Goal: Contribute content: Add original content to the website for others to see

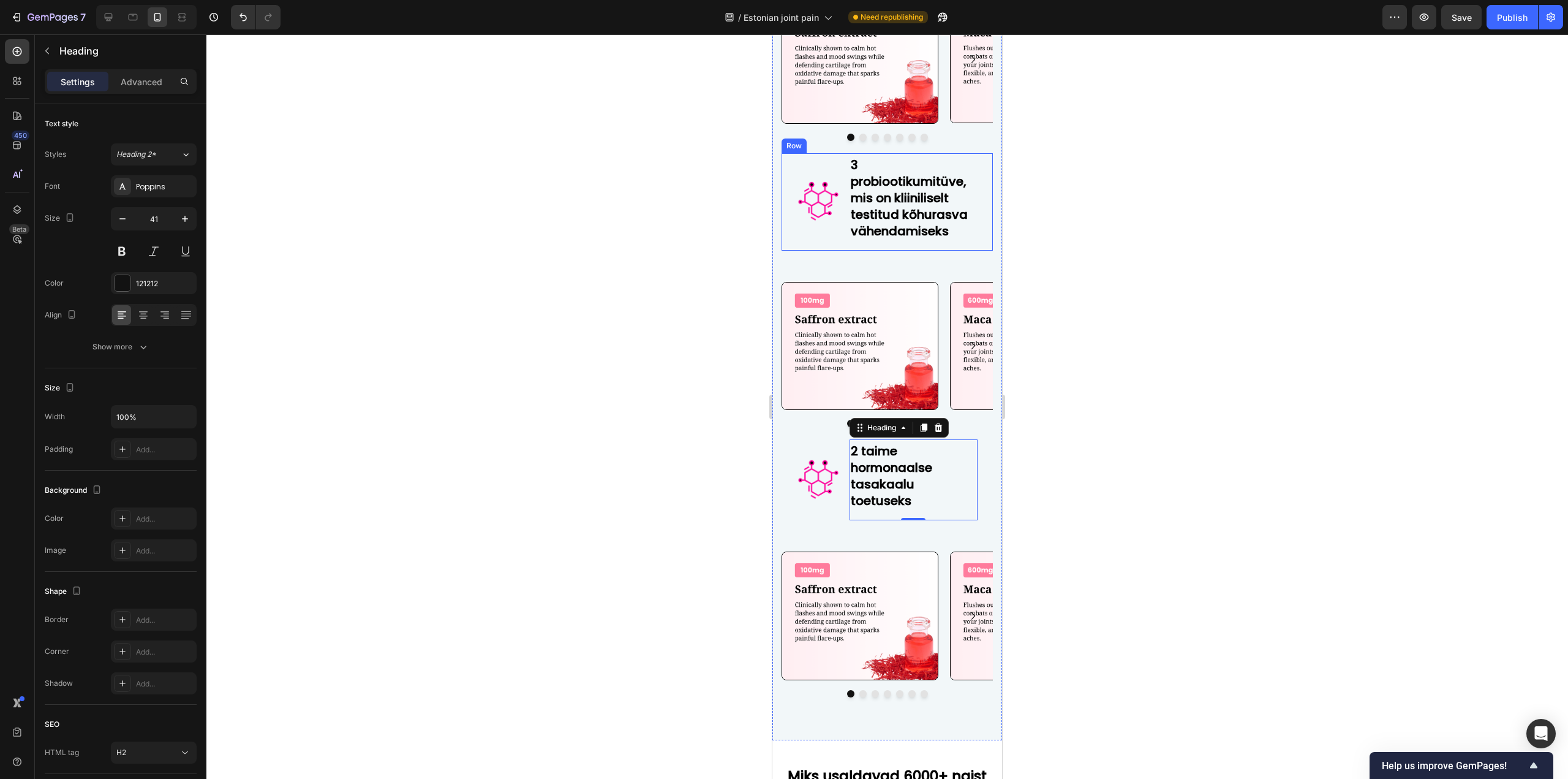
scroll to position [1, 0]
click at [823, 516] on div "Image" at bounding box center [818, 480] width 43 height 81
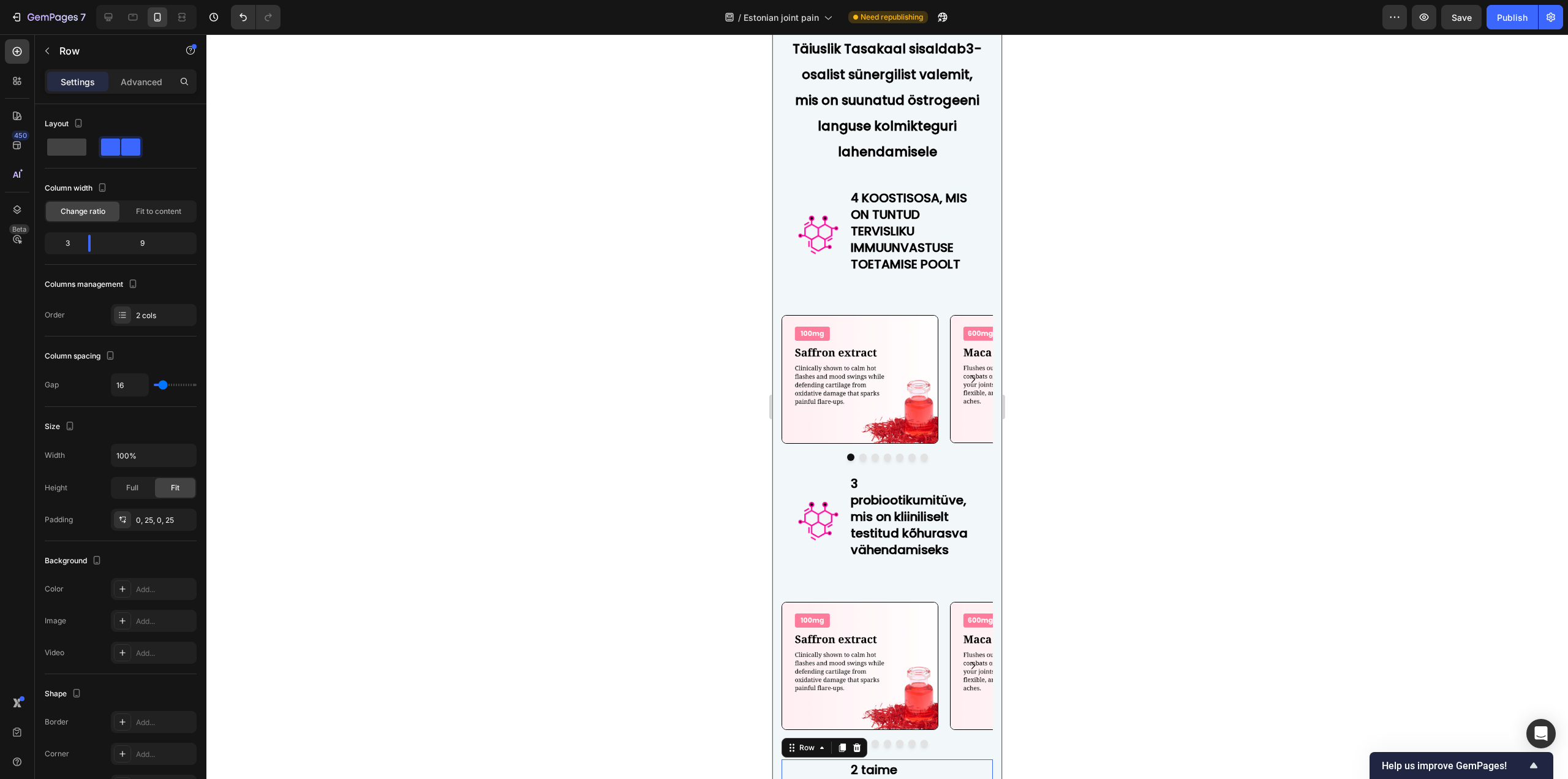
scroll to position [5052, 0]
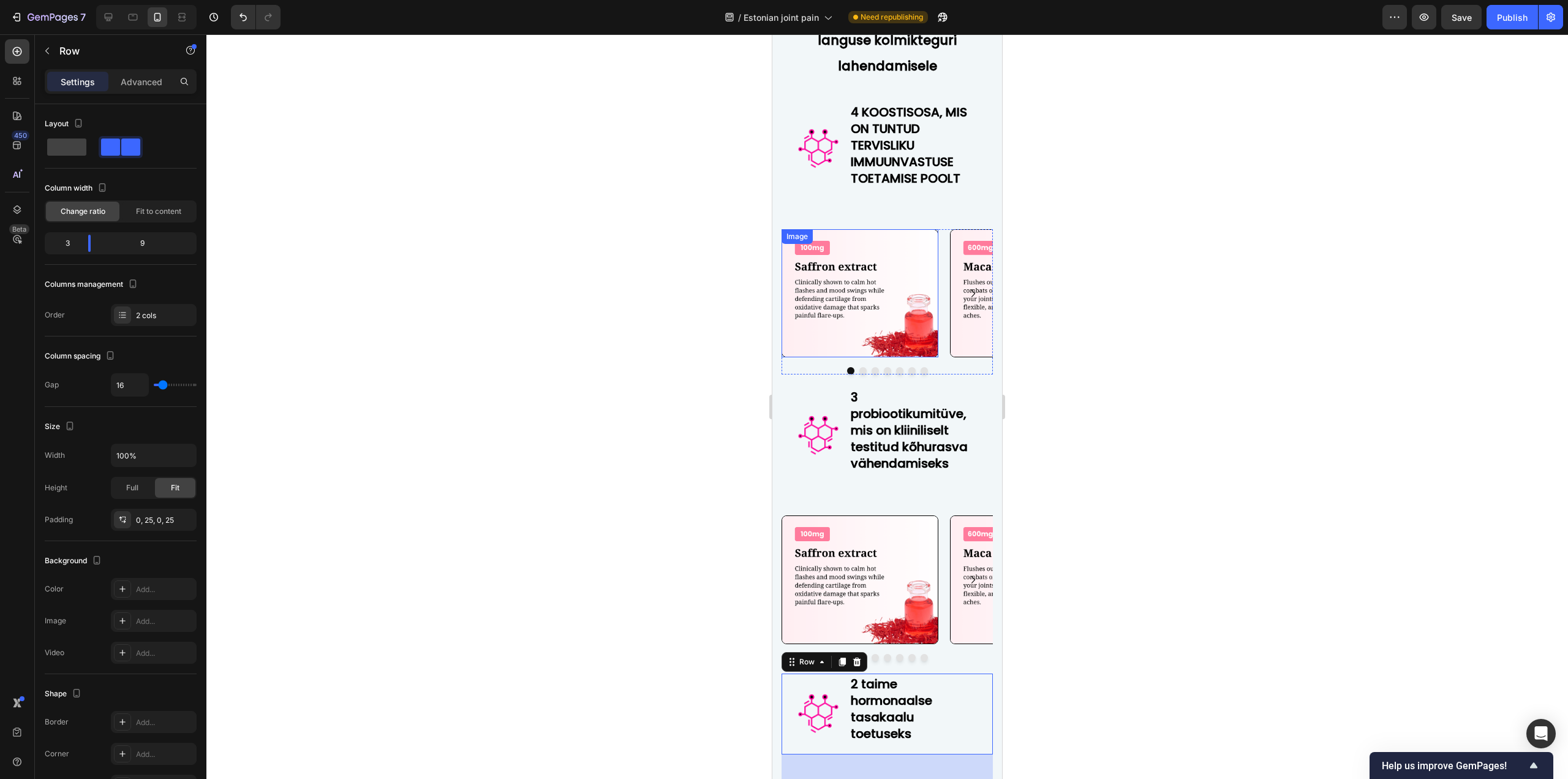
click at [851, 358] on img at bounding box center [860, 293] width 157 height 128
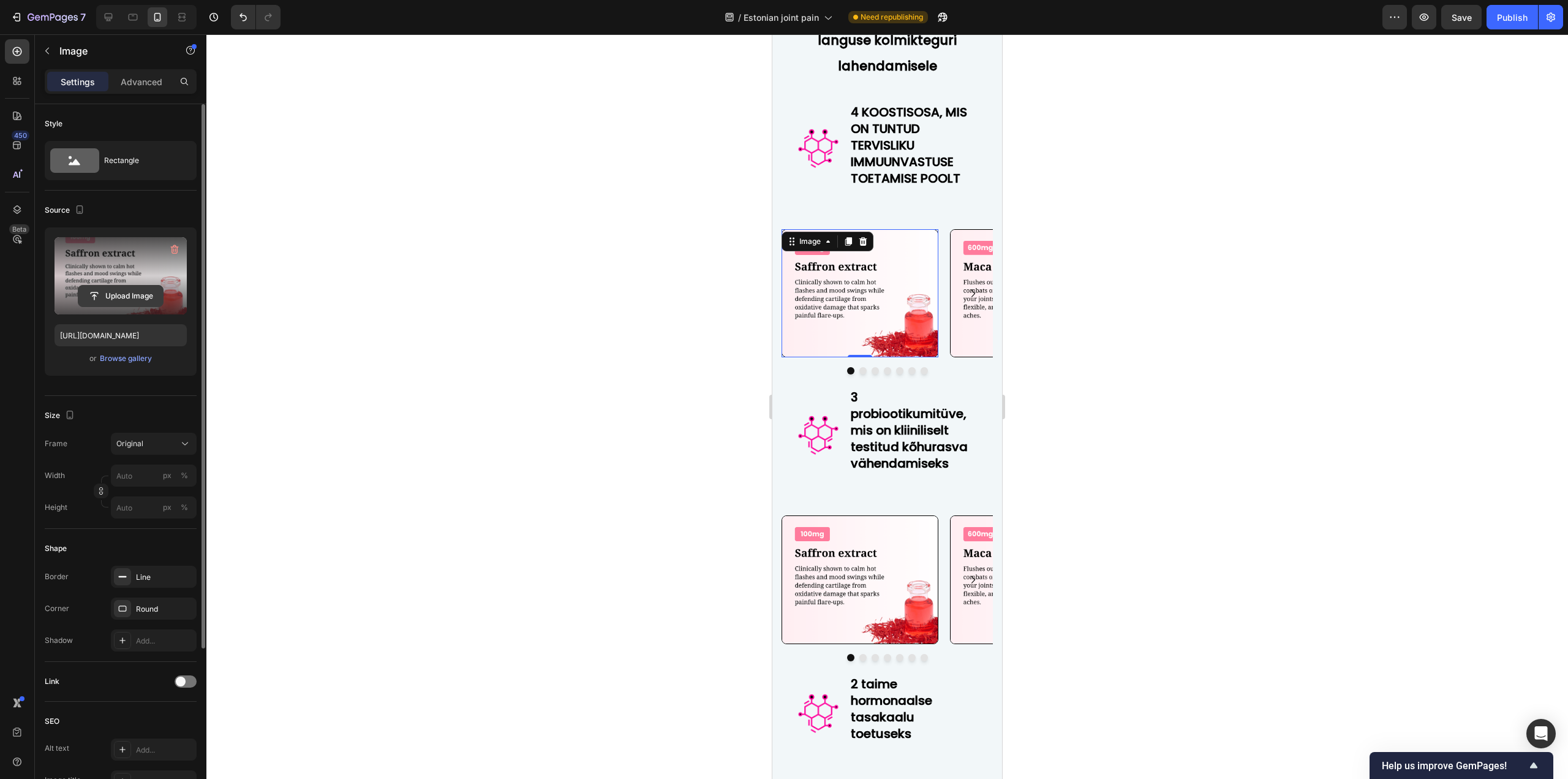
click at [84, 291] on input "file" at bounding box center [120, 295] width 84 height 20
type input "[URL][DOMAIN_NAME]"
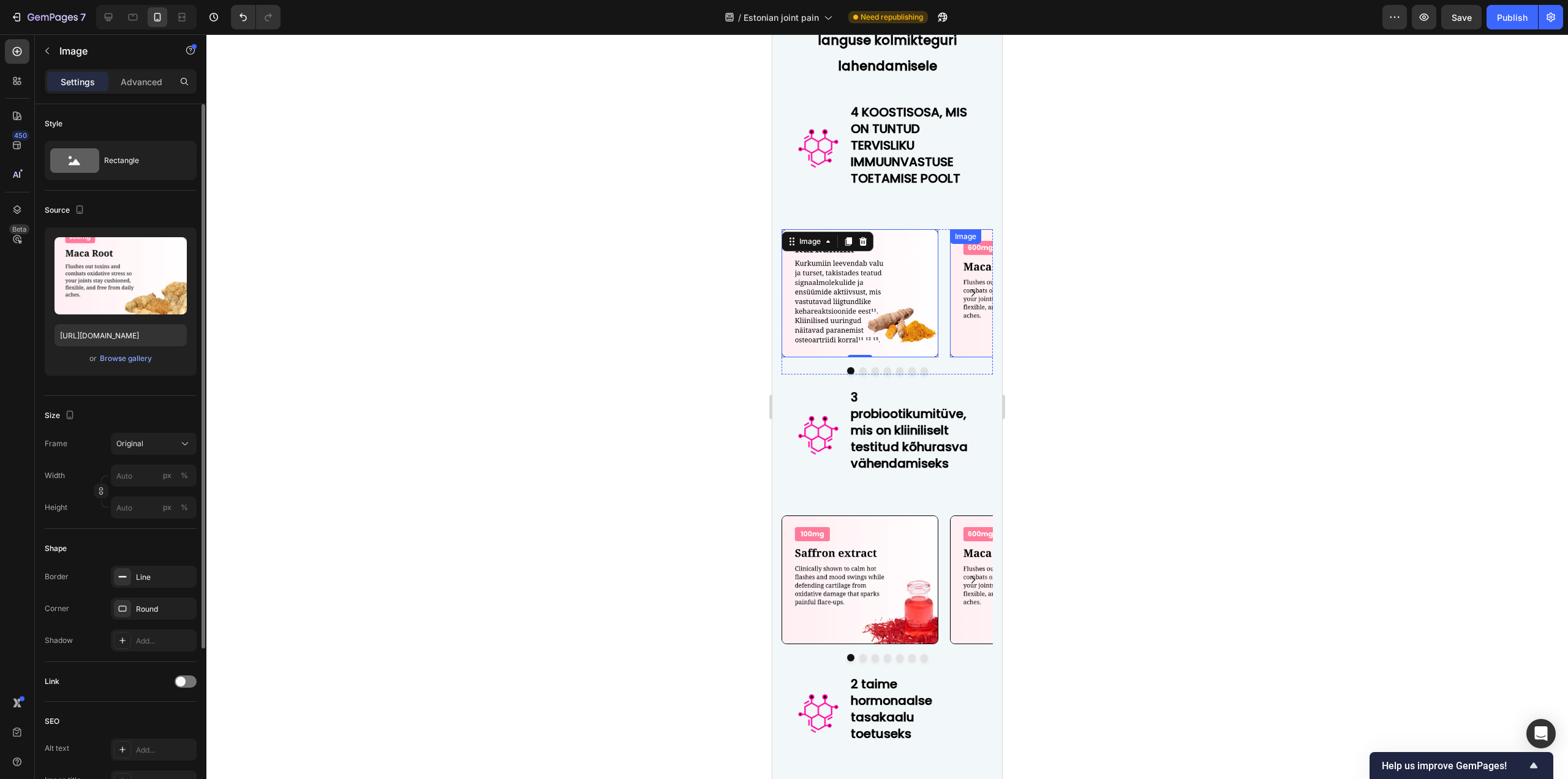
click at [965, 357] on img at bounding box center [1028, 293] width 157 height 128
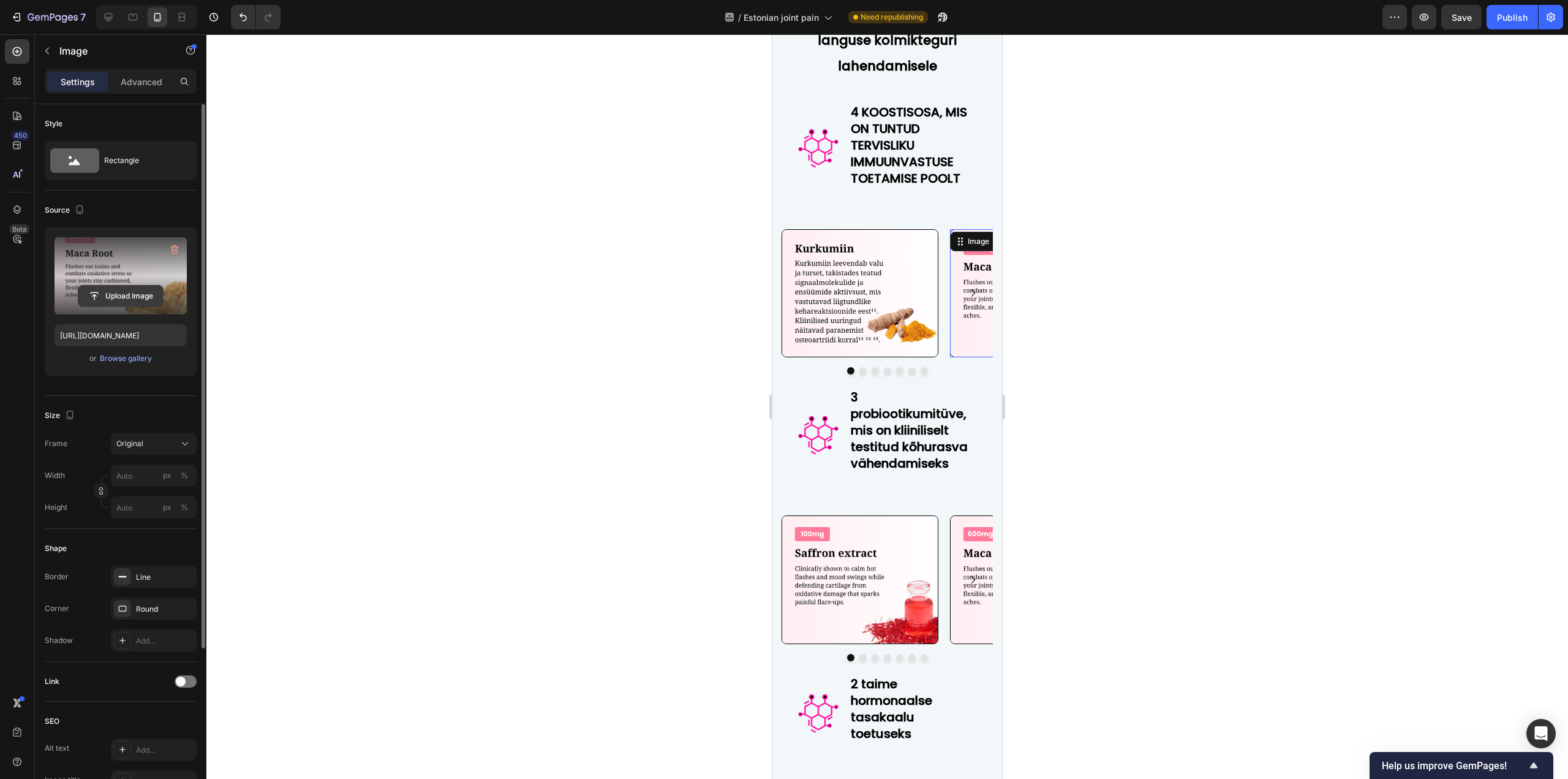
click at [126, 295] on input "file" at bounding box center [120, 295] width 84 height 20
type input "[URL][DOMAIN_NAME]"
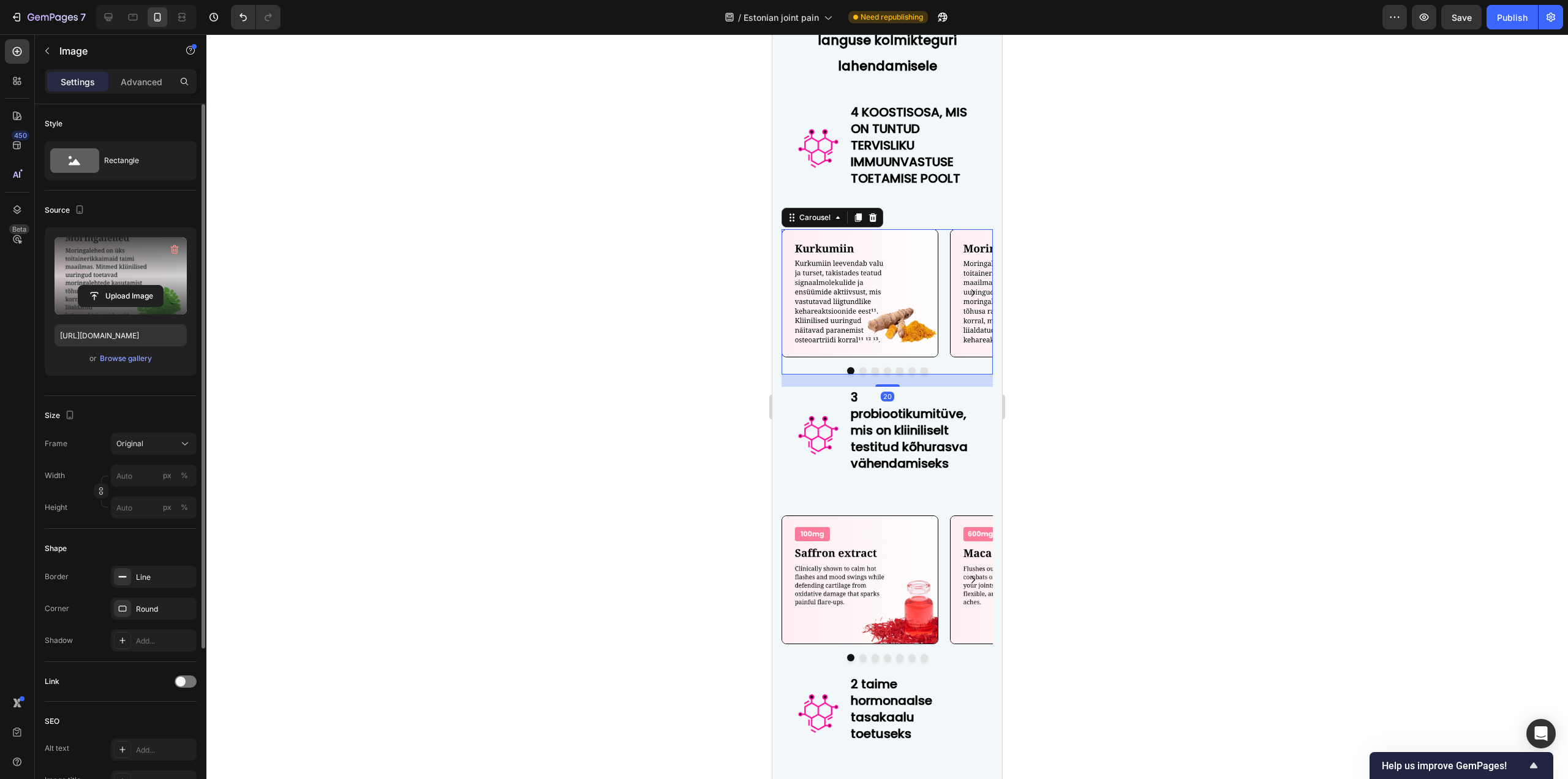
click at [966, 300] on icon "Carousel Next Arrow" at bounding box center [973, 293] width 15 height 15
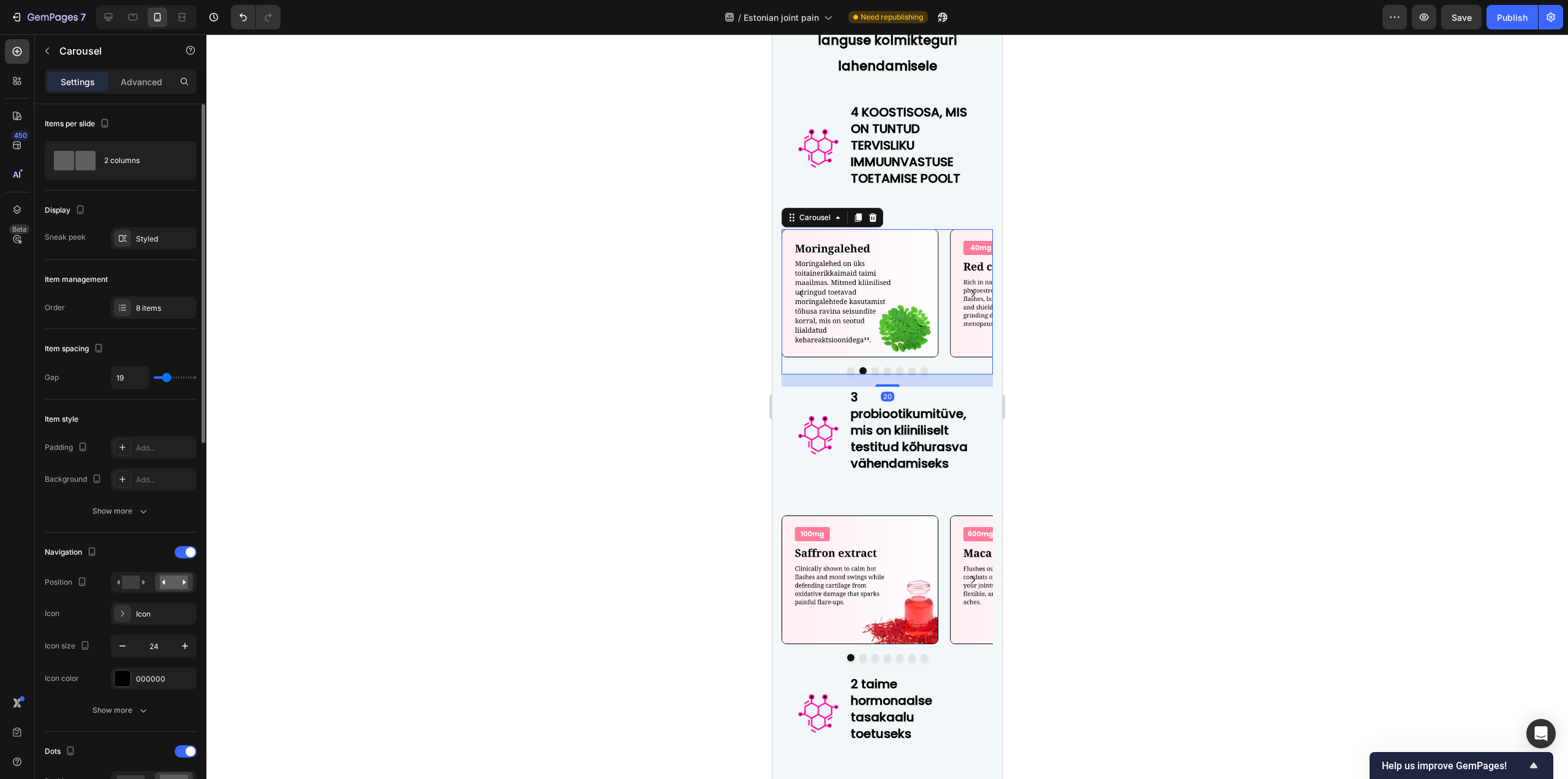
click at [966, 301] on icon "Carousel Next Arrow" at bounding box center [973, 294] width 15 height 15
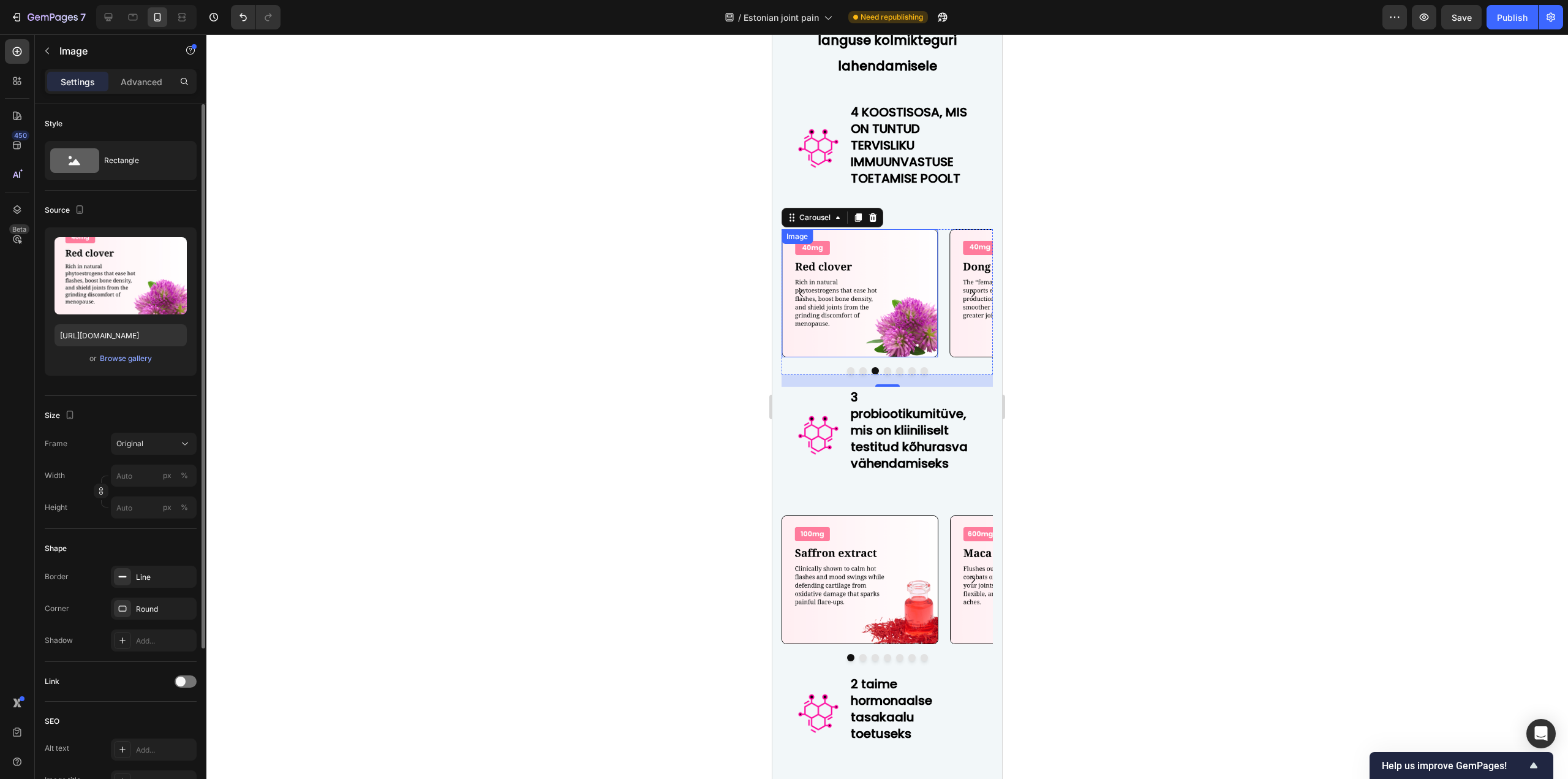
click at [859, 358] on img at bounding box center [860, 293] width 157 height 128
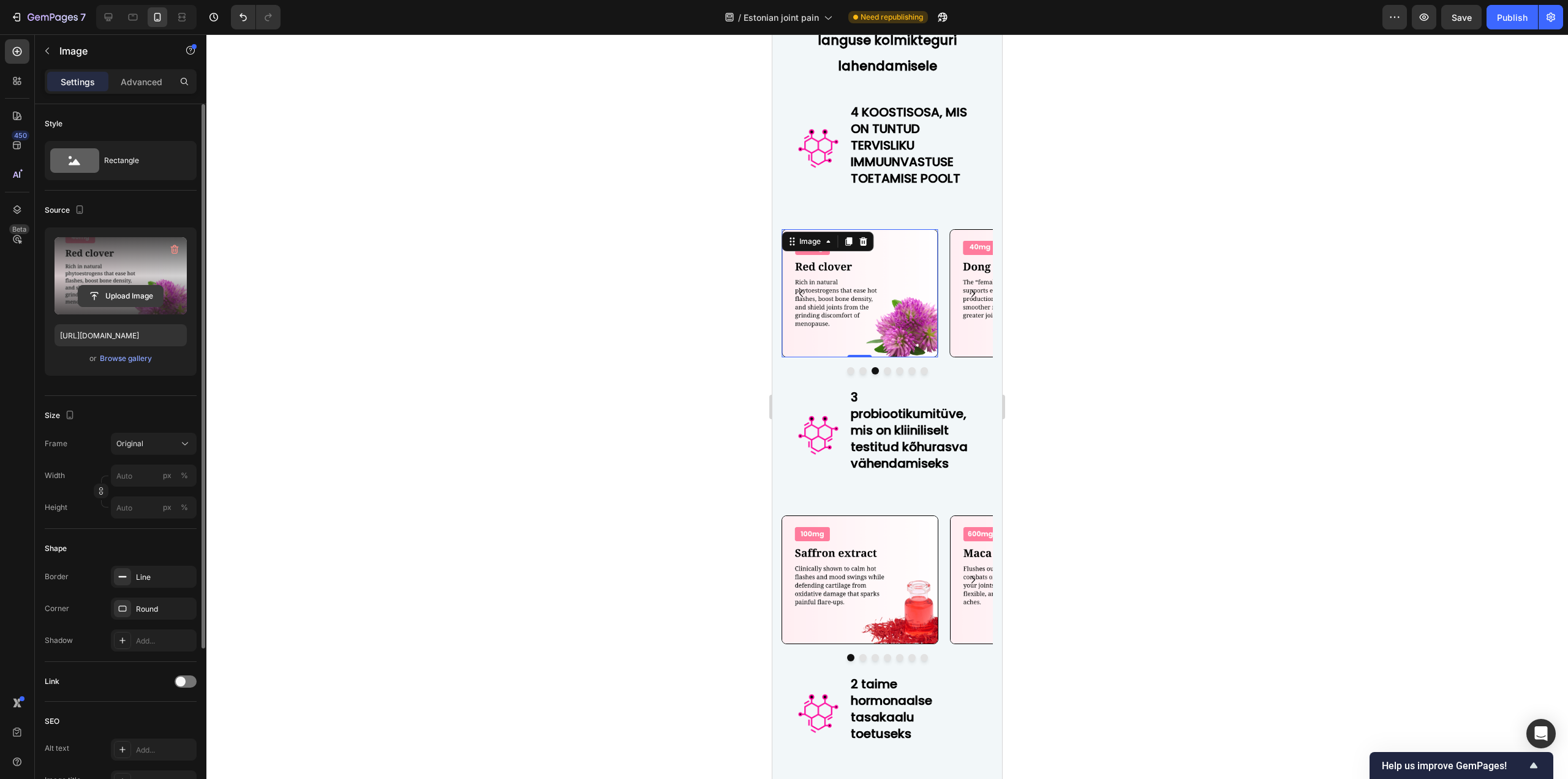
click at [84, 295] on input "file" at bounding box center [120, 295] width 84 height 20
type input "[URL][DOMAIN_NAME]"
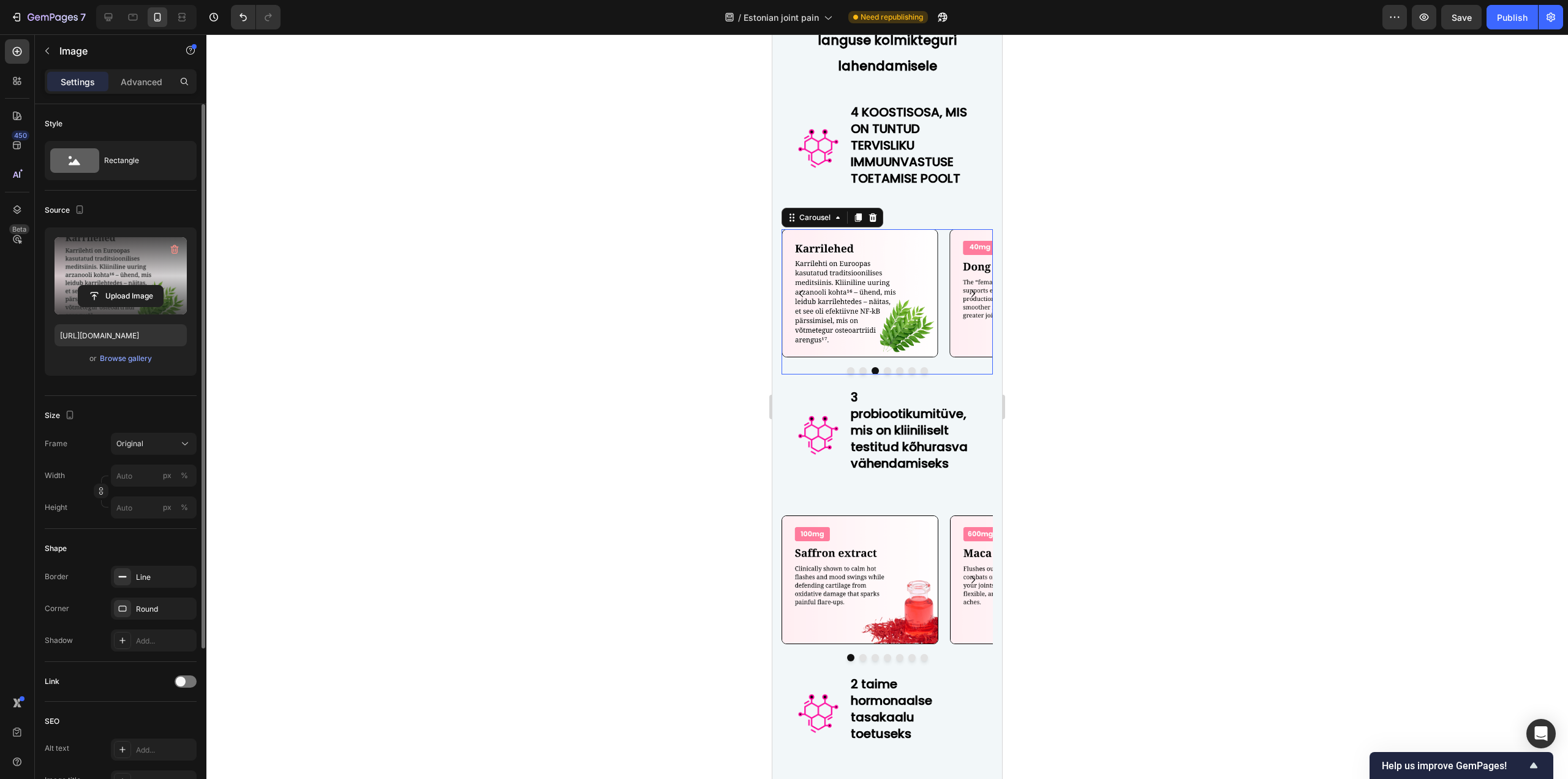
click at [966, 301] on icon "Carousel Next Arrow" at bounding box center [973, 294] width 15 height 15
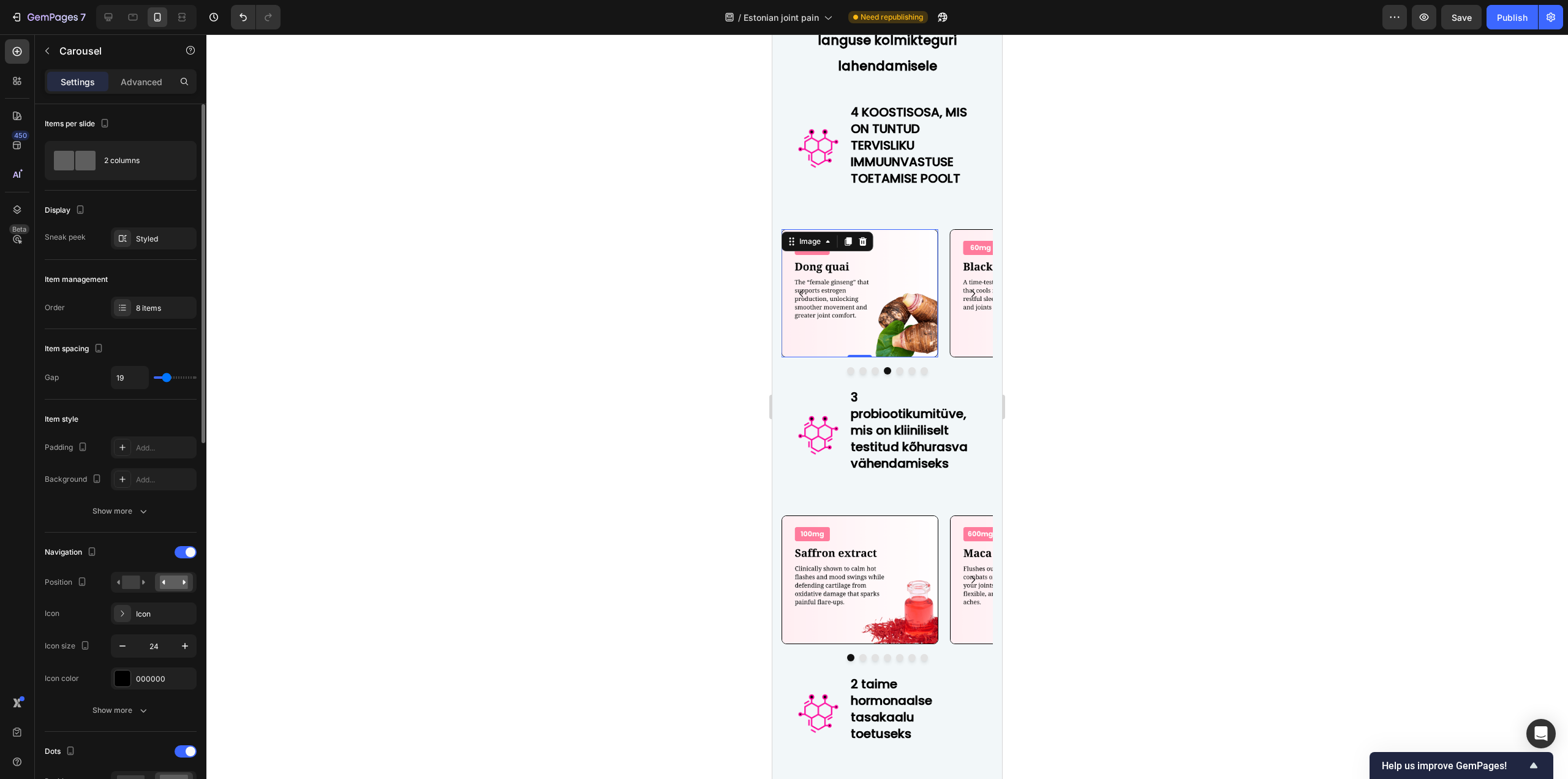
click at [869, 358] on img at bounding box center [860, 293] width 157 height 128
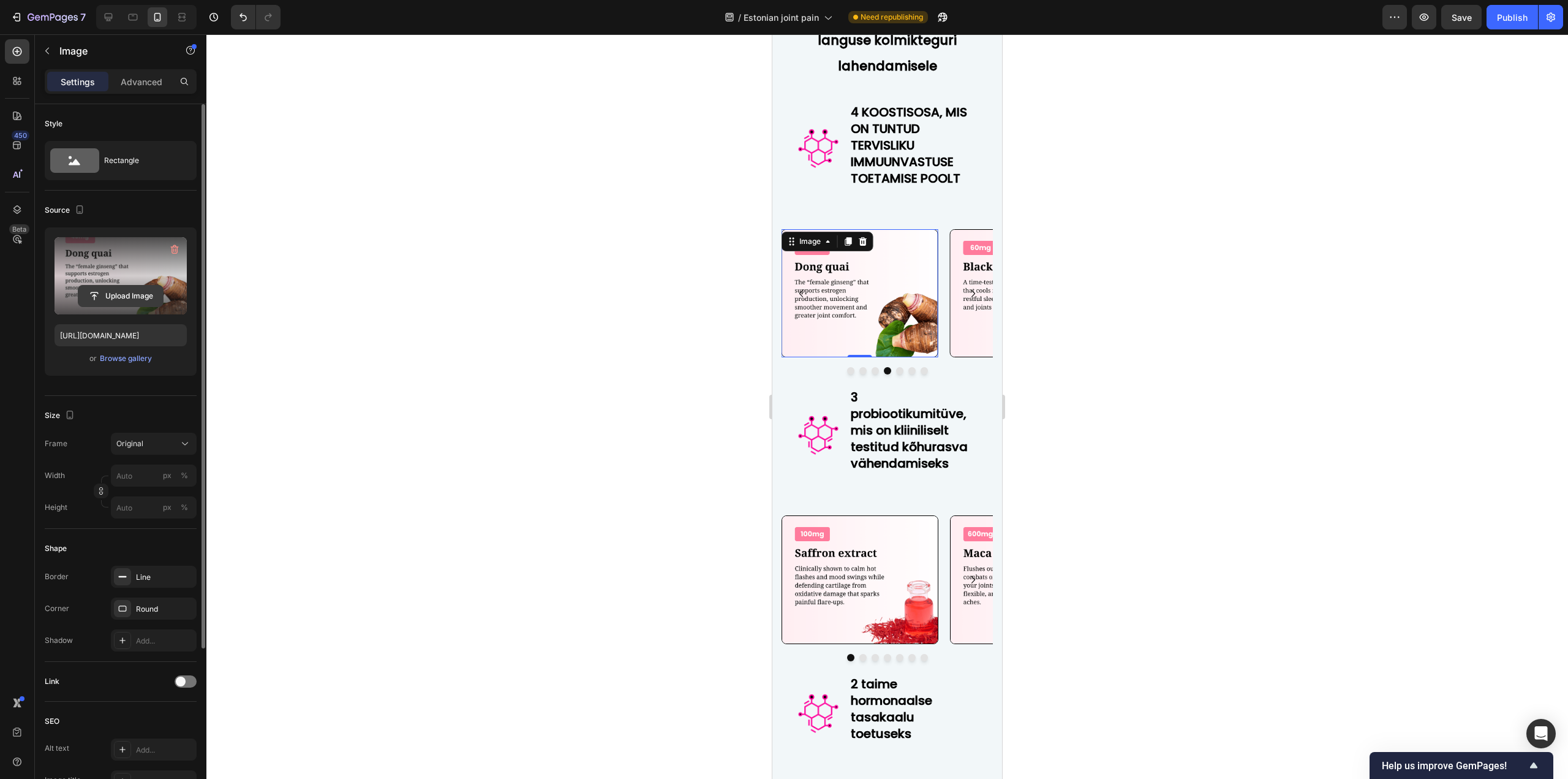
click at [143, 290] on input "file" at bounding box center [120, 295] width 84 height 20
type input "[URL][DOMAIN_NAME]"
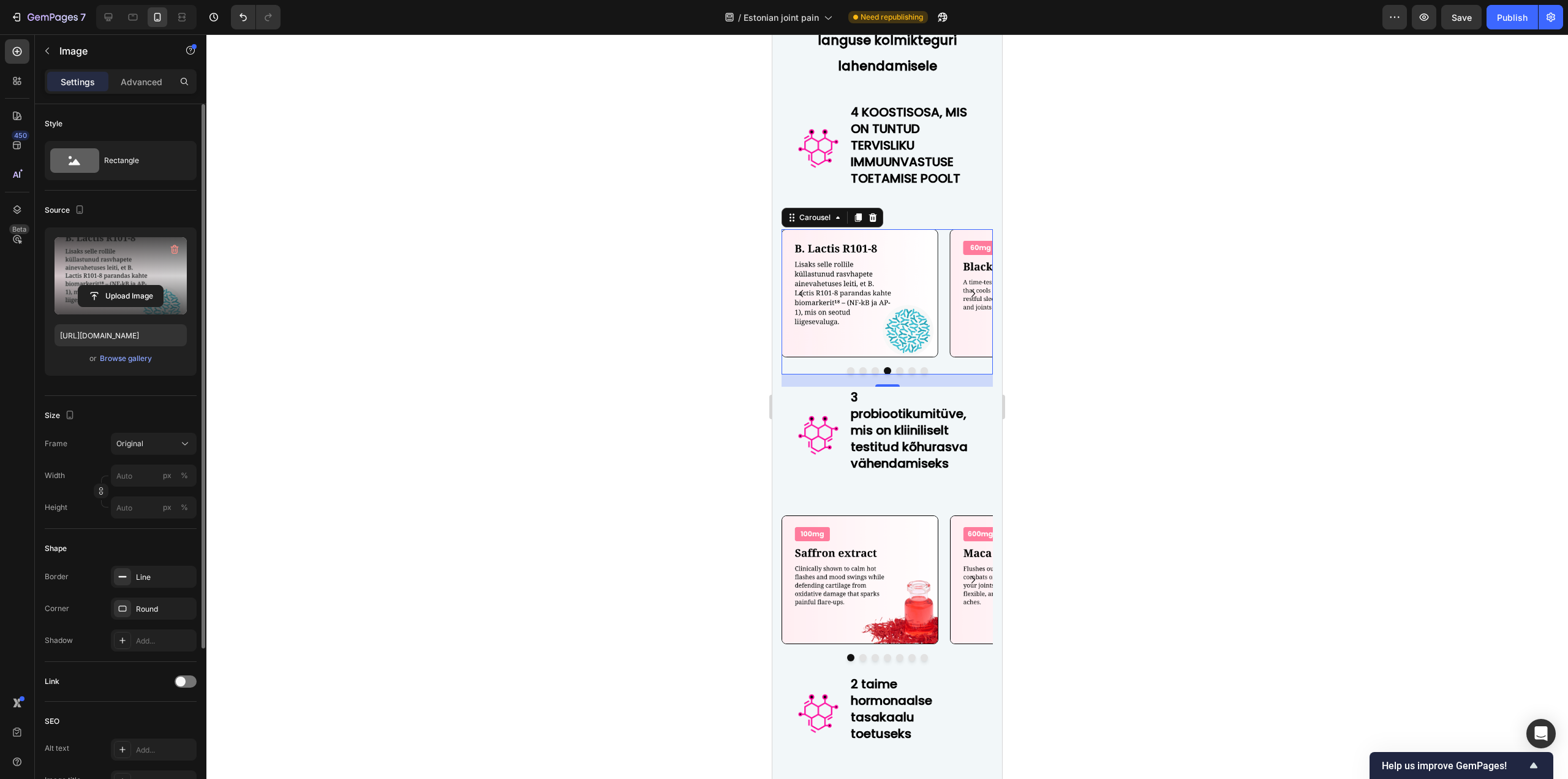
click at [966, 301] on icon "Carousel Next Arrow" at bounding box center [973, 294] width 15 height 15
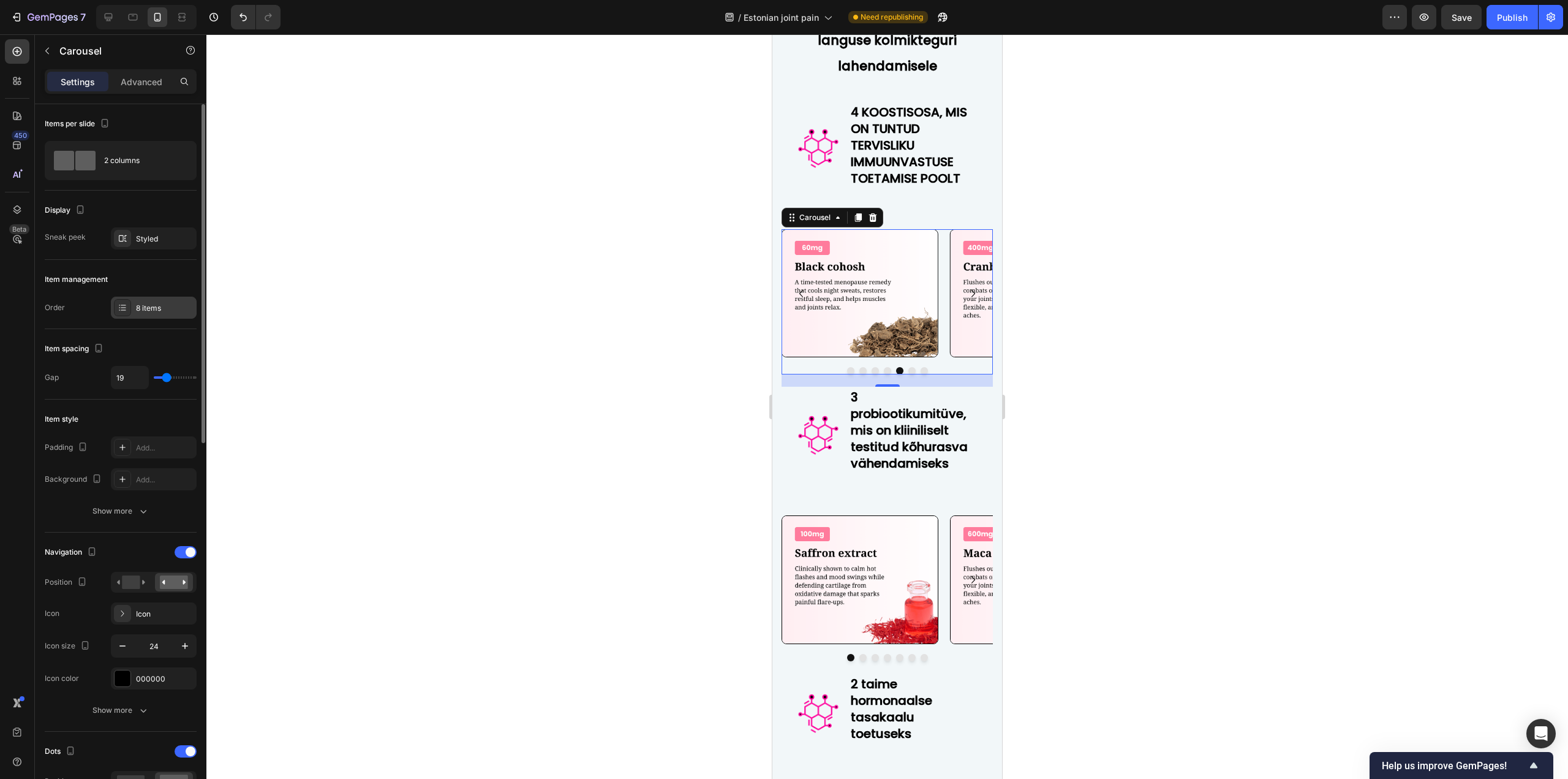
click at [157, 307] on div "8 items" at bounding box center [164, 308] width 57 height 11
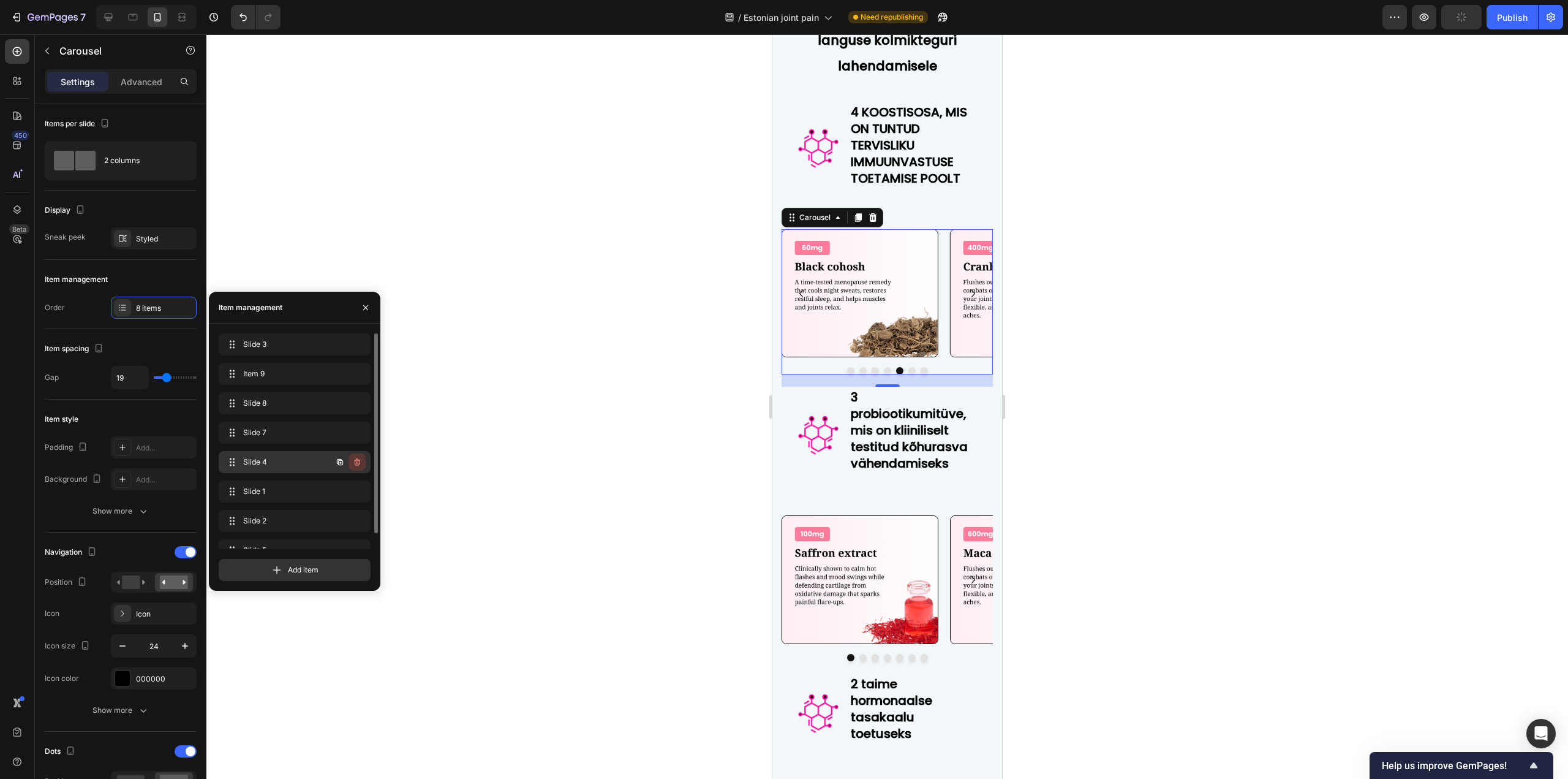
click at [354, 464] on icon "button" at bounding box center [357, 462] width 10 height 10
click at [355, 460] on div "Delete" at bounding box center [348, 462] width 23 height 11
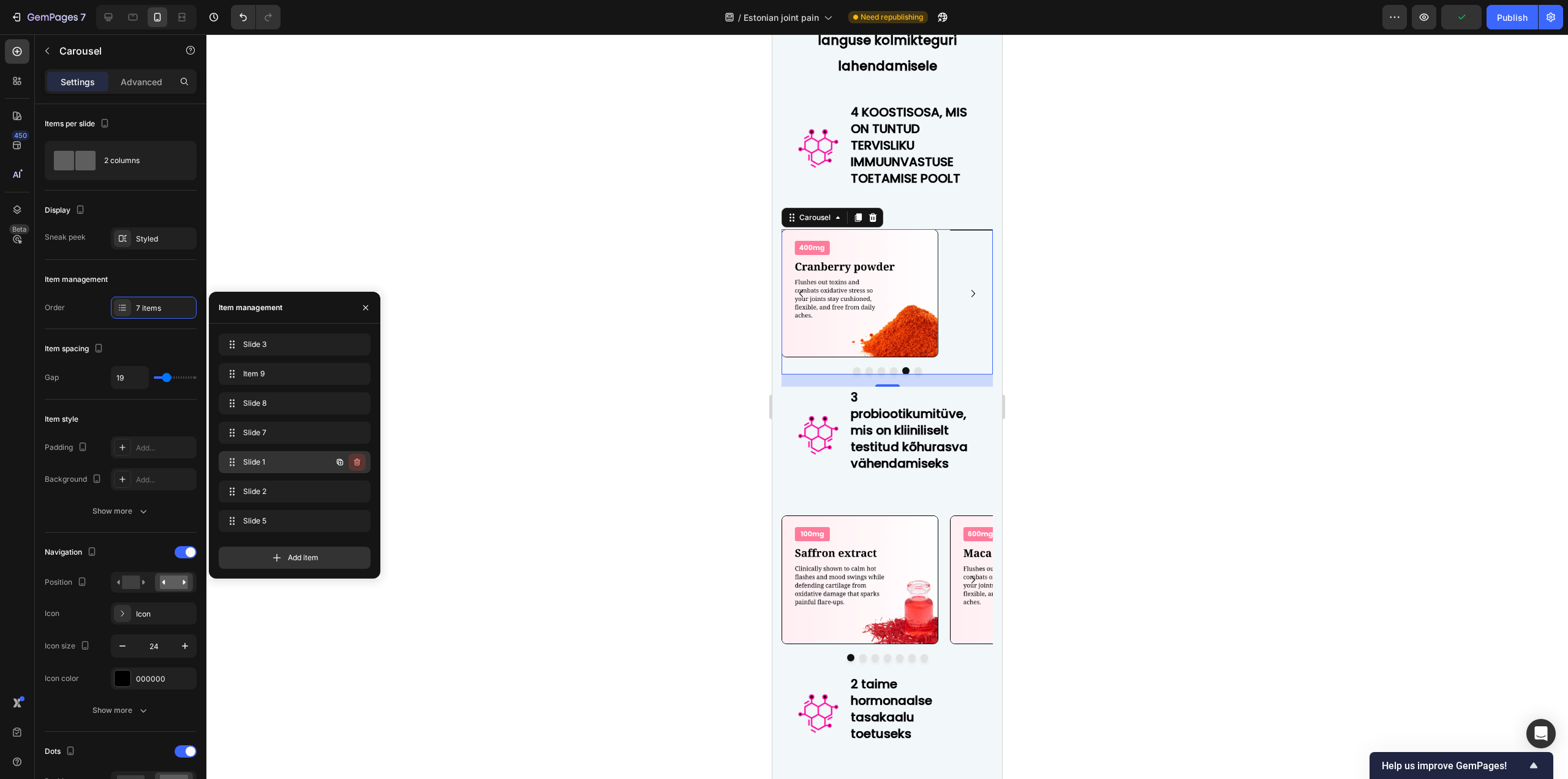
click at [355, 462] on icon "button" at bounding box center [357, 462] width 6 height 7
click at [355, 462] on div "Delete" at bounding box center [348, 462] width 23 height 11
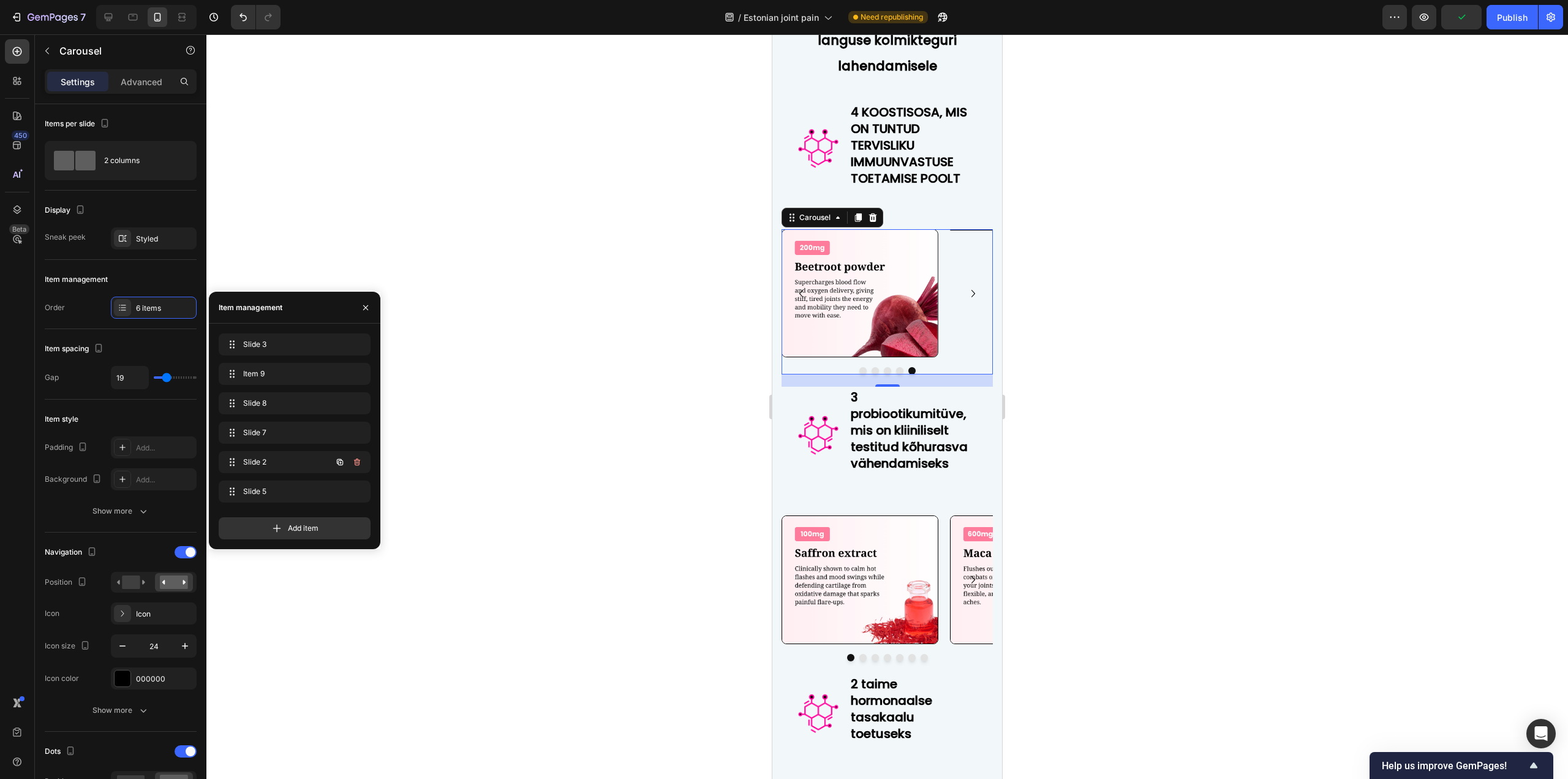
click at [355, 462] on icon "button" at bounding box center [357, 462] width 6 height 7
click at [355, 462] on div "Delete" at bounding box center [348, 462] width 23 height 11
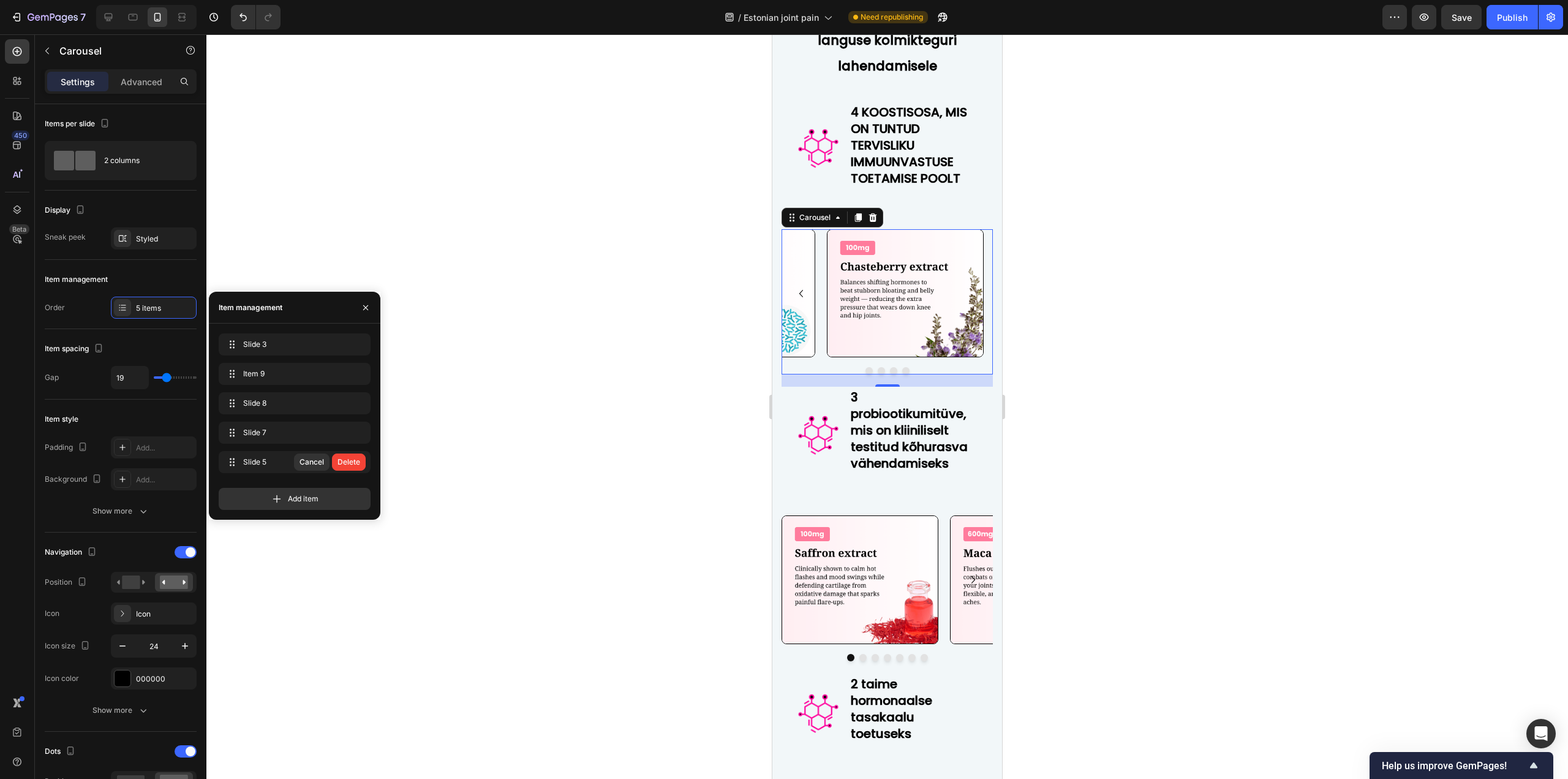
click at [355, 462] on div "Delete" at bounding box center [348, 462] width 23 height 11
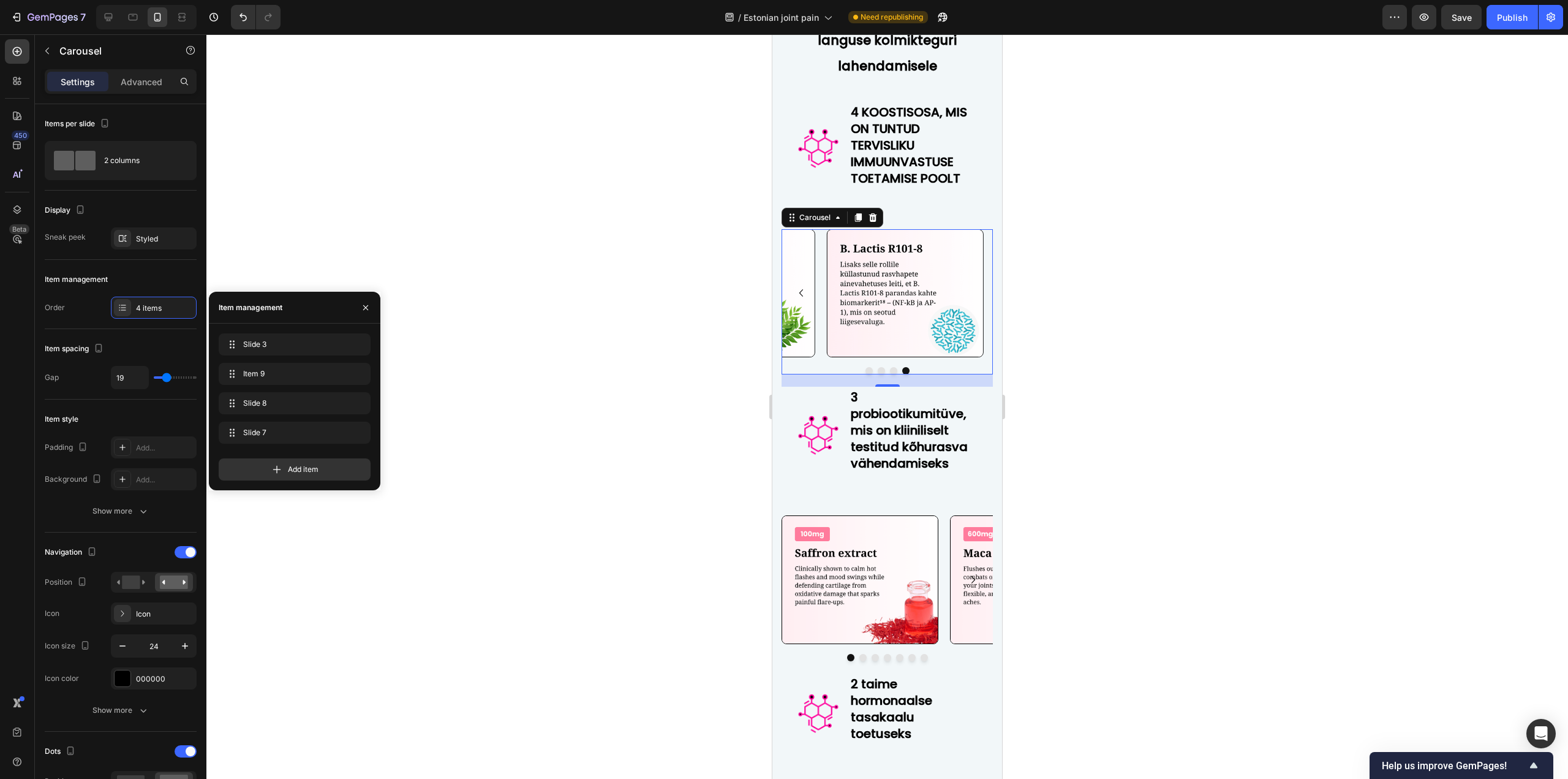
click at [517, 437] on div at bounding box center [887, 407] width 1361 height 745
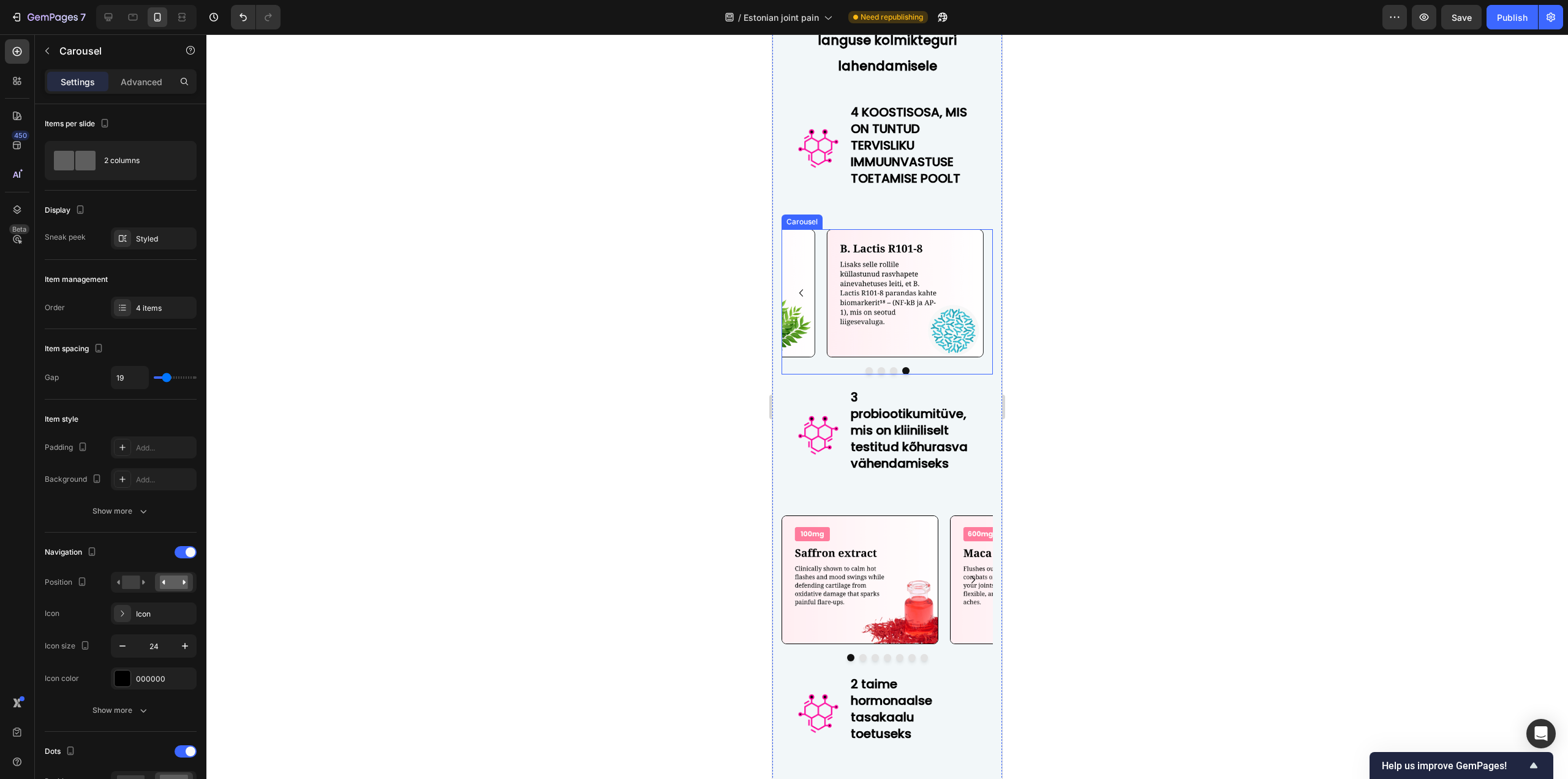
click at [800, 300] on icon "Carousel Back Arrow" at bounding box center [801, 293] width 15 height 15
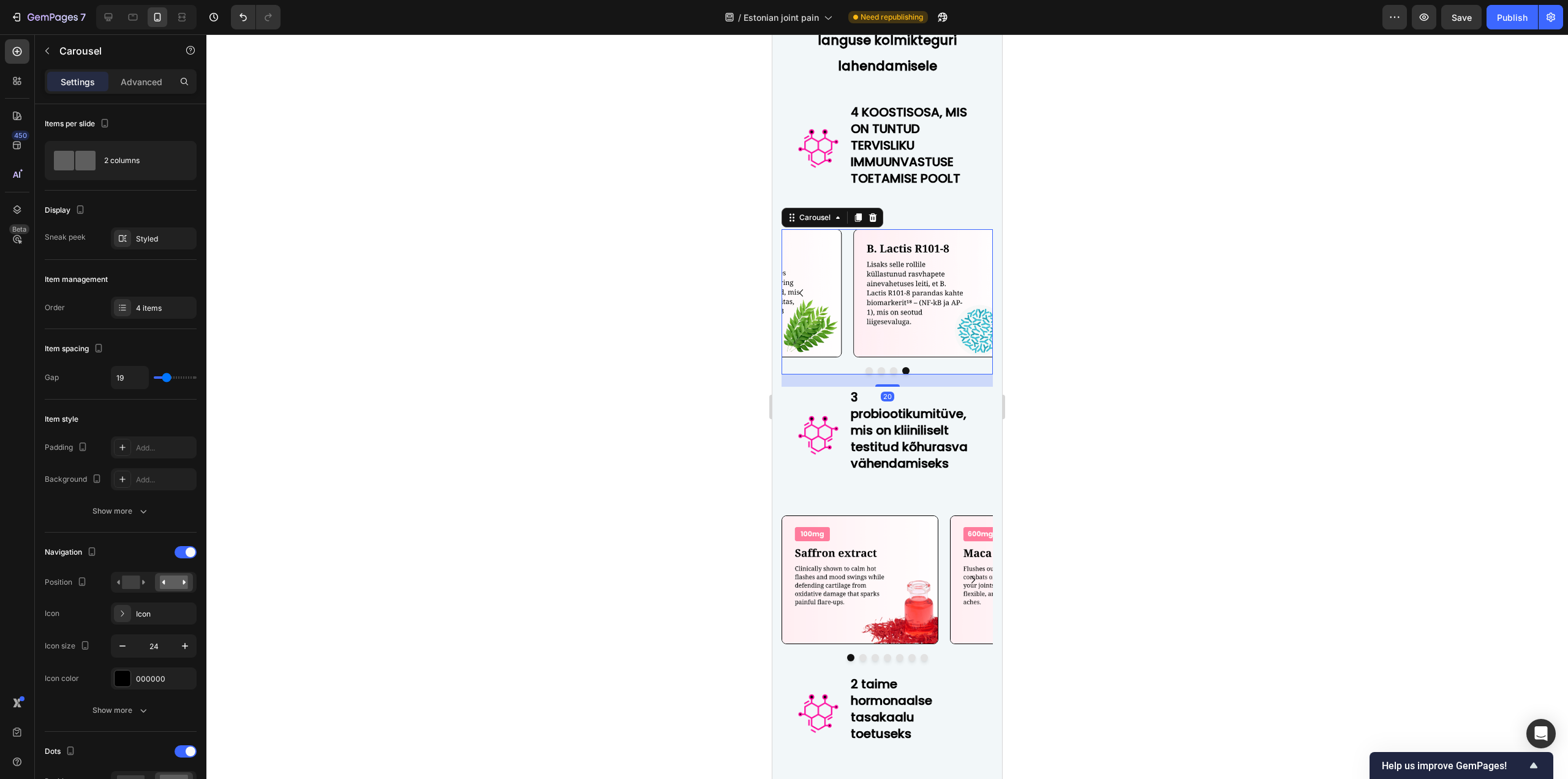
click at [800, 300] on icon "Carousel Back Arrow" at bounding box center [801, 293] width 15 height 15
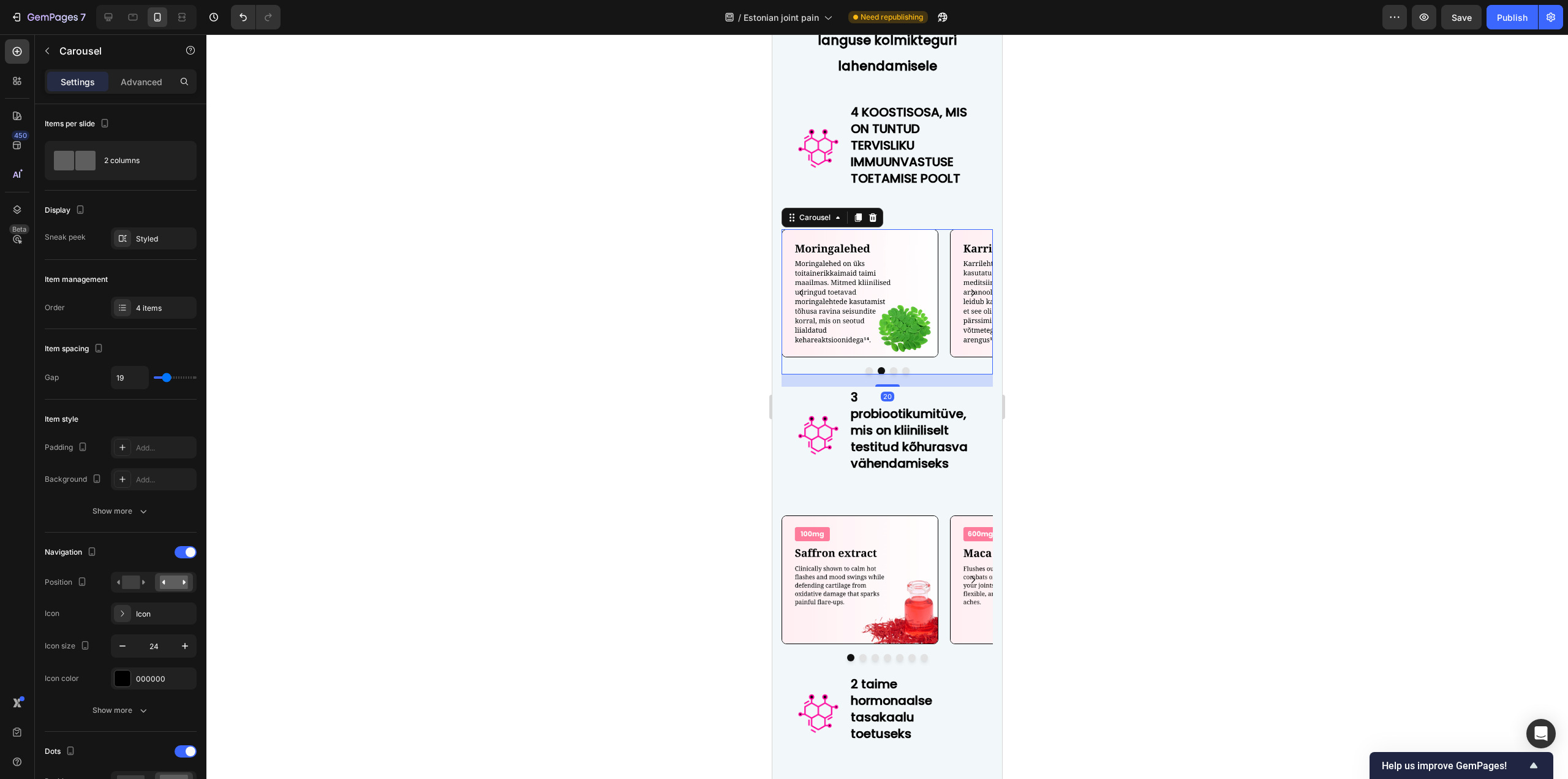
click at [800, 300] on icon "Carousel Back Arrow" at bounding box center [801, 293] width 15 height 15
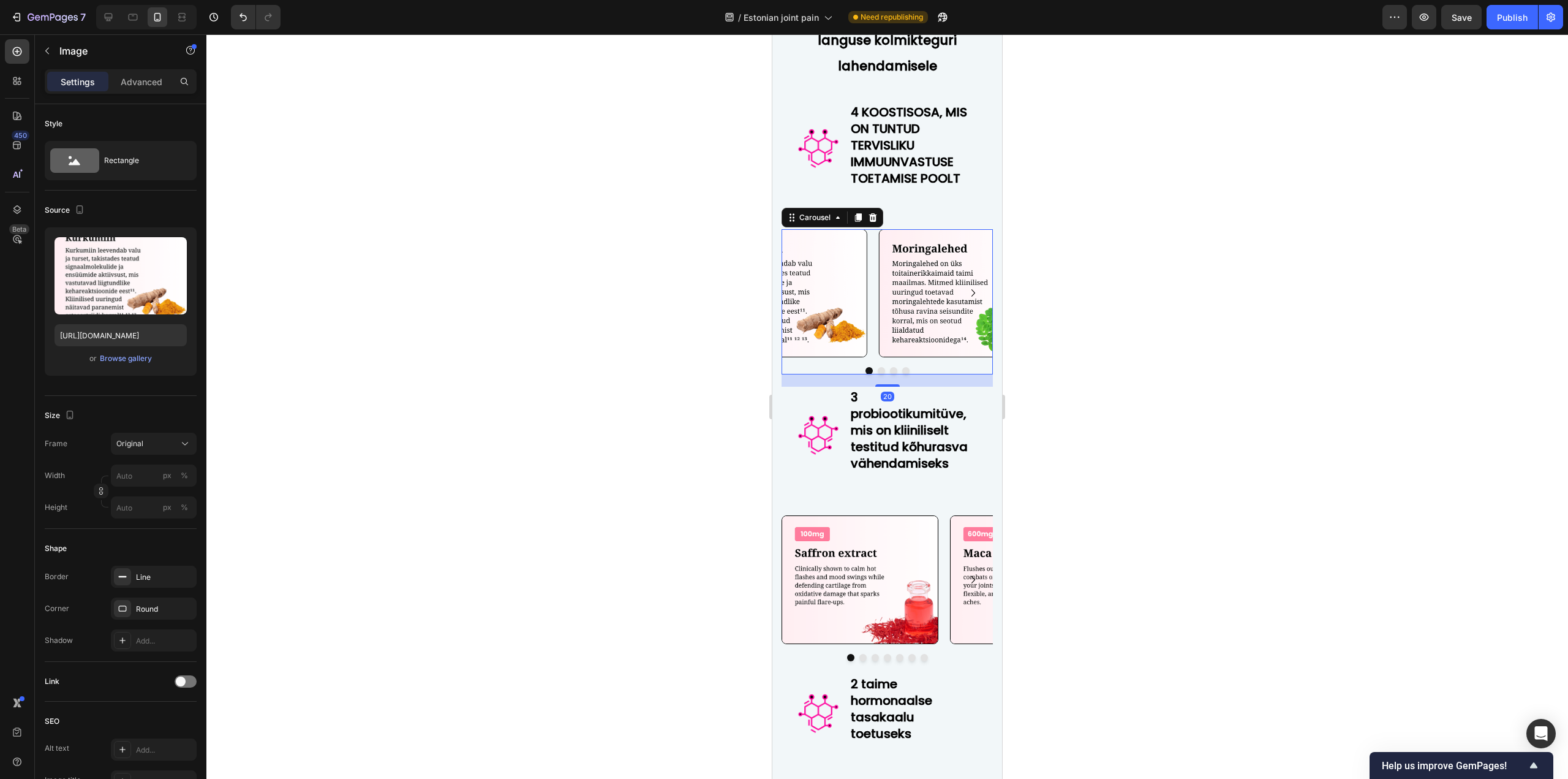
click at [800, 357] on img at bounding box center [788, 293] width 157 height 128
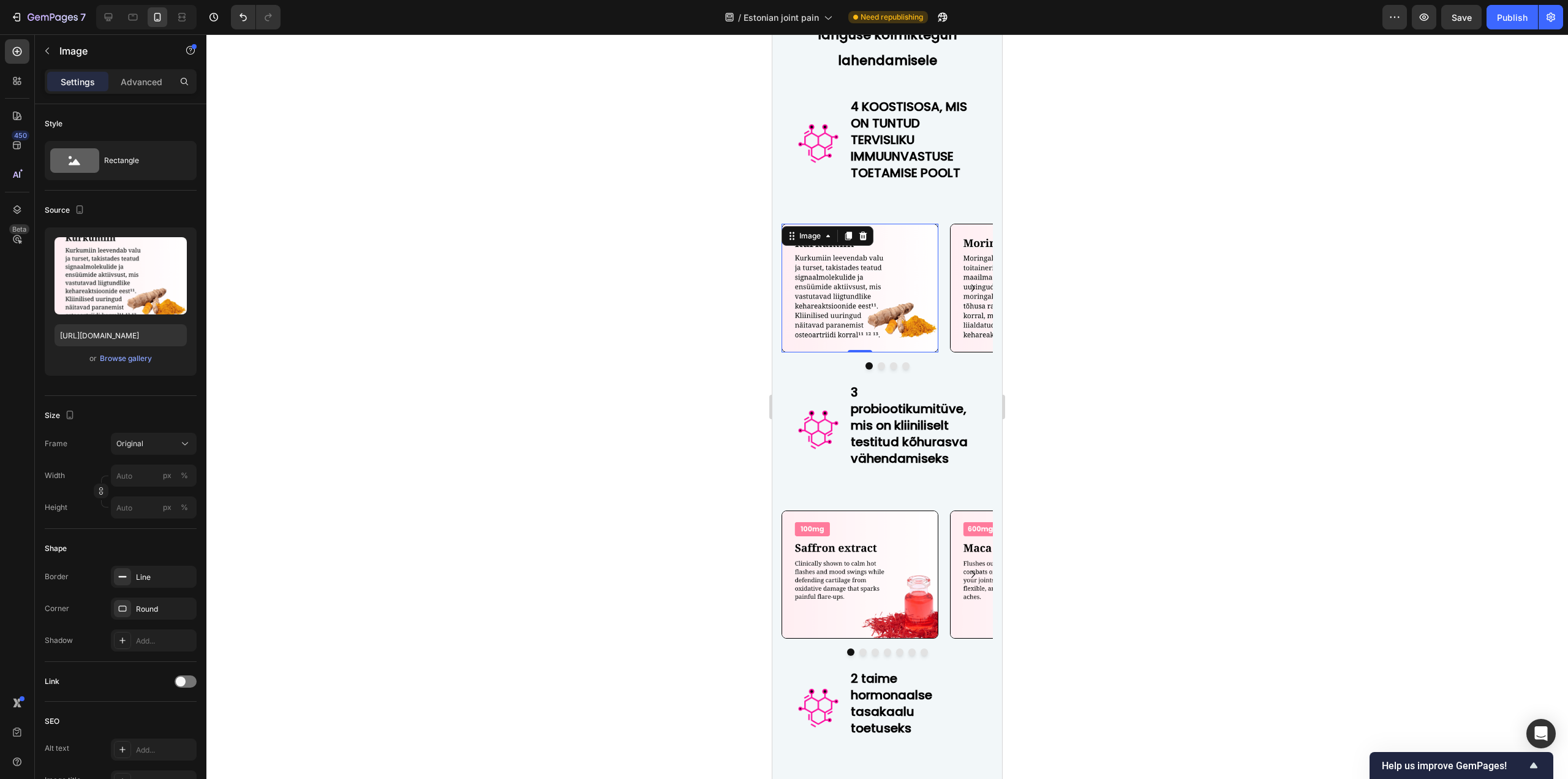
scroll to position [5236, 0]
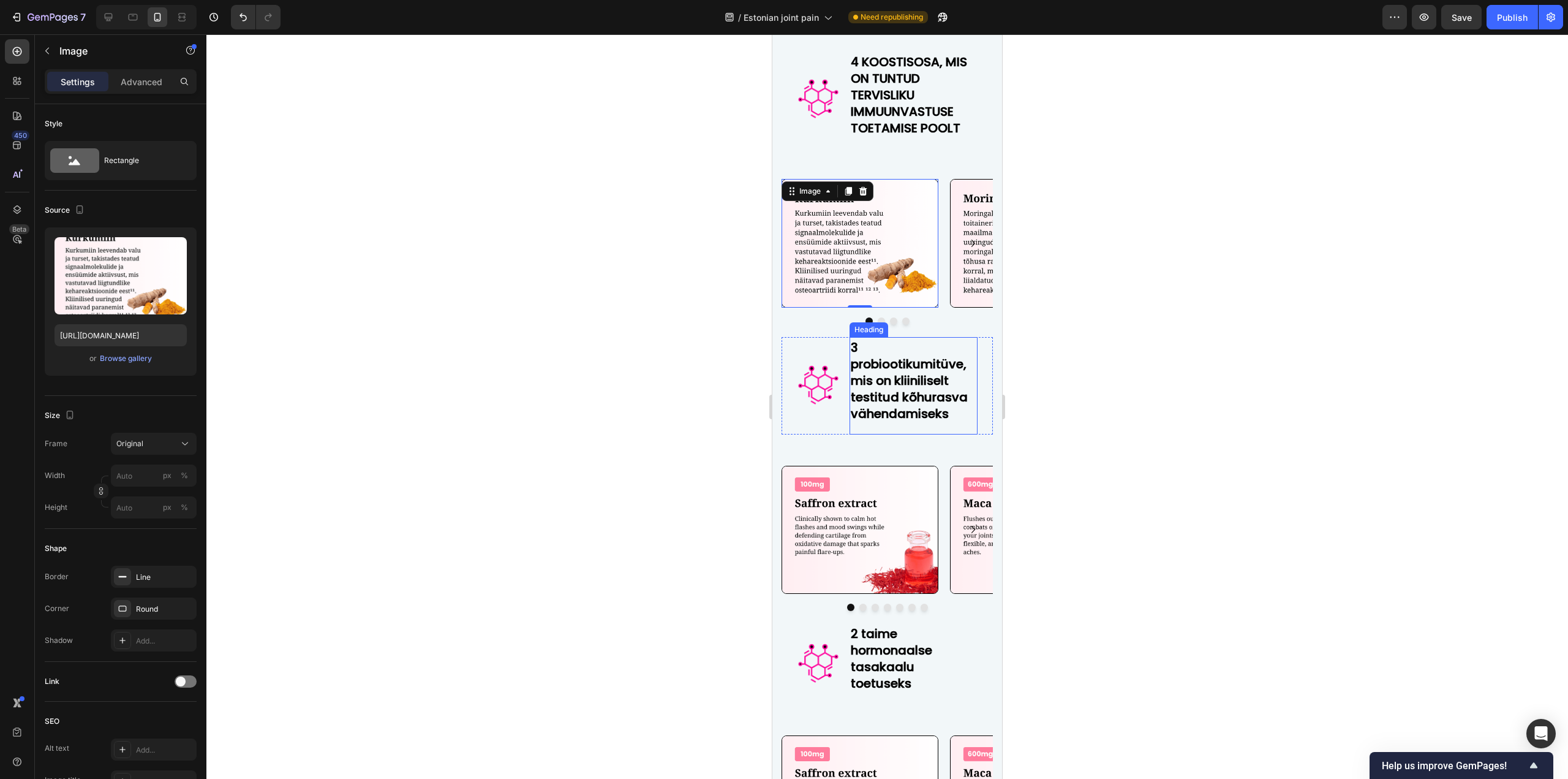
click at [866, 353] on p "⁠⁠⁠⁠⁠⁠⁠ 3 probiootikumitüve, mis on kliiniliselt testitud kõhurasva vähendamise…" at bounding box center [913, 378] width 125 height 83
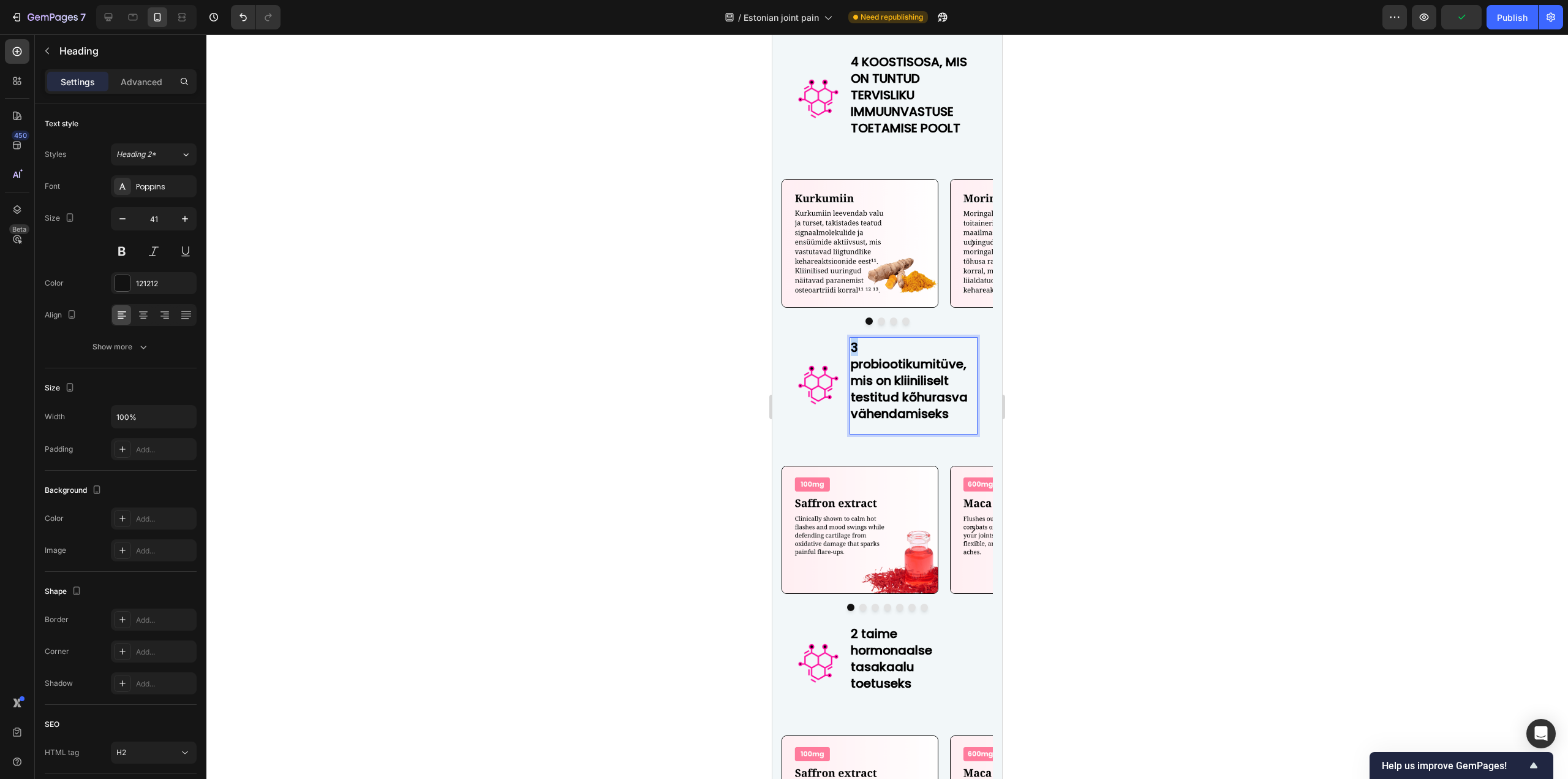
drag, startPoint x: 857, startPoint y: 345, endPoint x: 849, endPoint y: 344, distance: 8.1
click at [851, 344] on p "3 probiootikumitüve, mis on kliiniliselt testitud kõhurasva vähendamiseks" at bounding box center [913, 378] width 125 height 83
click at [849, 534] on img at bounding box center [860, 529] width 157 height 128
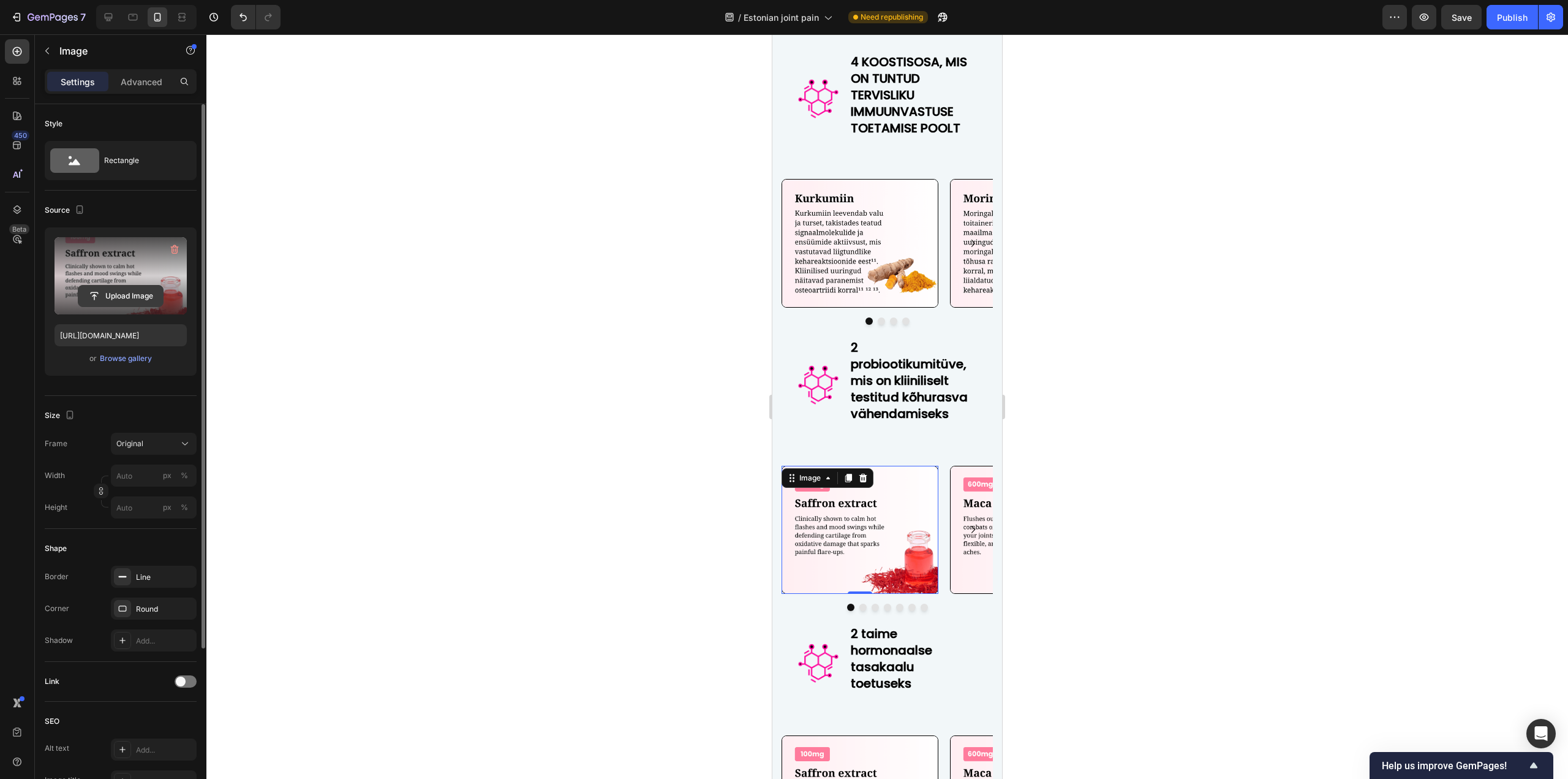
click at [130, 301] on input "file" at bounding box center [120, 295] width 84 height 20
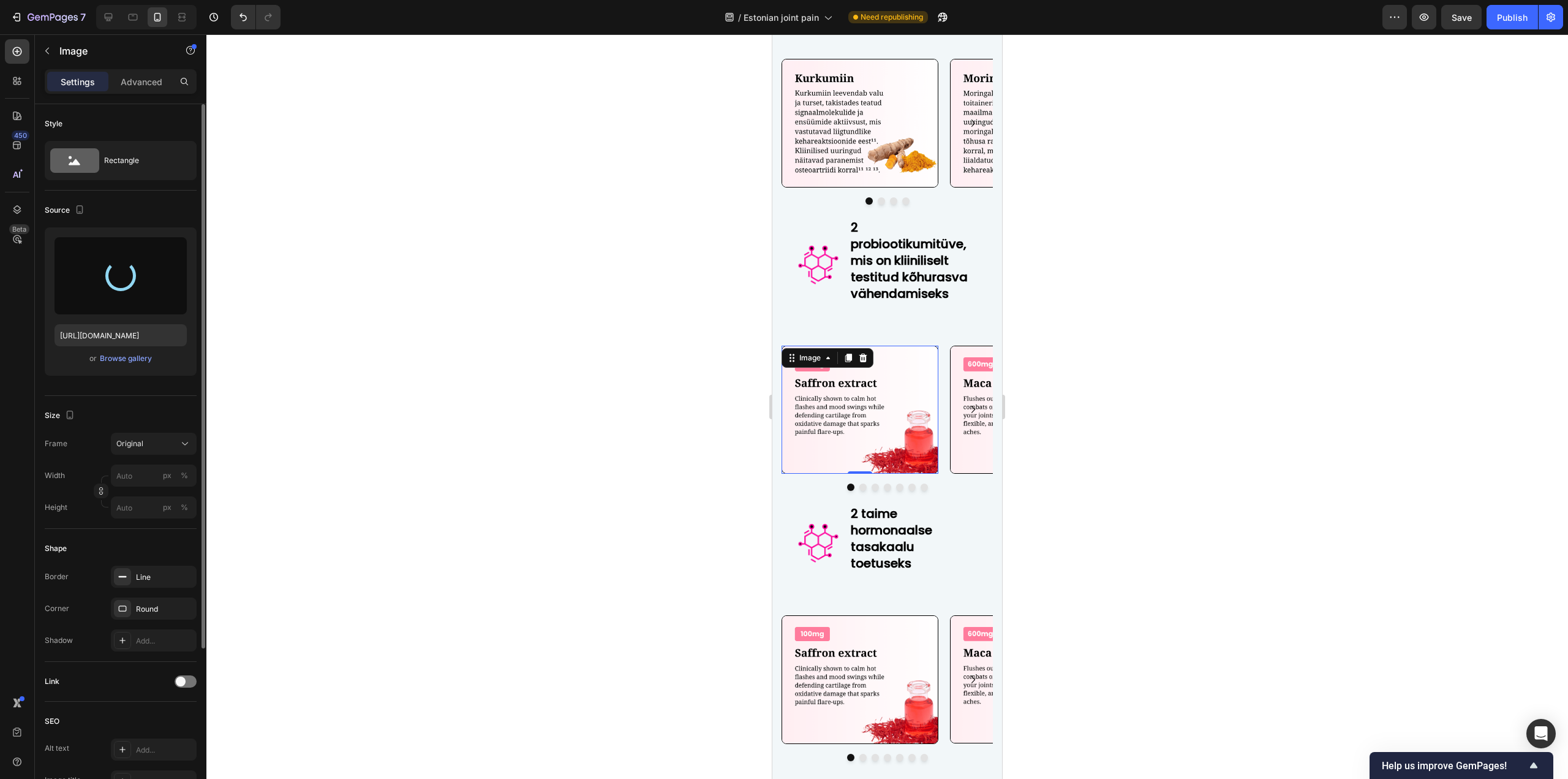
scroll to position [5358, 0]
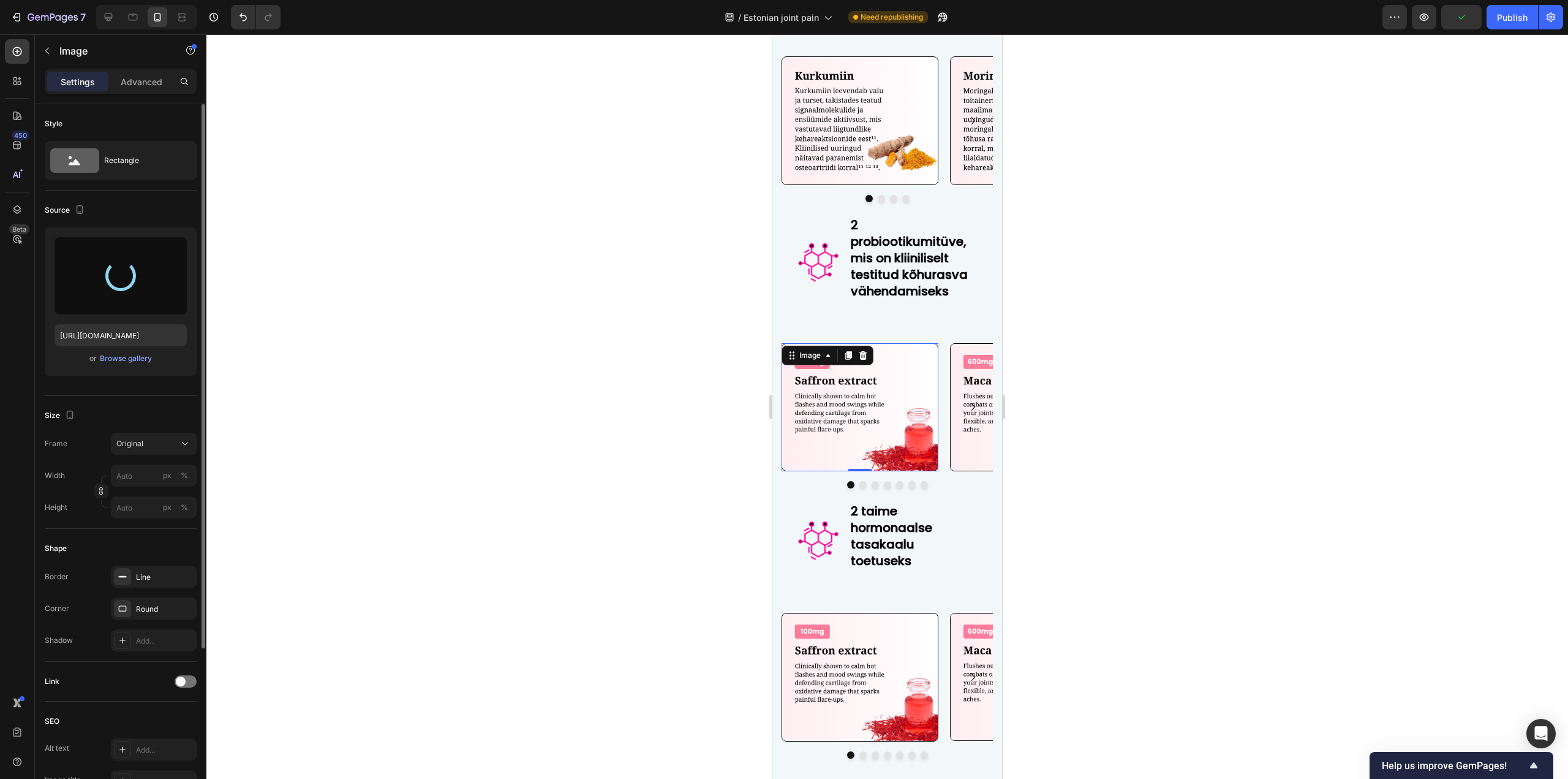
type input "[URL][DOMAIN_NAME]"
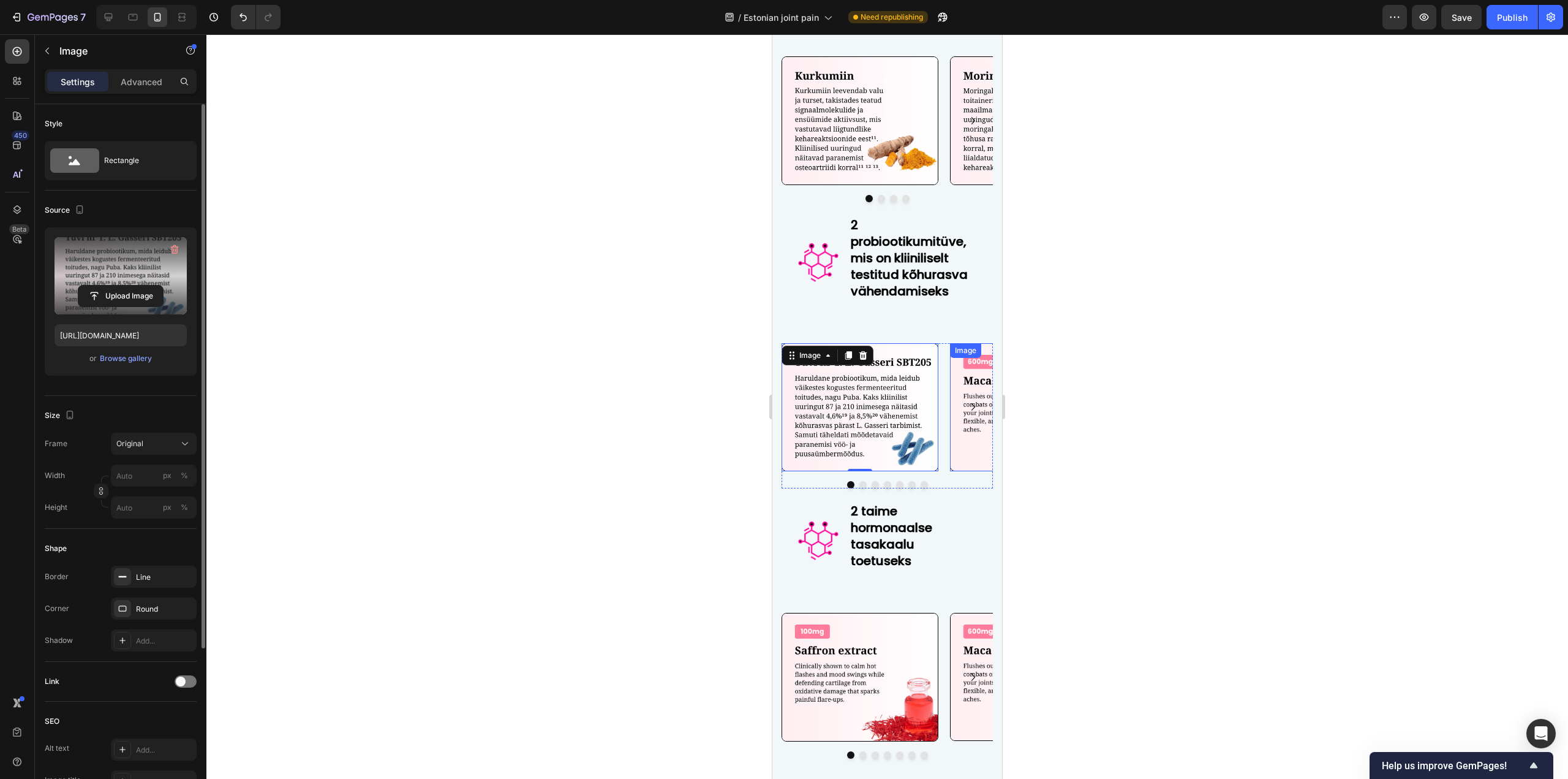
click at [968, 430] on img at bounding box center [1028, 407] width 157 height 128
click at [142, 303] on input "file" at bounding box center [120, 295] width 84 height 20
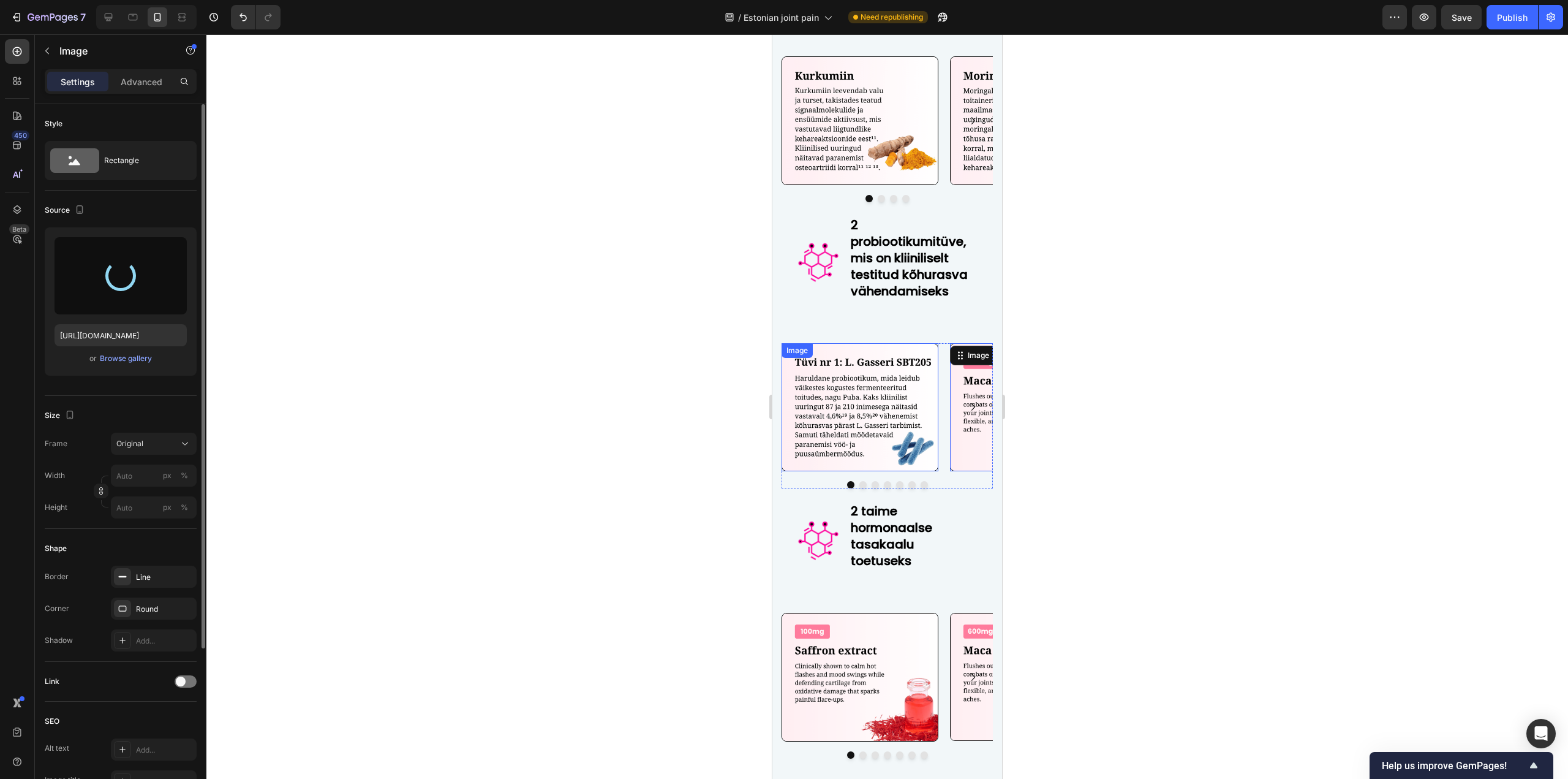
type input "[URL][DOMAIN_NAME]"
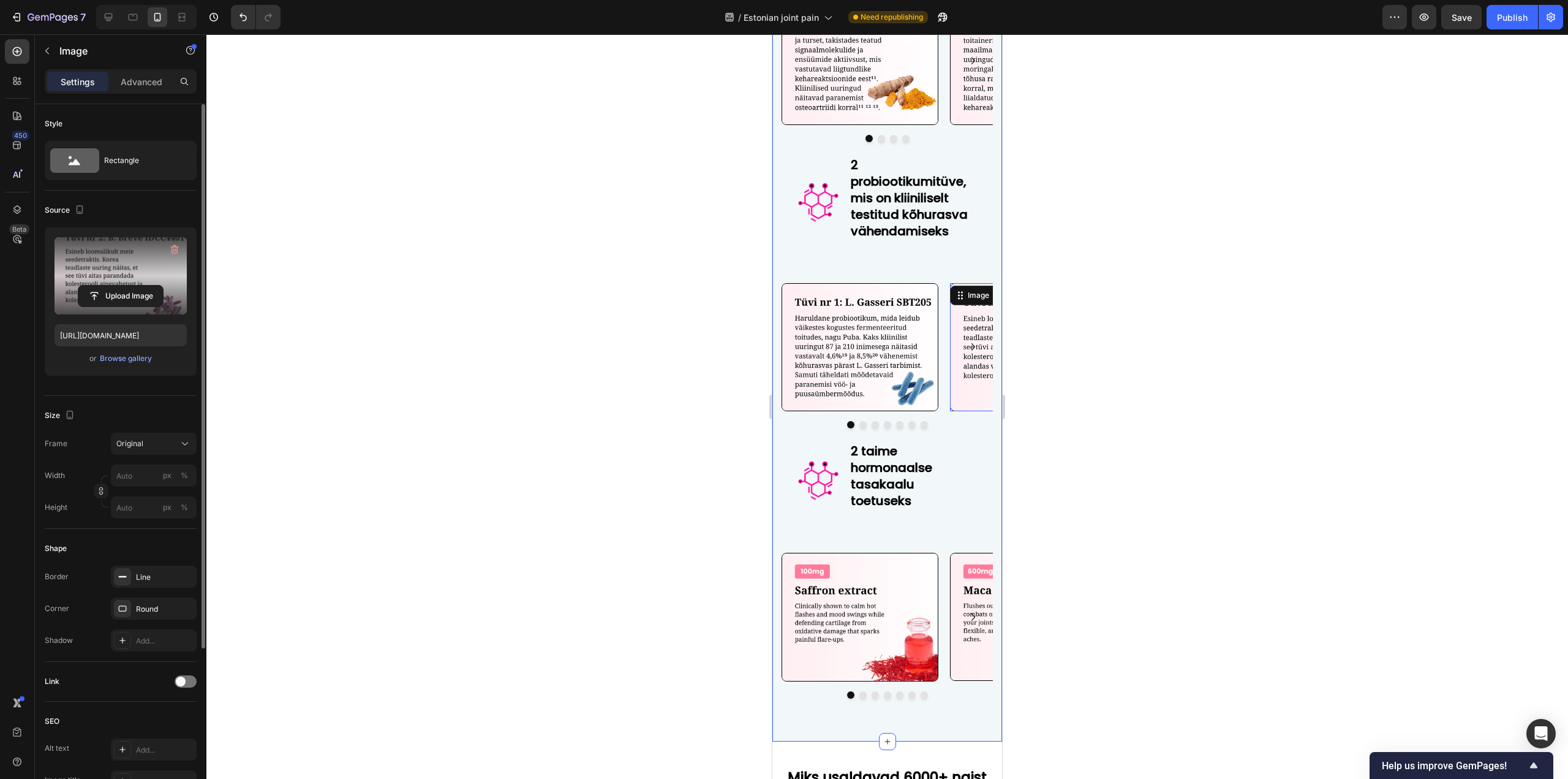
scroll to position [5419, 0]
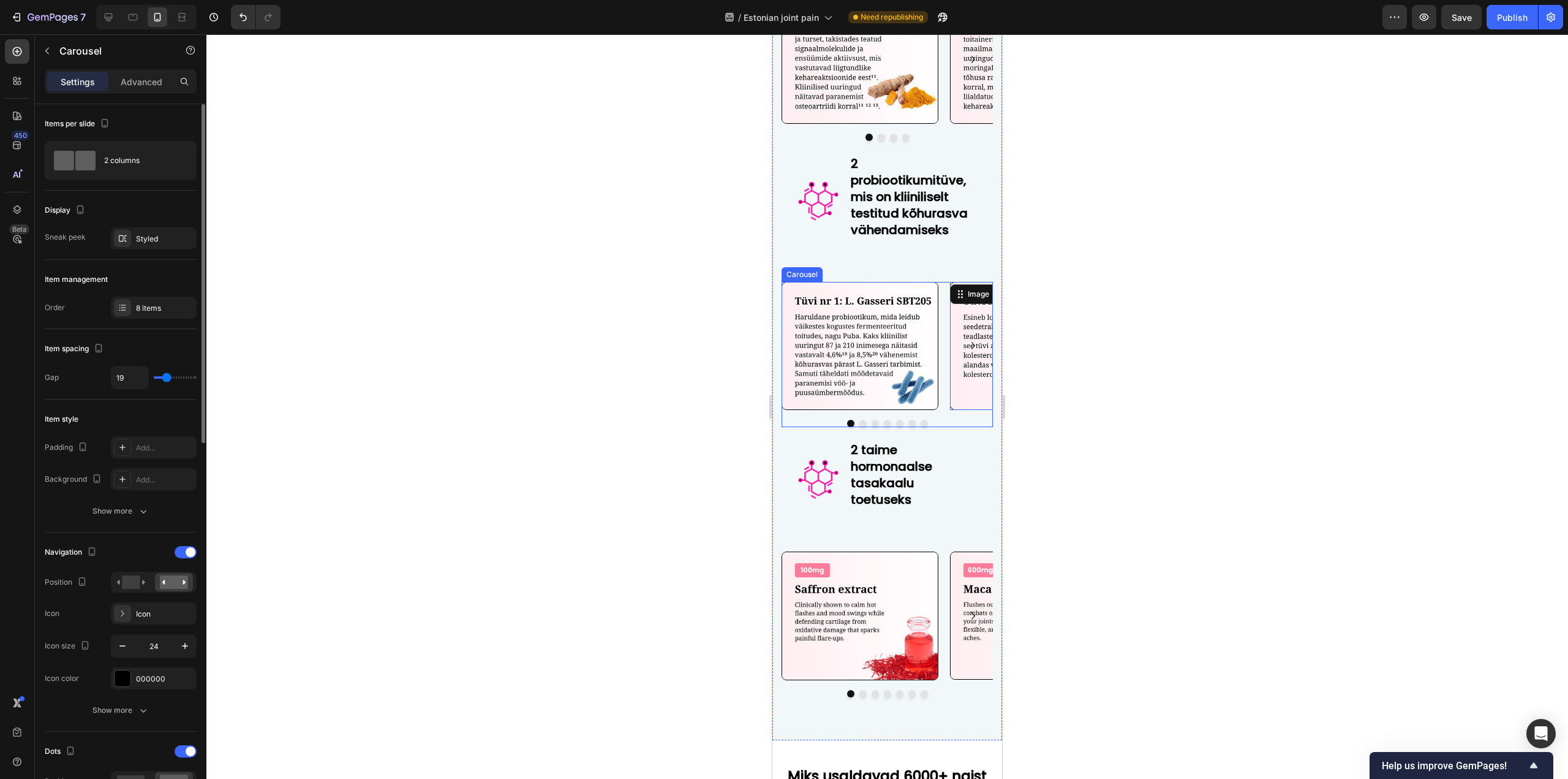
click at [923, 421] on div at bounding box center [887, 423] width 211 height 7
click at [152, 307] on div "8 items" at bounding box center [164, 308] width 57 height 11
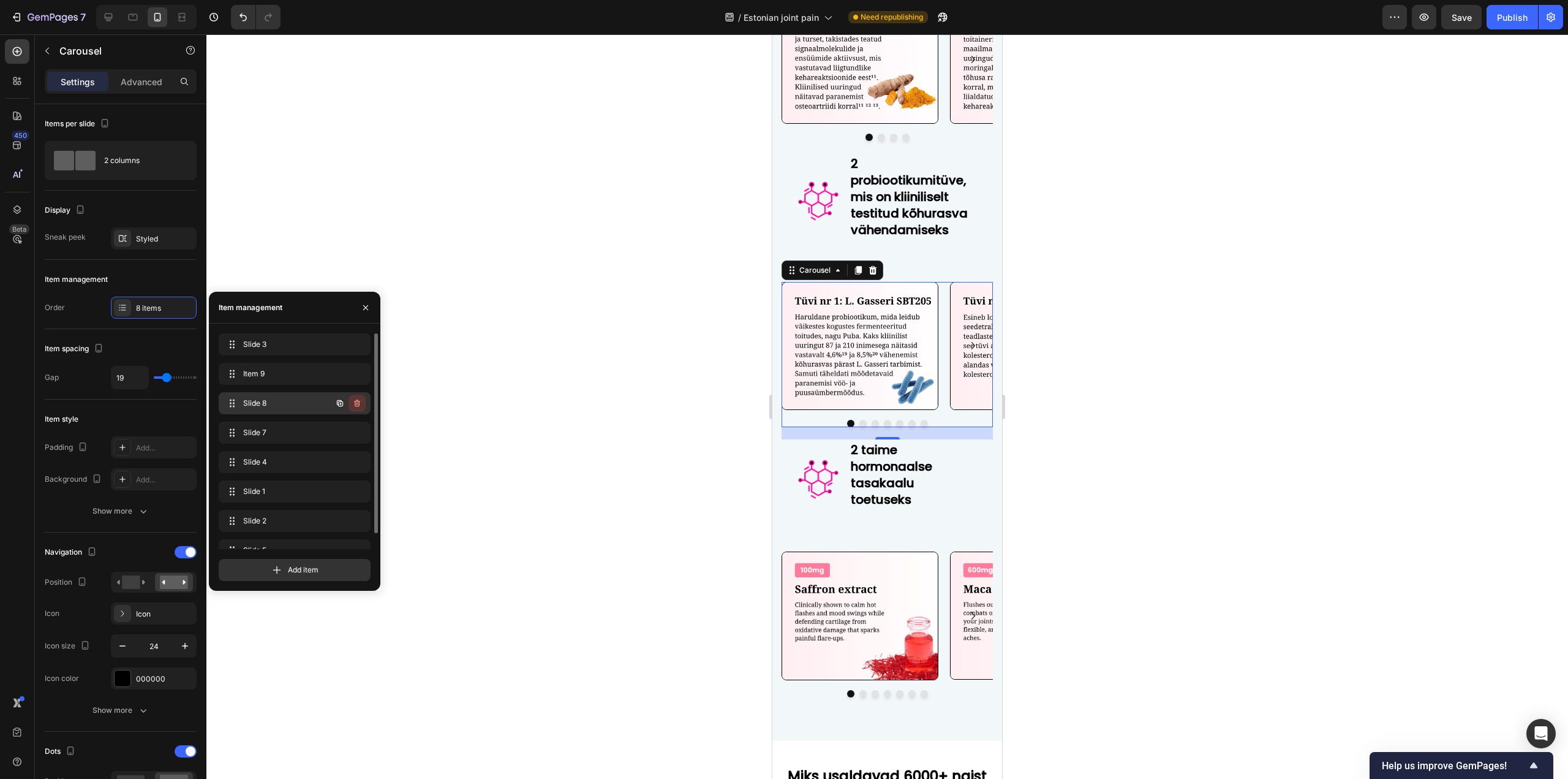
click at [355, 404] on icon "button" at bounding box center [357, 403] width 6 height 7
click at [355, 402] on div "Delete" at bounding box center [348, 403] width 23 height 11
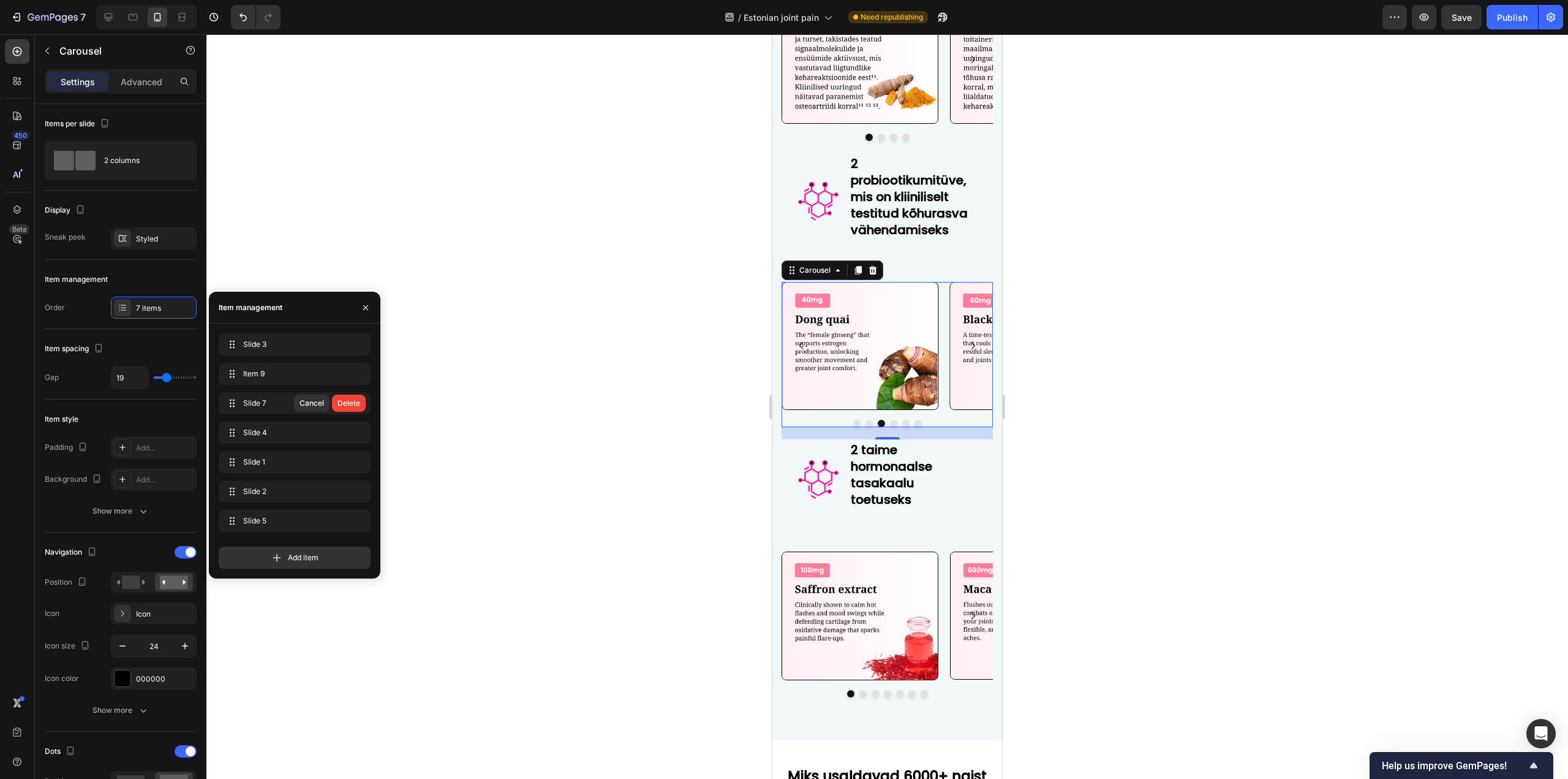
click at [355, 402] on div "Delete" at bounding box center [348, 403] width 23 height 11
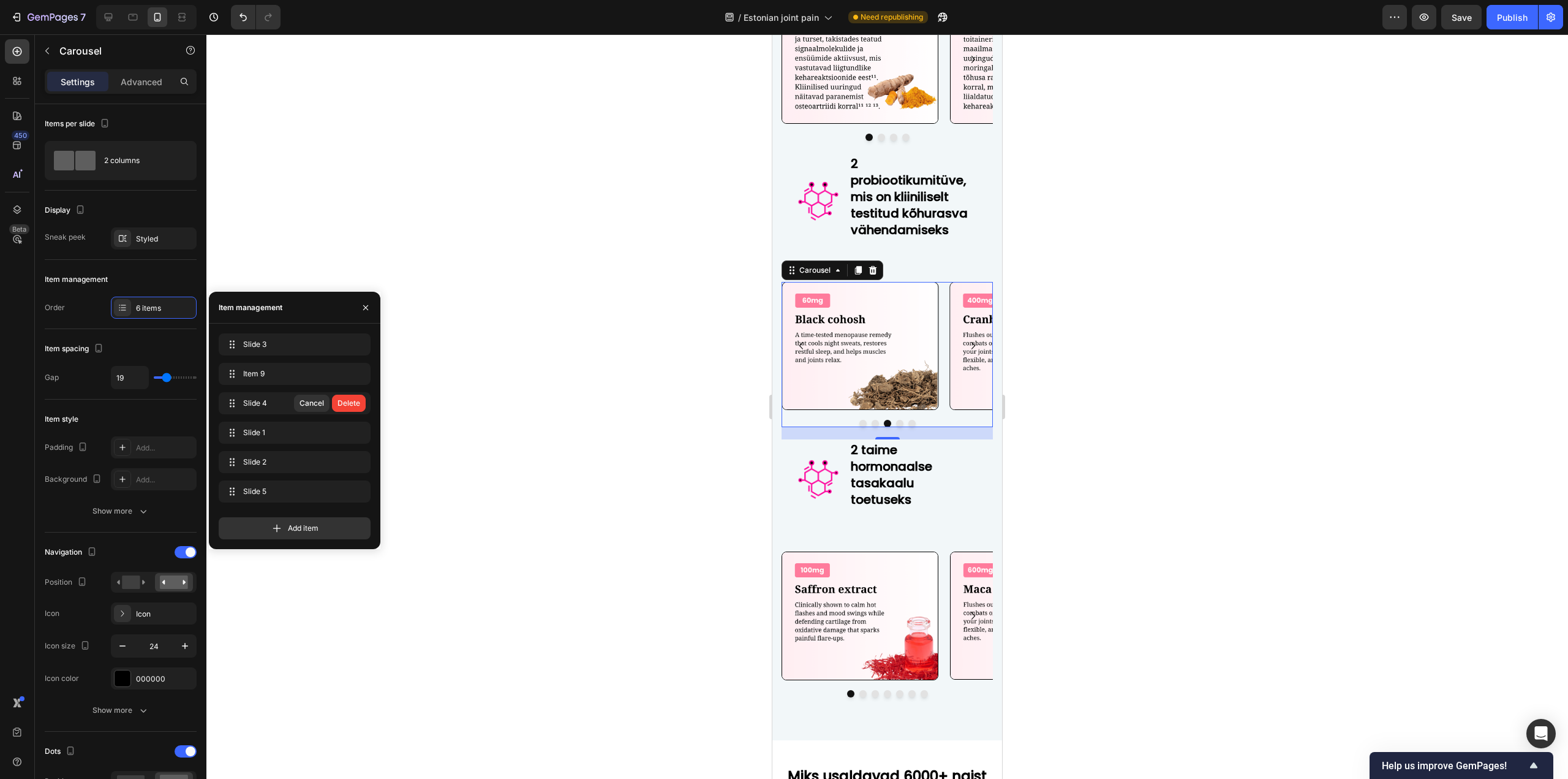
click at [355, 402] on div "Delete" at bounding box center [348, 403] width 23 height 11
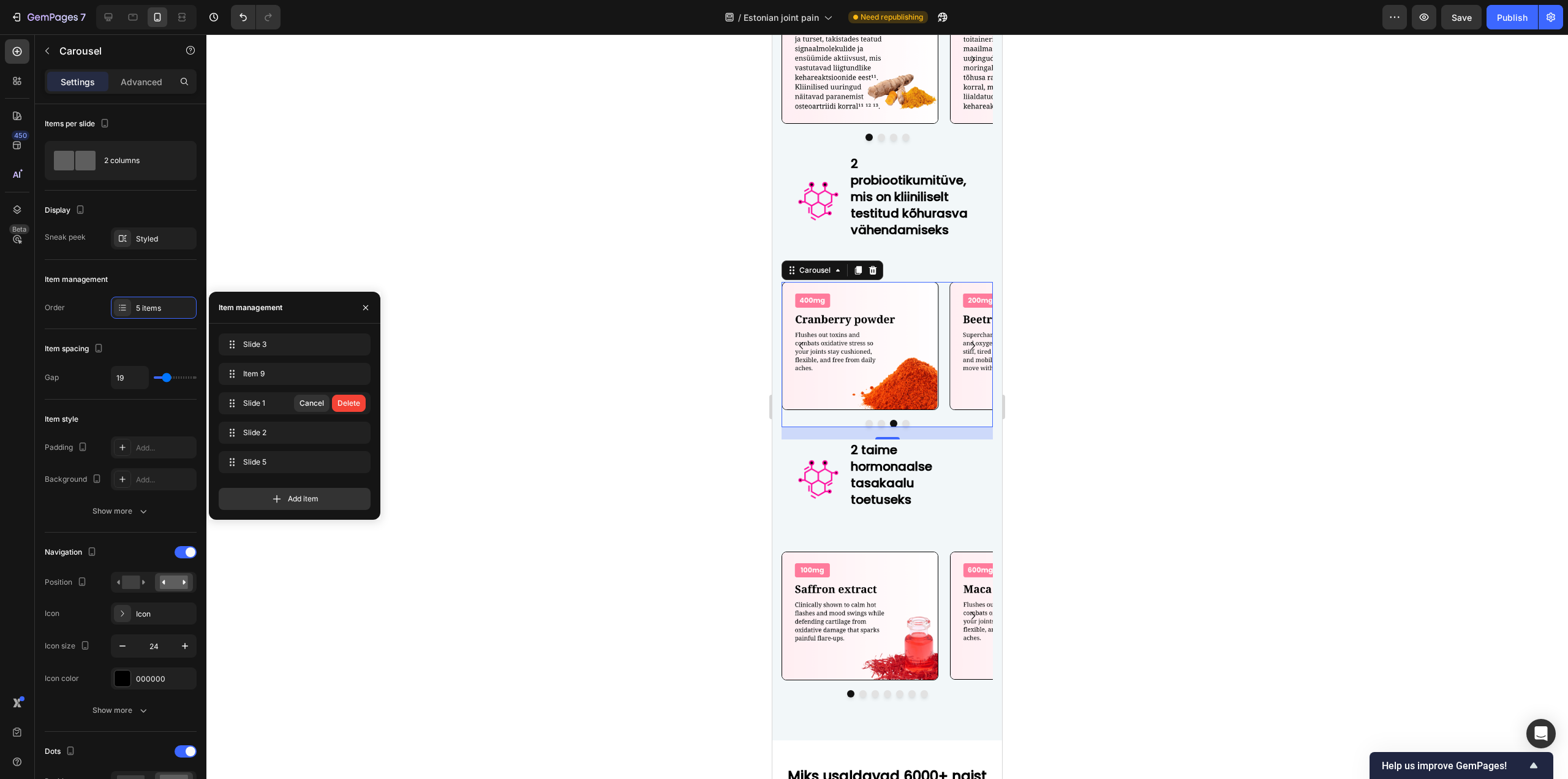
click at [355, 402] on div "Delete" at bounding box center [348, 403] width 23 height 11
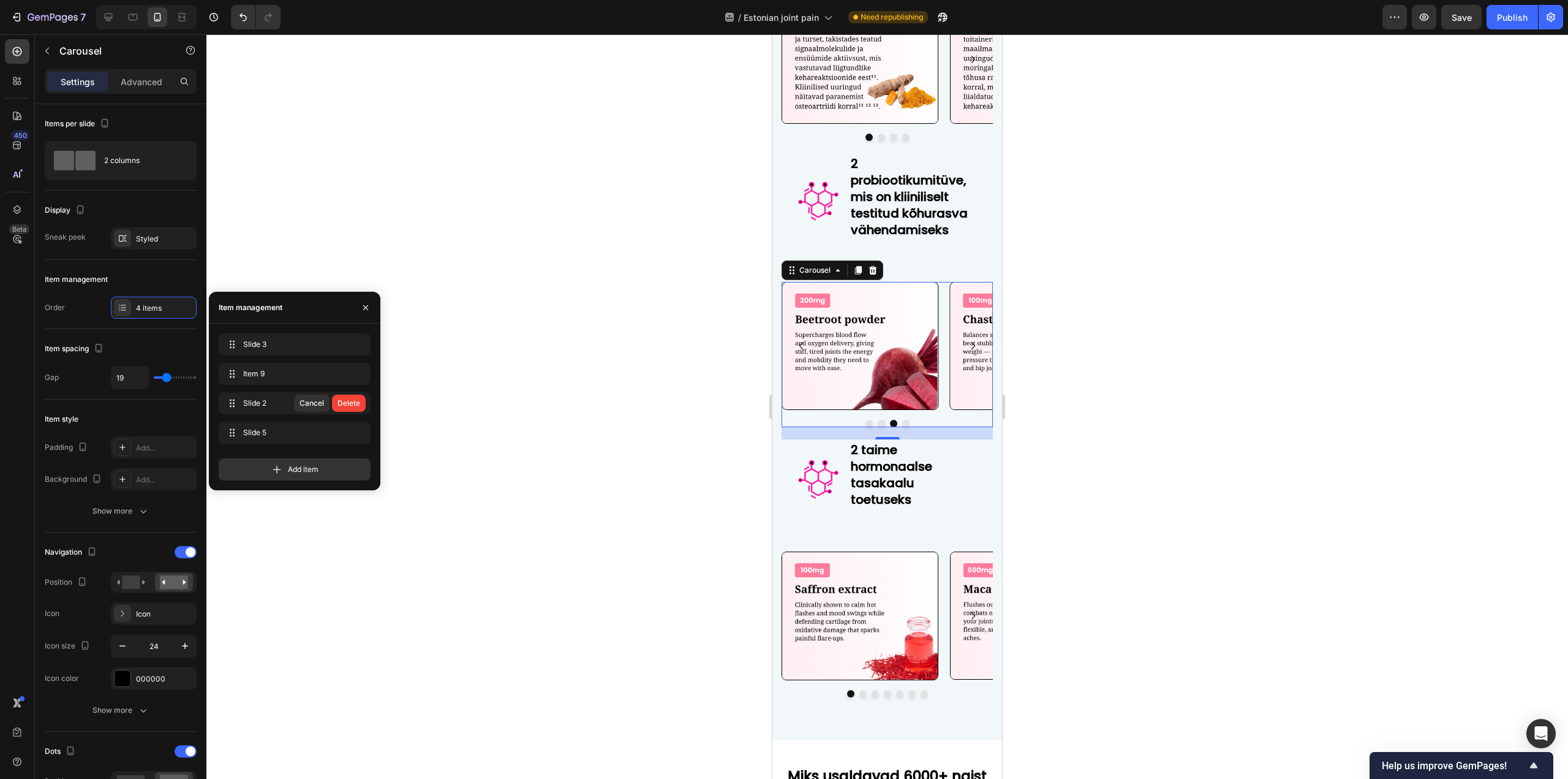
click at [355, 402] on div "Delete" at bounding box center [348, 403] width 23 height 11
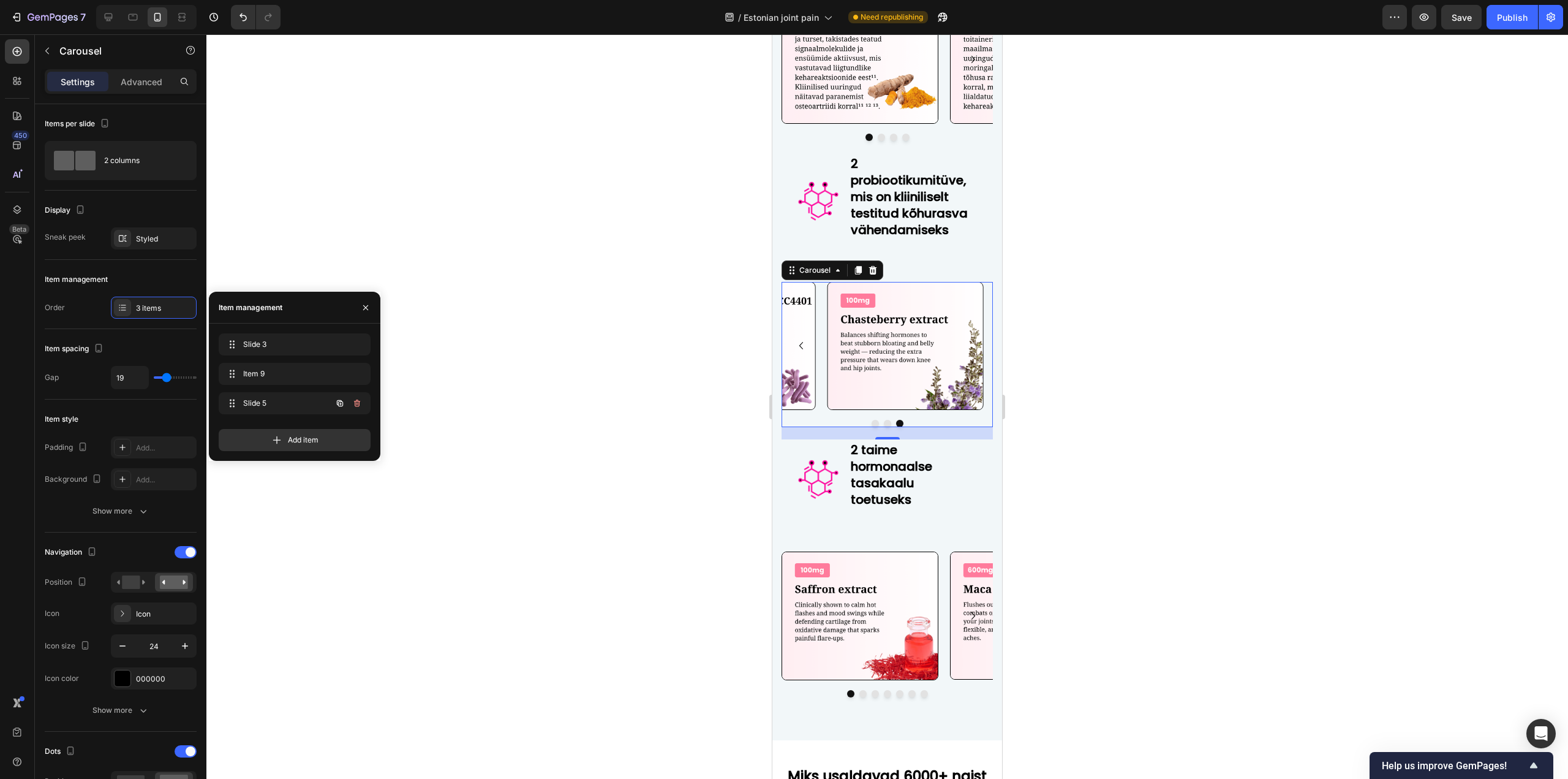
click at [355, 402] on icon "button" at bounding box center [357, 403] width 6 height 7
click at [355, 402] on div "Delete" at bounding box center [348, 403] width 23 height 11
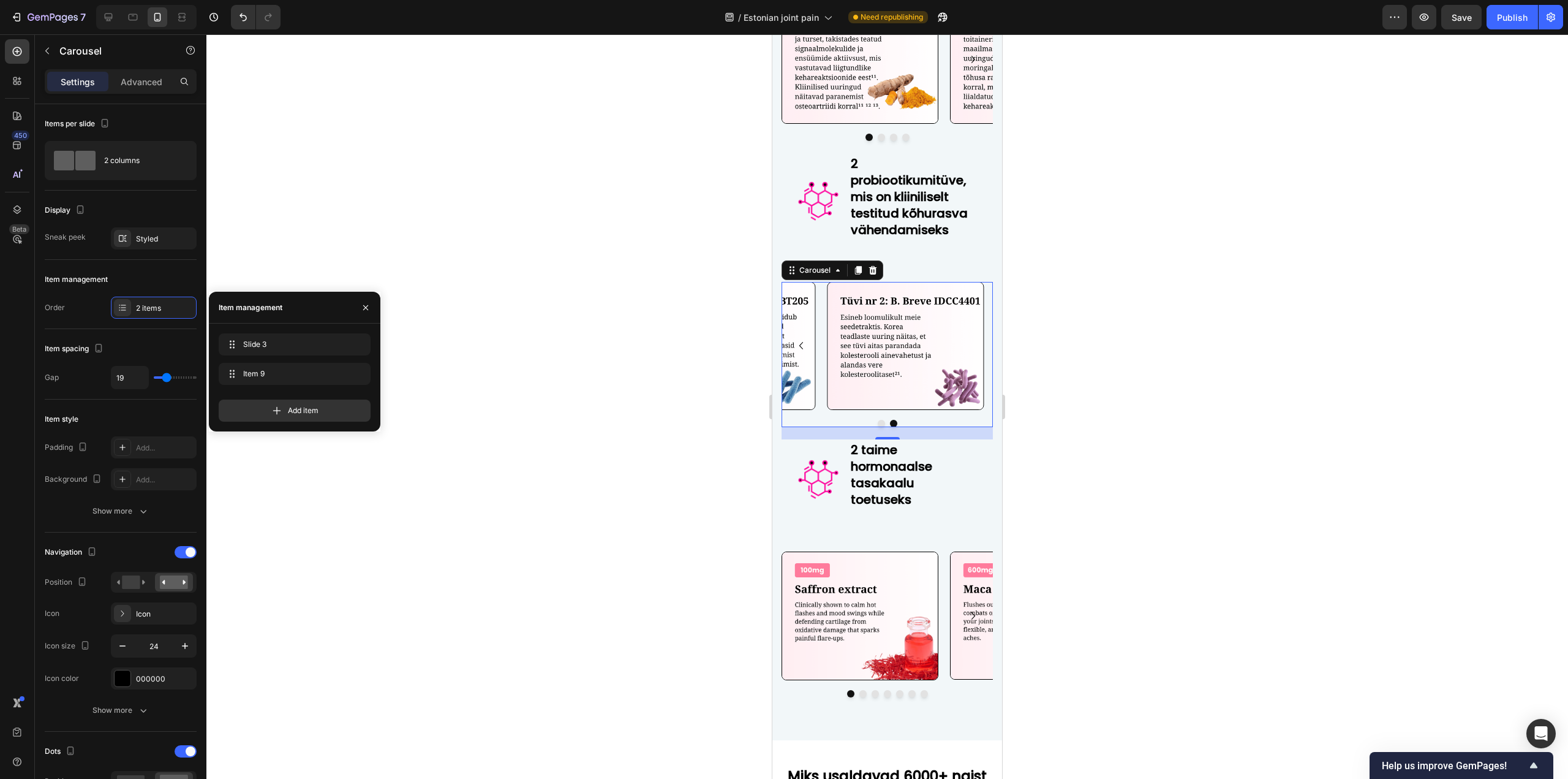
click at [798, 344] on icon "Carousel Back Arrow" at bounding box center [801, 345] width 15 height 15
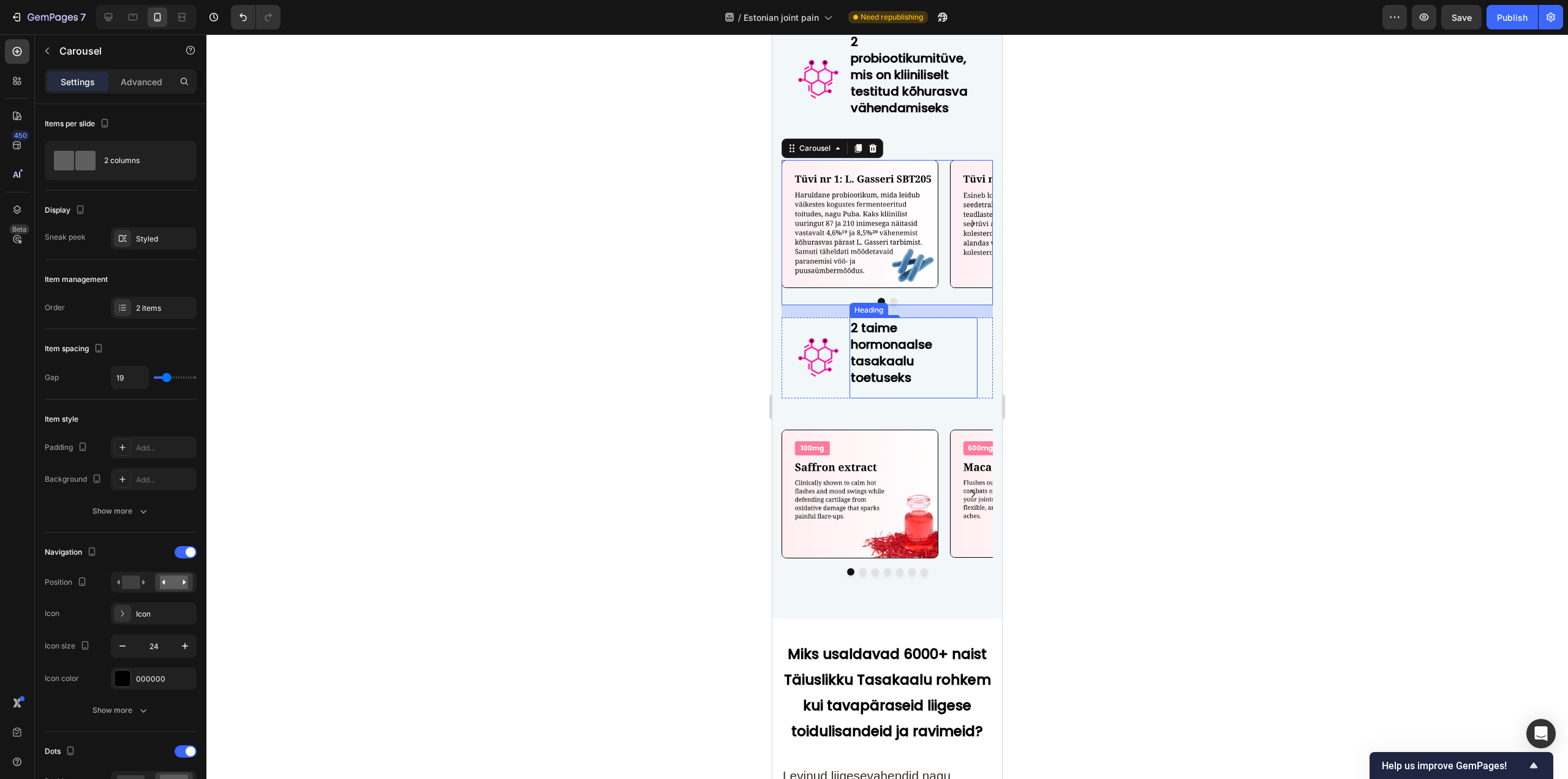
scroll to position [5542, 0]
click at [854, 487] on img at bounding box center [860, 493] width 157 height 128
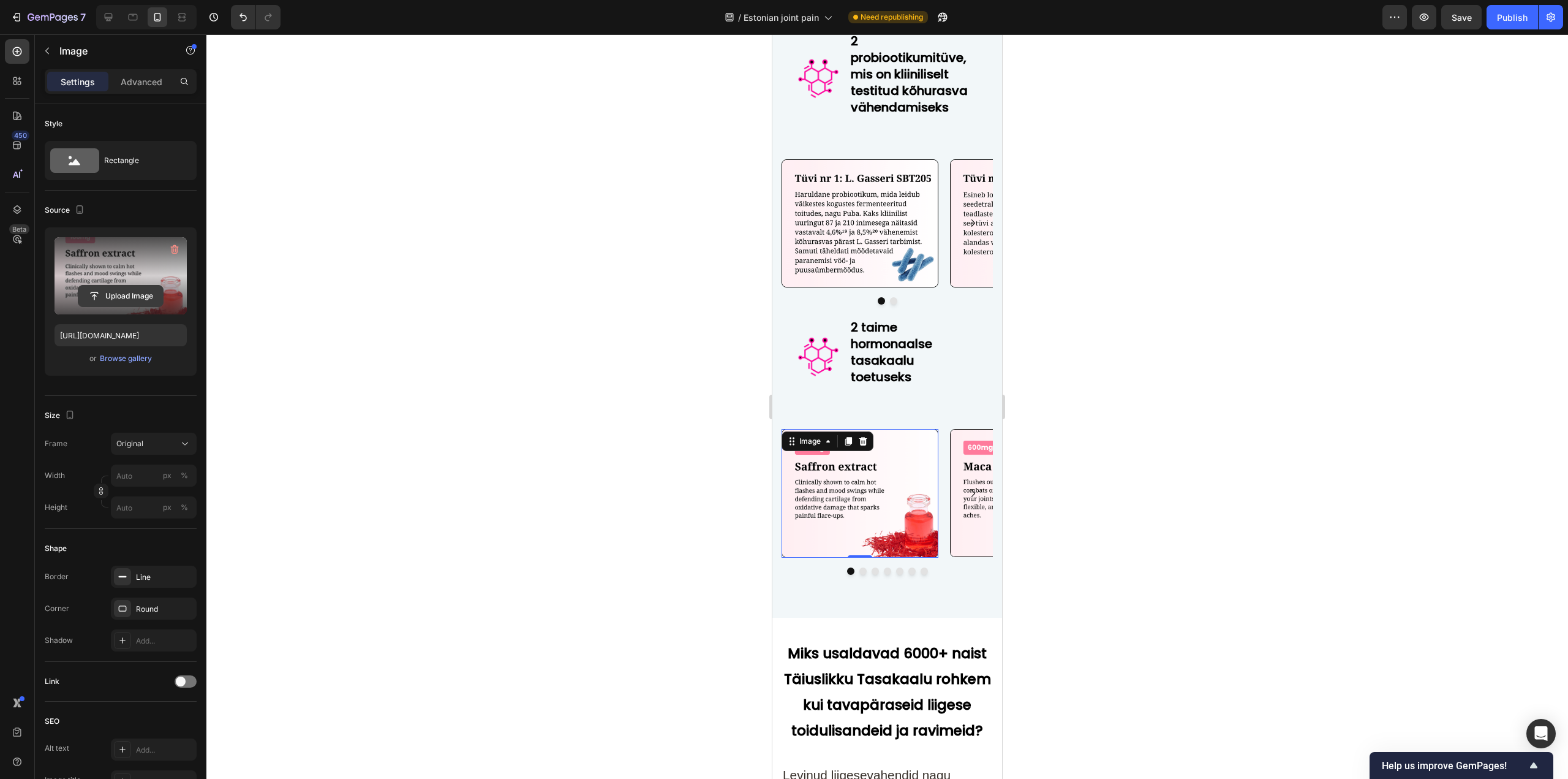
click at [145, 295] on input "file" at bounding box center [120, 295] width 84 height 20
type input "[URL][DOMAIN_NAME]"
click at [931, 568] on div at bounding box center [887, 570] width 211 height 7
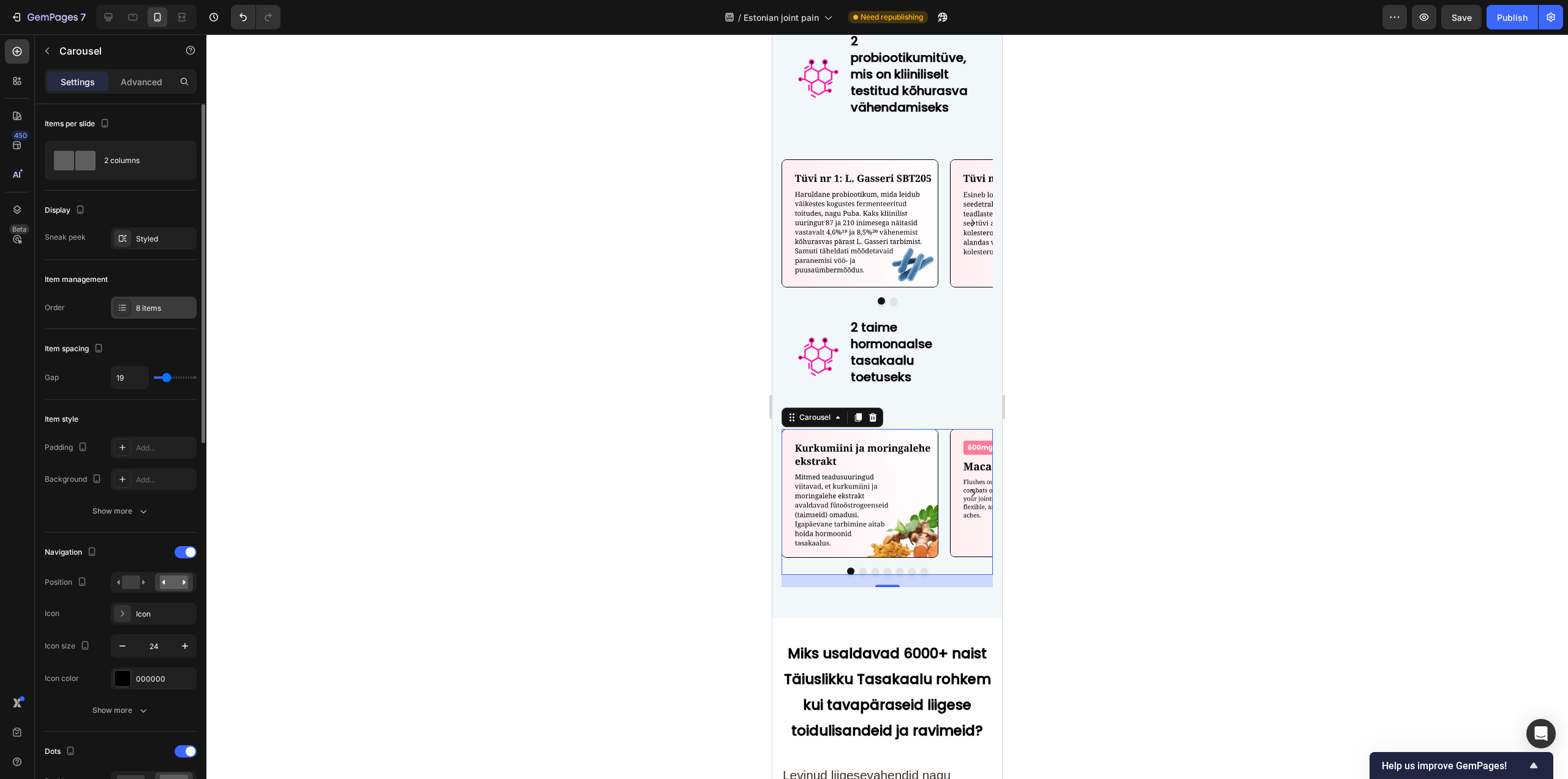
click at [151, 304] on div "8 items" at bounding box center [164, 308] width 57 height 11
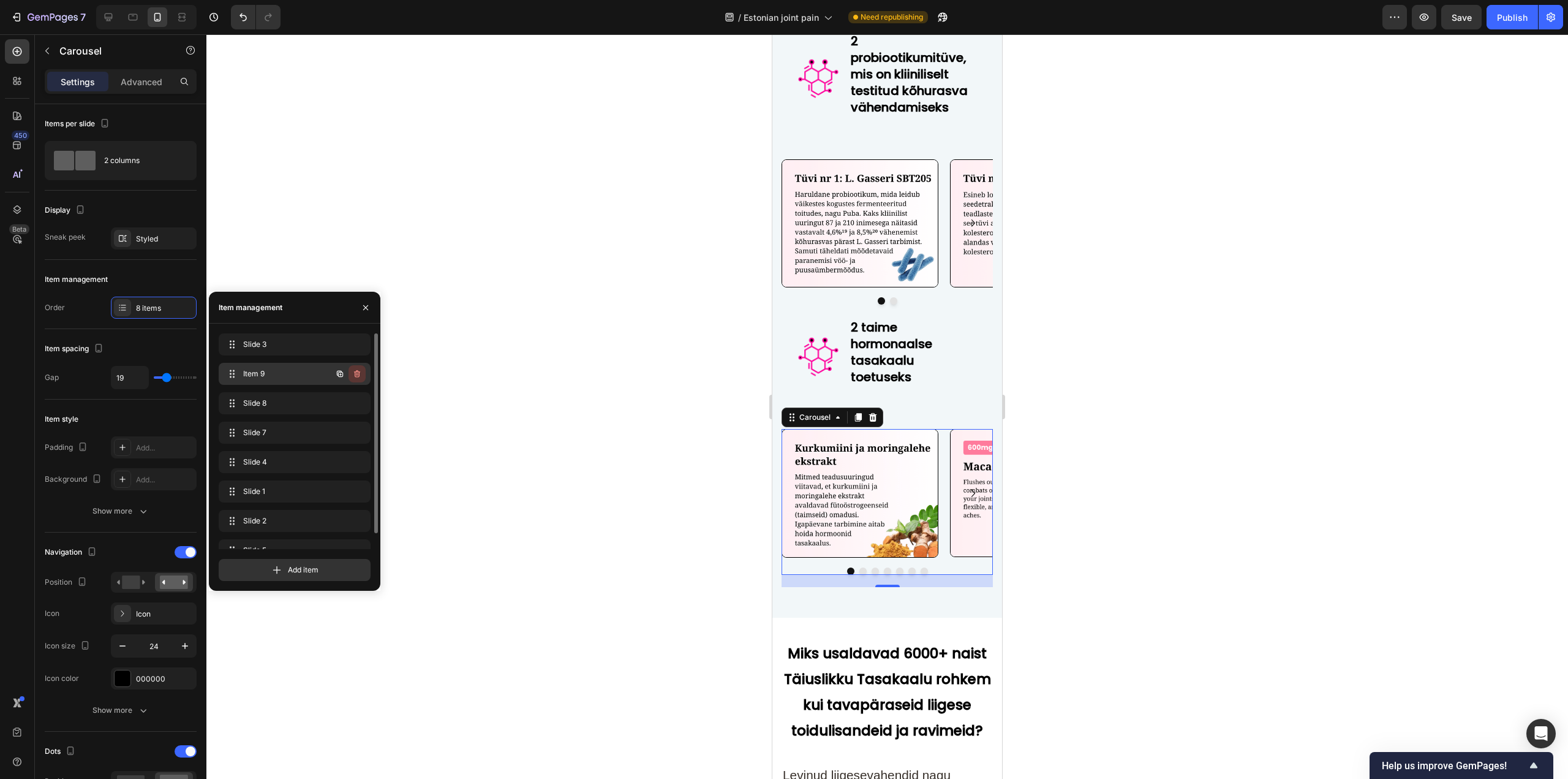
click at [355, 376] on icon "button" at bounding box center [357, 373] width 6 height 7
click at [355, 376] on div "Delete" at bounding box center [348, 373] width 23 height 11
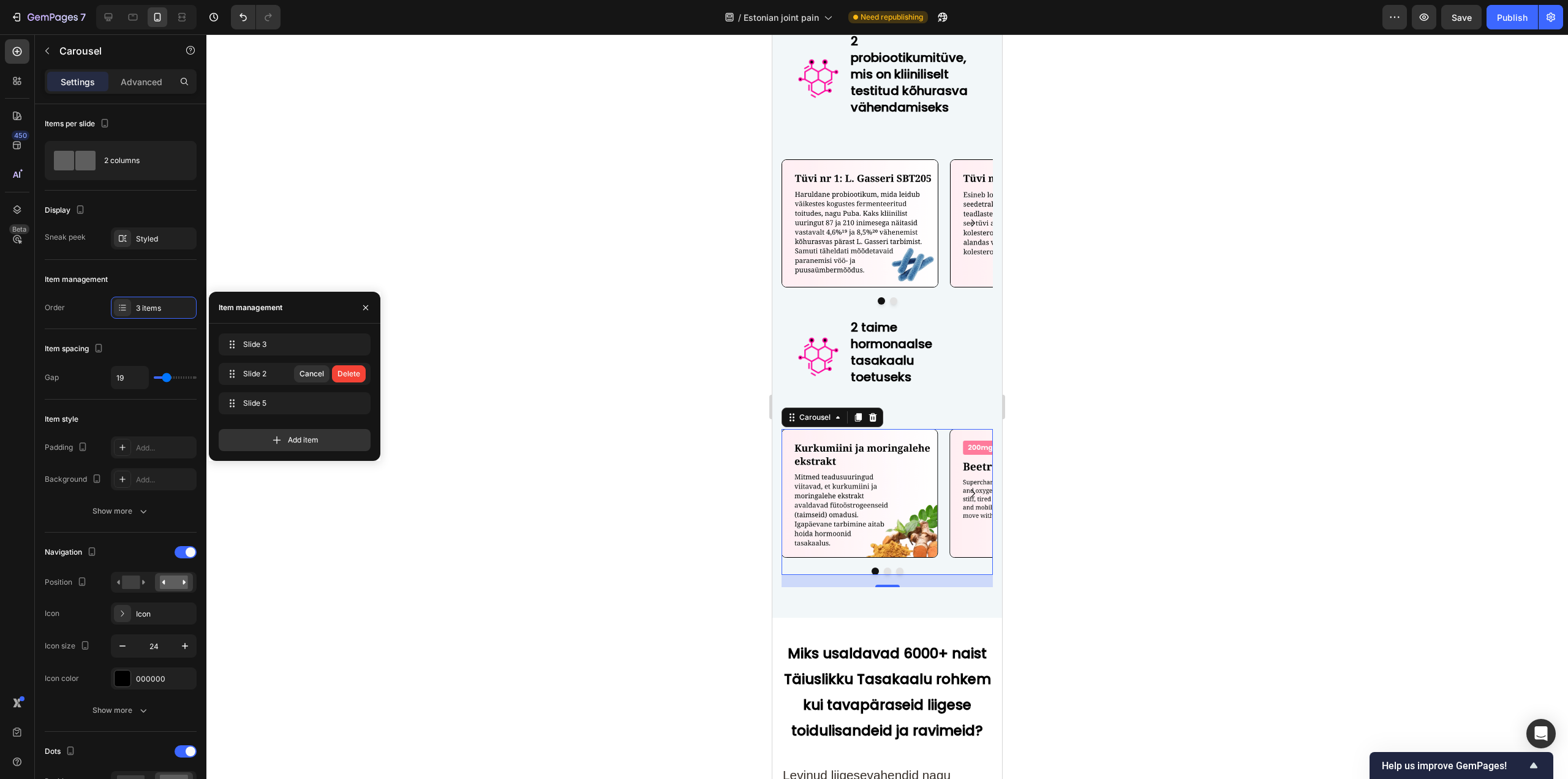
click at [352, 374] on div "Delete" at bounding box center [348, 373] width 23 height 11
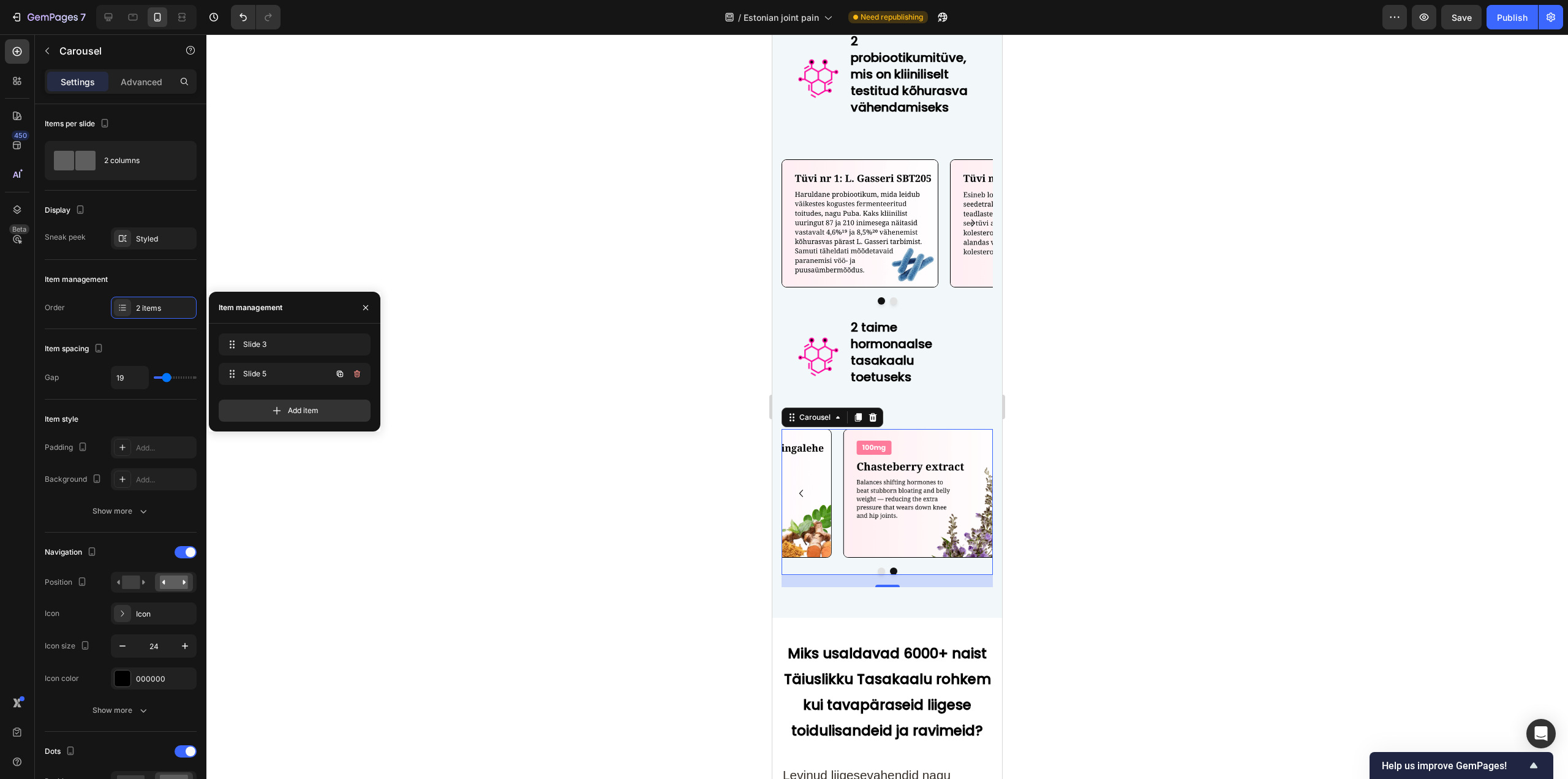
click at [352, 374] on icon "button" at bounding box center [357, 374] width 10 height 10
click at [352, 374] on div "Delete" at bounding box center [348, 373] width 23 height 11
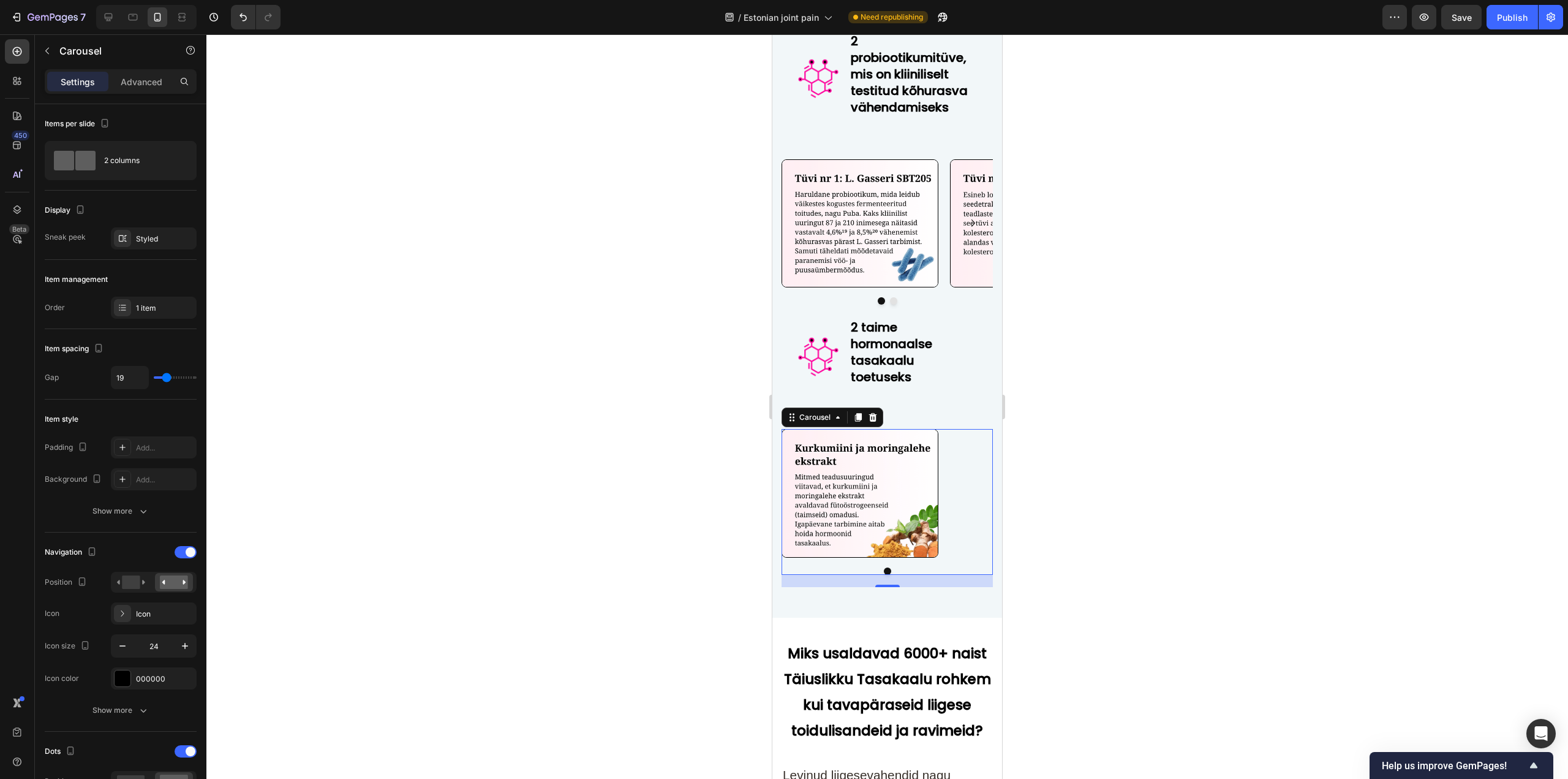
click at [1179, 511] on div at bounding box center [887, 407] width 1361 height 745
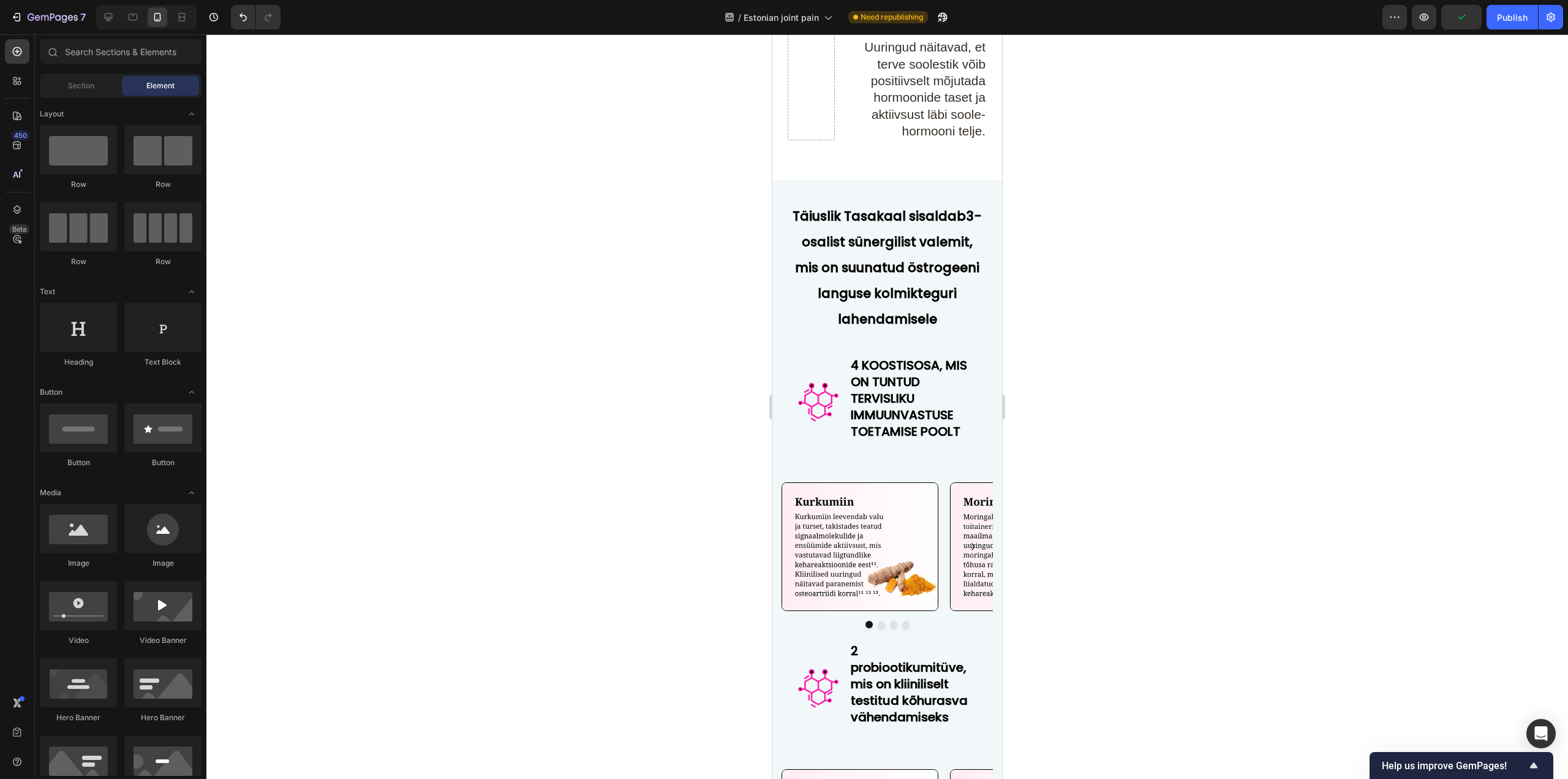
scroll to position [4929, 0]
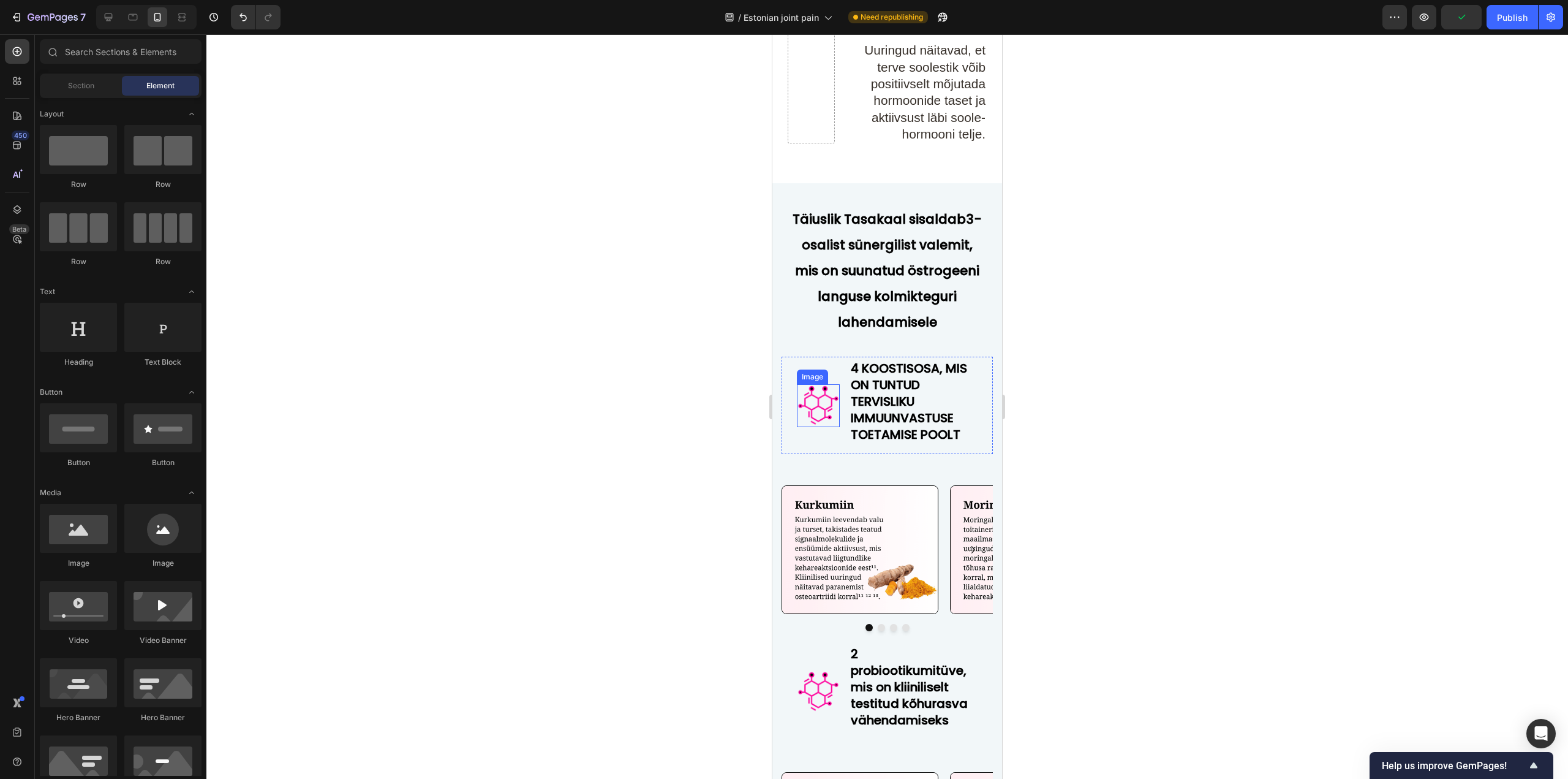
click at [816, 394] on img at bounding box center [818, 405] width 43 height 43
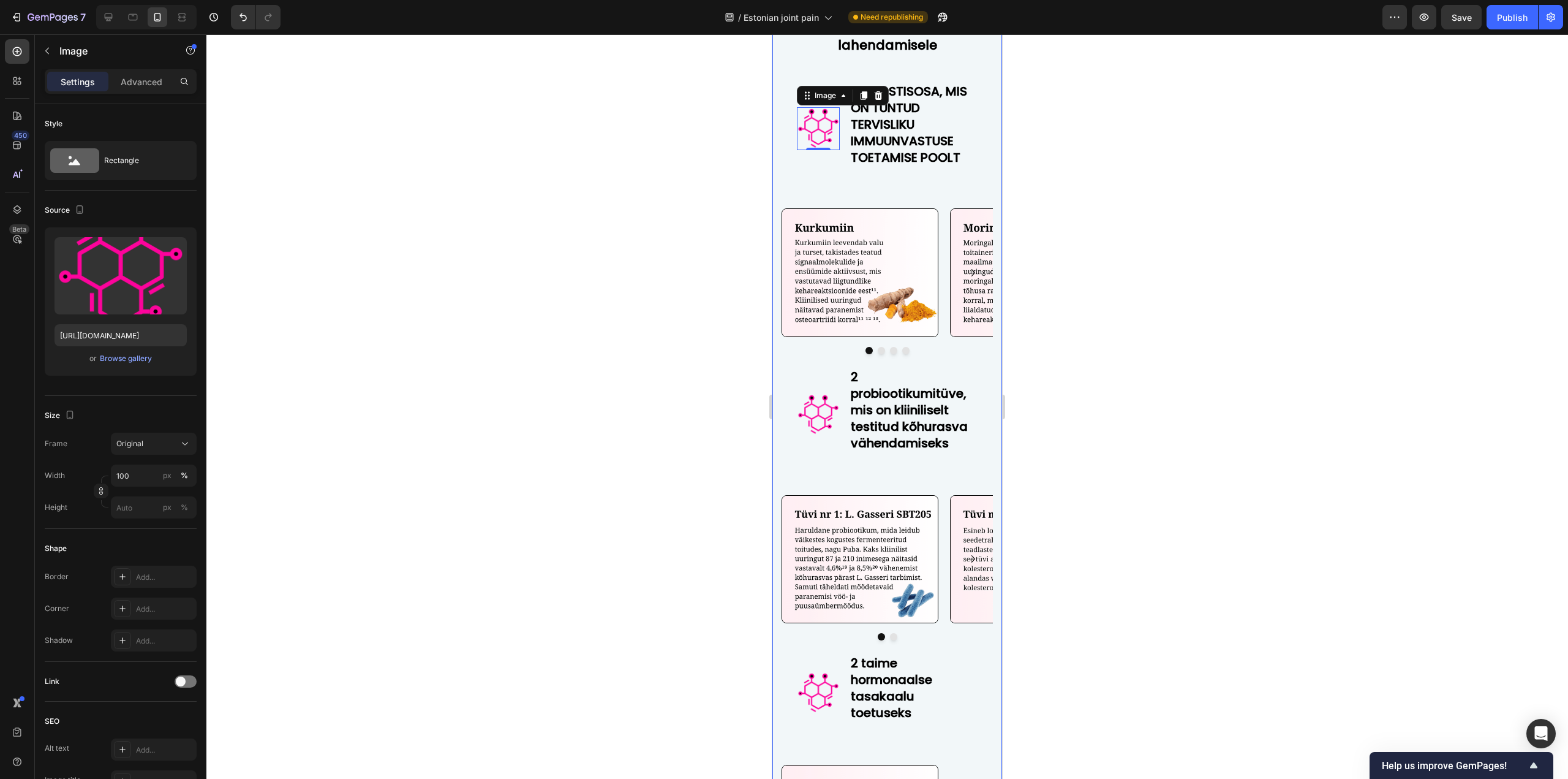
scroll to position [5236, 0]
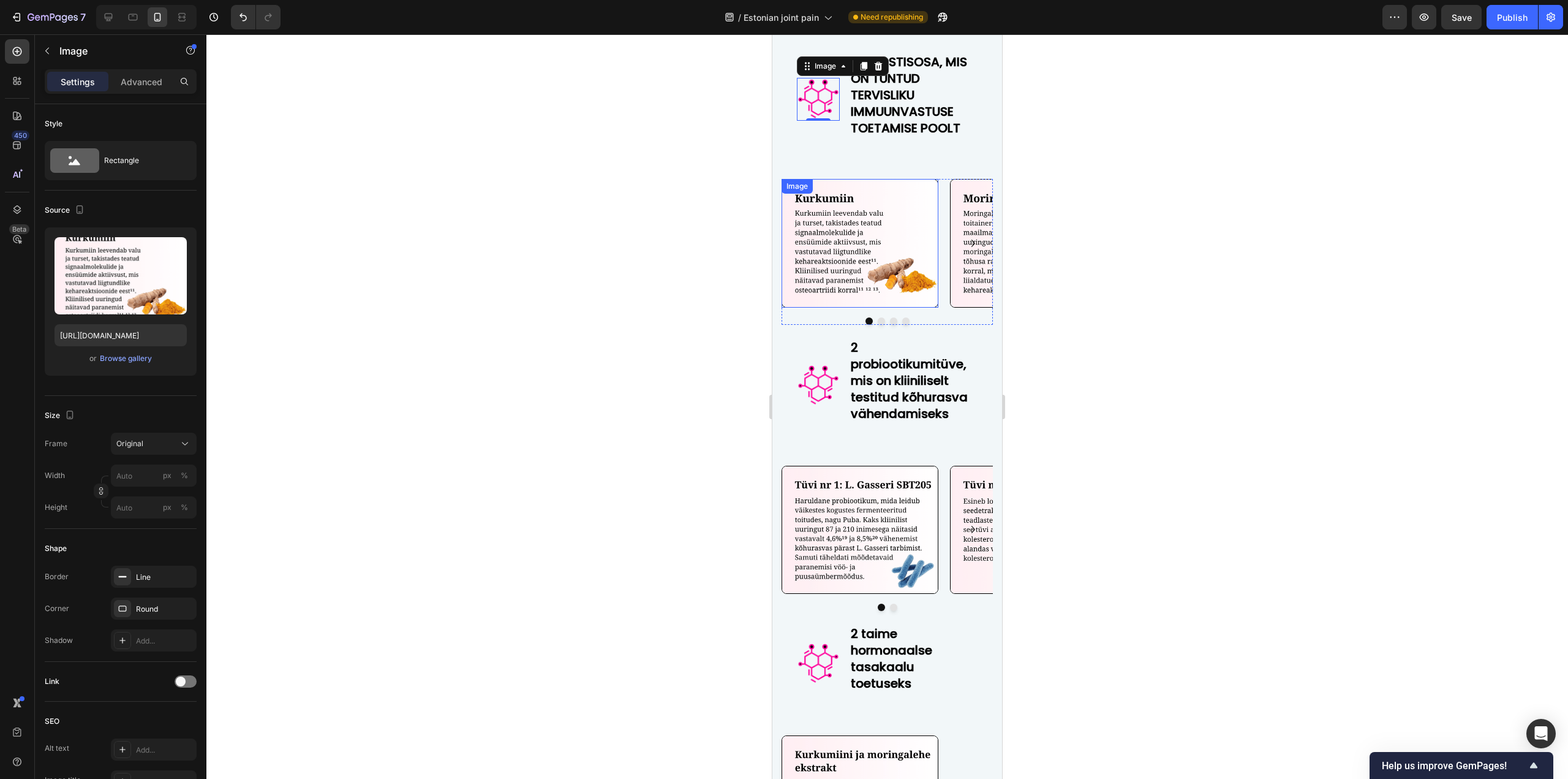
click at [854, 219] on img at bounding box center [860, 243] width 157 height 128
click at [806, 379] on img at bounding box center [818, 385] width 43 height 43
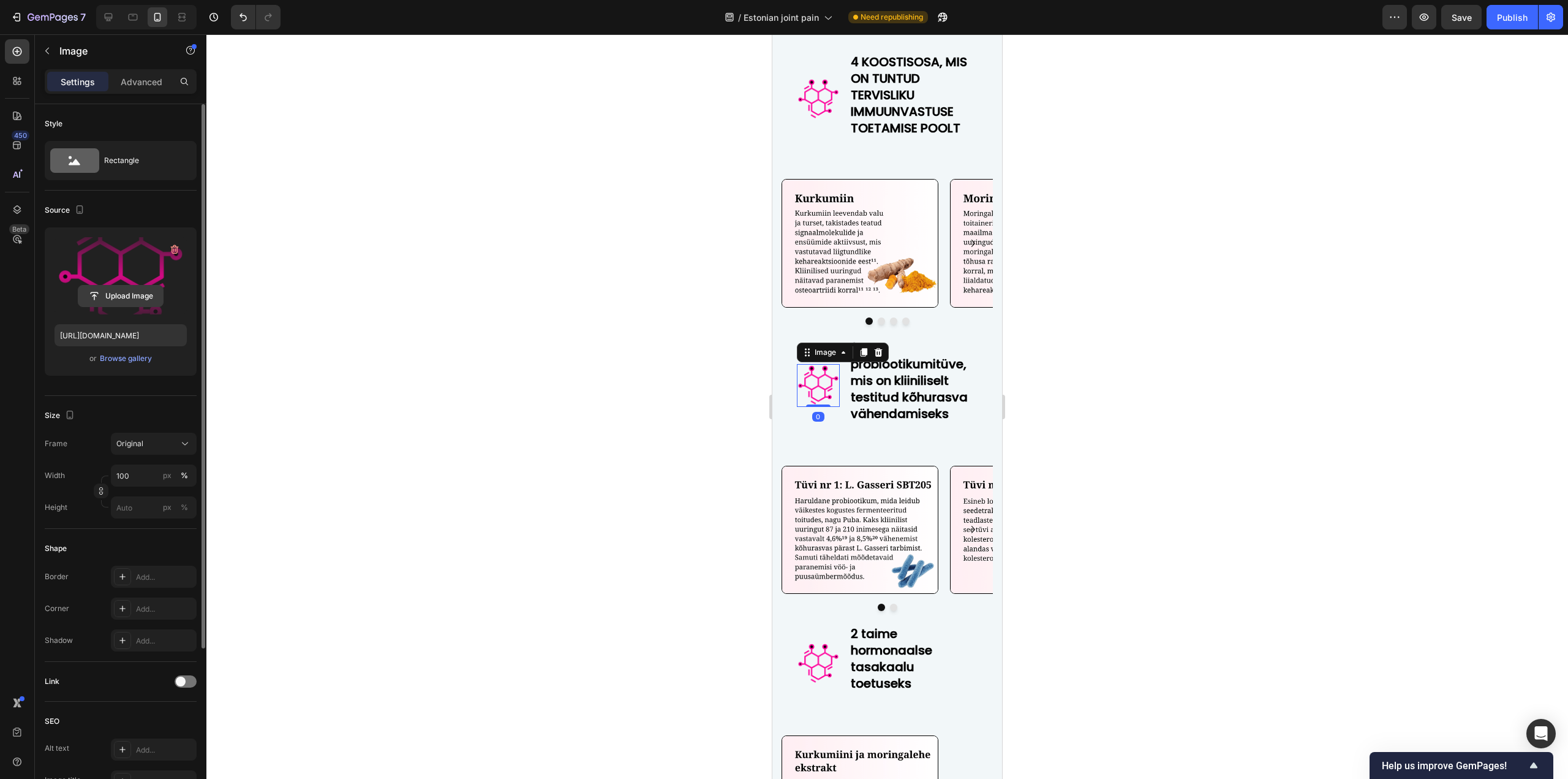
click at [134, 295] on input "file" at bounding box center [120, 295] width 84 height 20
click at [87, 296] on input "file" at bounding box center [120, 295] width 84 height 20
type input "[URL][DOMAIN_NAME]"
click at [849, 421] on h2 "⁠⁠⁠⁠⁠⁠⁠ 2 probiootikumitüve, mis on kliiniliselt testitud kõhurasva vähendamise…" at bounding box center [913, 380] width 128 height 85
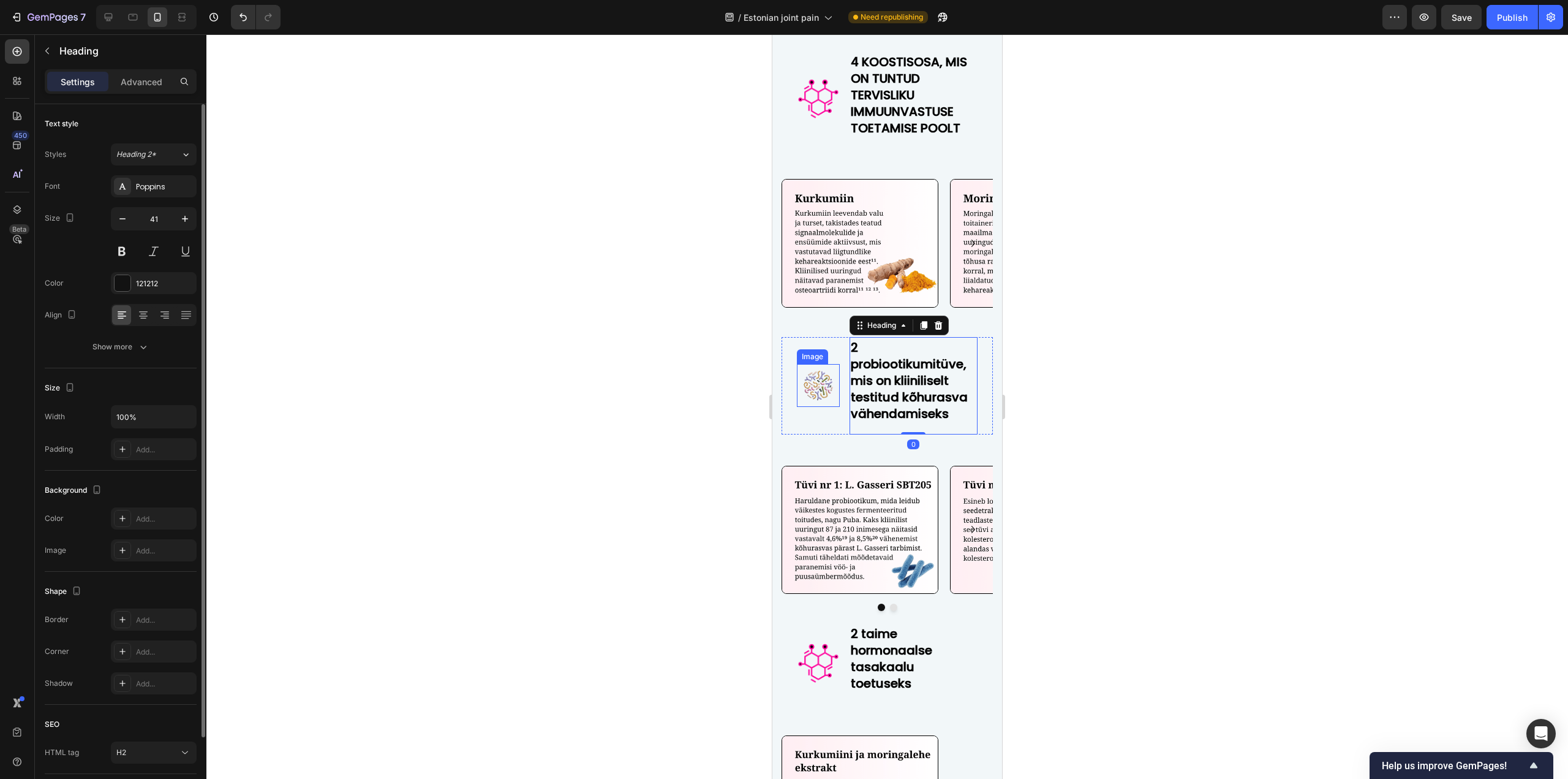
click at [824, 384] on img at bounding box center [818, 385] width 43 height 43
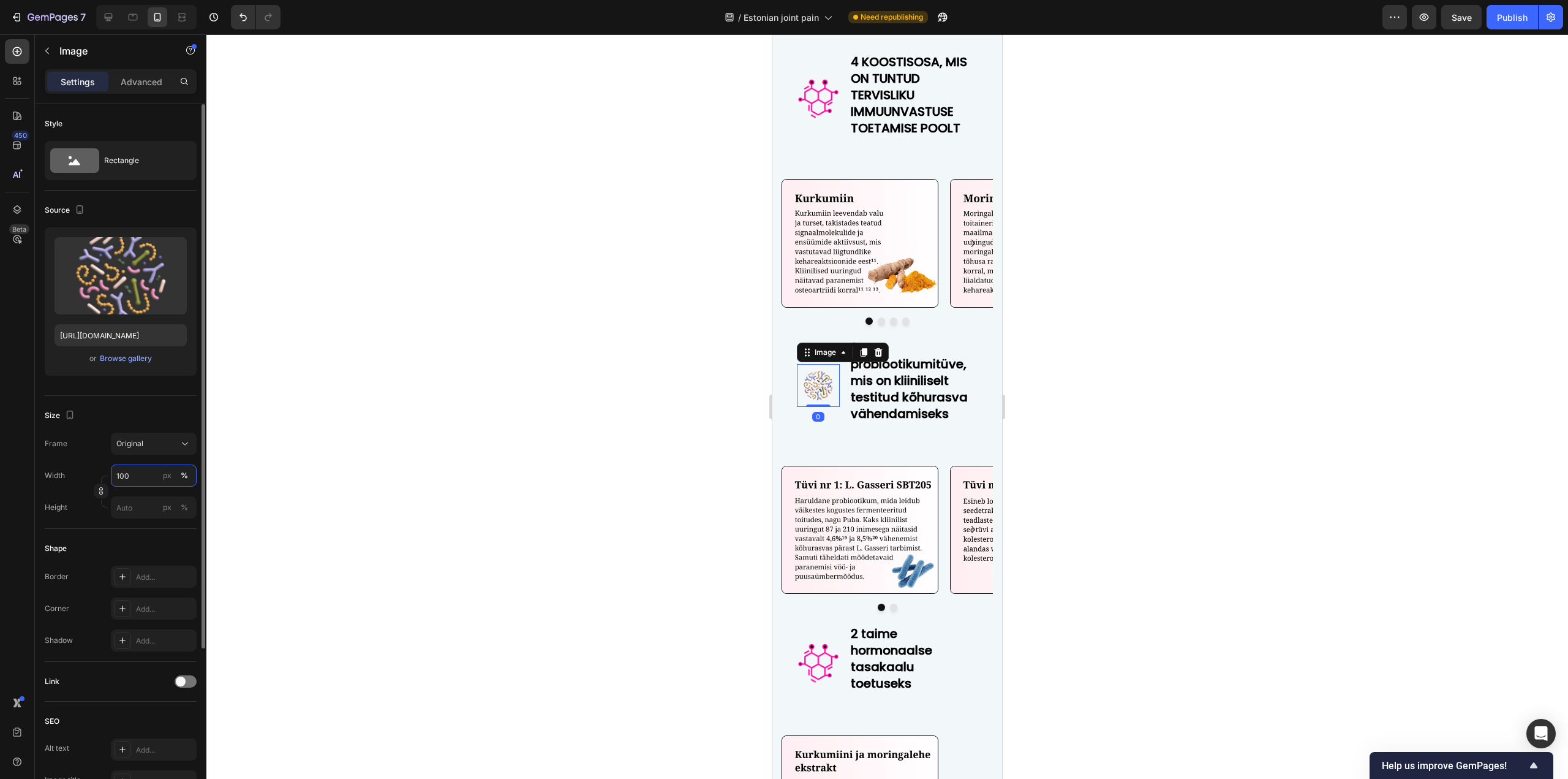
click at [133, 480] on input "100" at bounding box center [154, 475] width 86 height 22
type input "100"
click at [895, 408] on strong "2 probiootikumitüve, mis on kliiniliselt testitud kõhurasva vähendamiseks" at bounding box center [909, 380] width 117 height 83
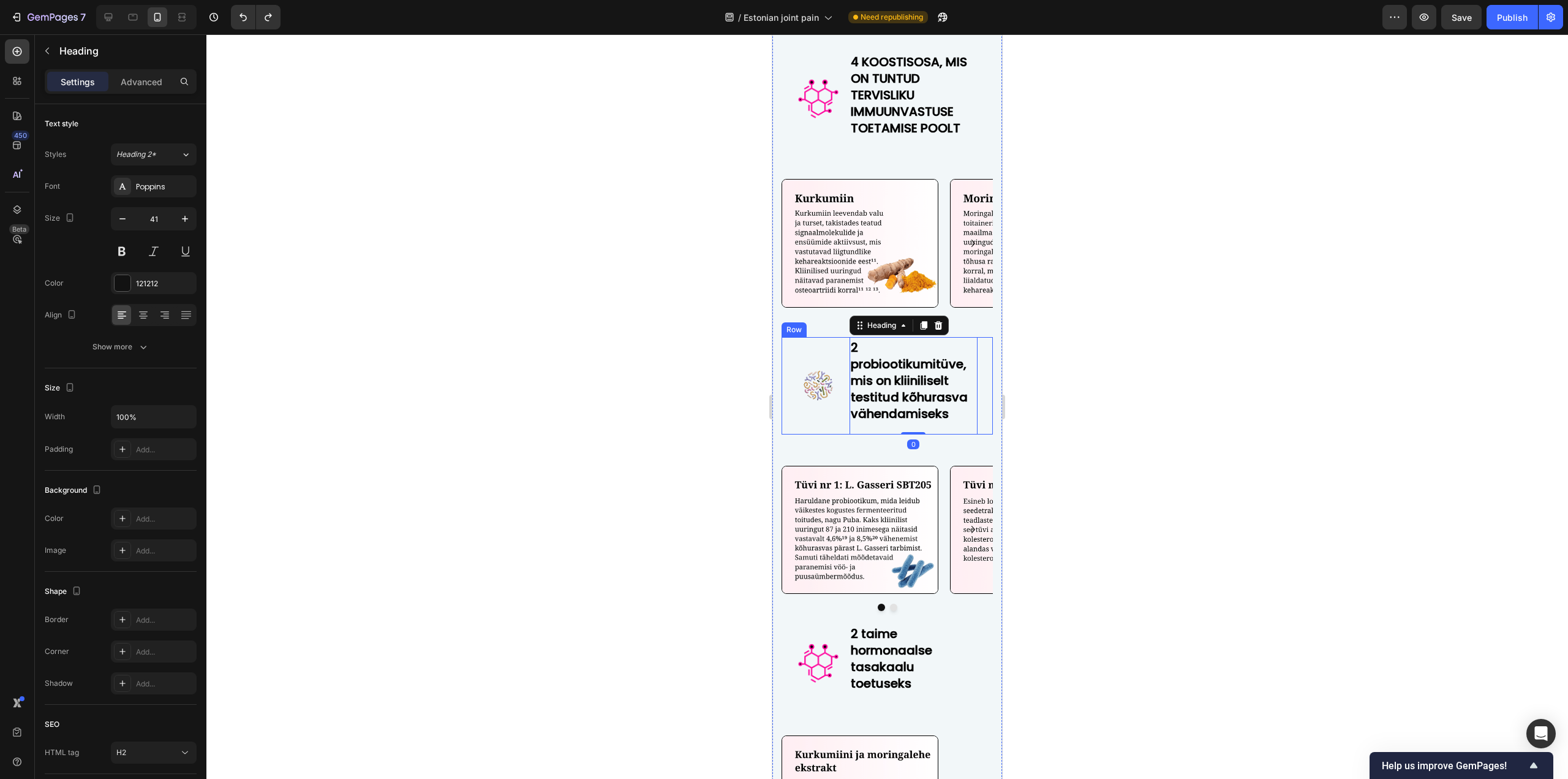
click at [814, 384] on img at bounding box center [818, 385] width 43 height 43
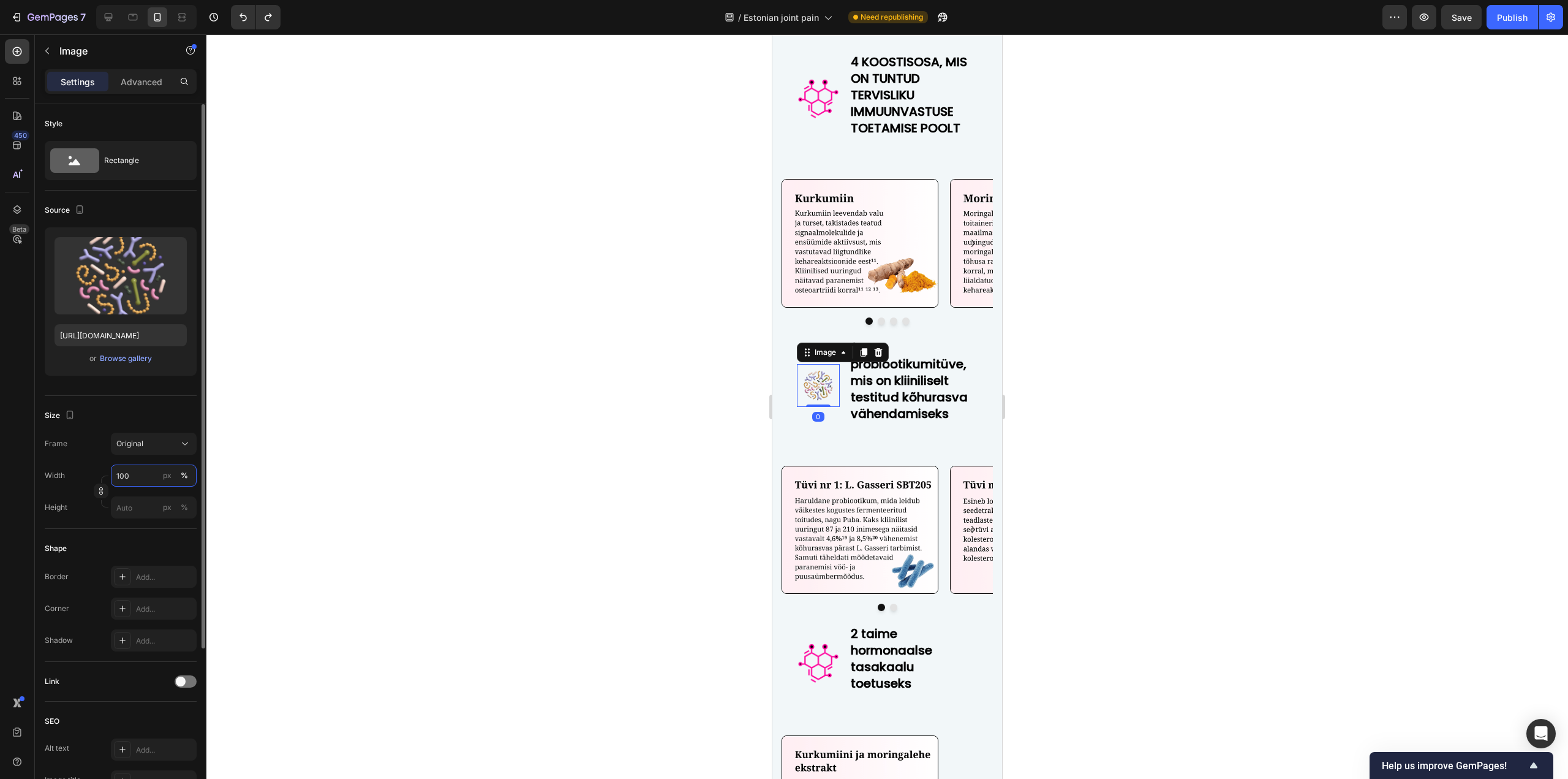
click at [159, 471] on input "100" at bounding box center [154, 475] width 86 height 22
click at [164, 448] on div "Original" at bounding box center [146, 443] width 60 height 11
click at [149, 466] on input "100" at bounding box center [154, 475] width 86 height 22
click at [165, 473] on div "px" at bounding box center [167, 475] width 8 height 11
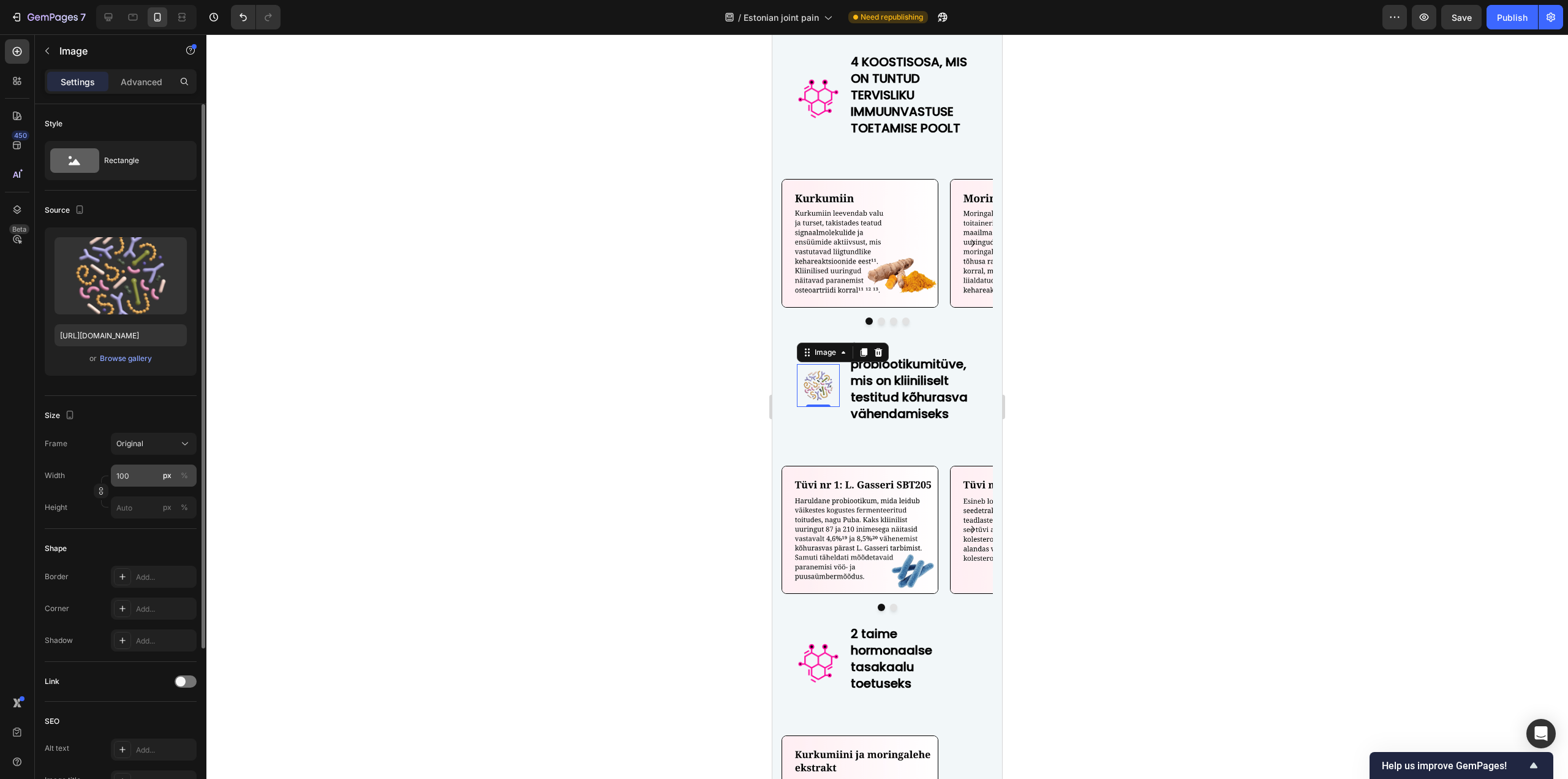
click at [167, 475] on div "px" at bounding box center [167, 475] width 8 height 11
click at [178, 473] on button "%" at bounding box center [184, 475] width 15 height 15
click at [146, 475] on input "100" at bounding box center [154, 475] width 86 height 22
type input "100"
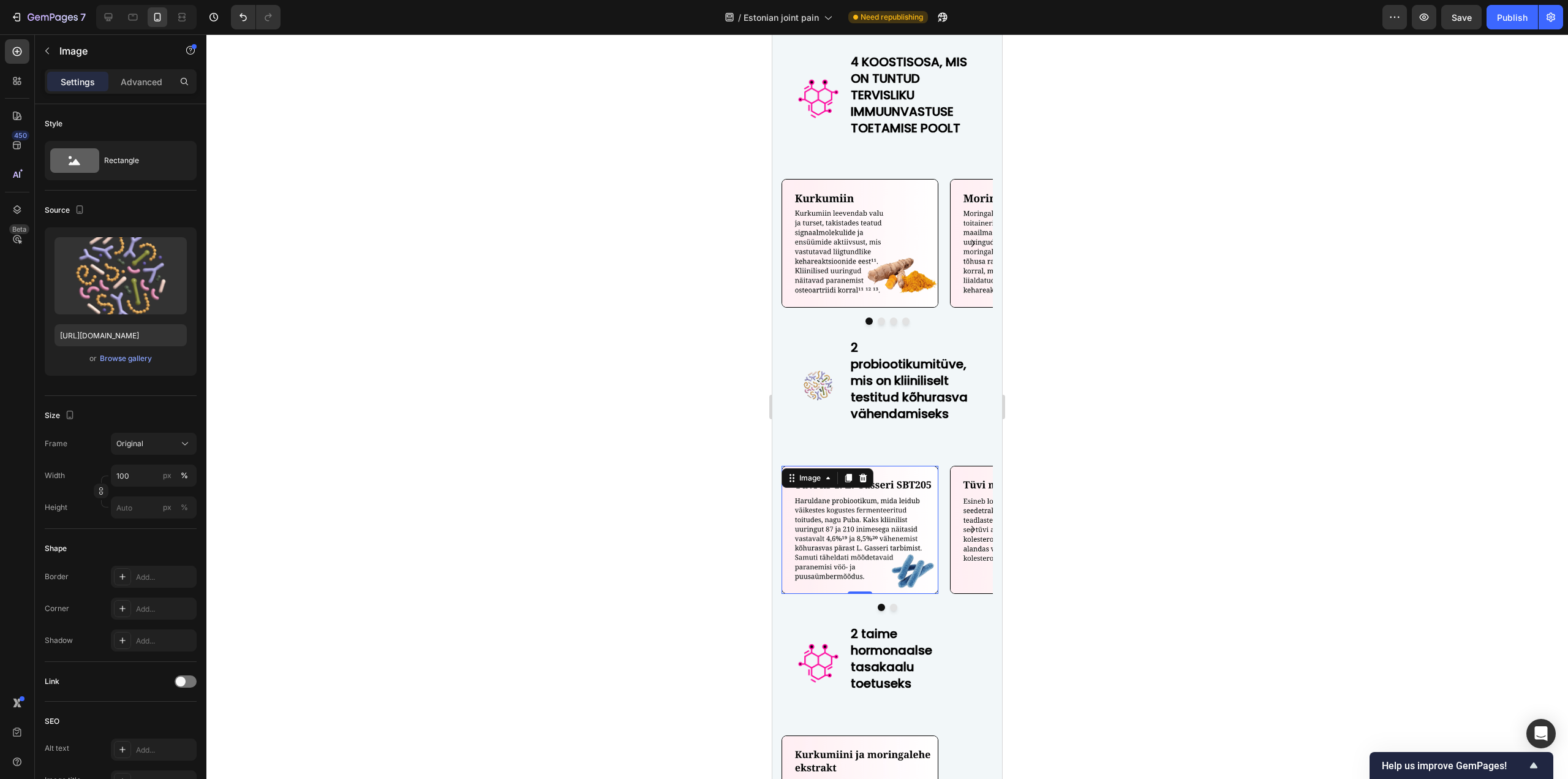
click at [856, 503] on img at bounding box center [860, 529] width 157 height 128
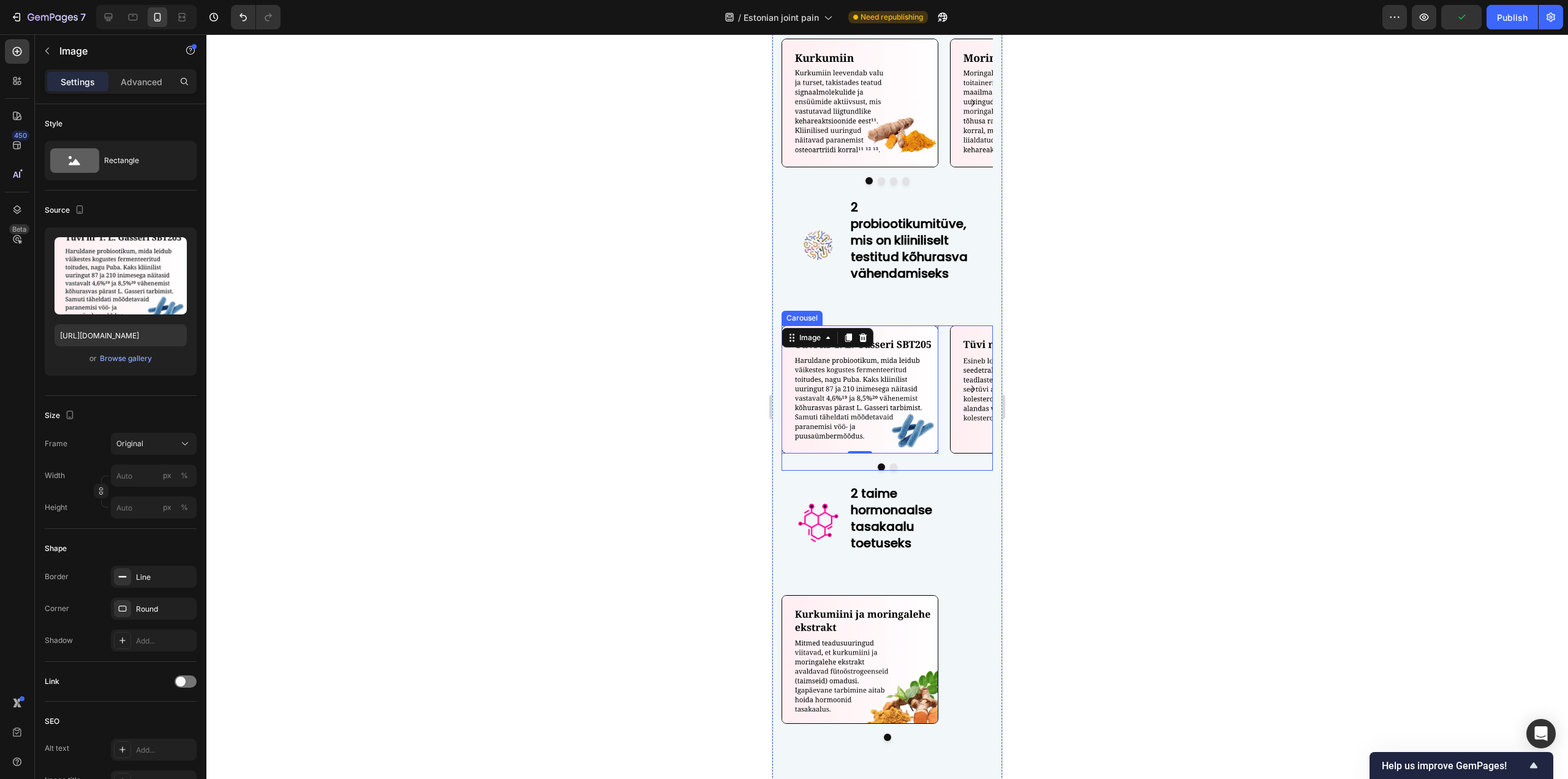
scroll to position [5419, 0]
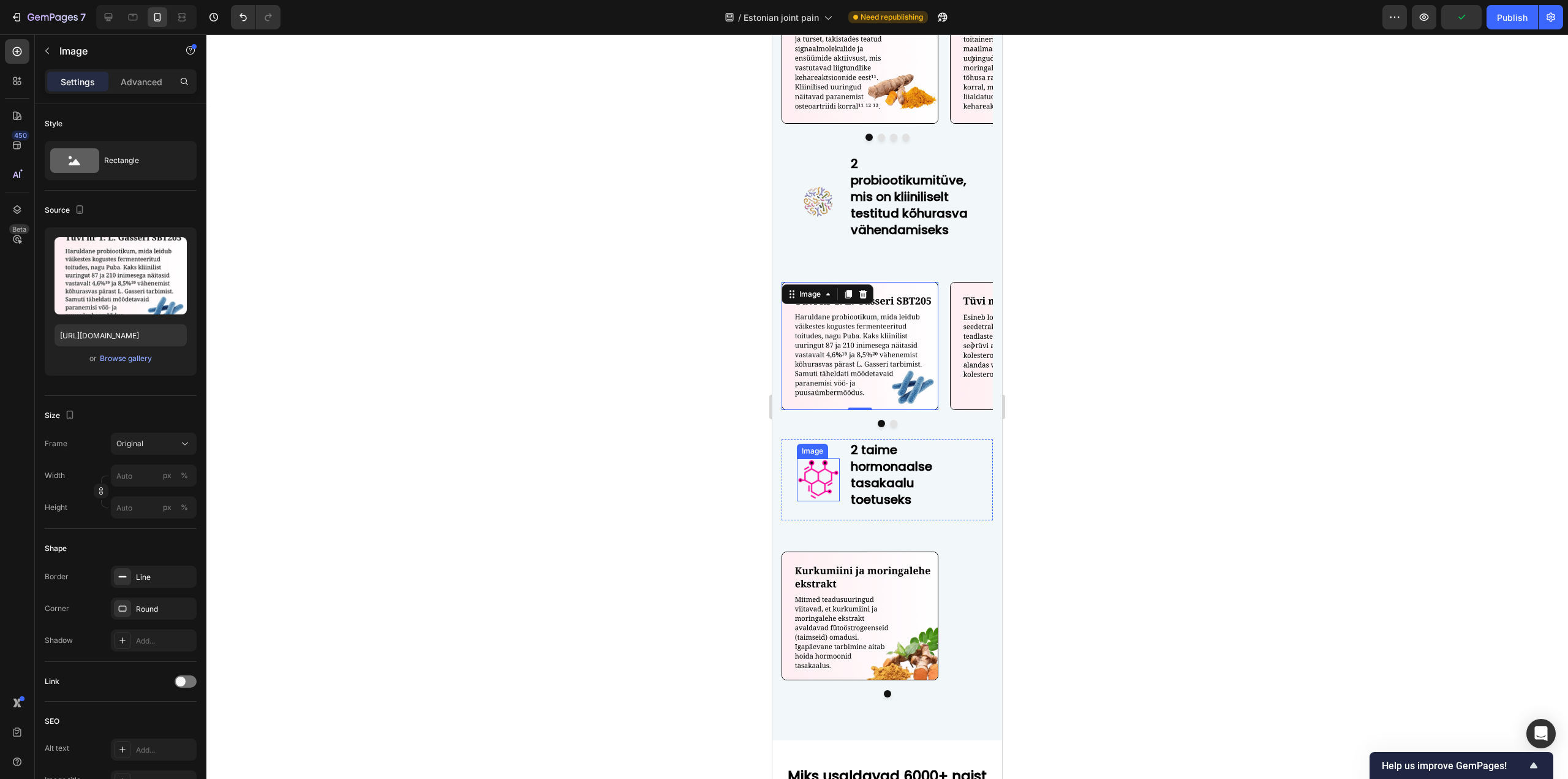
click at [820, 487] on img at bounding box center [818, 480] width 43 height 43
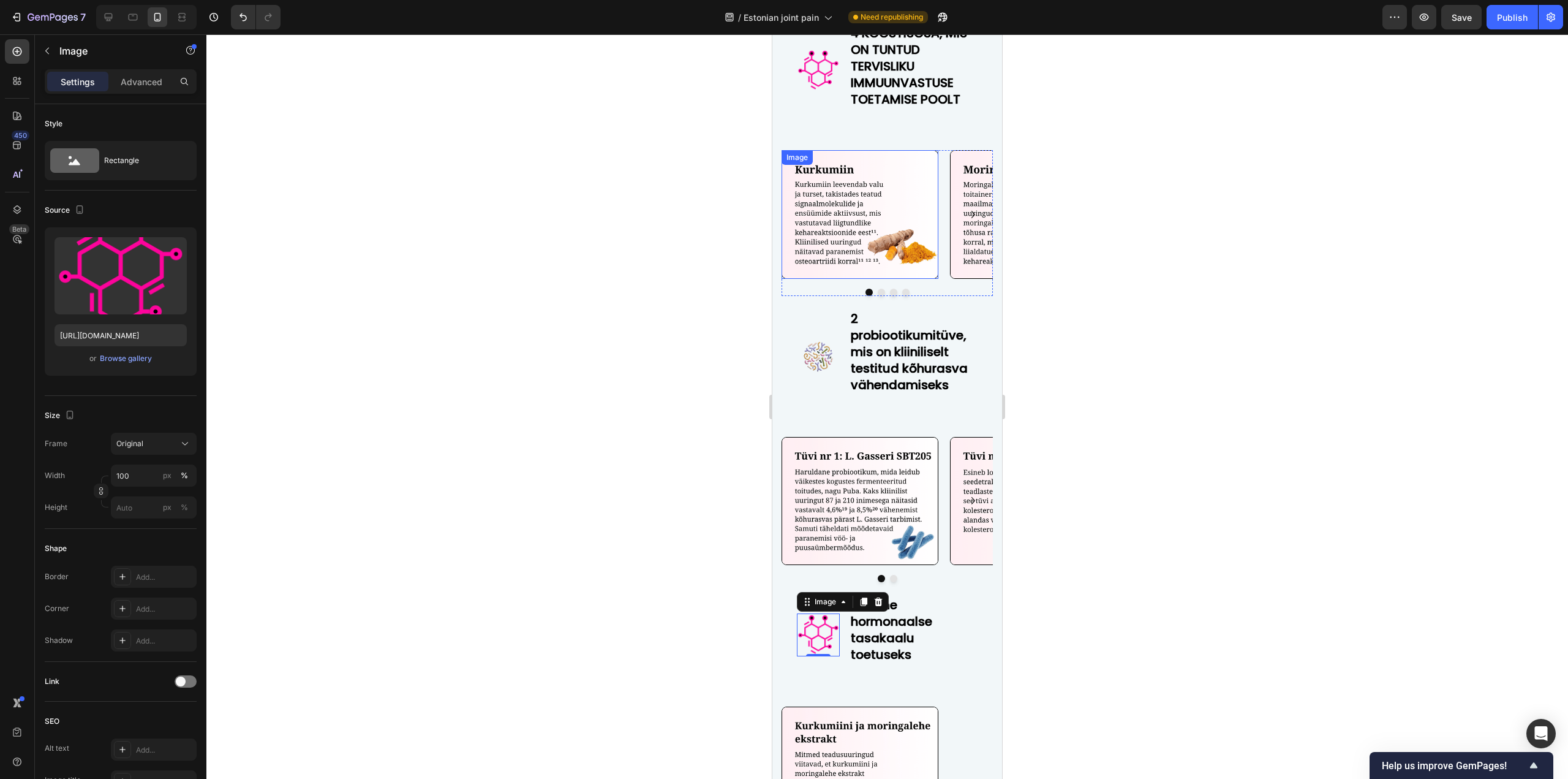
scroll to position [5358, 0]
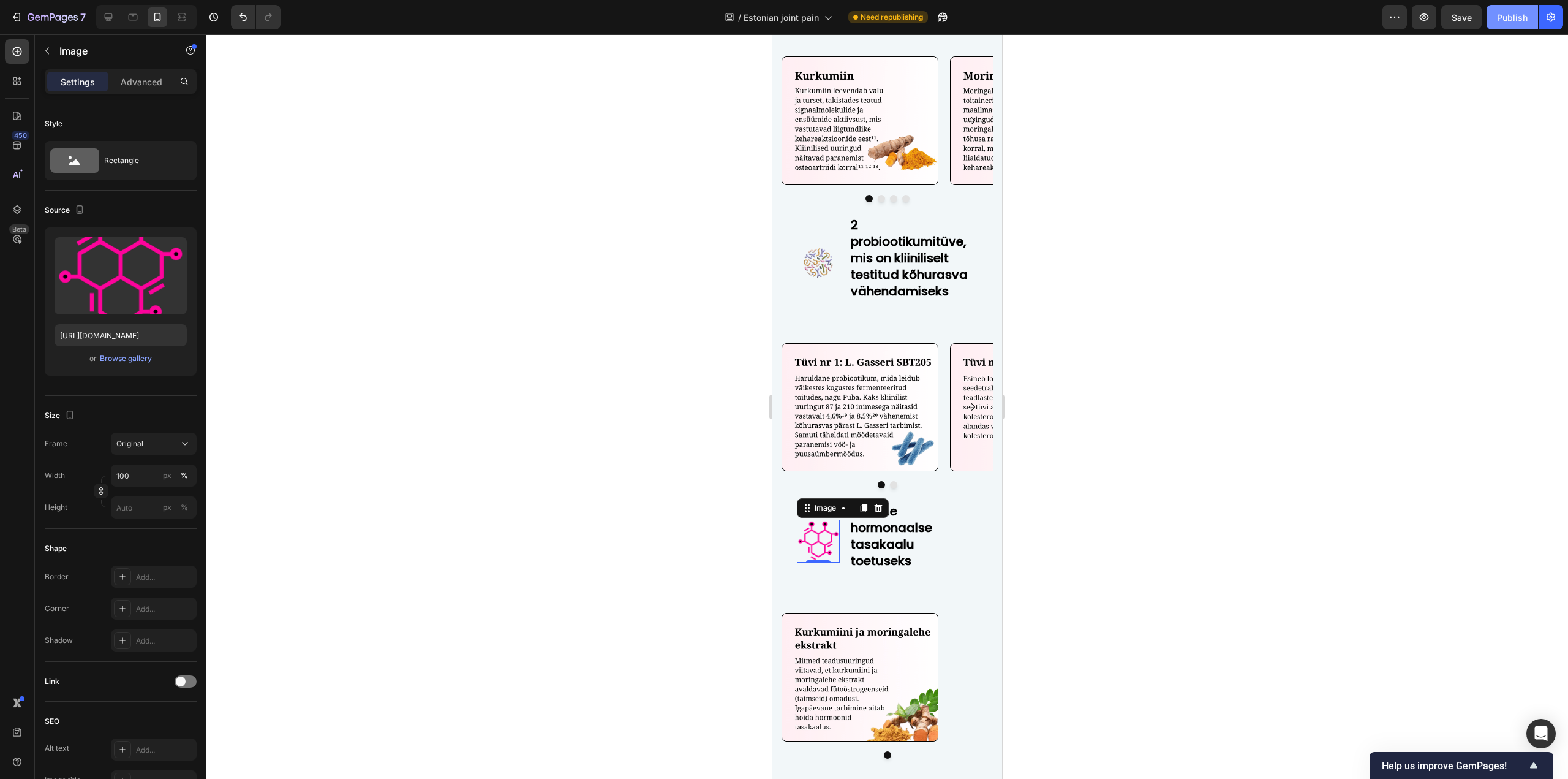
click at [1519, 20] on div "Publish" at bounding box center [1512, 17] width 30 height 13
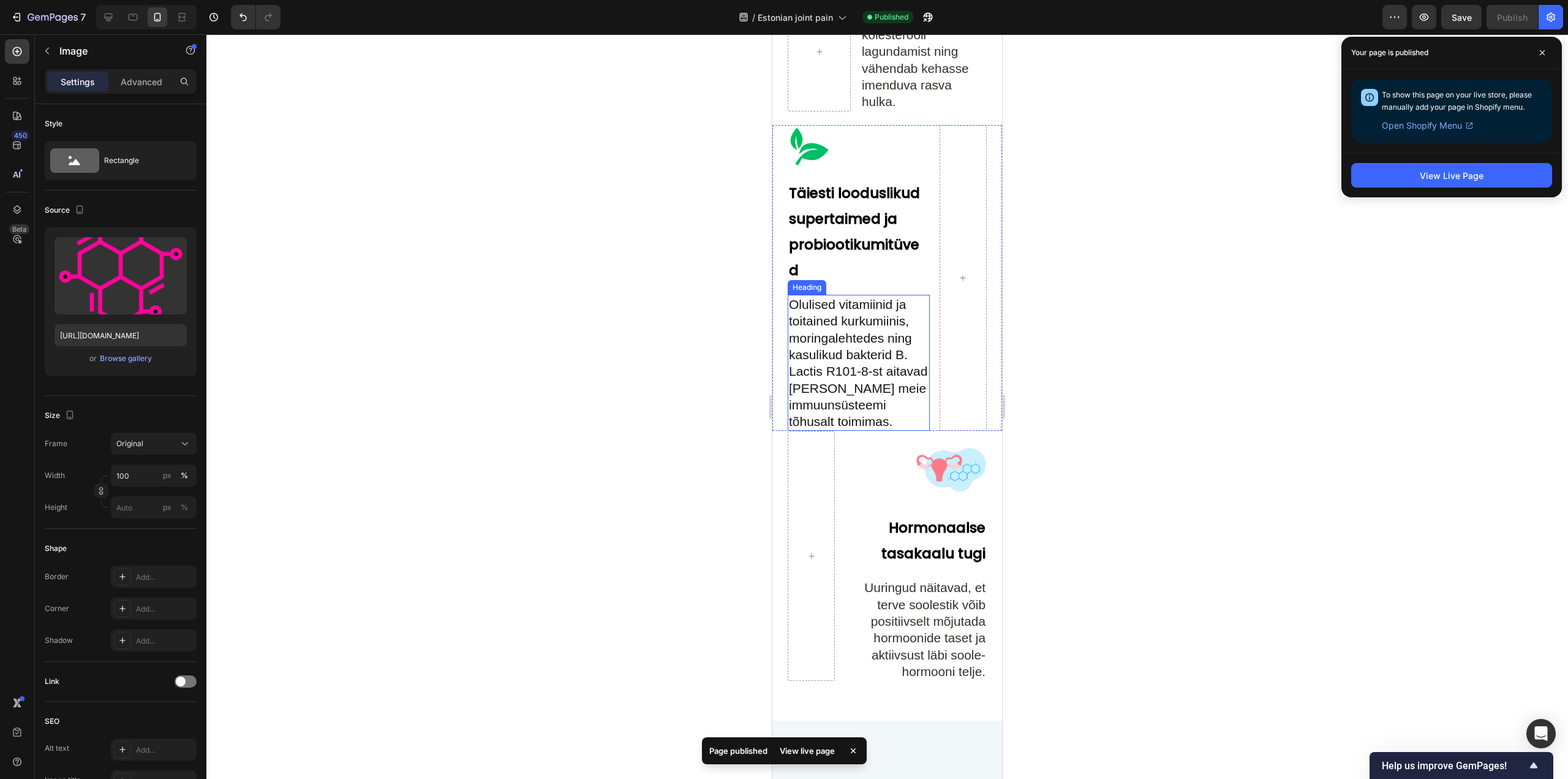
scroll to position [4256, 0]
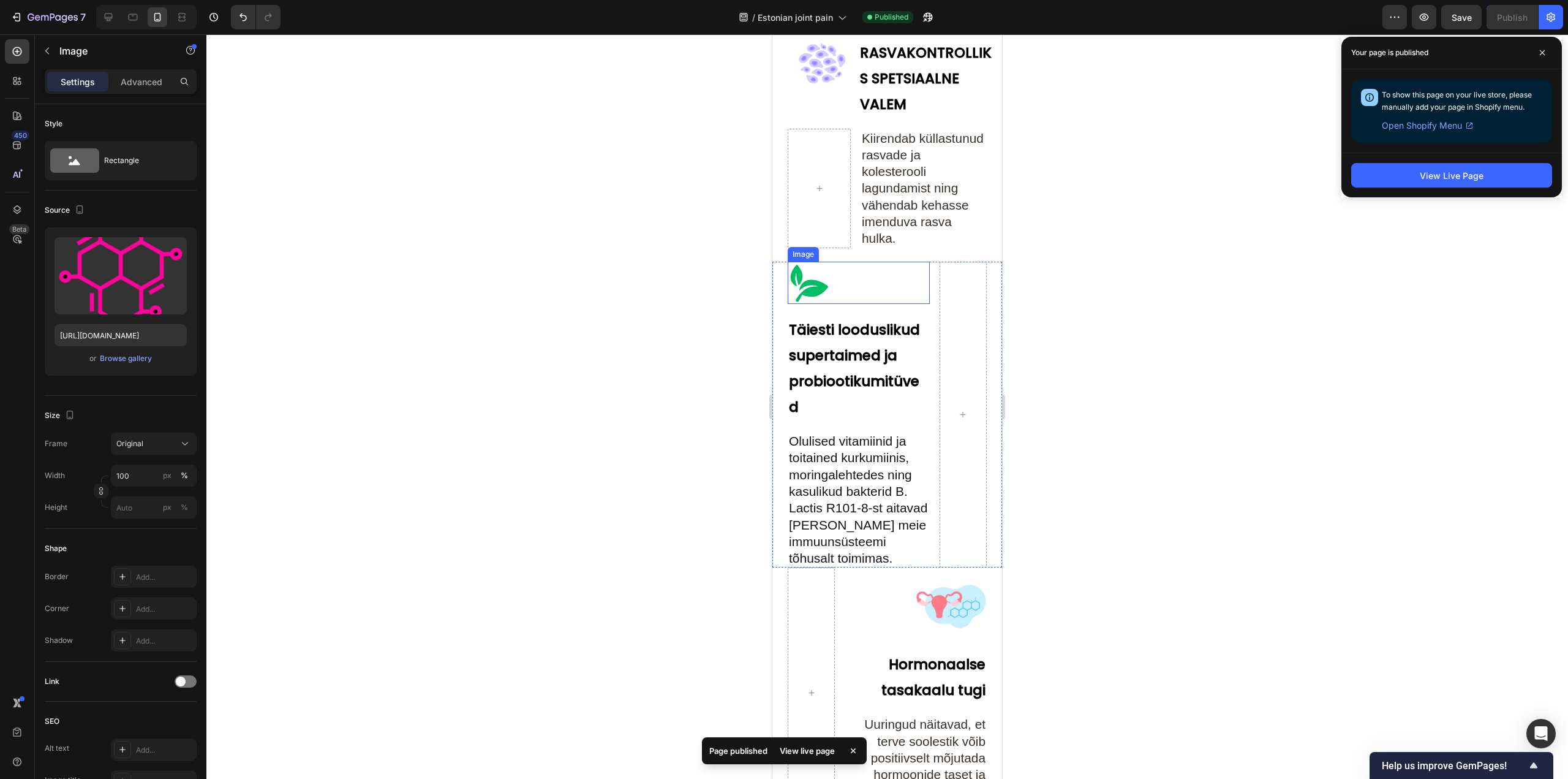
click at [797, 297] on img at bounding box center [809, 283] width 43 height 43
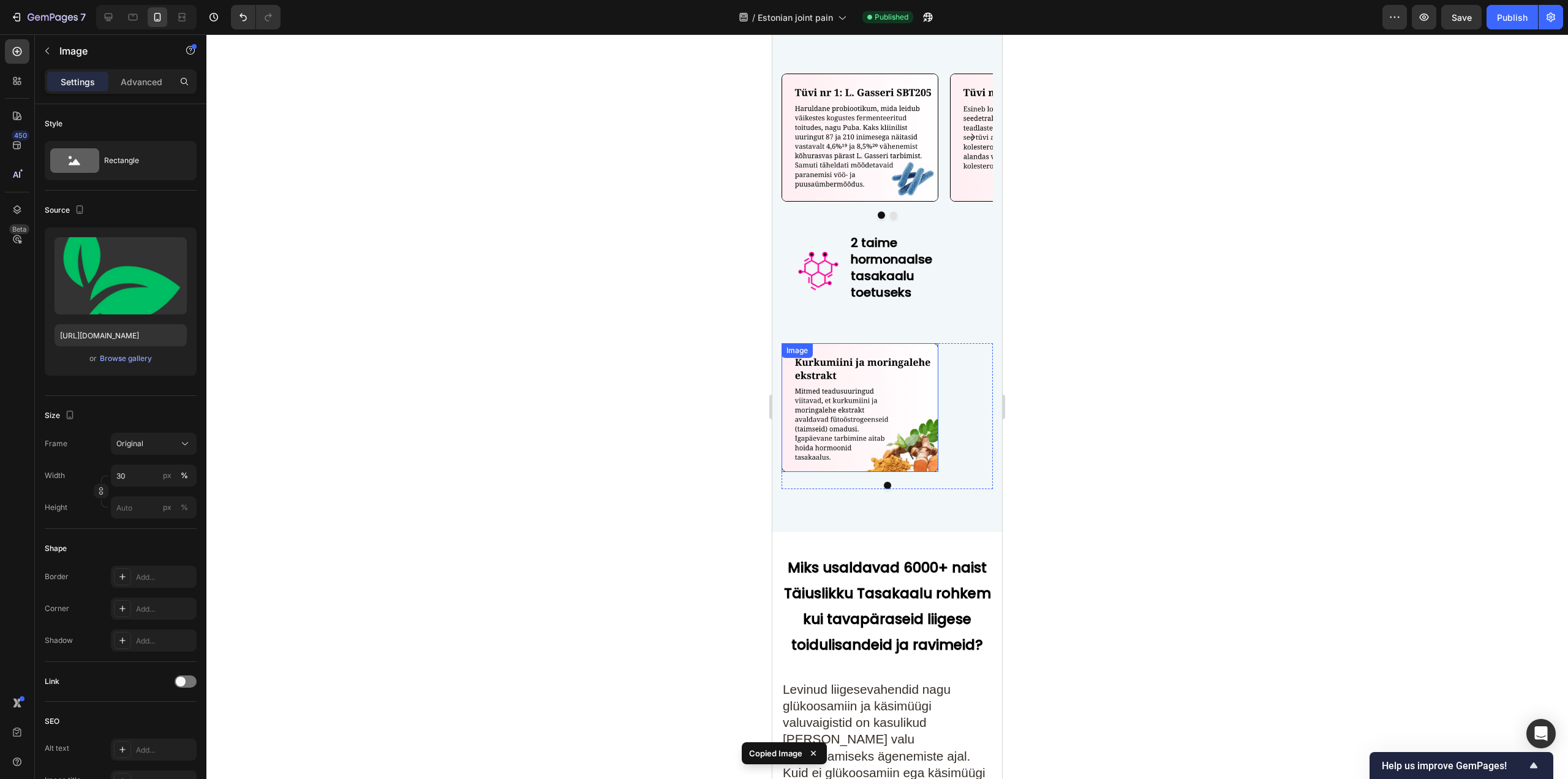
scroll to position [5604, 0]
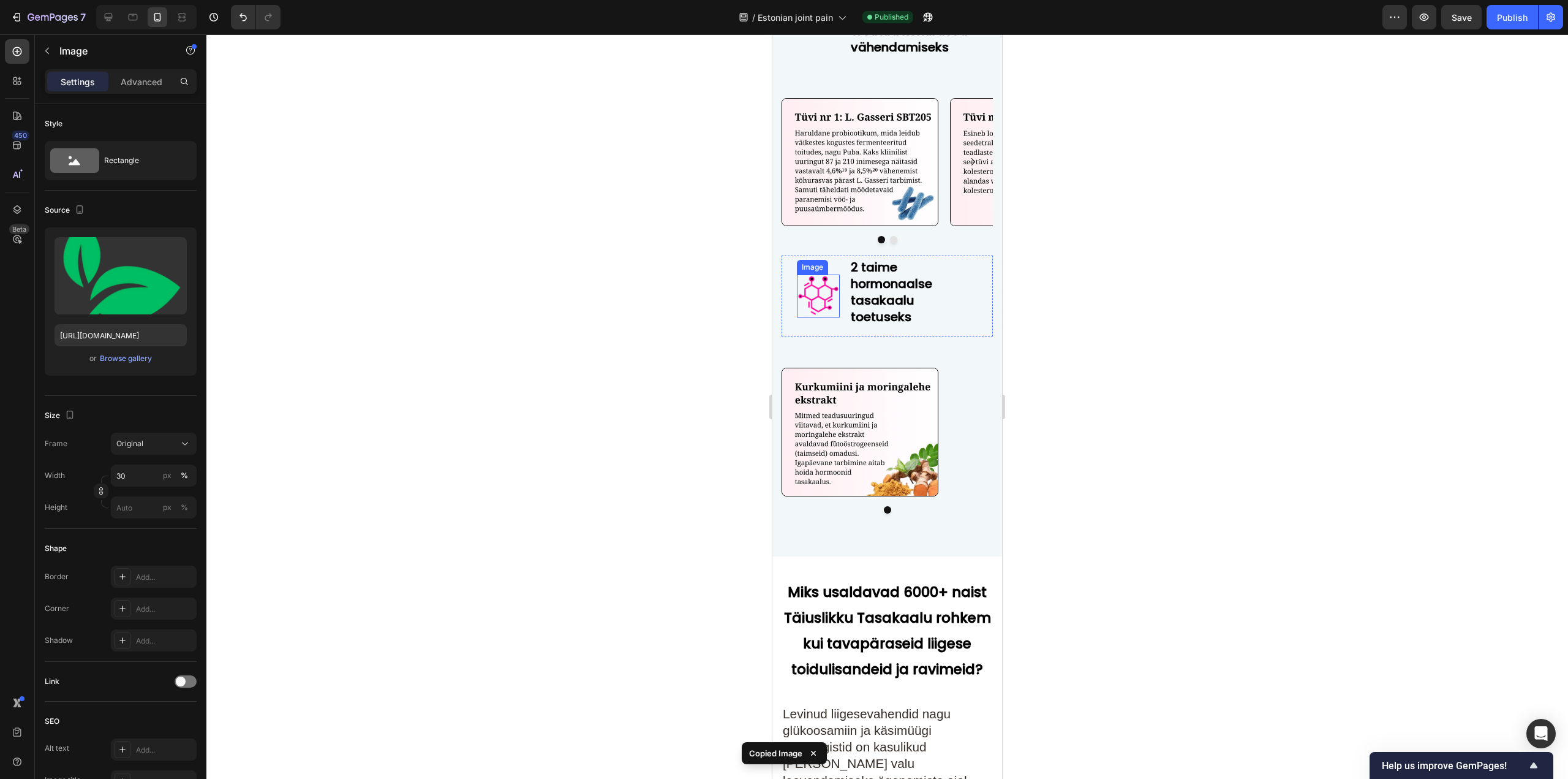
click at [824, 303] on img at bounding box center [818, 295] width 43 height 43
click at [818, 273] on img at bounding box center [818, 285] width 43 height 43
click at [878, 251] on icon at bounding box center [878, 251] width 8 height 8
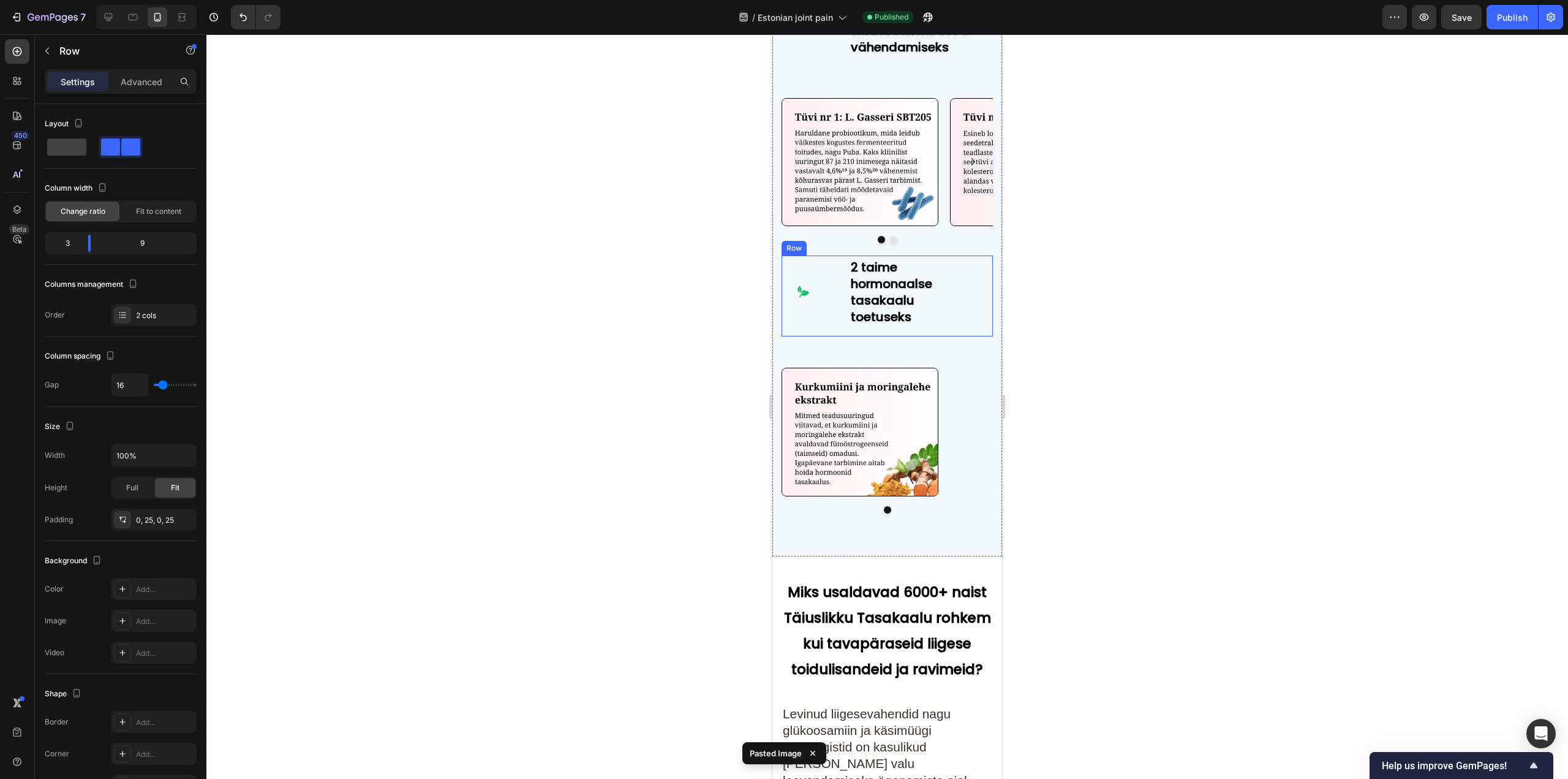
click at [795, 288] on div "Image 2 taime hormonaalse tasakaalu toetuseks Heading Row" at bounding box center [887, 295] width 211 height 81
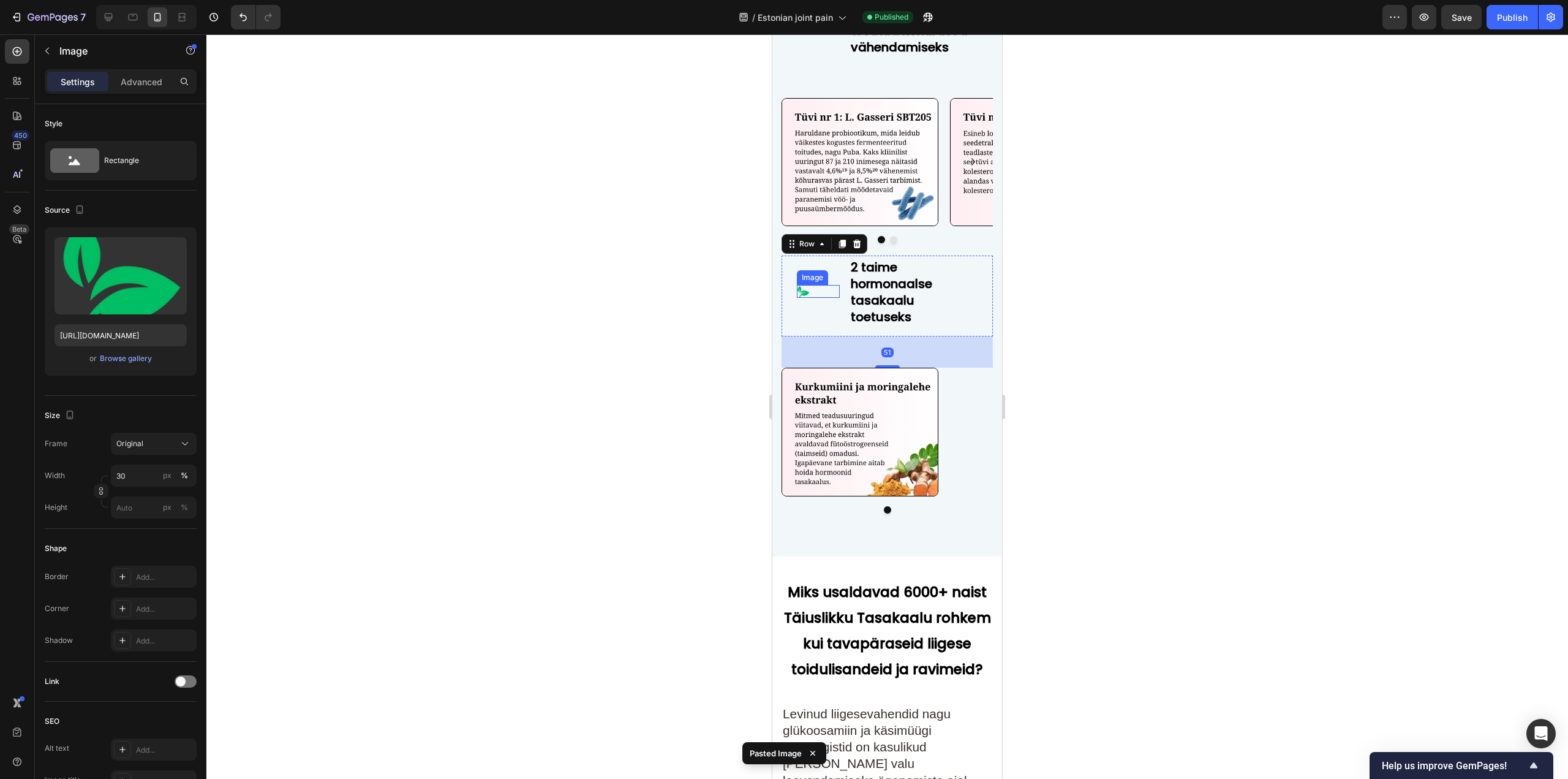
click at [802, 289] on img at bounding box center [803, 291] width 13 height 13
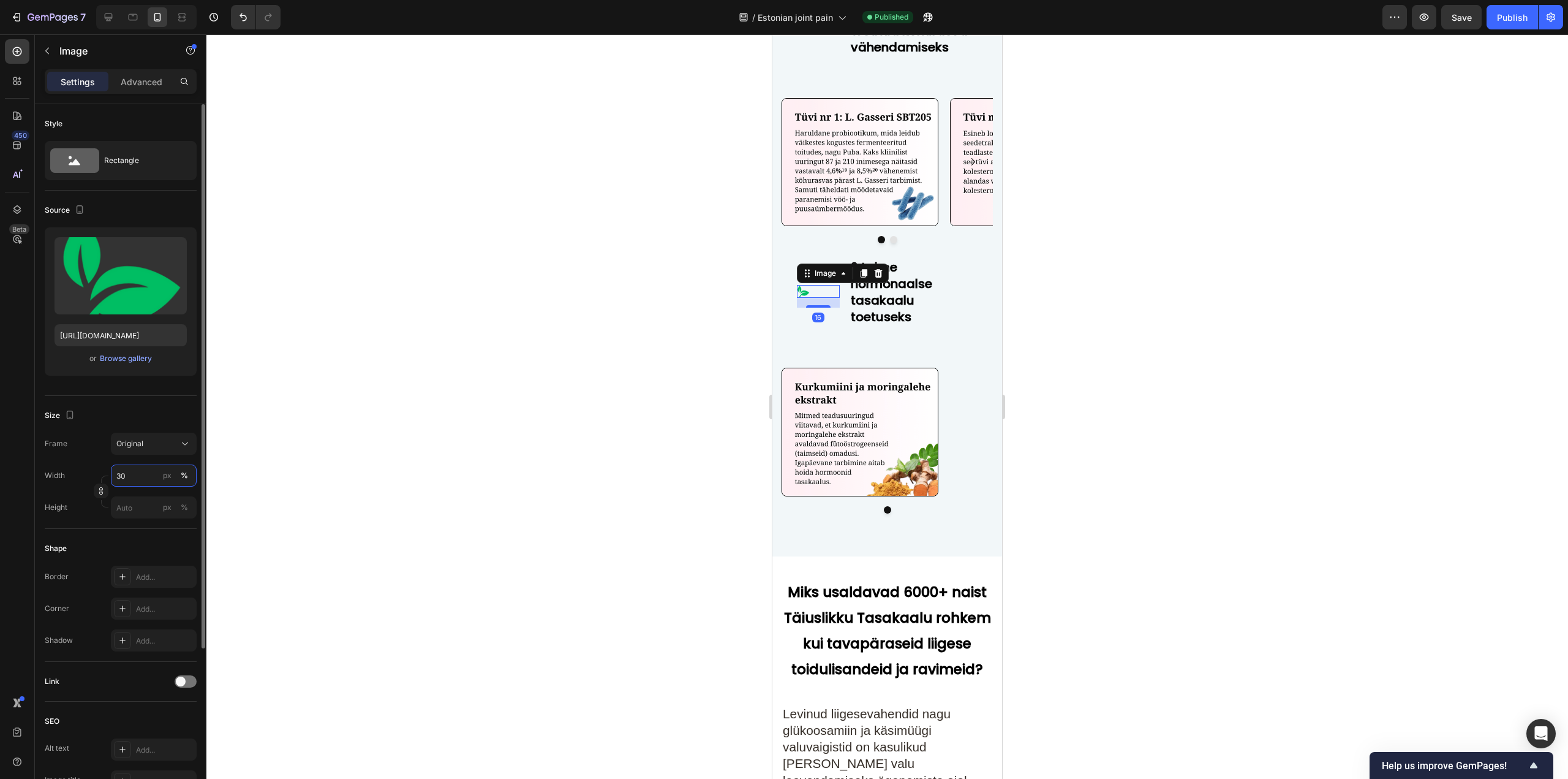
click at [147, 476] on input "30" at bounding box center [154, 475] width 86 height 22
type input "100"
click at [928, 296] on h2 "2 taime hormonaalse tasakaalu toetuseks" at bounding box center [913, 290] width 128 height 69
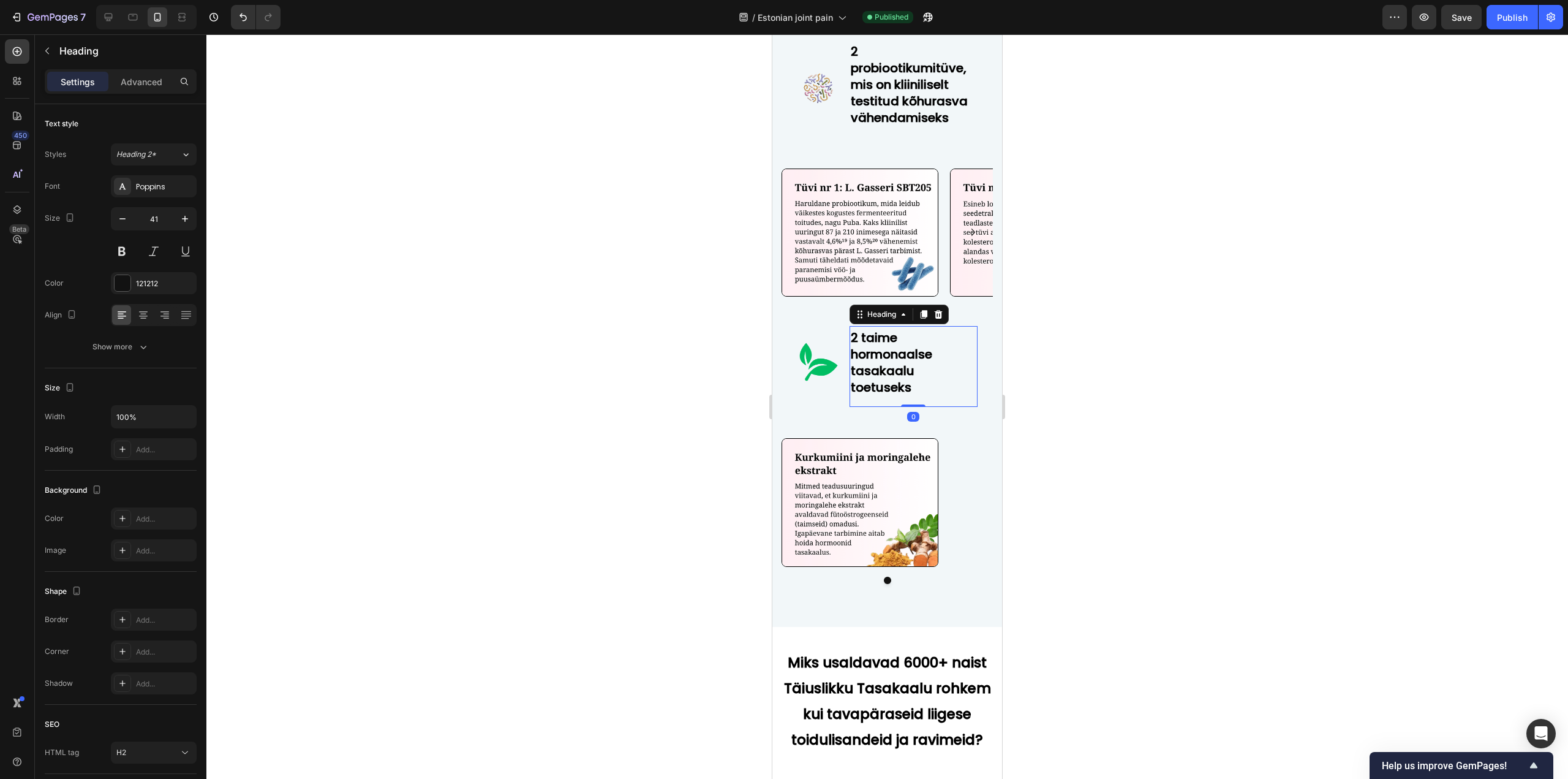
scroll to position [5419, 0]
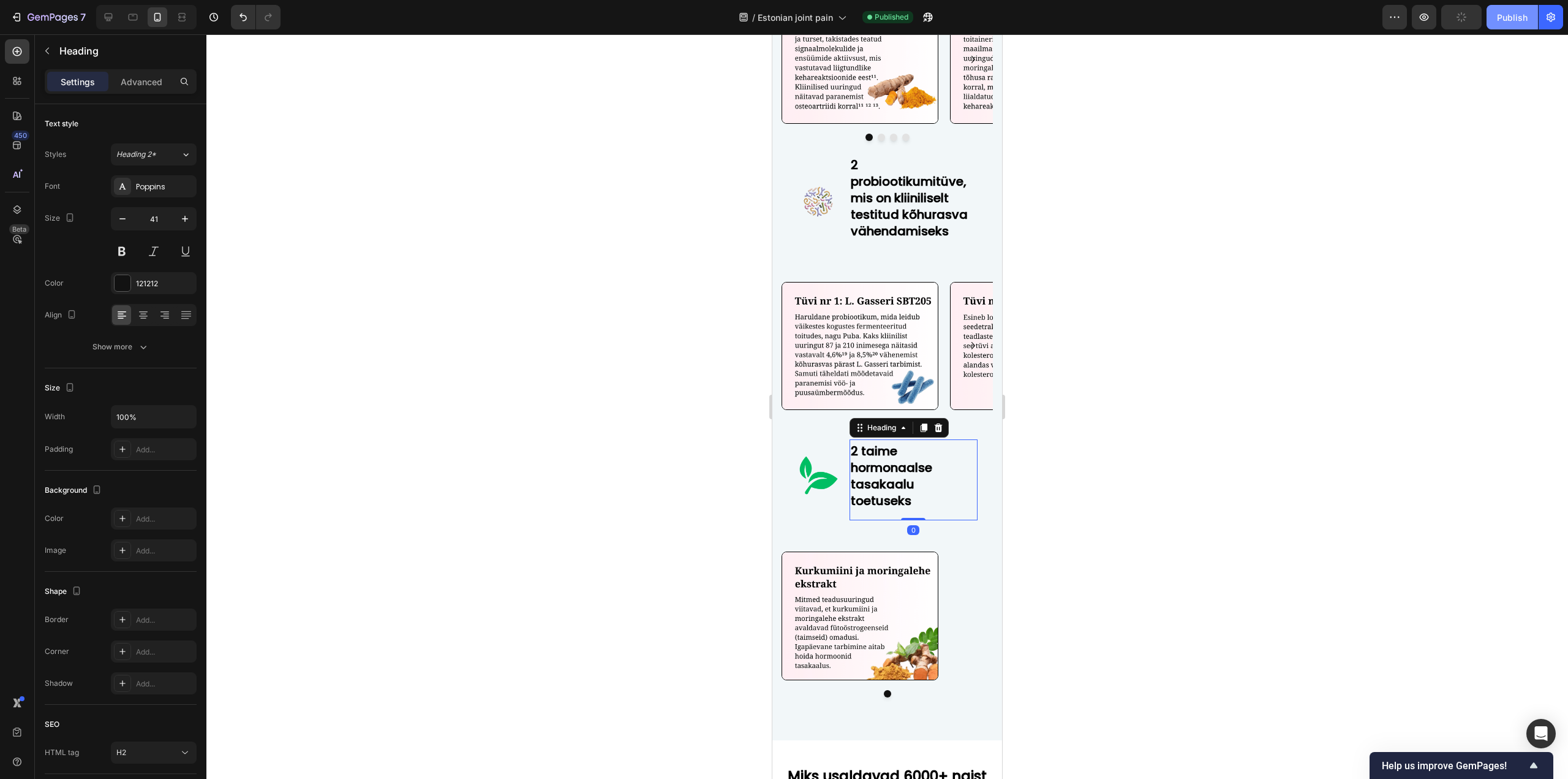
click at [1505, 21] on div "Publish" at bounding box center [1512, 17] width 30 height 13
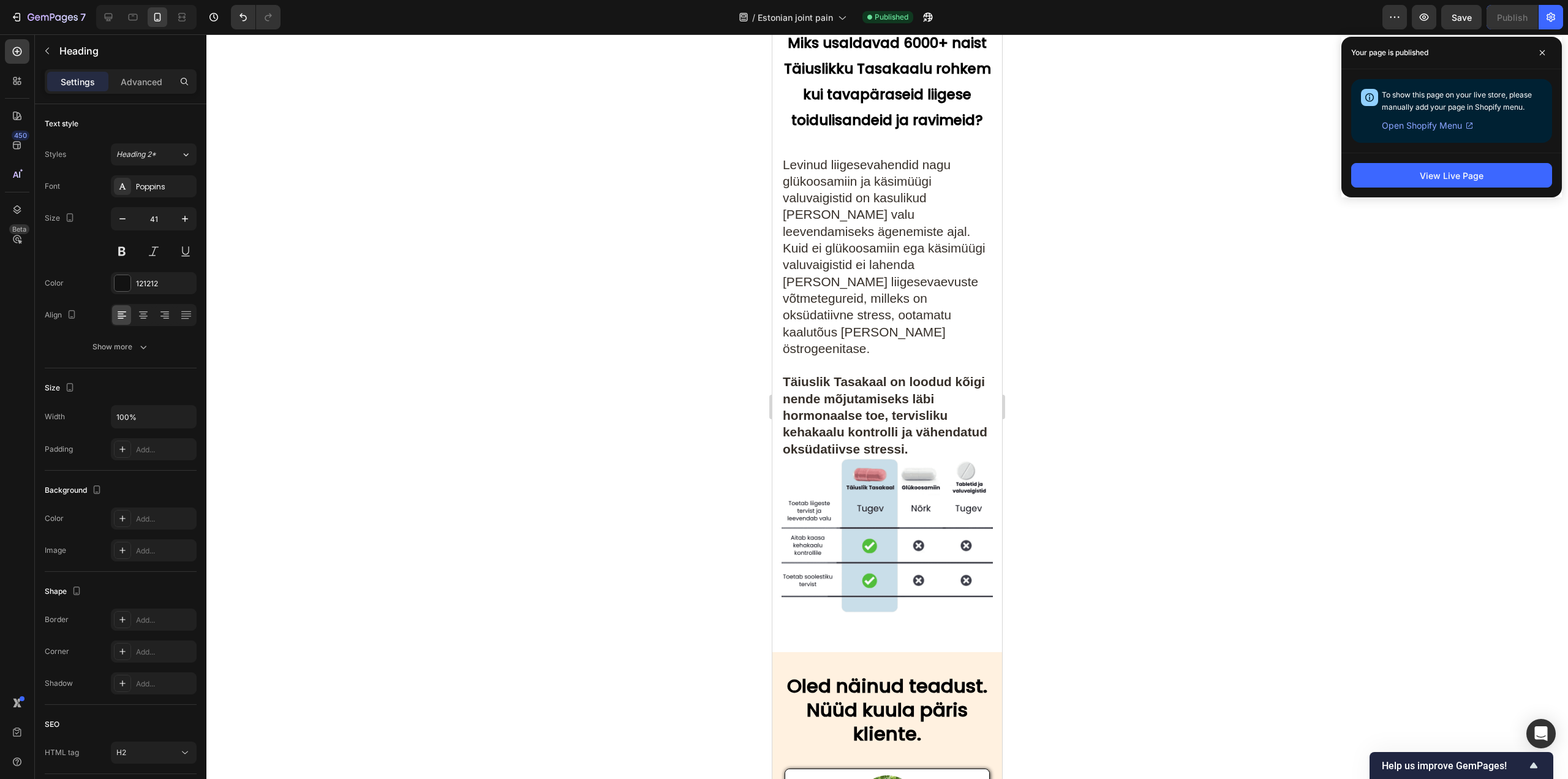
scroll to position [6068, 0]
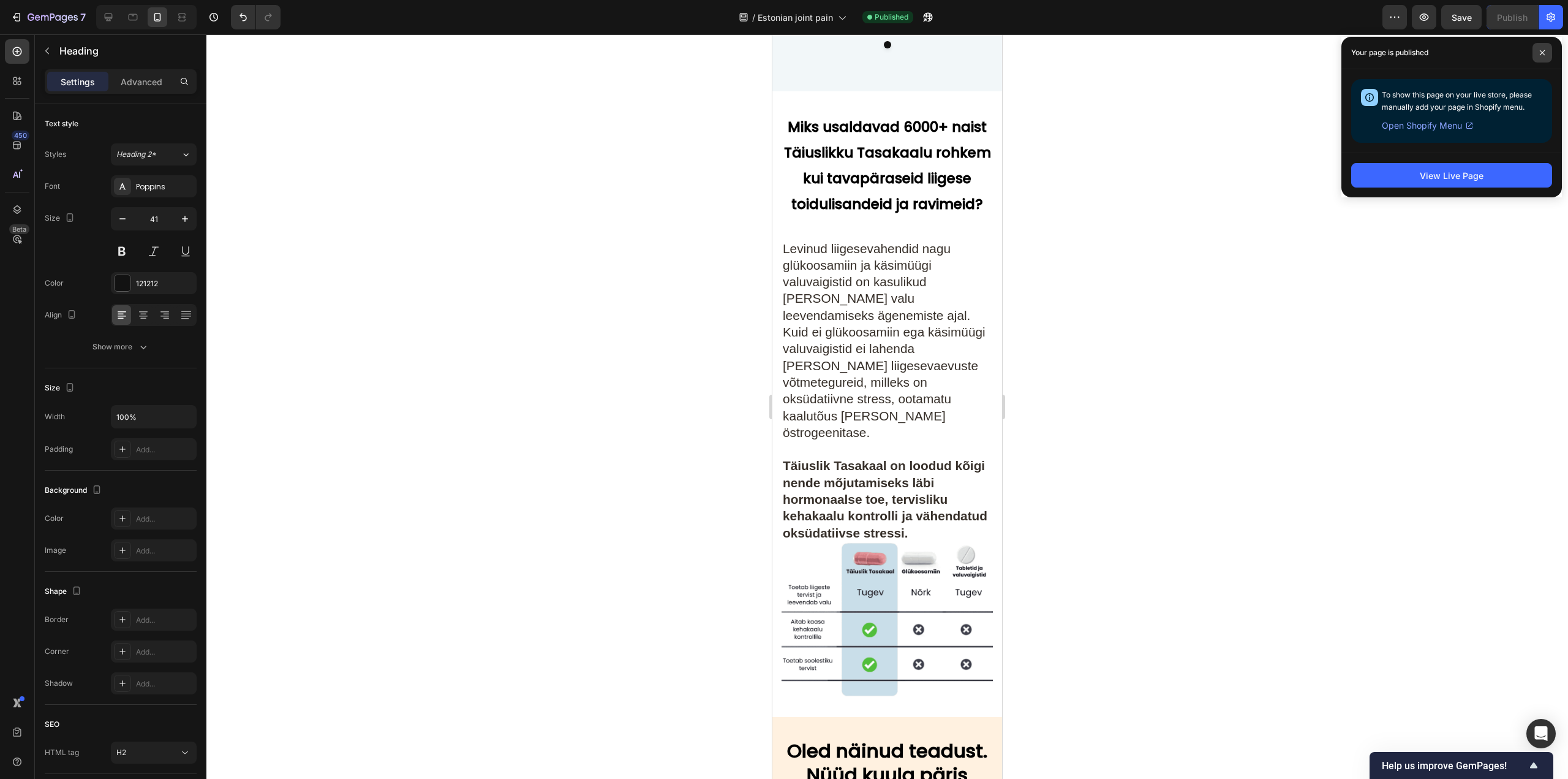
click at [1546, 48] on span at bounding box center [1542, 52] width 20 height 20
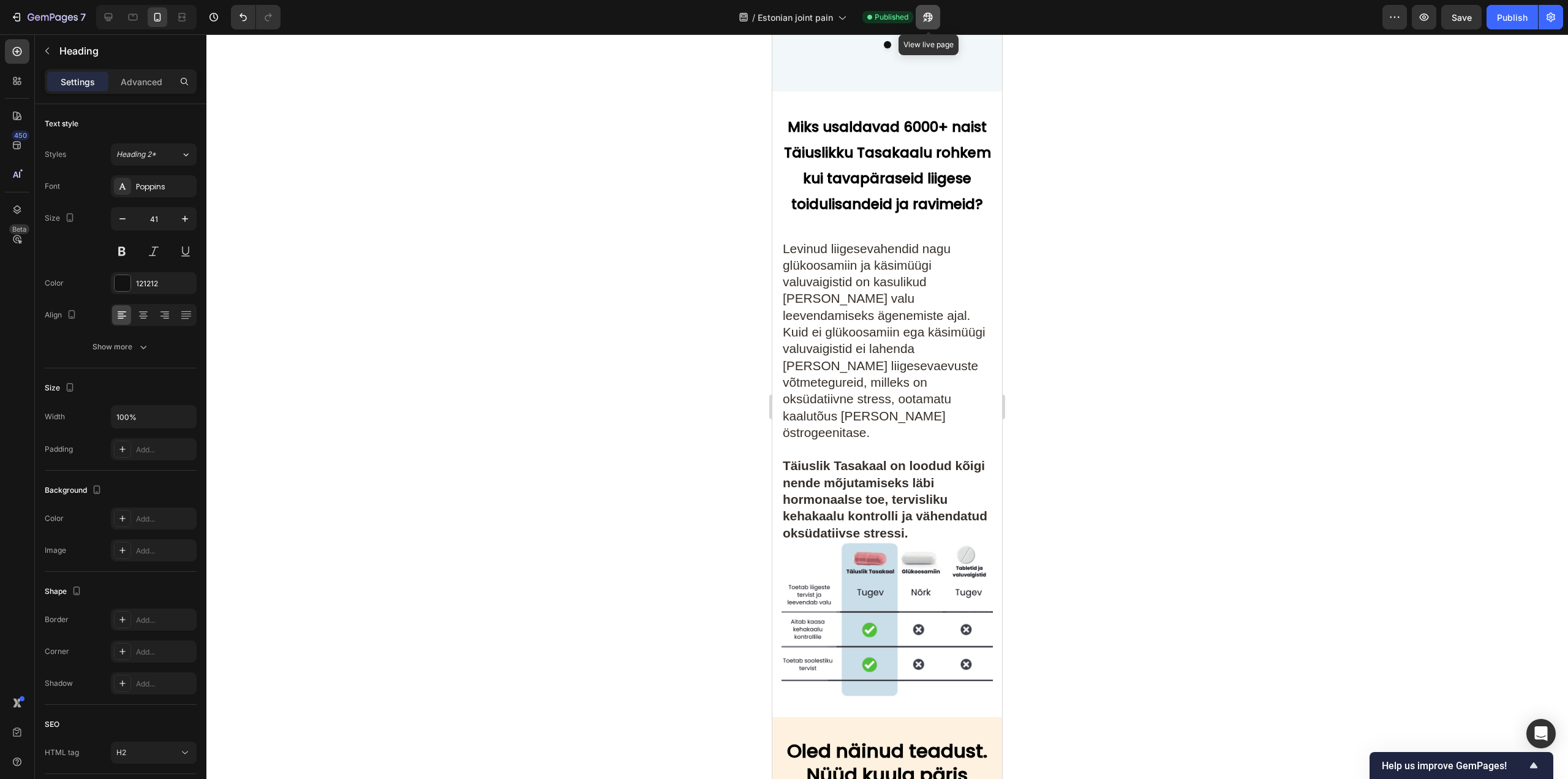
click at [934, 20] on icon "button" at bounding box center [928, 16] width 12 height 12
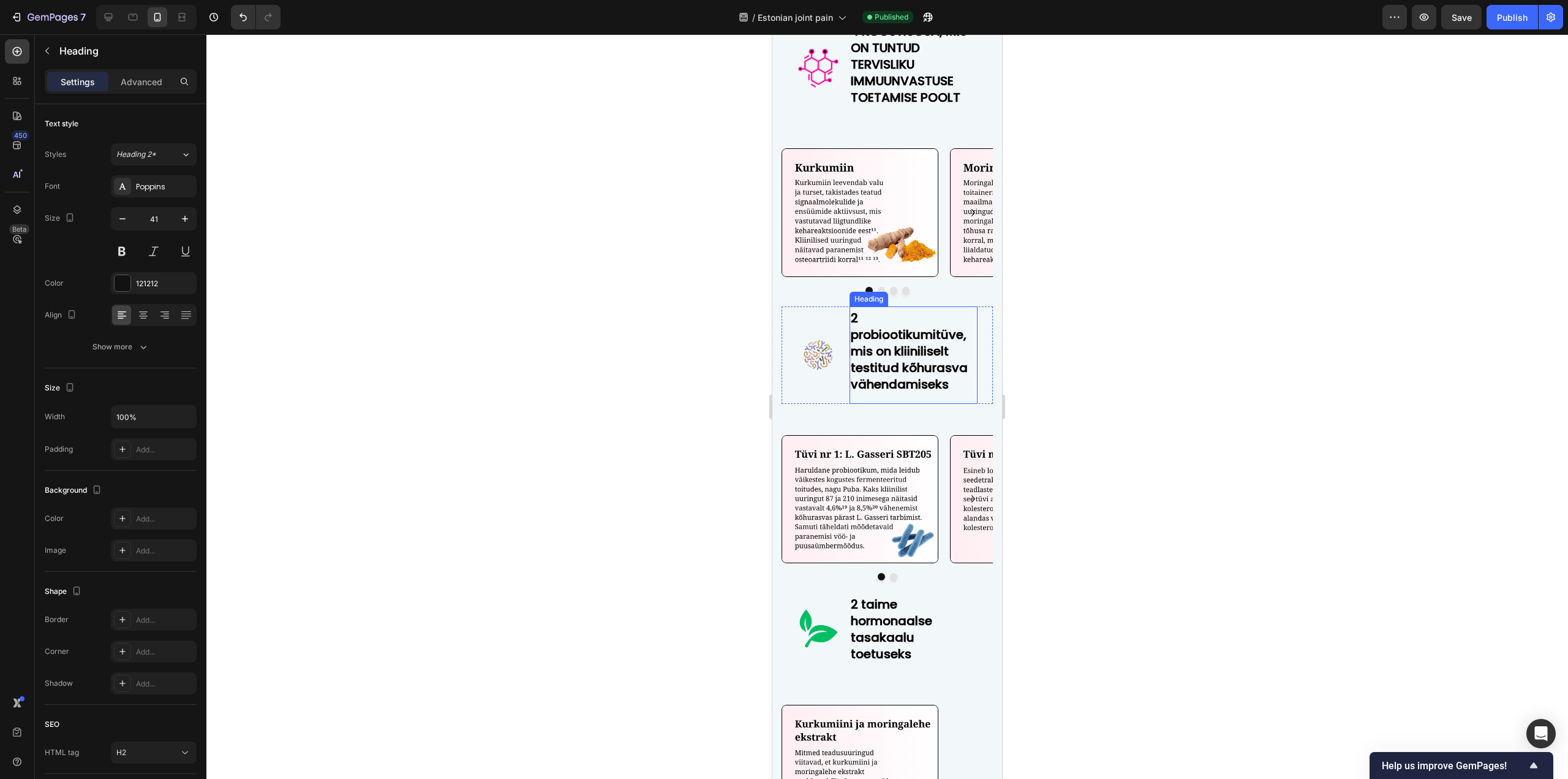
scroll to position [5272, 0]
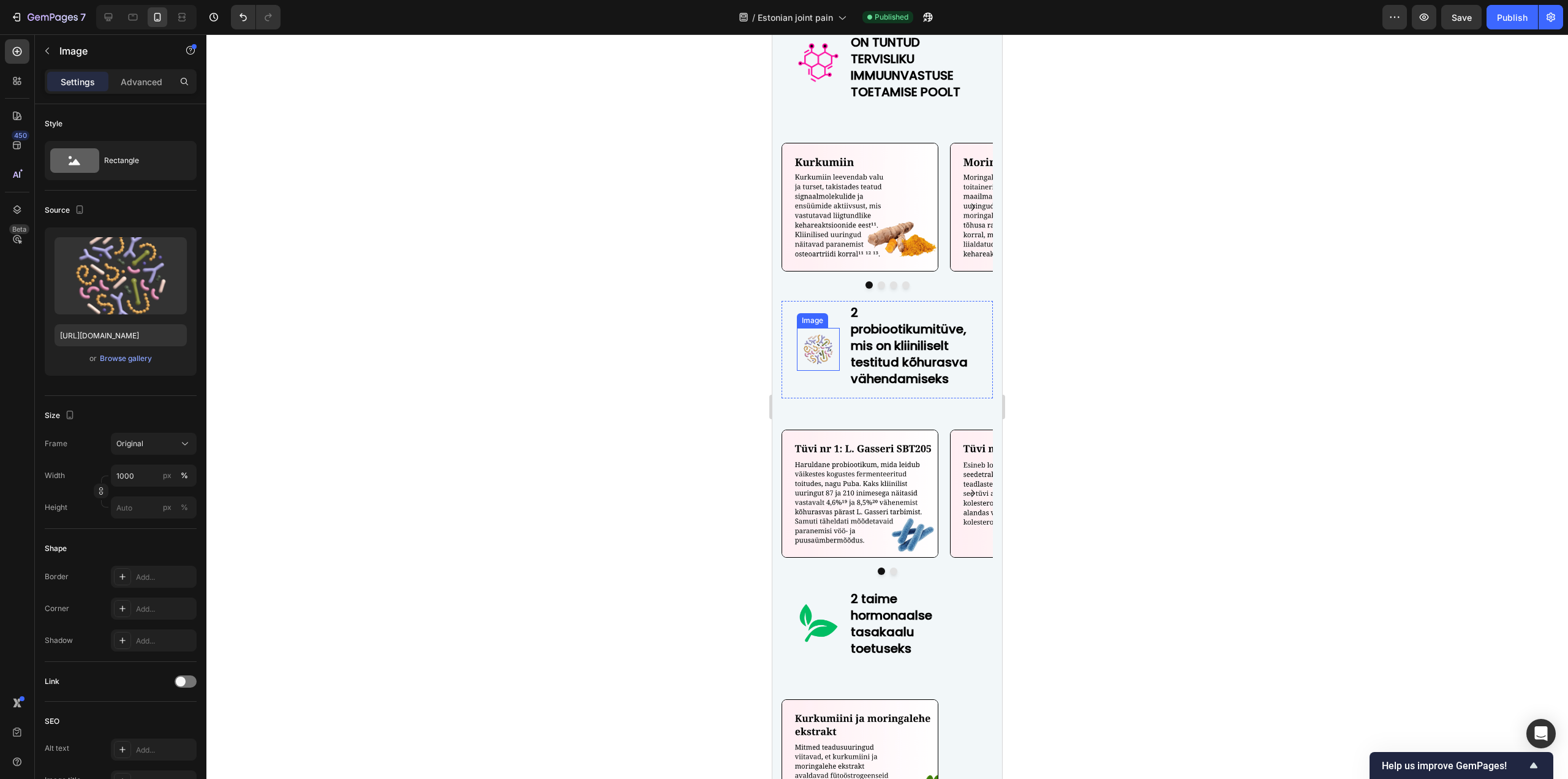
click at [800, 349] on img at bounding box center [818, 349] width 43 height 43
click at [153, 481] on input "1000" at bounding box center [154, 475] width 86 height 22
click at [147, 475] on input "1000" at bounding box center [154, 475] width 86 height 22
type input "100"
click at [79, 464] on div "Frame Original Width 100 px % Height px %" at bounding box center [121, 475] width 152 height 86
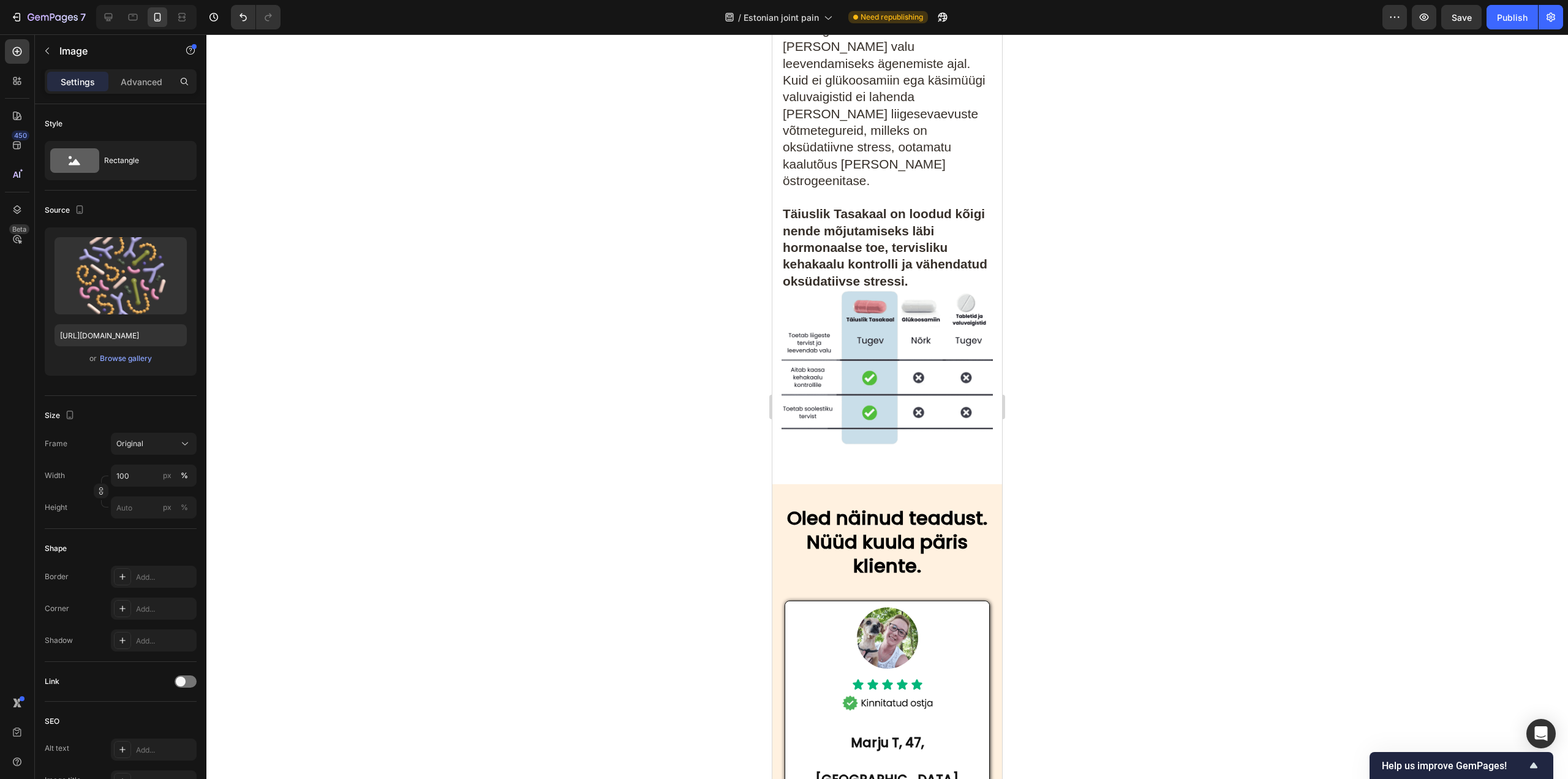
scroll to position [6374, 0]
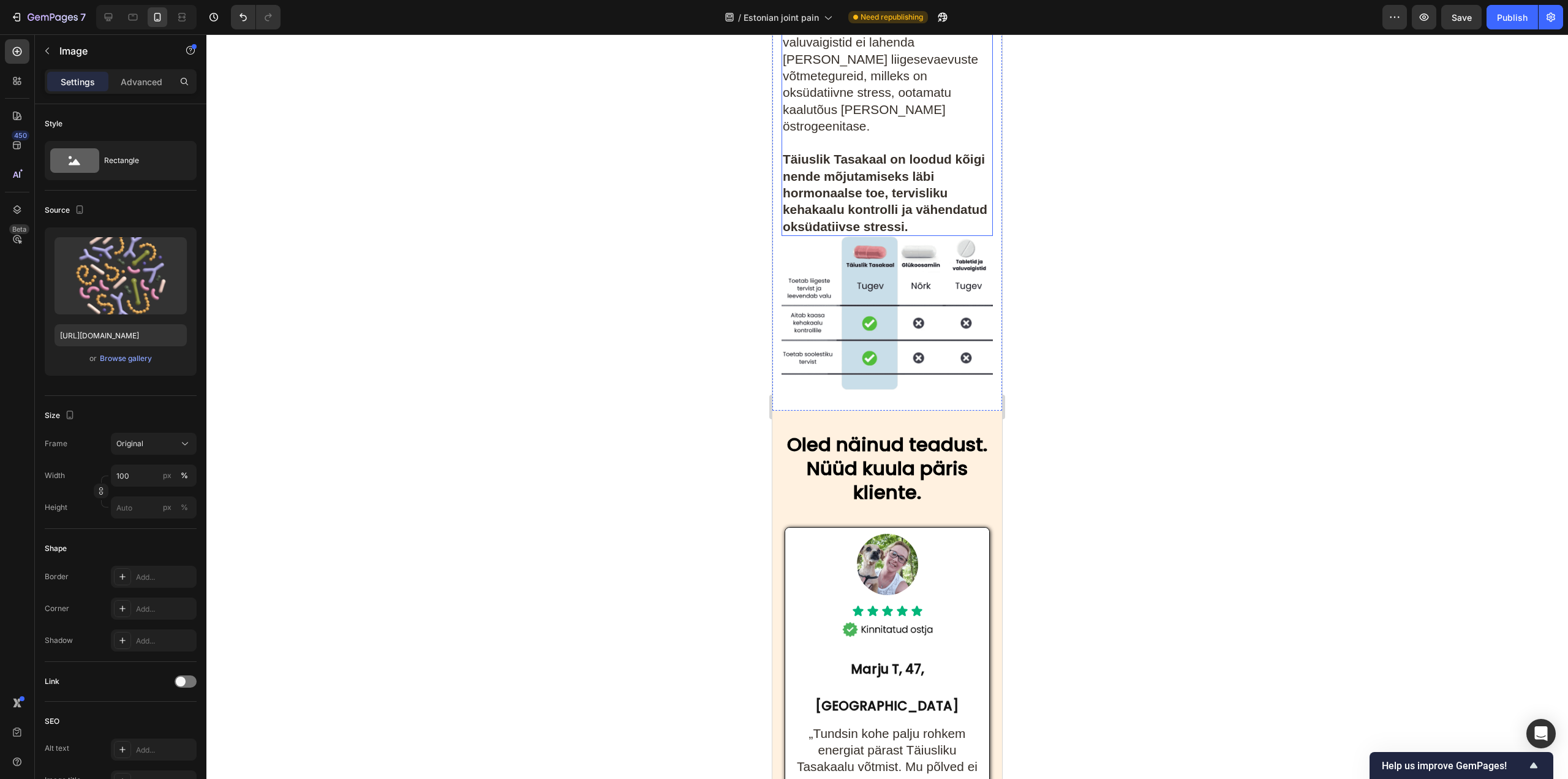
click at [878, 232] on strong "Täiuslik Tasakaal on loodud kõigi nende mõjutamiseks läbi hormonaalse toe, terv…" at bounding box center [885, 192] width 204 height 81
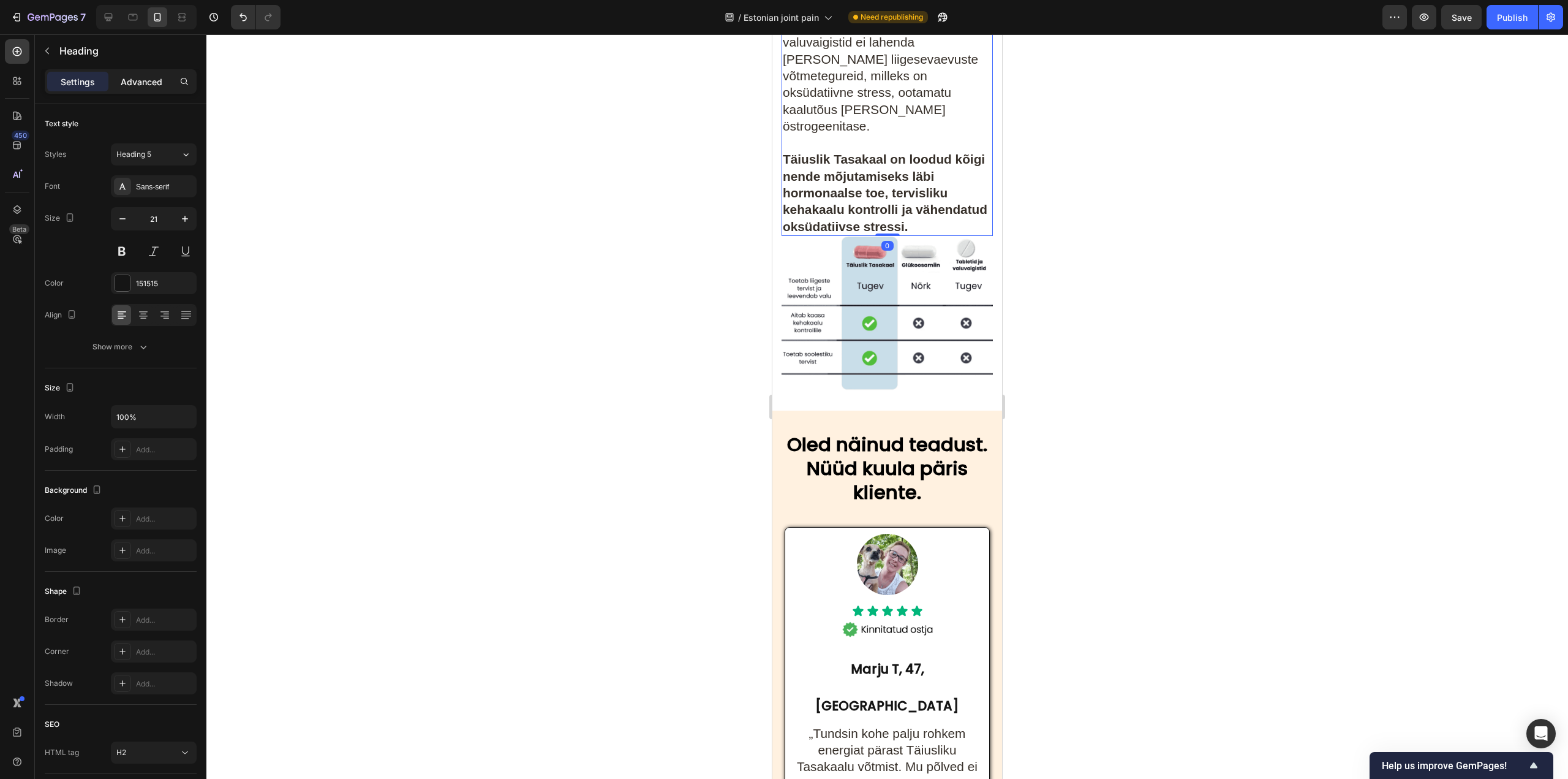
click at [137, 79] on p "Advanced" at bounding box center [141, 82] width 42 height 13
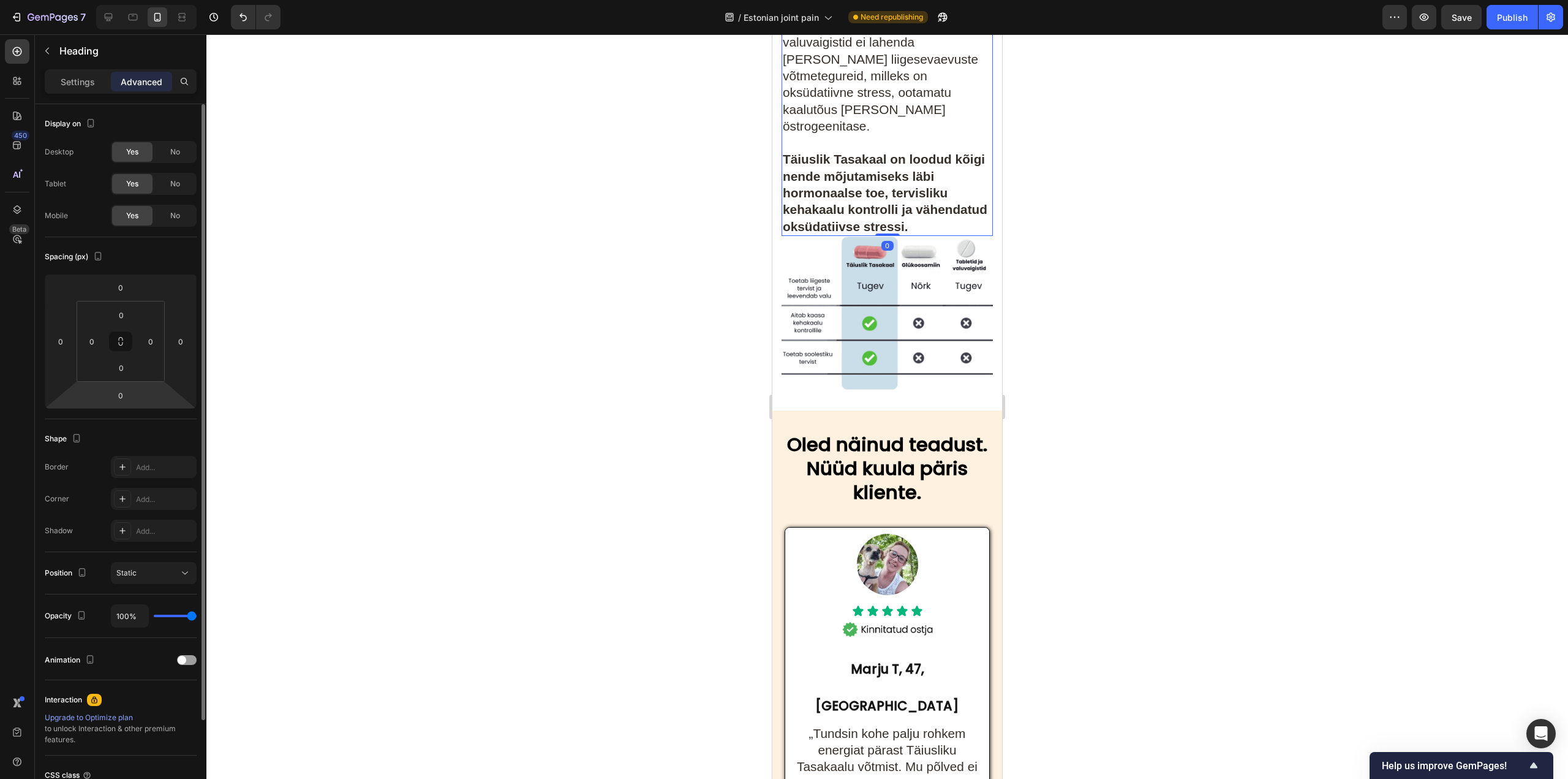
click at [126, 0] on html "7 Version history / Estonian joint pain Need republishing Preview Save Publish …" at bounding box center [784, 0] width 1568 height 0
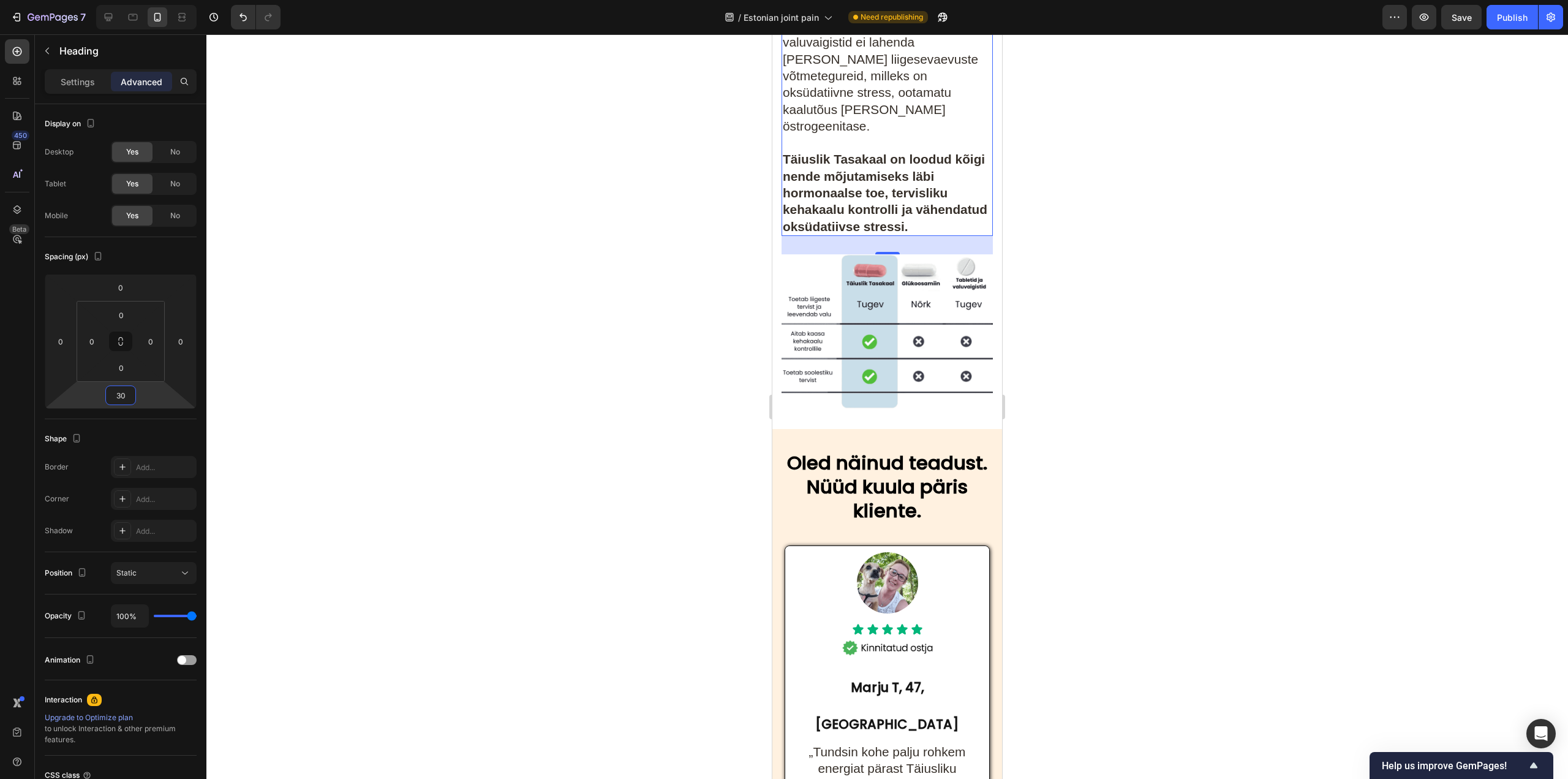
type input "30"
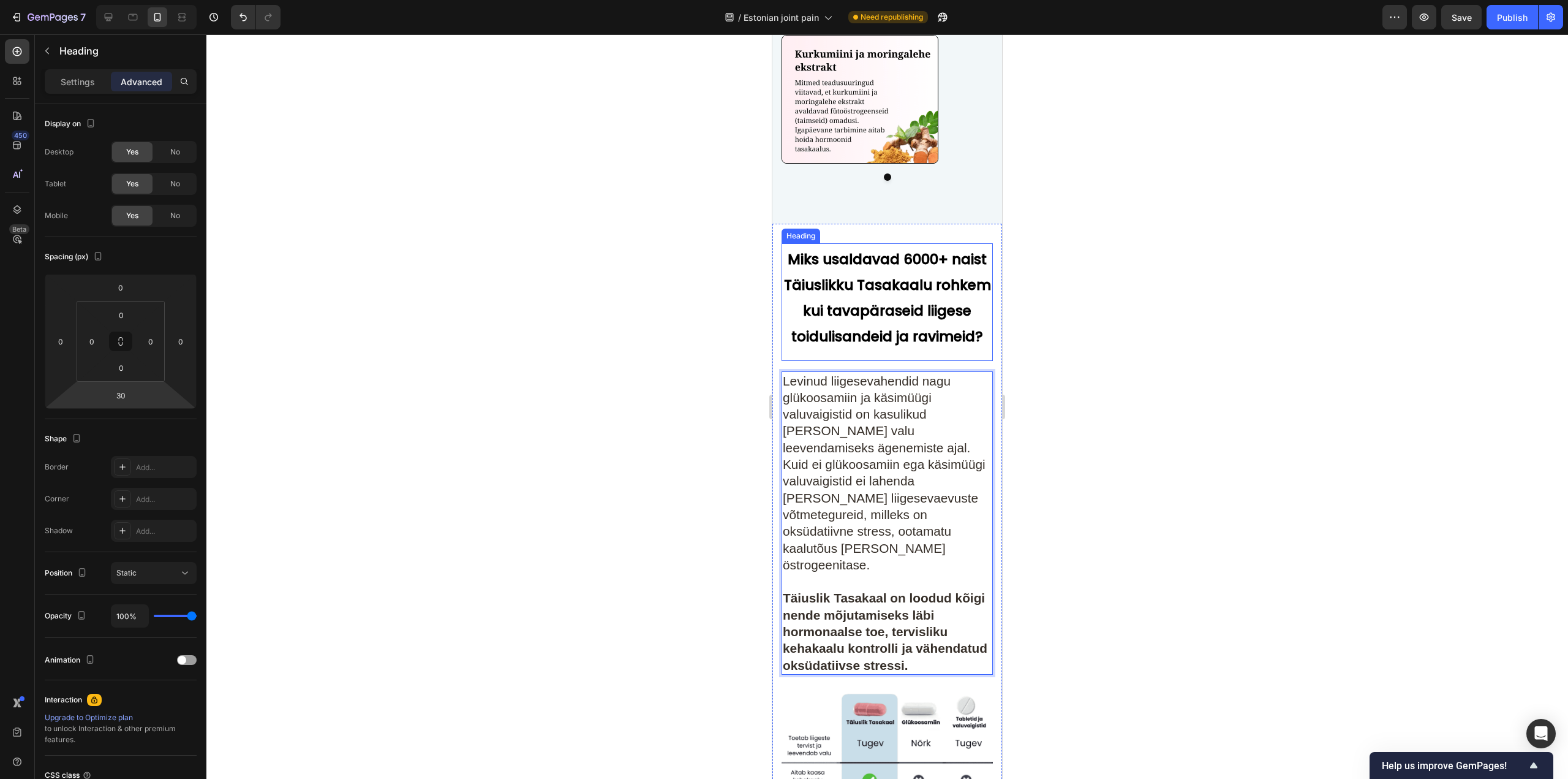
click at [912, 336] on strong "Miks usaldavad 6000+ naist Täiuslikku Tasakaalu rohkem kui tavapäraseid liigese…" at bounding box center [887, 298] width 207 height 97
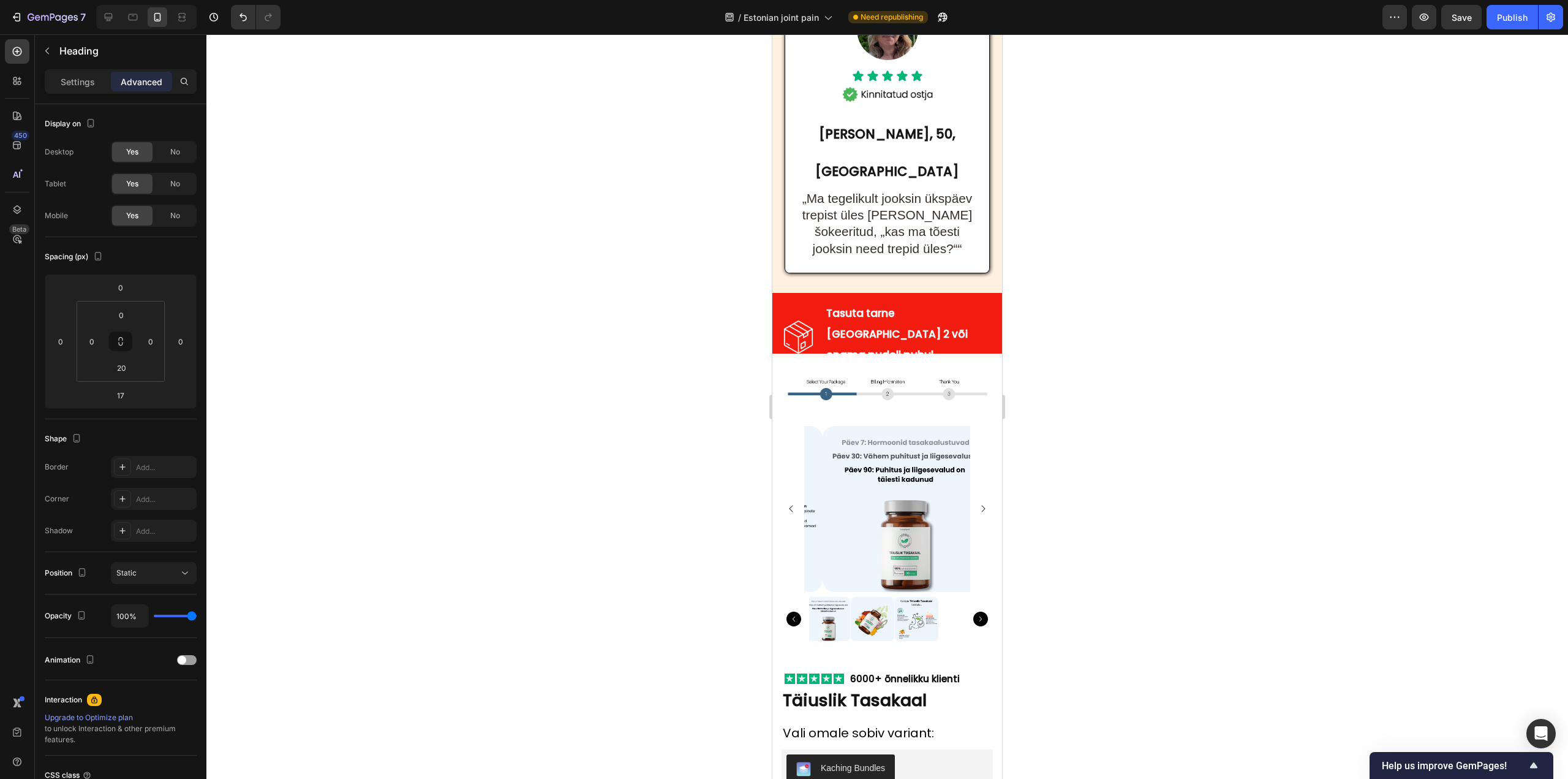
scroll to position [7774, 0]
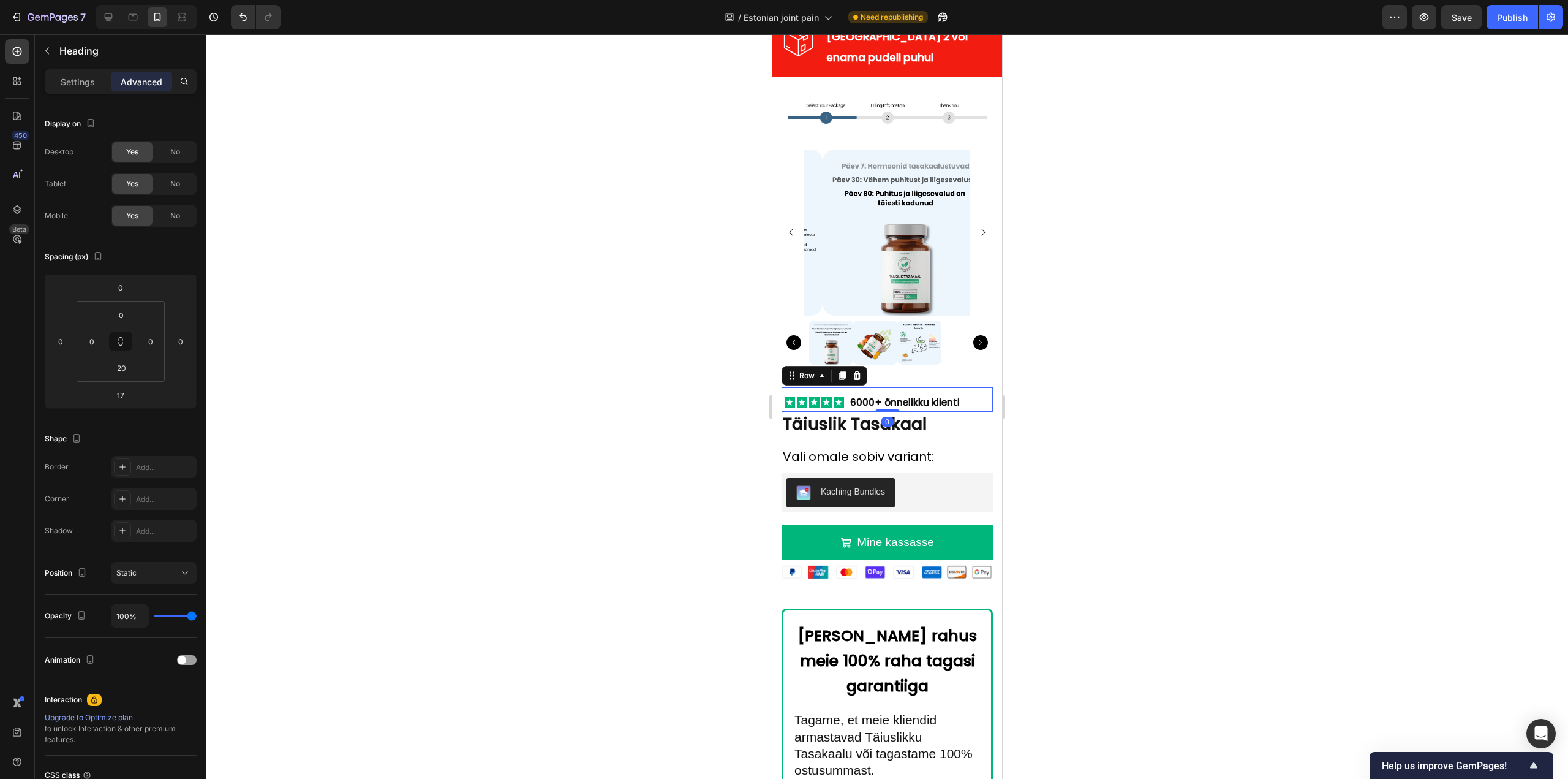
click at [968, 387] on div "Image 6000+ õnnelikku klienti Text Block Row 0" at bounding box center [887, 399] width 211 height 25
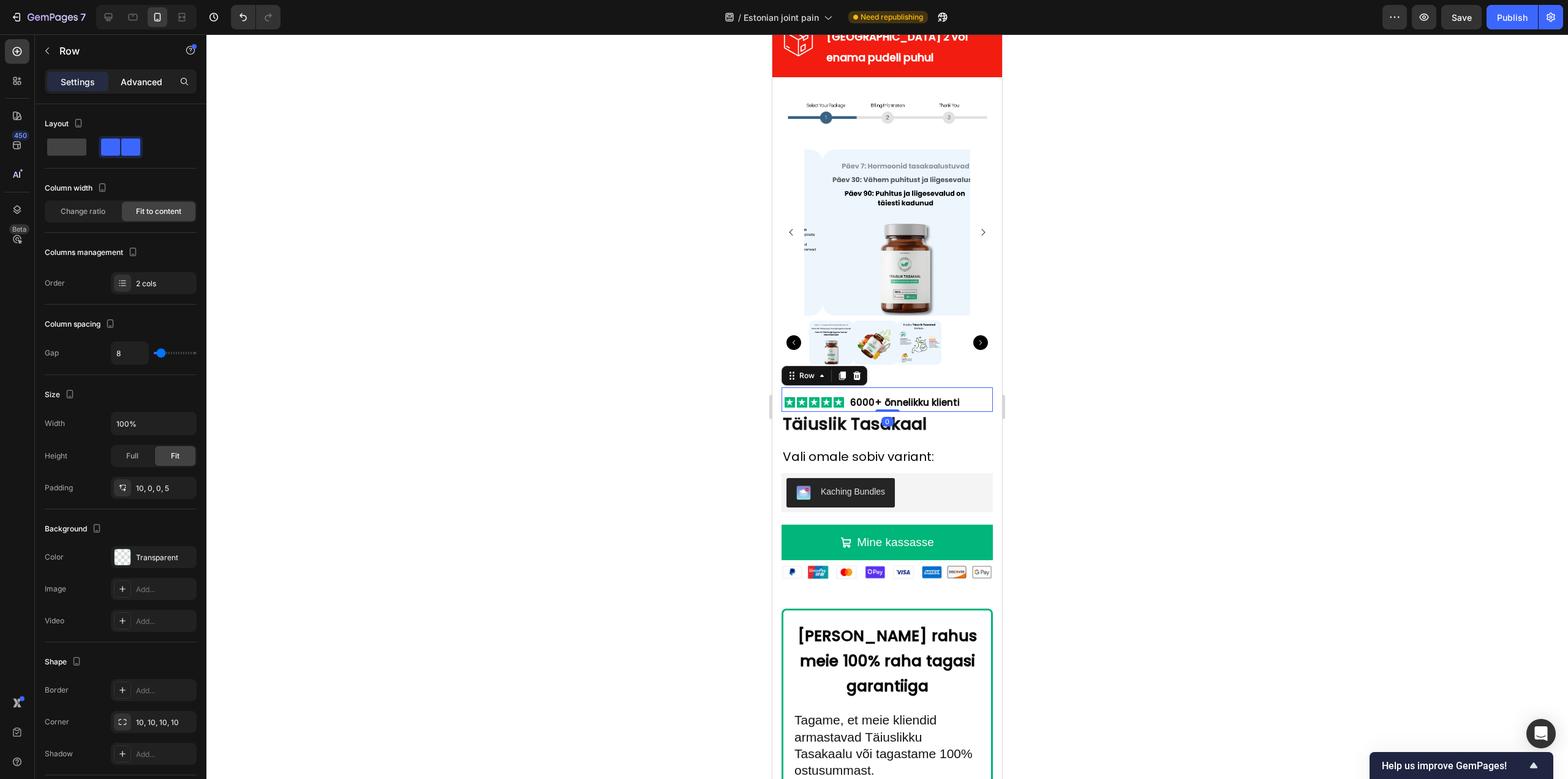
click at [140, 84] on p "Advanced" at bounding box center [141, 82] width 42 height 13
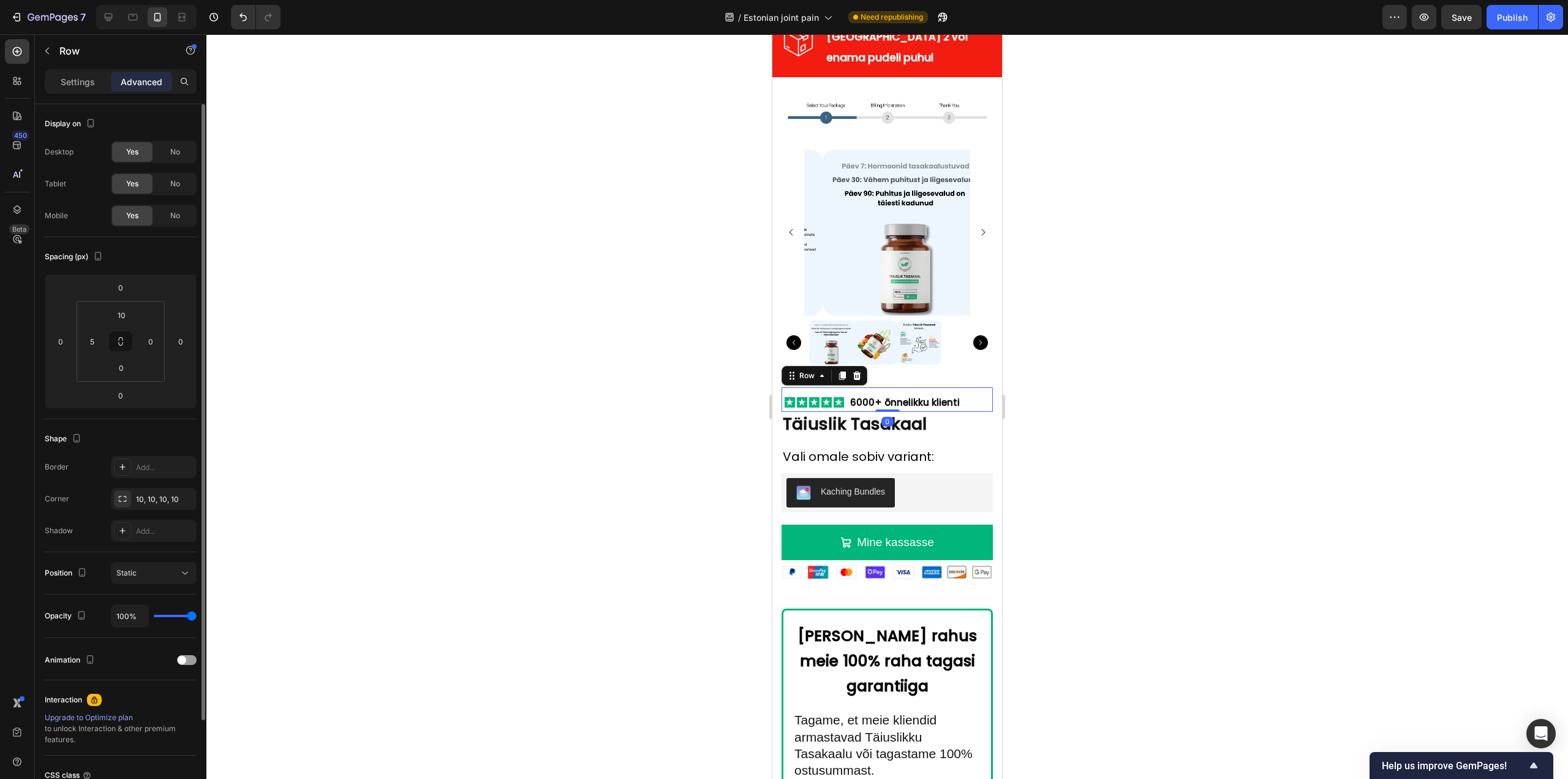
click at [117, 410] on div "Spacing (px) 0 0 0 0 10 5 0 0" at bounding box center [121, 328] width 152 height 182
click at [120, 399] on input "0" at bounding box center [121, 395] width 25 height 18
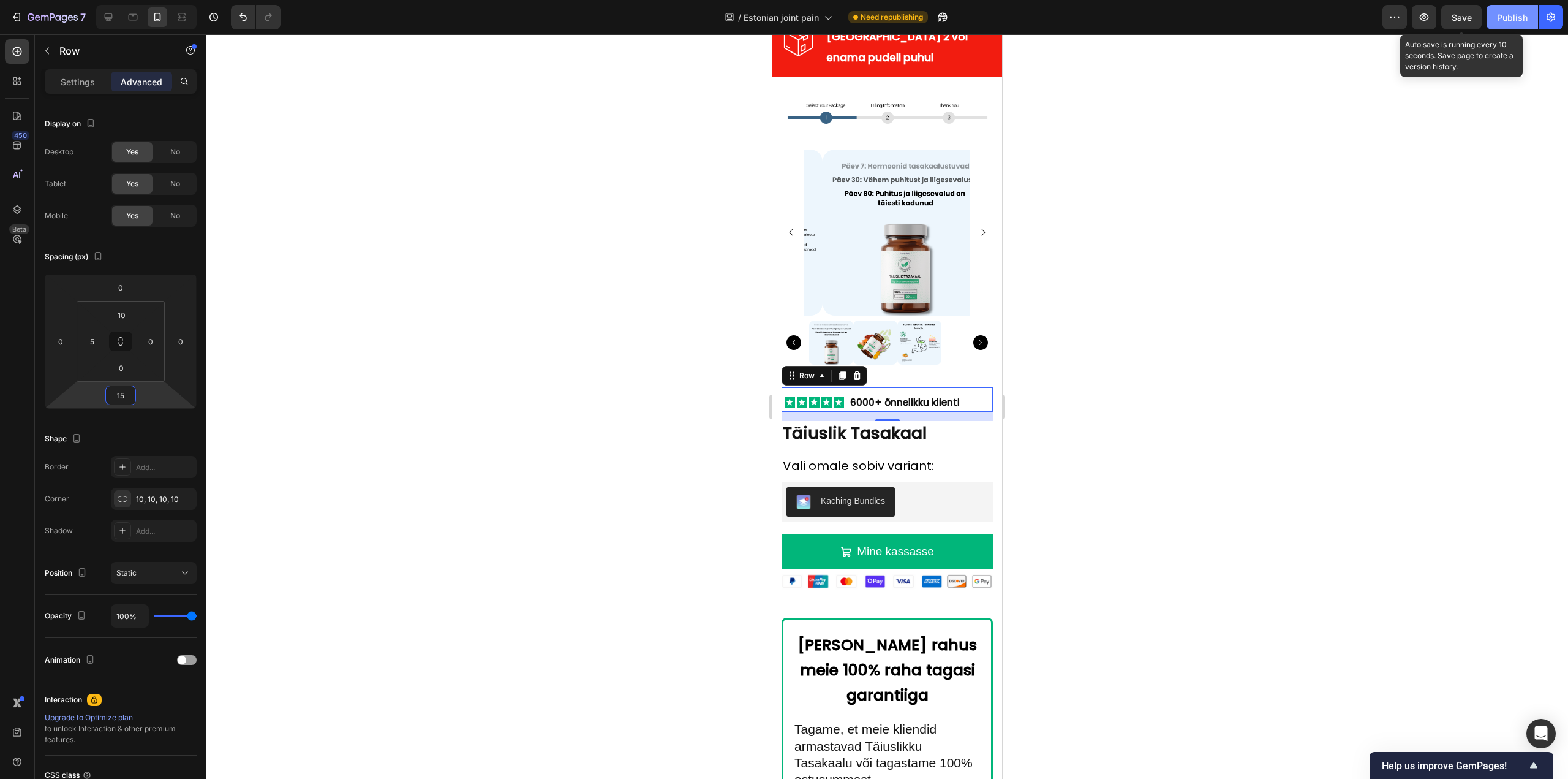
type input "15"
click at [1499, 20] on div "Publish" at bounding box center [1512, 17] width 30 height 13
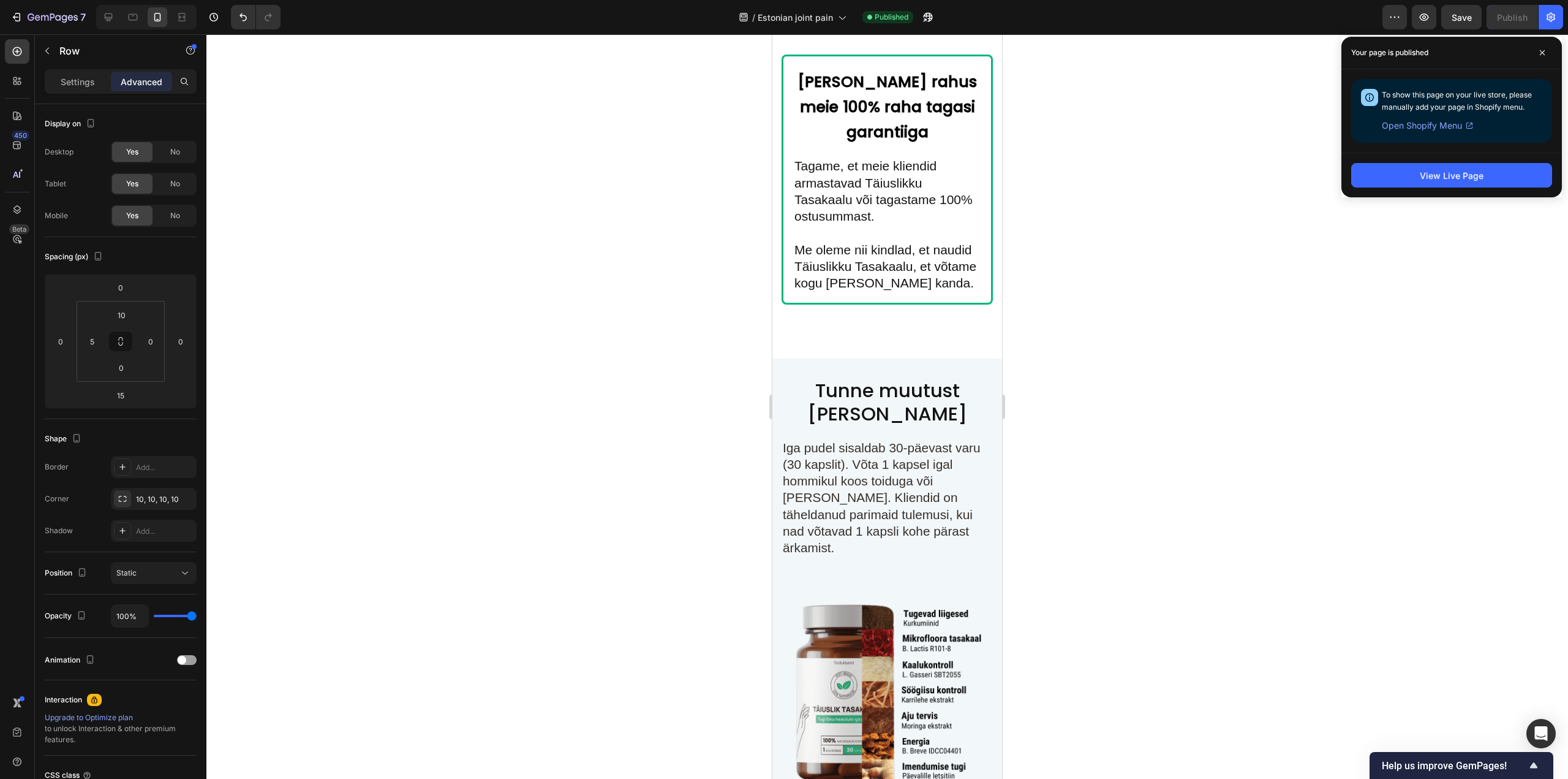
scroll to position [8387, 0]
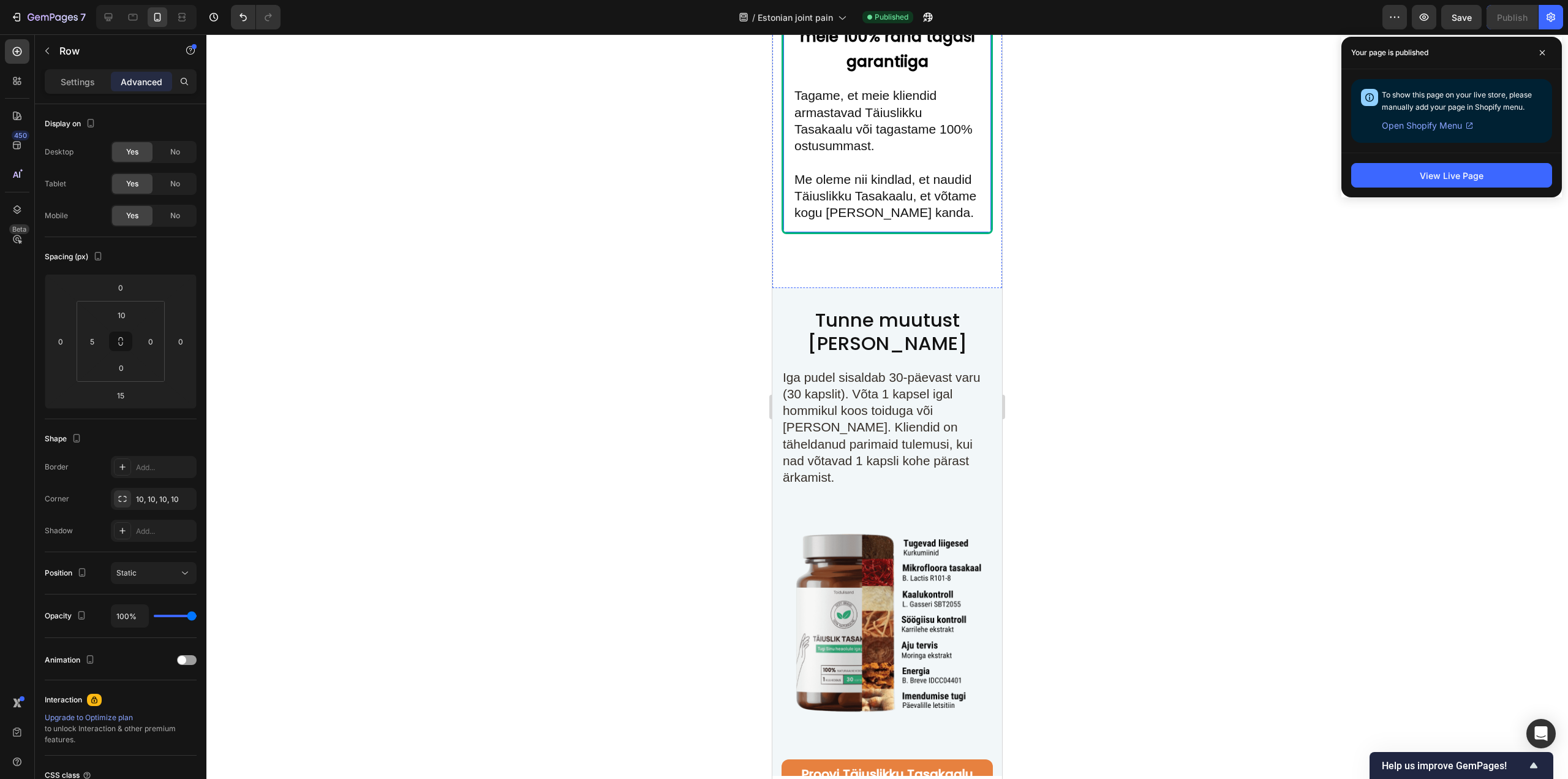
click at [861, 233] on div "[PERSON_NAME] rahus meie 100% raha tagasi garantiiga Heading Tagame, et meie kl…" at bounding box center [887, 109] width 211 height 250
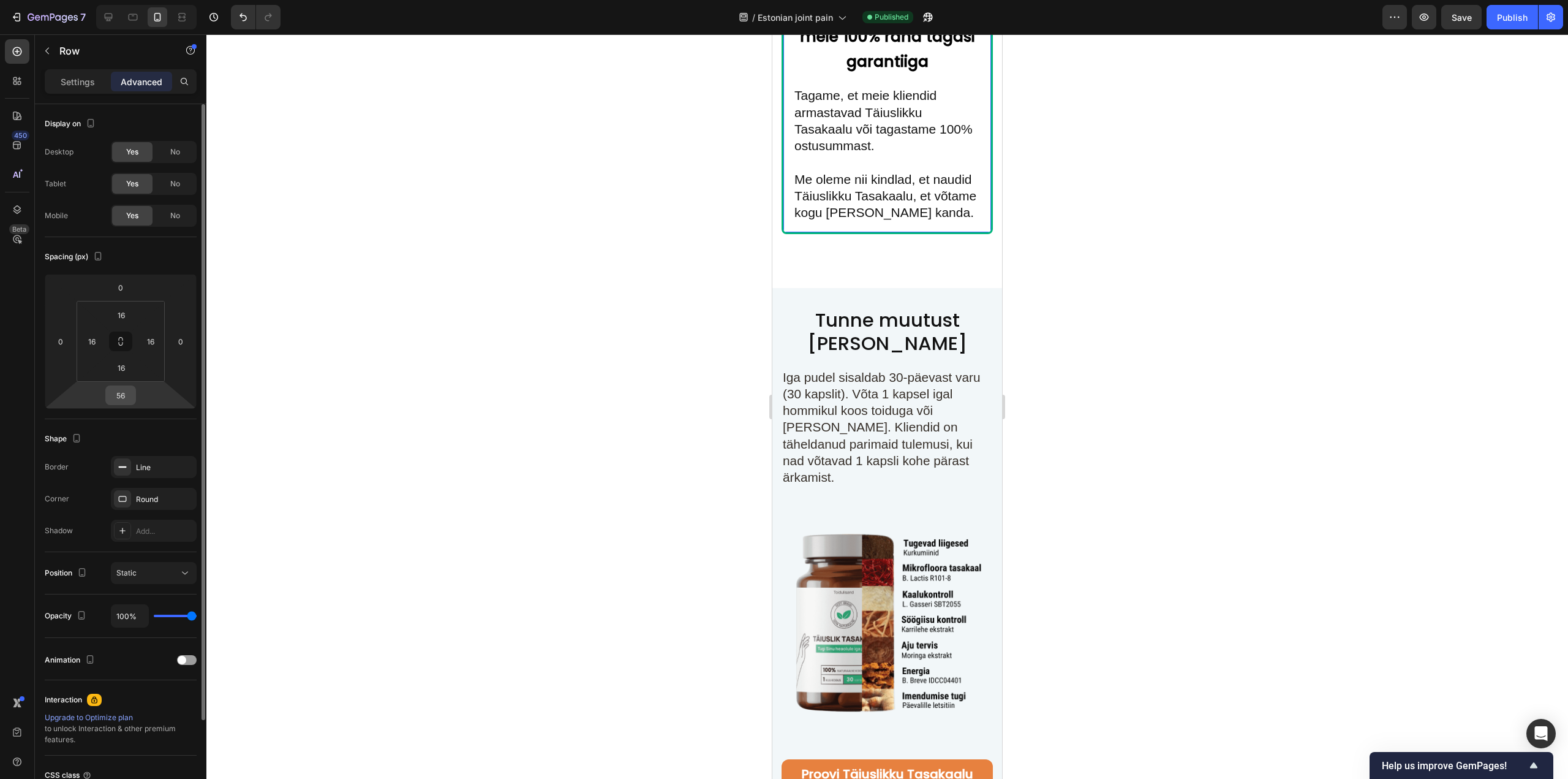
click at [128, 396] on input "56" at bounding box center [121, 395] width 25 height 18
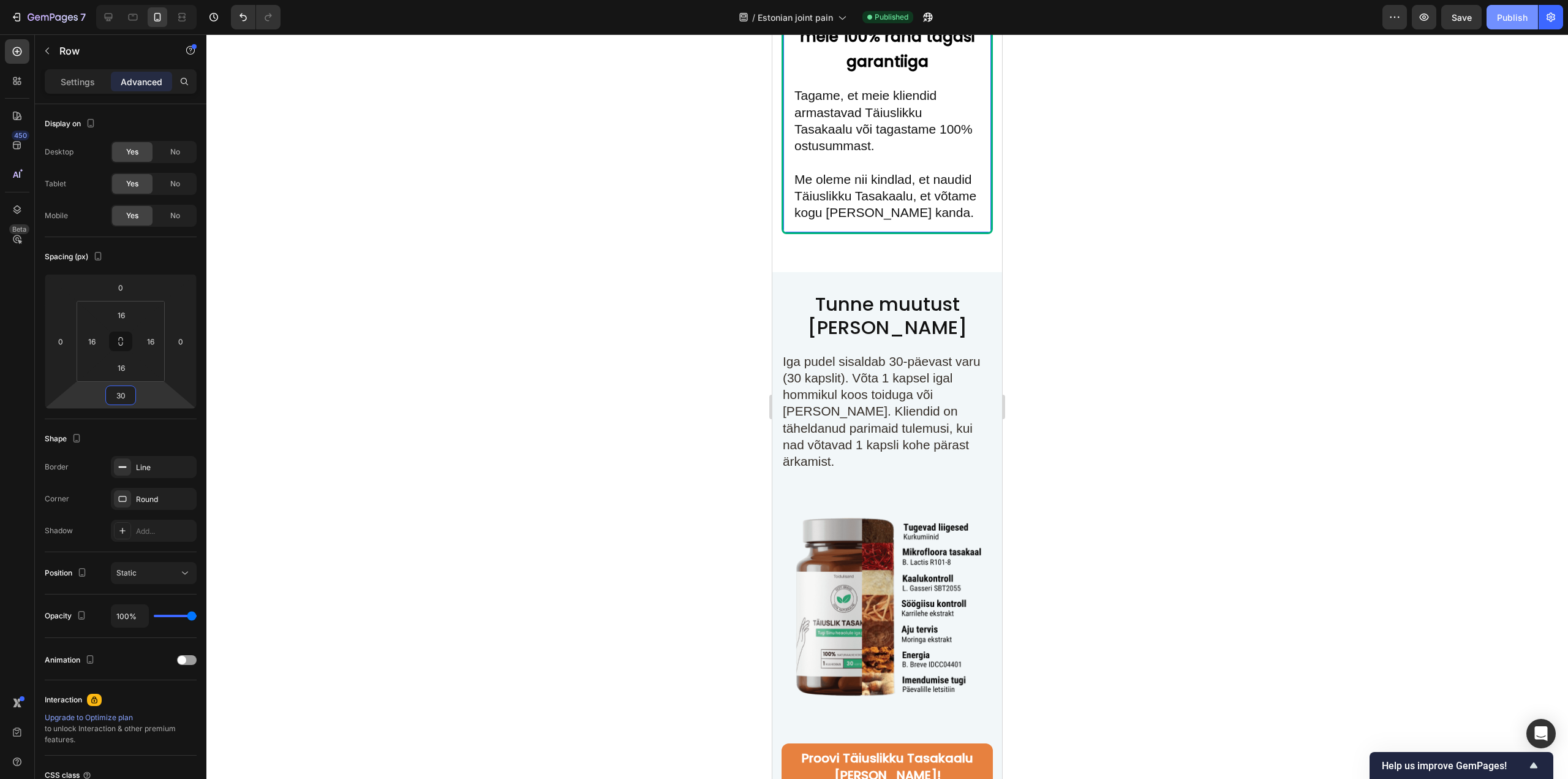
type input "30"
click at [1504, 23] on div "Publish" at bounding box center [1512, 17] width 30 height 13
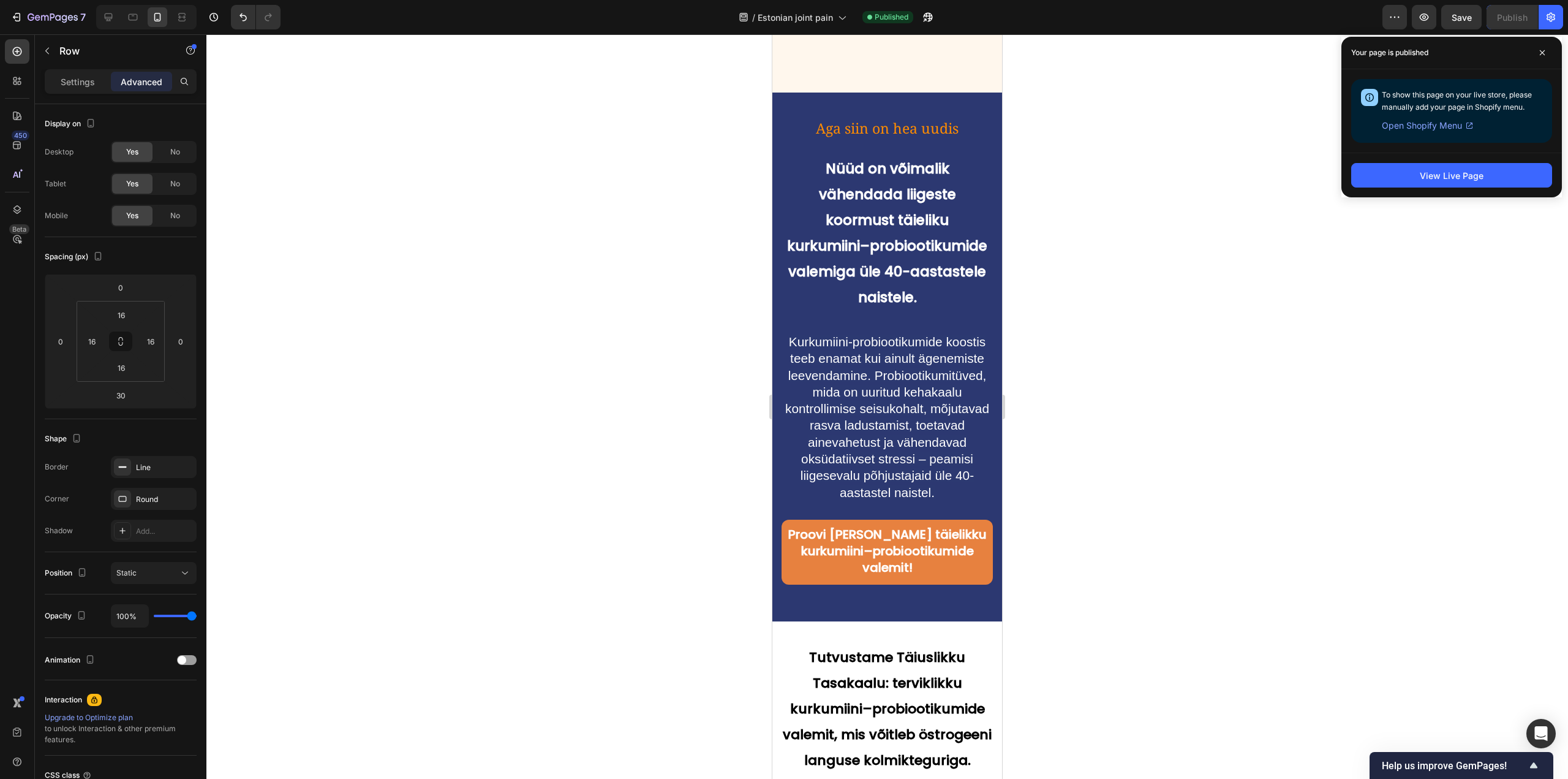
scroll to position [3487, 0]
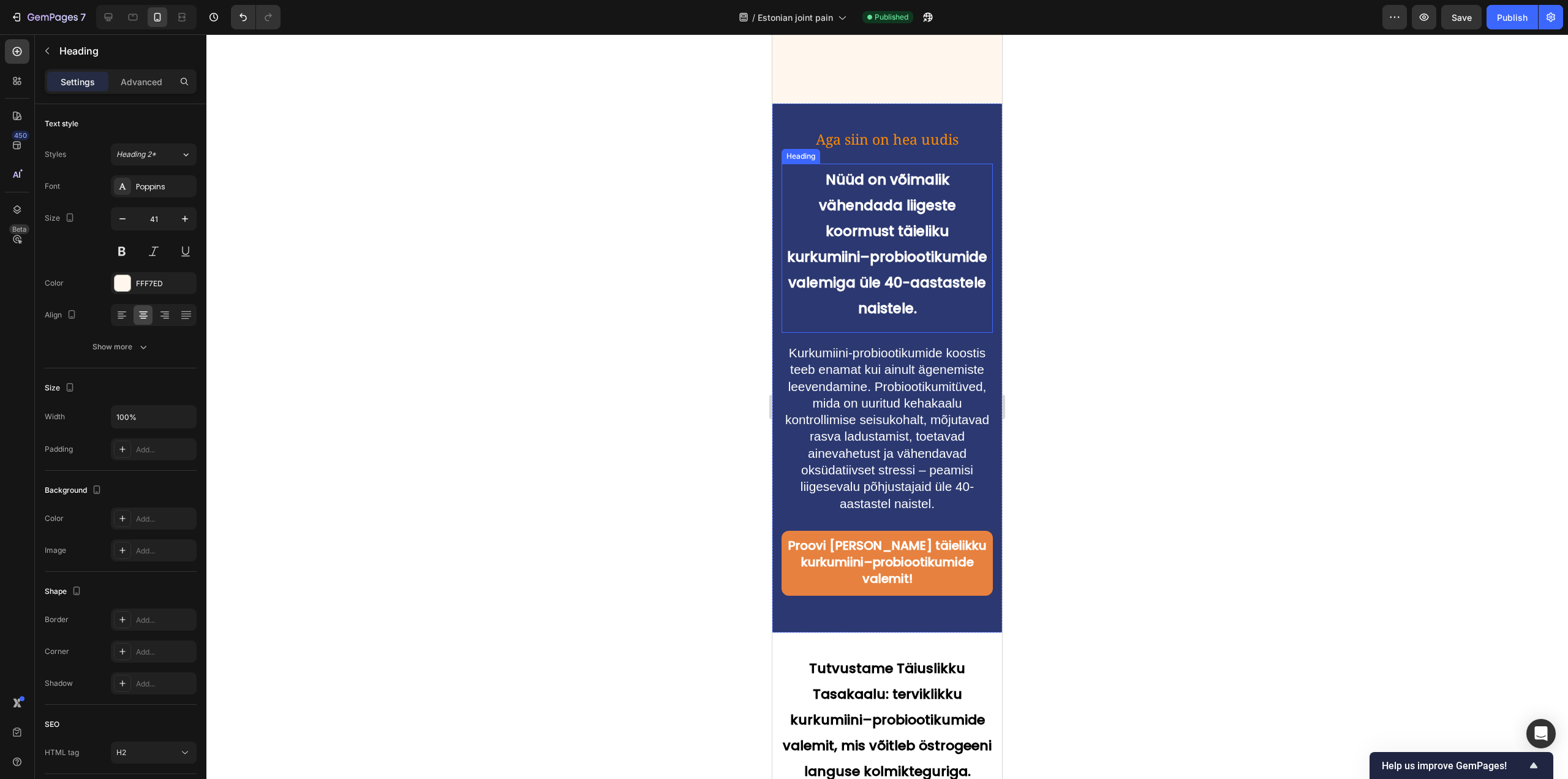
click at [864, 205] on strong "Nüüd on võimalik vähendada liigeste koormust täieliku kurkumiini–probiootikumid…" at bounding box center [887, 243] width 200 height 148
click at [874, 256] on strong "Nüüd on võimalik vähendada liigeste koormust täieliku kurkumiini–probiootikumid…" at bounding box center [887, 243] width 200 height 148
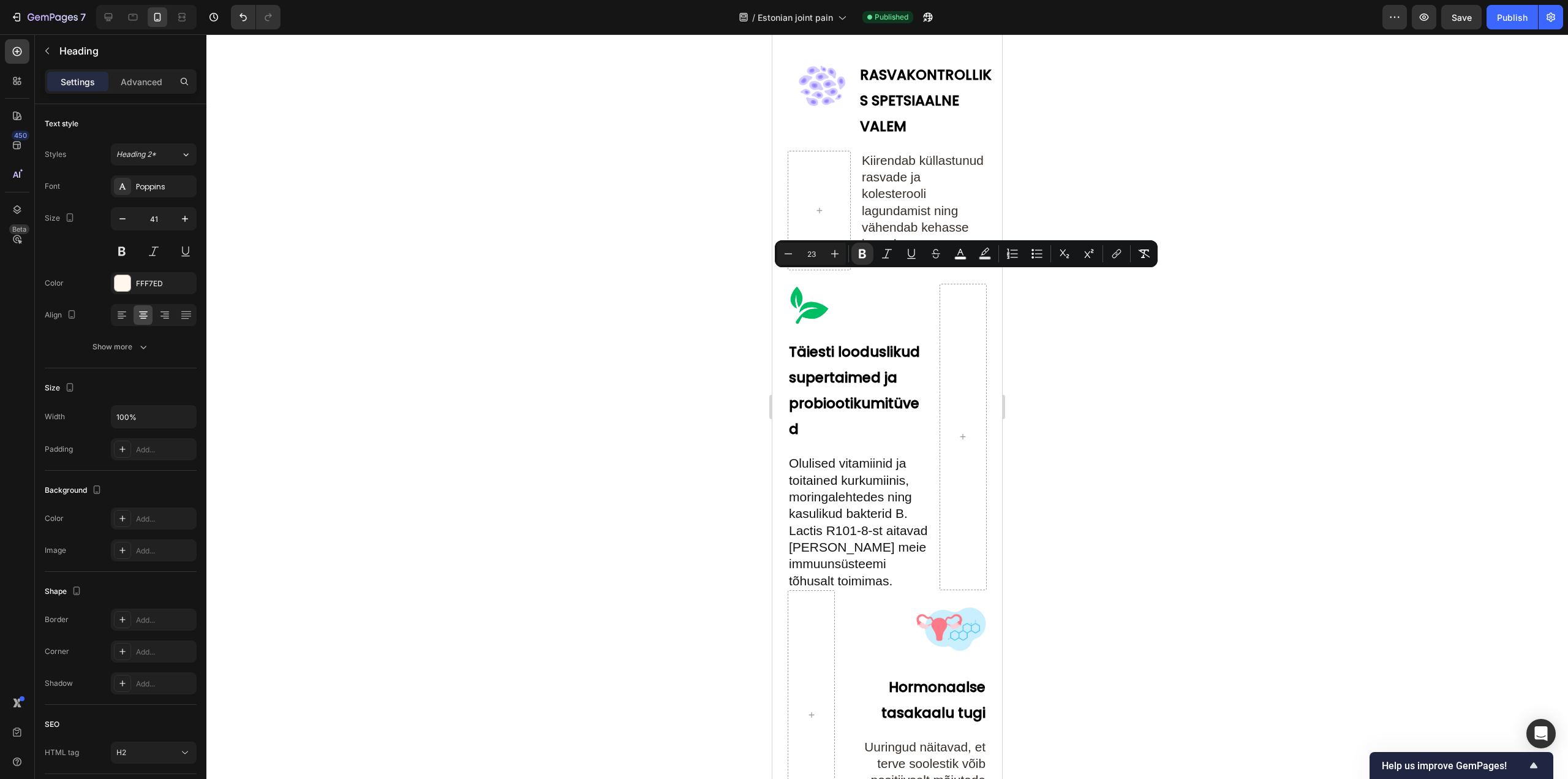
drag, startPoint x: 910, startPoint y: 281, endPoint x: 973, endPoint y: 279, distance: 63.0
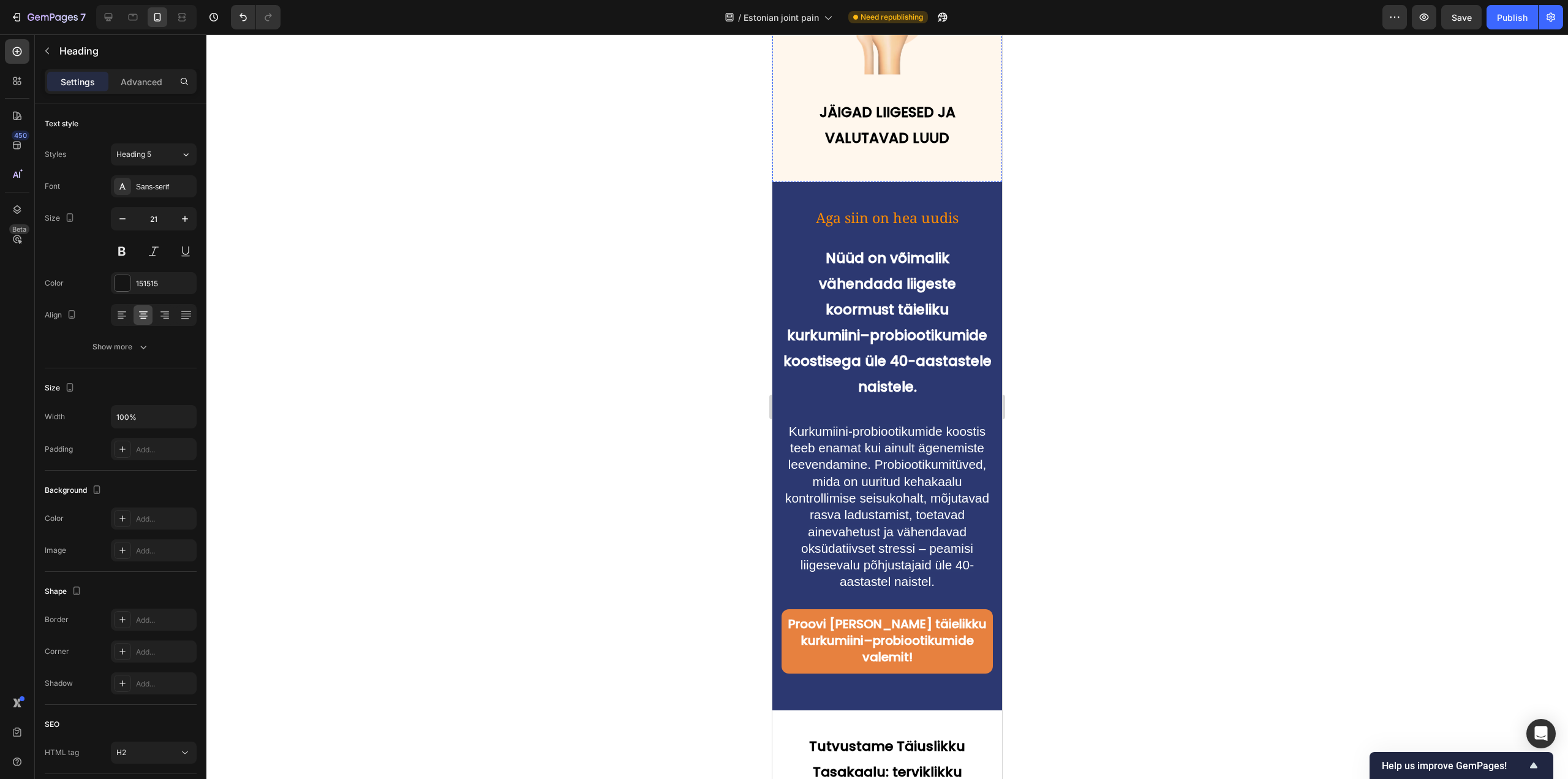
scroll to position [3492, 0]
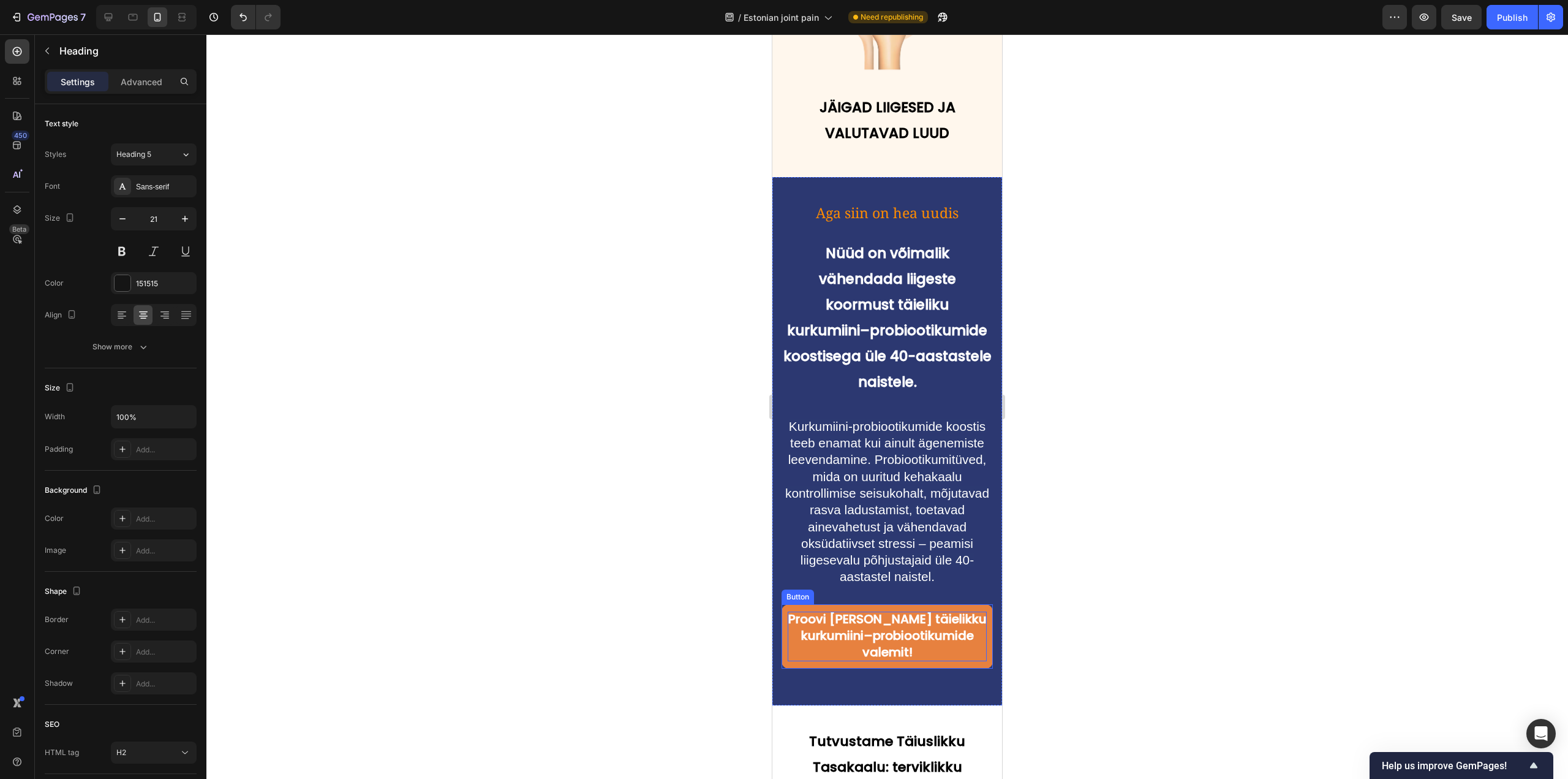
click at [889, 610] on span "Proovi [PERSON_NAME] täielikku kurkumiini–probiootikumide valemit!" at bounding box center [887, 635] width 199 height 50
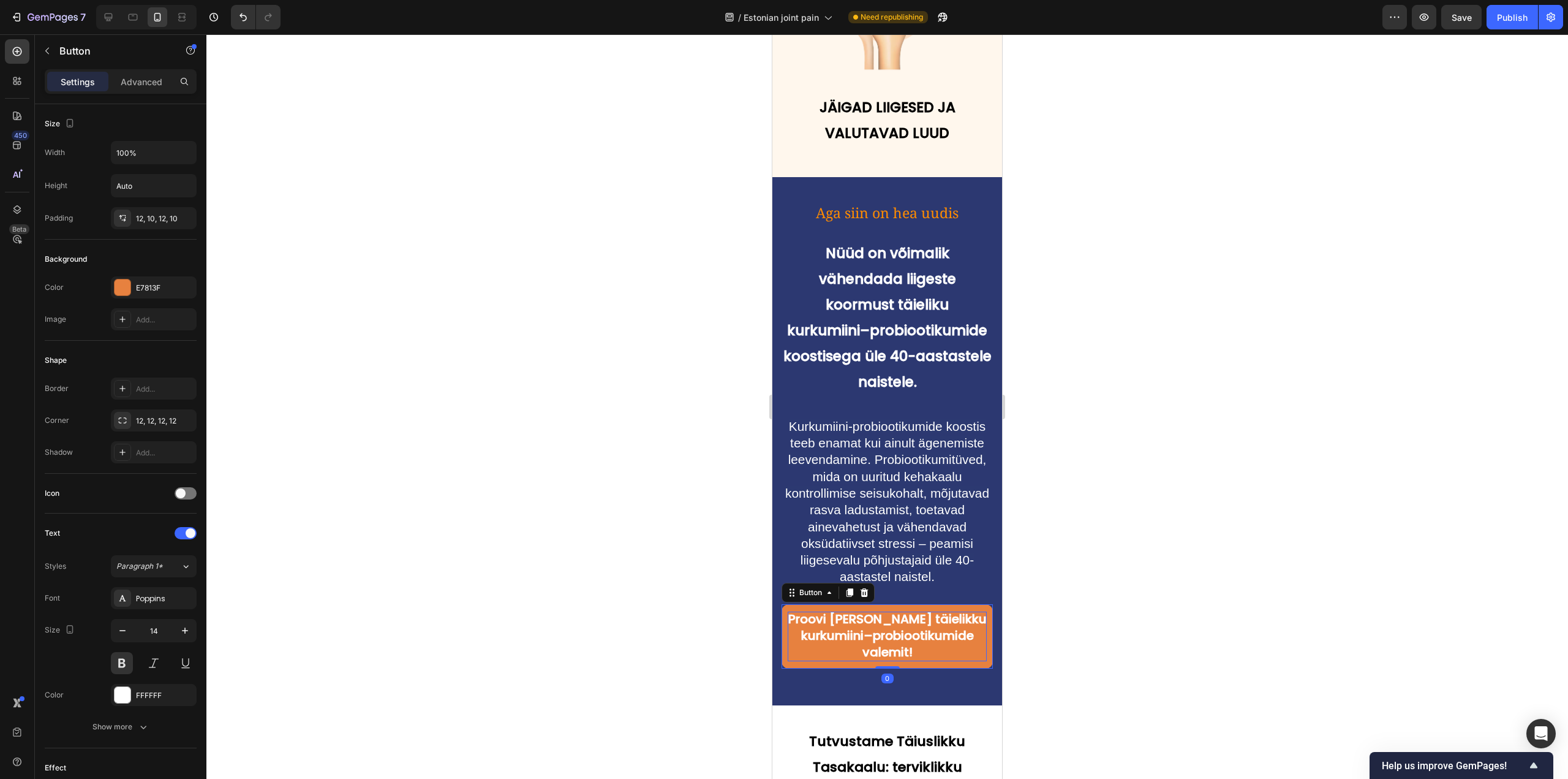
click at [897, 610] on span "Proovi [PERSON_NAME] täielikku kurkumiini–probiootikumide valemit!" at bounding box center [887, 635] width 199 height 50
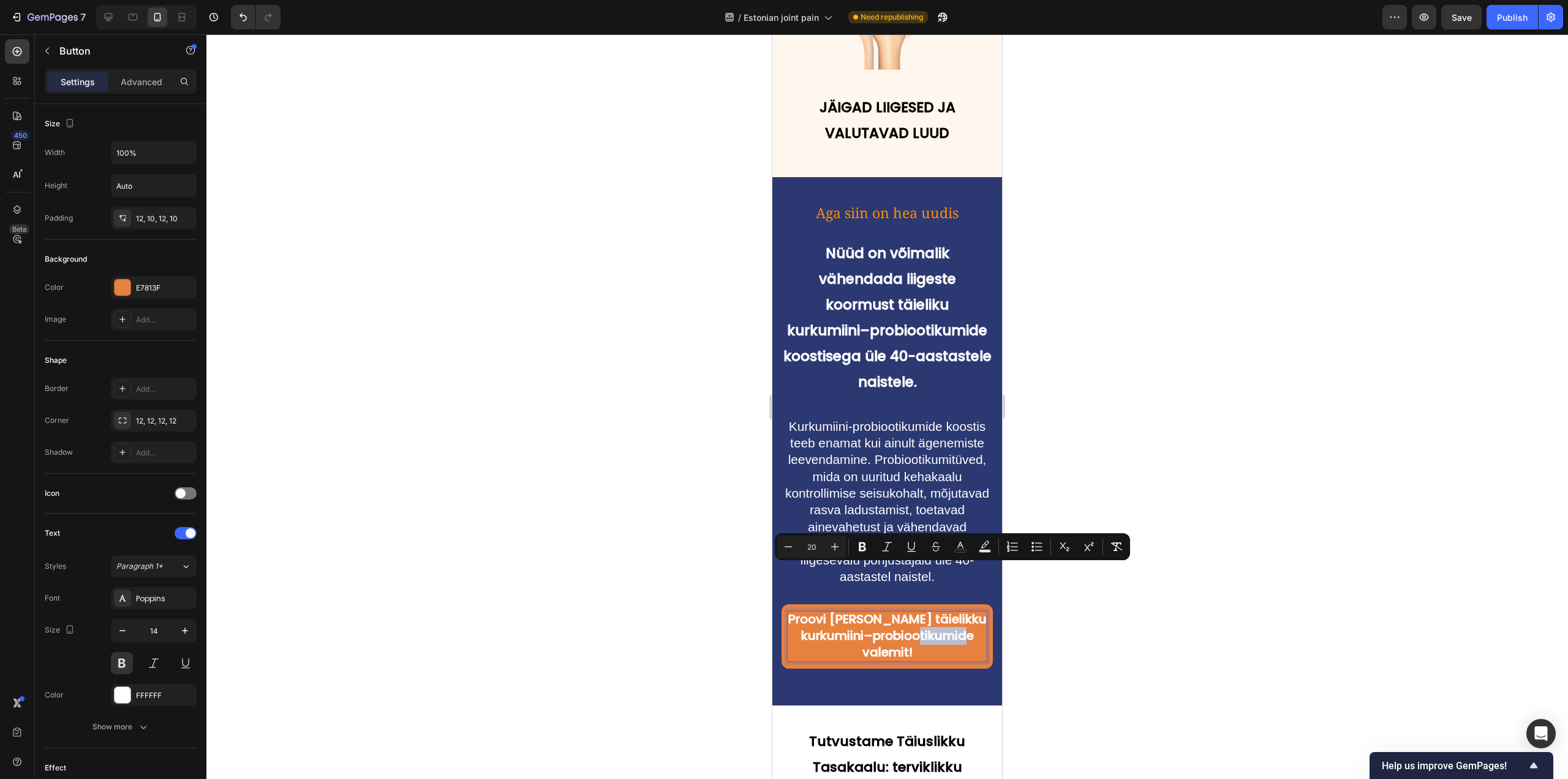
drag, startPoint x: 901, startPoint y: 574, endPoint x: 860, endPoint y: 576, distance: 41.0
click at [860, 610] on span "Proovi [PERSON_NAME] täielikku kurkumiini–probiootikumide valemit!" at bounding box center [887, 635] width 199 height 50
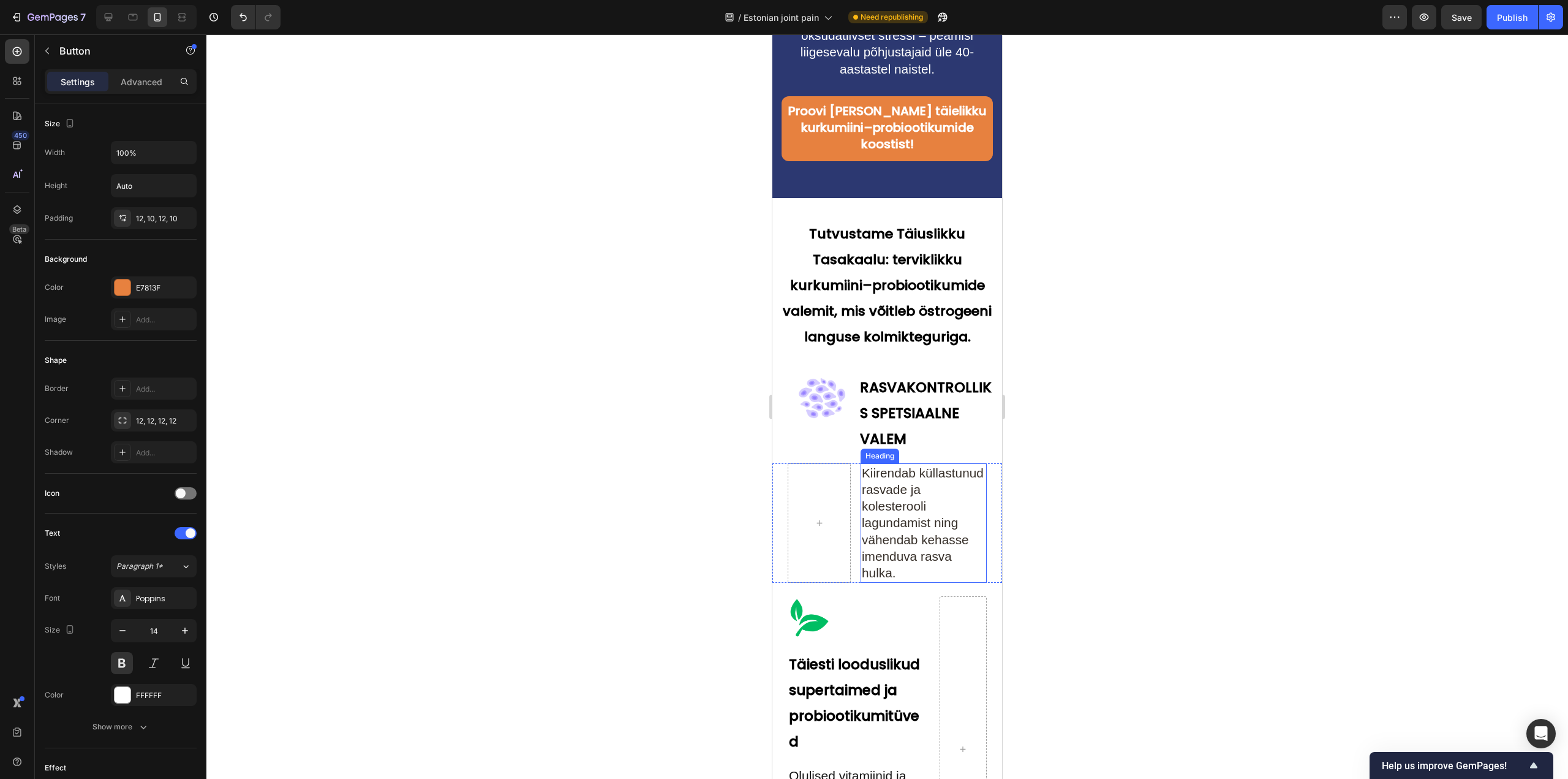
scroll to position [3920, 0]
click at [893, 258] on strong "Tutvustame Täiuslikku Tasakaalu: terviklikku kurkumiini–probiootikumide valemit…" at bounding box center [887, 286] width 209 height 122
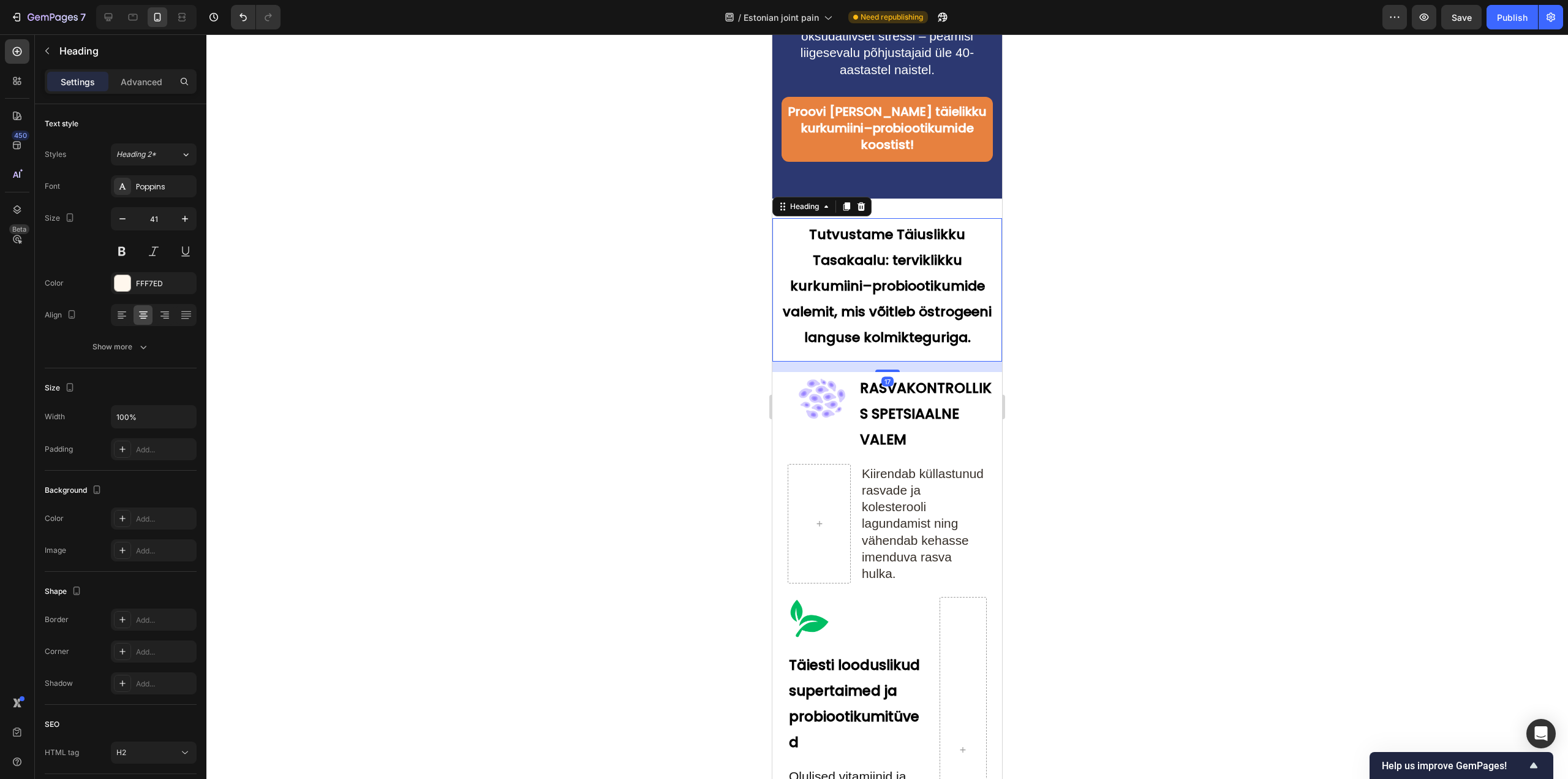
click at [876, 273] on h2 "Tutvustame Täiuslikku Tasakaalu: terviklikku kurkumiini–probiootikumide valemit…" at bounding box center [887, 284] width 211 height 131
drag, startPoint x: 866, startPoint y: 313, endPoint x: 820, endPoint y: 311, distance: 46.0
click at [820, 311] on strong "Tutvustame Täiuslikku Tasakaalu: terviklikku kurkumiini–probiootikumide valemit…" at bounding box center [887, 286] width 209 height 122
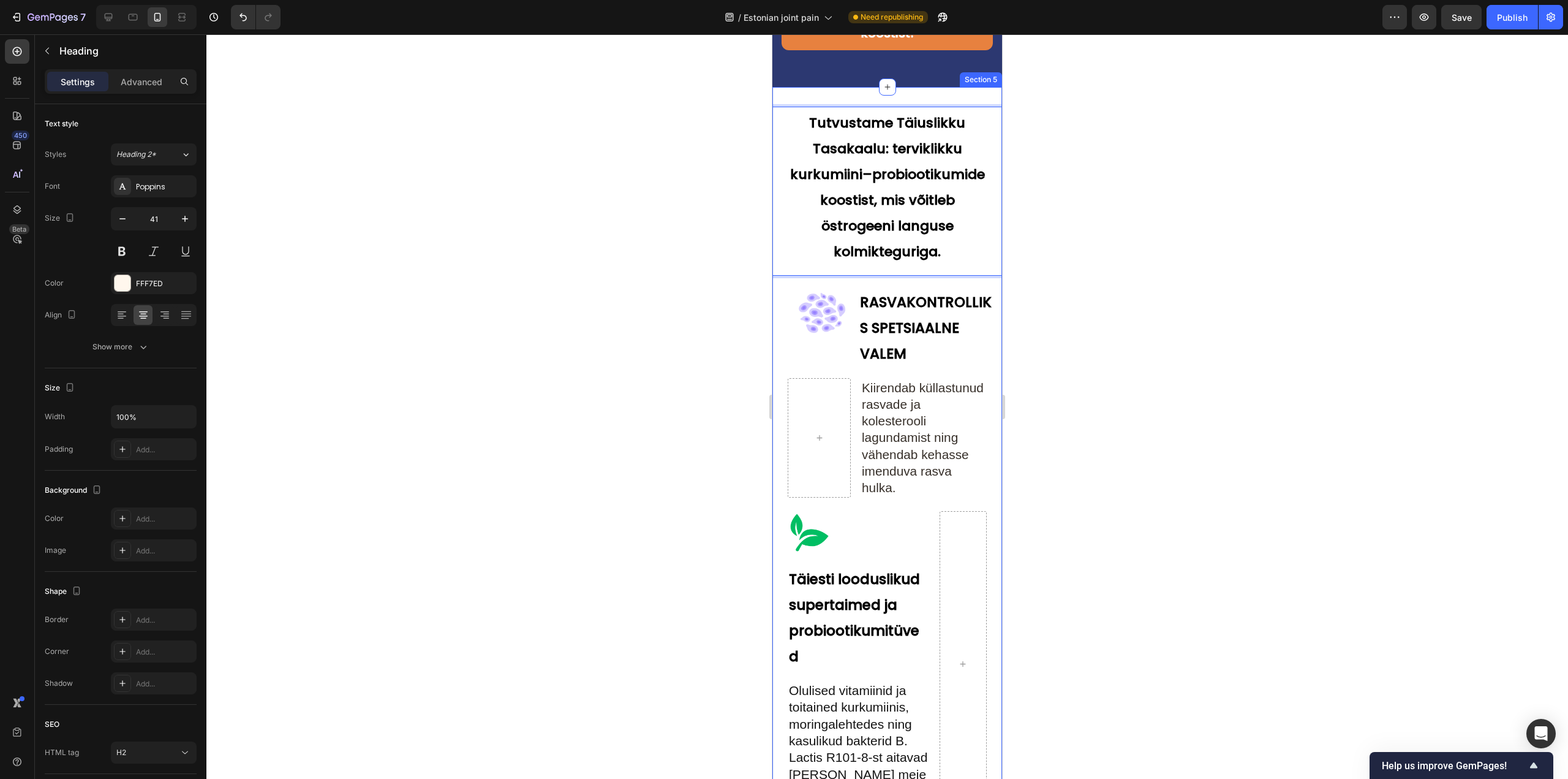
scroll to position [4104, 0]
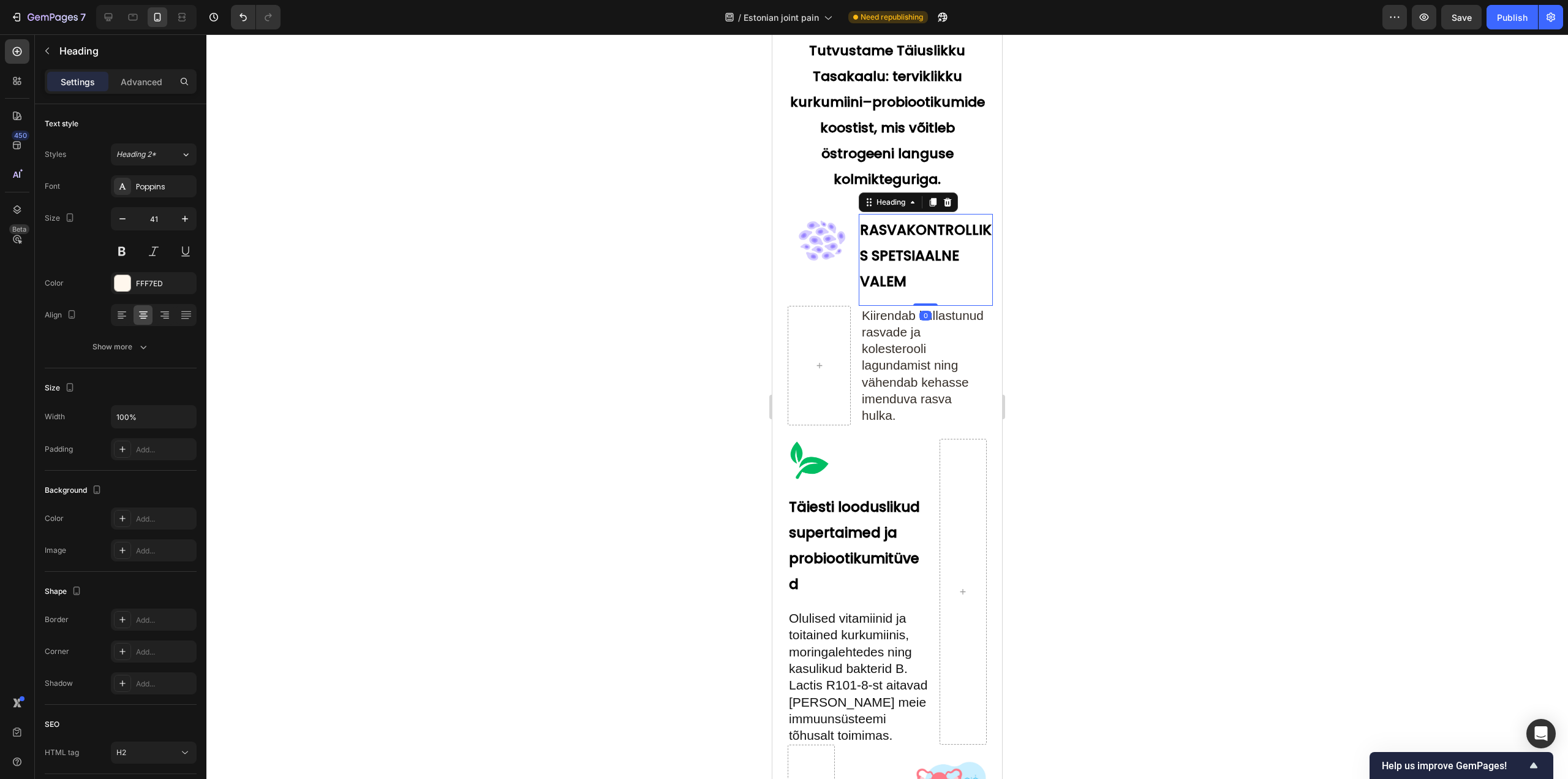
click at [899, 269] on h2 "RASVAKONTROLLIKS SPETSIAALNE VALEM" at bounding box center [926, 253] width 134 height 79
click at [909, 281] on h2 "RASVAKONTROLLIKS SPETSIAALNE VALEM" at bounding box center [926, 253] width 134 height 79
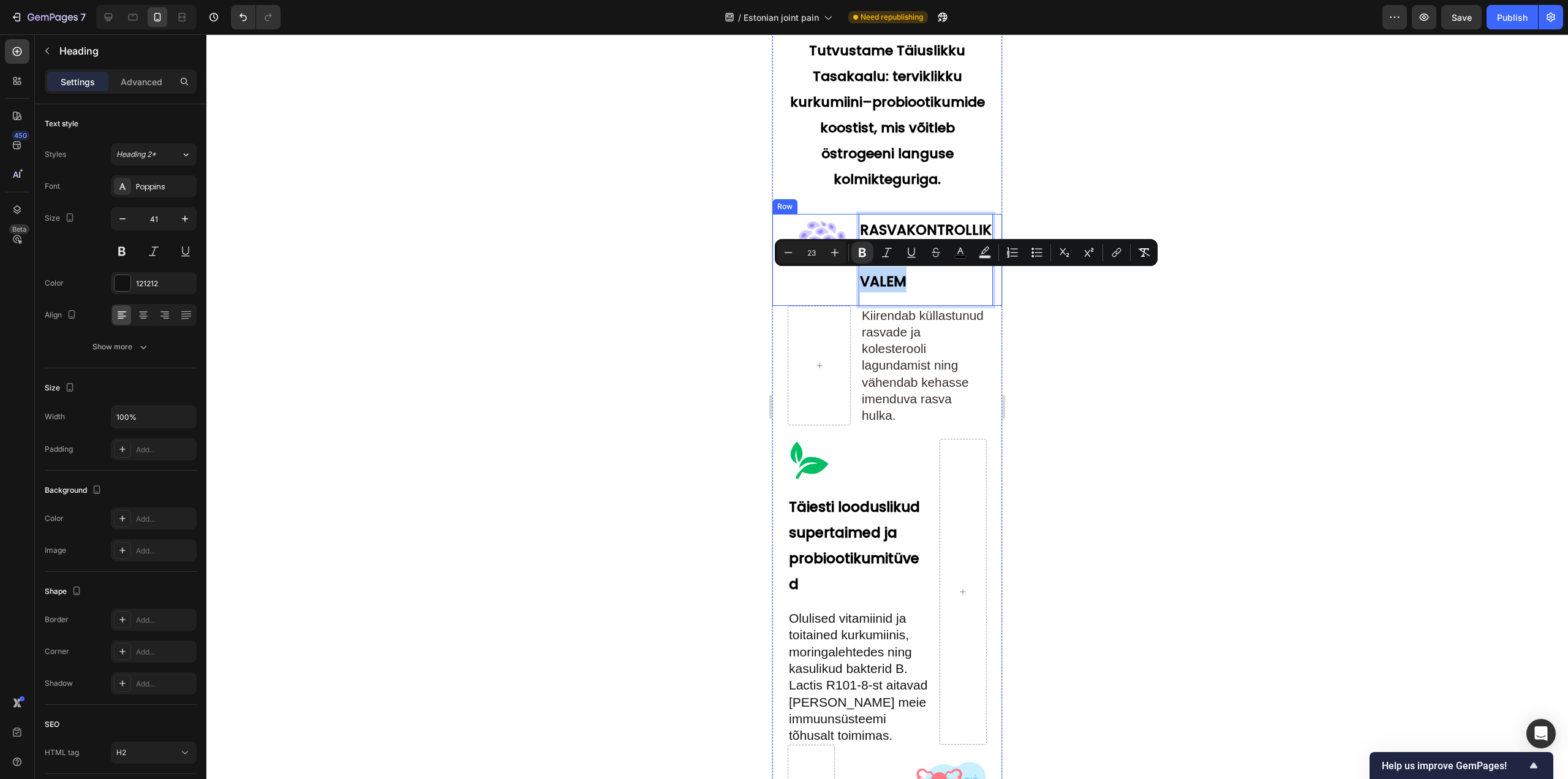
drag, startPoint x: 909, startPoint y: 277, endPoint x: 854, endPoint y: 276, distance: 55.0
click at [854, 276] on div "Image RASVAKONTROLLIKS SPETSIAALNE VALEM Heading 0 Row" at bounding box center [887, 259] width 230 height 92
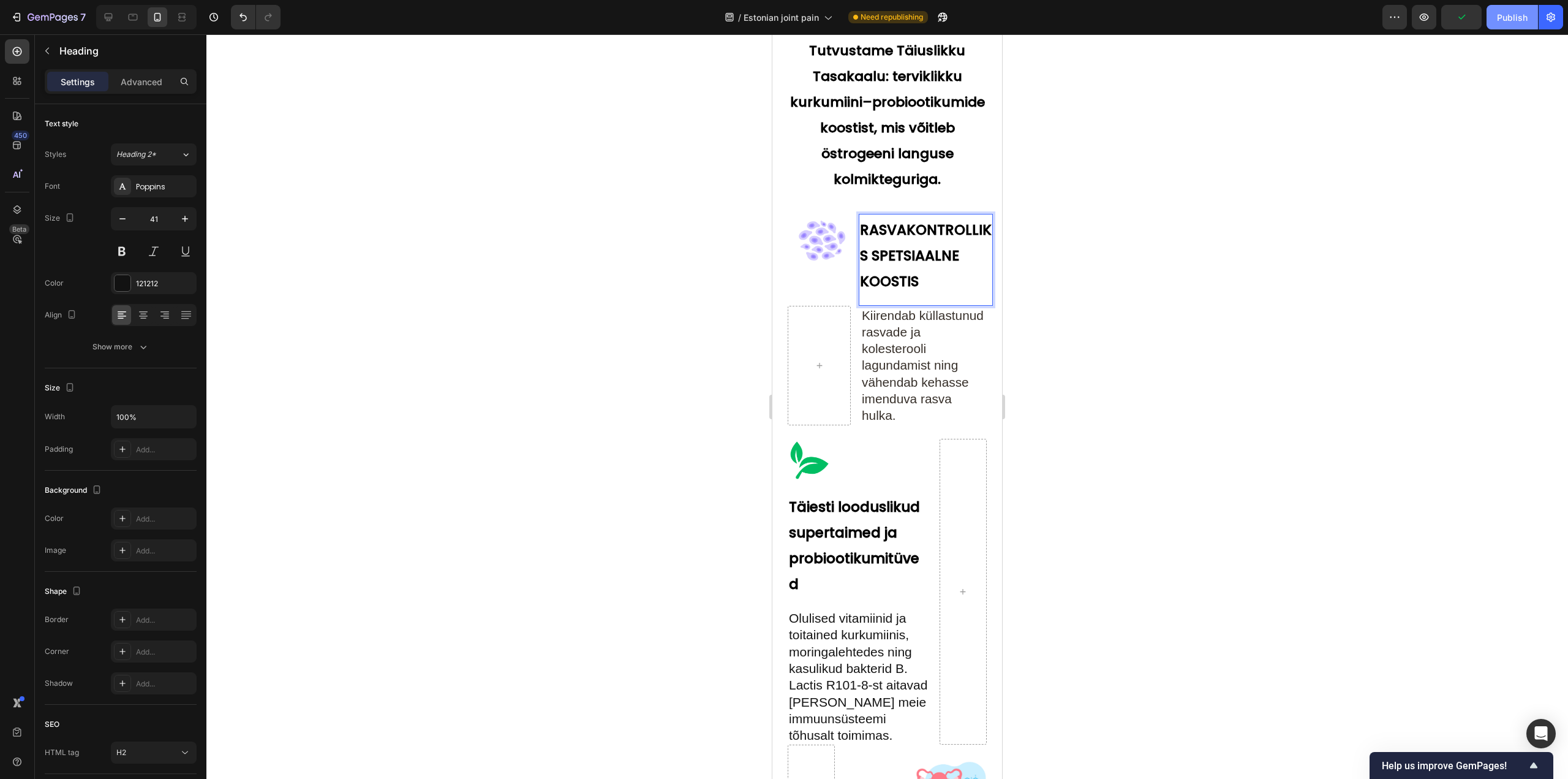
click at [1504, 25] on button "Publish" at bounding box center [1512, 17] width 52 height 25
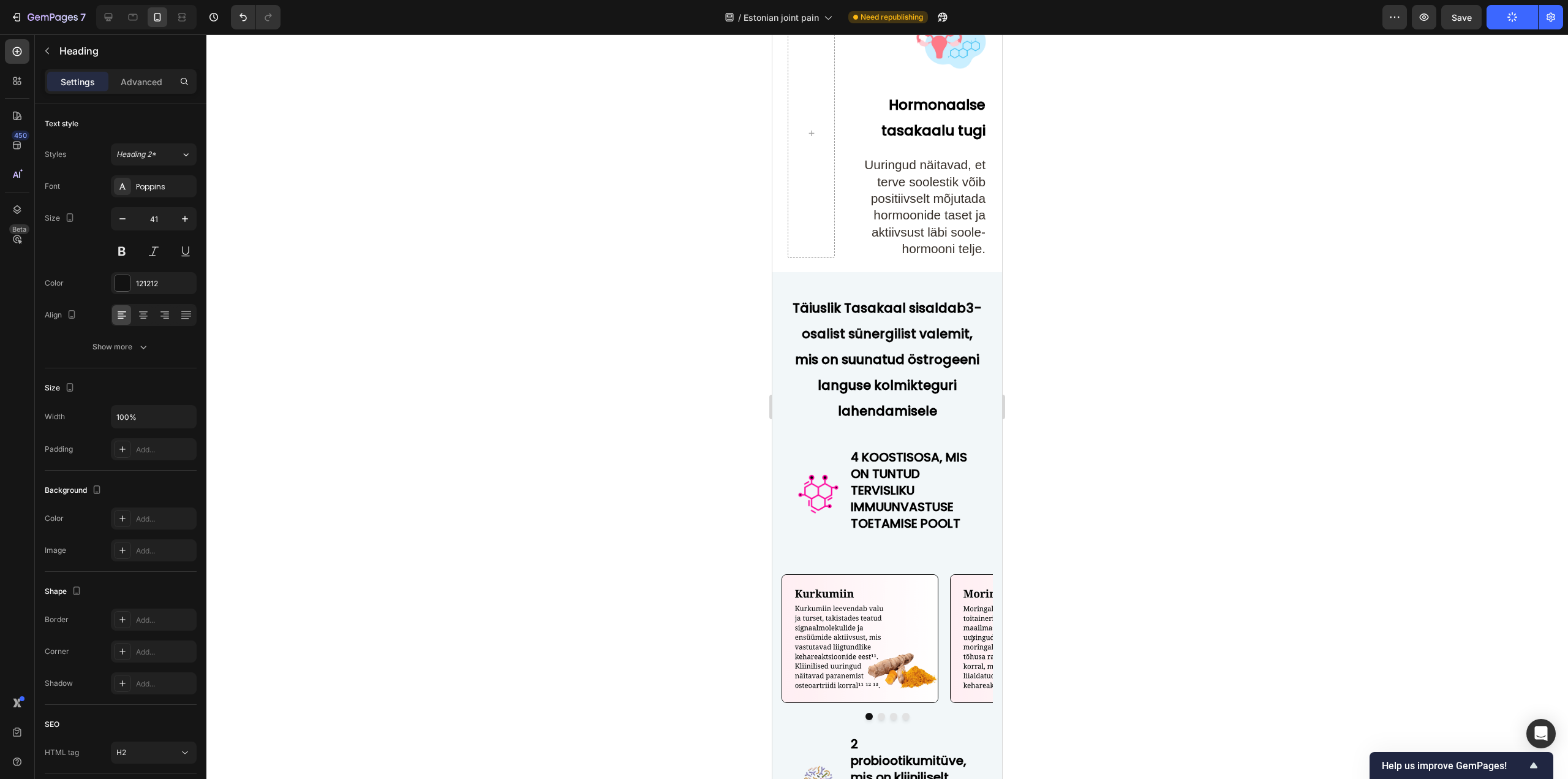
scroll to position [4839, 0]
click at [899, 331] on strong "3-osalist sünergilist valemit" at bounding box center [892, 322] width 180 height 43
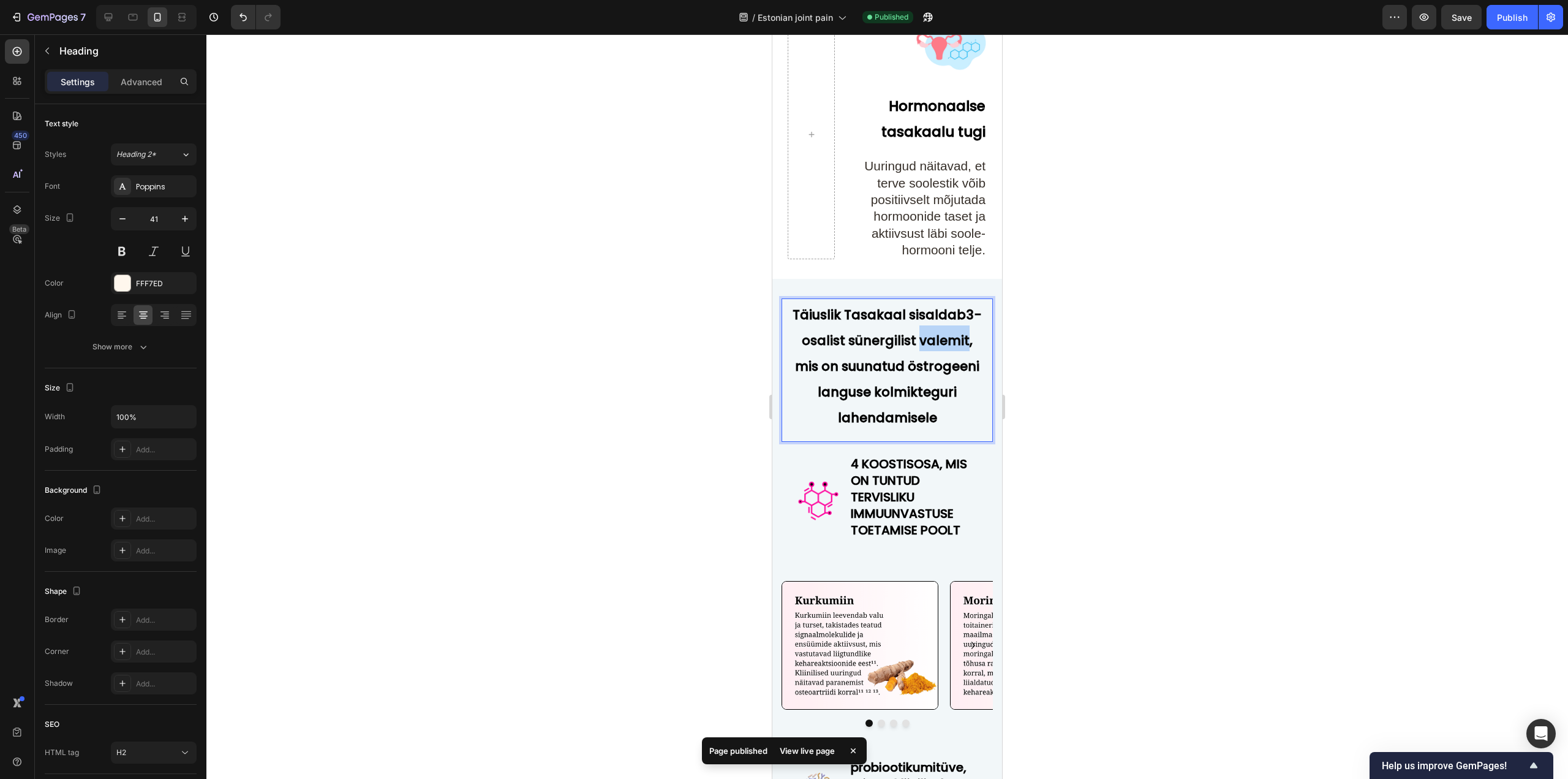
drag, startPoint x: 847, startPoint y: 362, endPoint x: 800, endPoint y: 357, distance: 47.3
click at [802, 349] on strong "3-osalist sünergilist valemit" at bounding box center [892, 327] width 180 height 43
click at [1487, 27] on button "Publish" at bounding box center [1512, 17] width 52 height 25
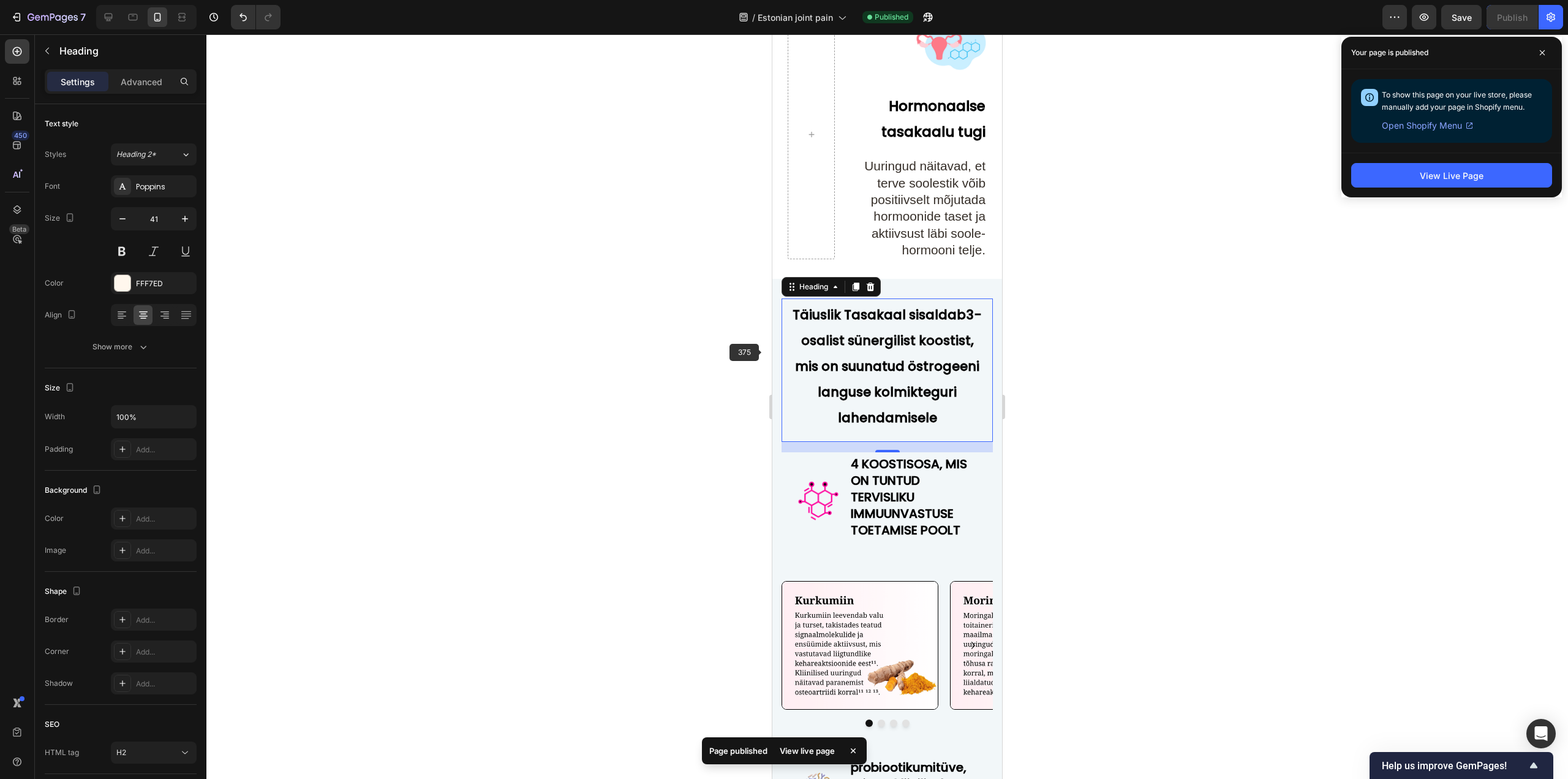
click at [662, 340] on div at bounding box center [887, 407] width 1361 height 745
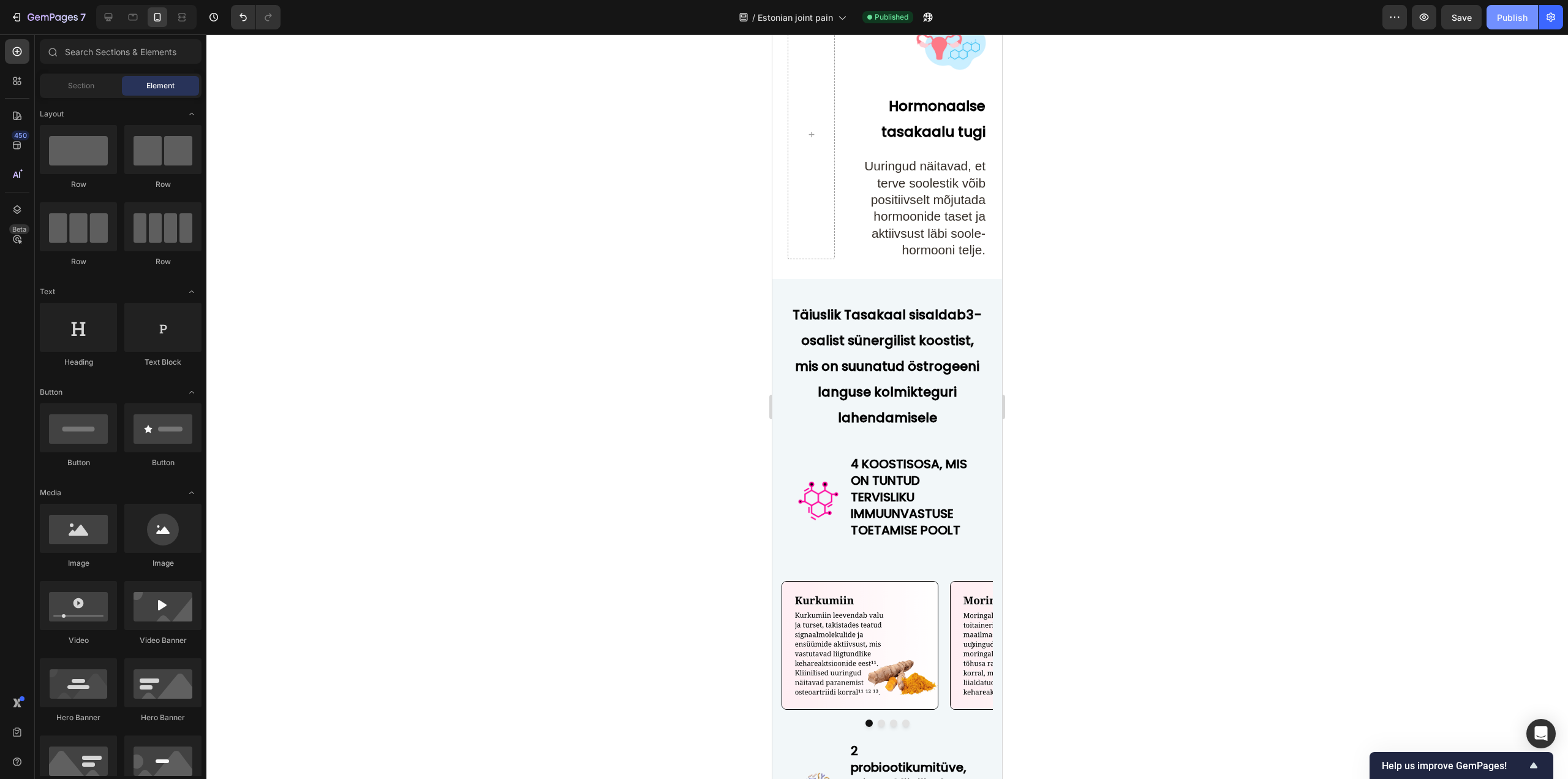
click at [1491, 20] on button "Publish" at bounding box center [1512, 17] width 52 height 25
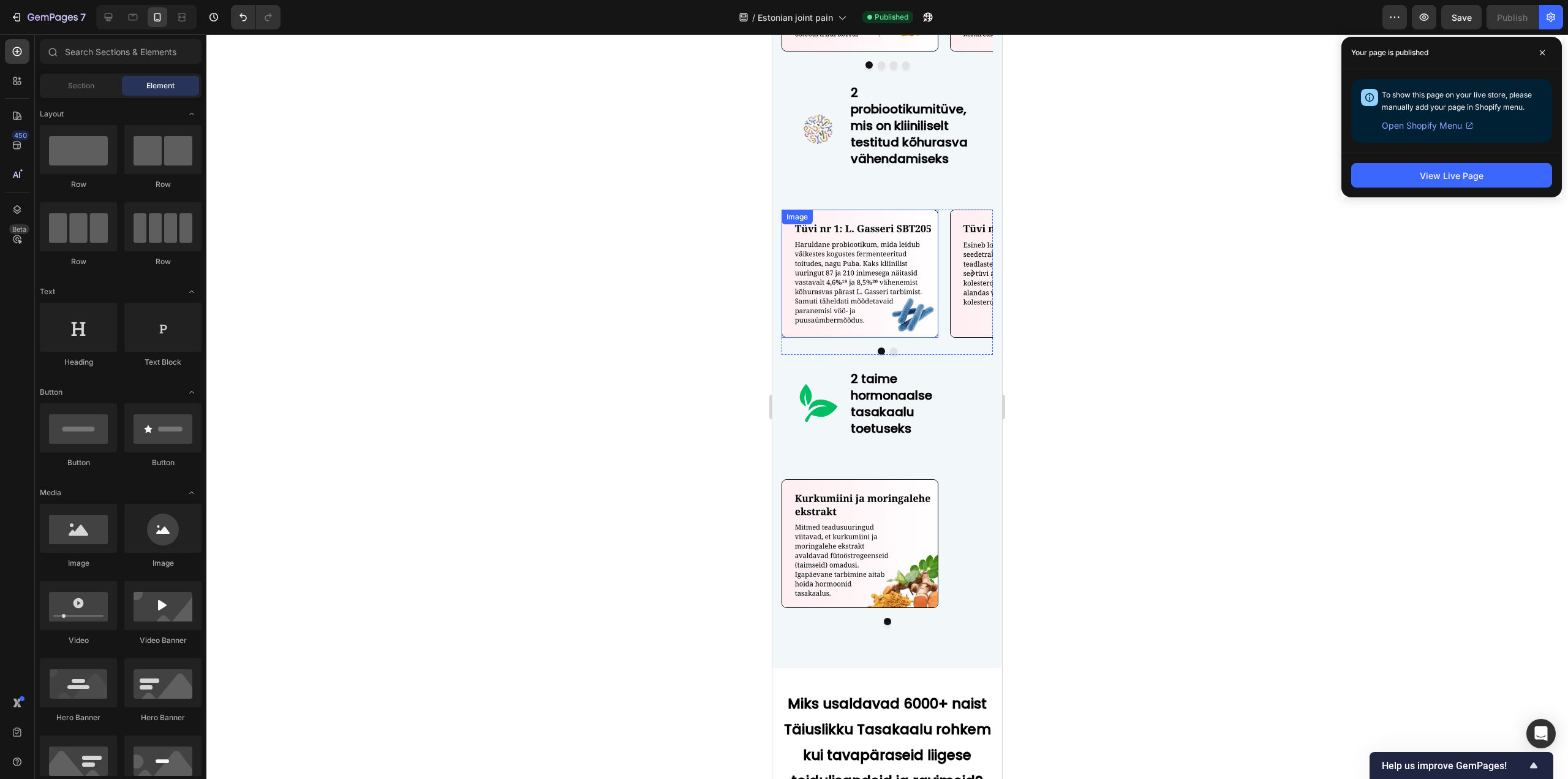
scroll to position [5514, 0]
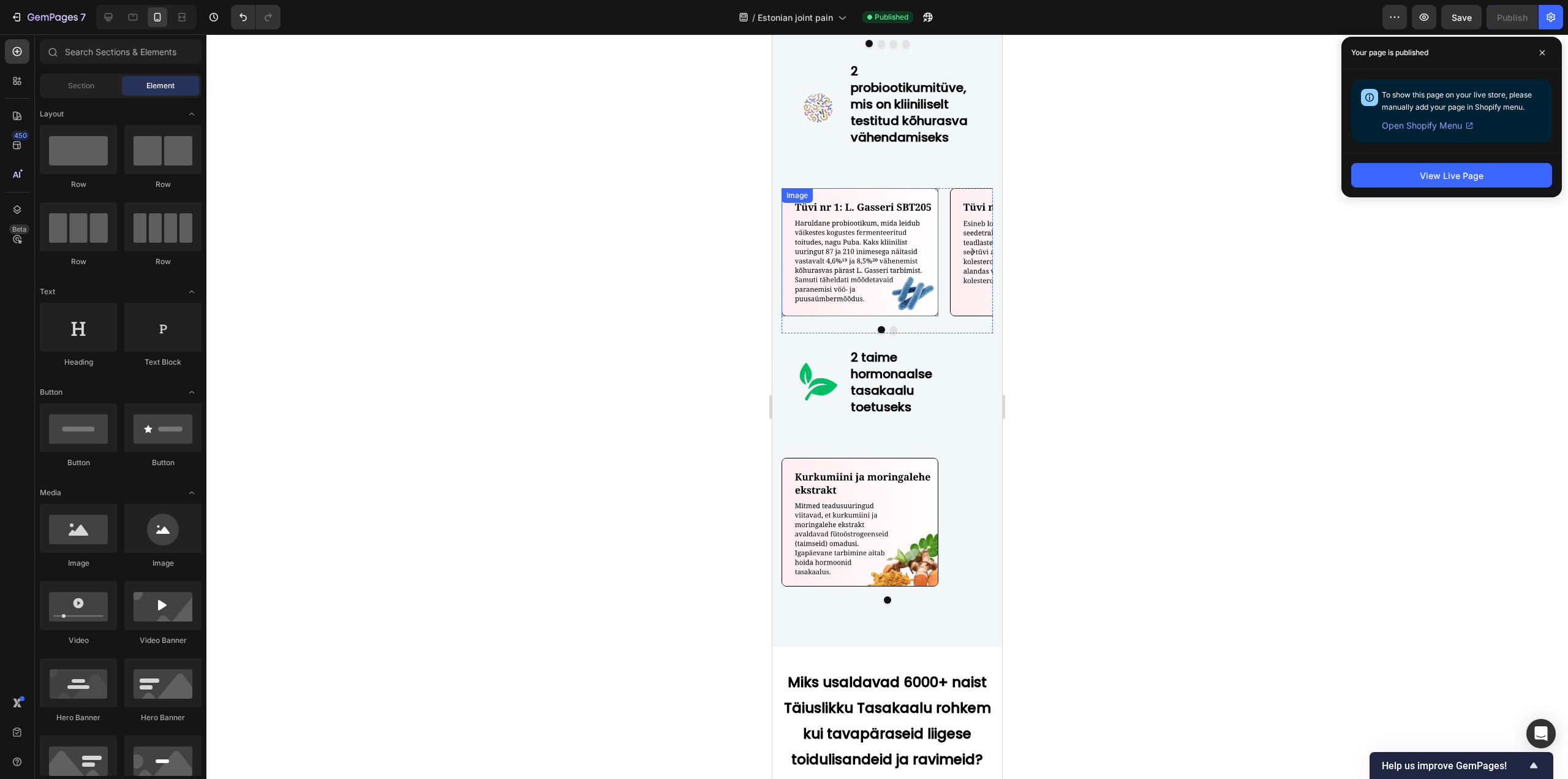
click at [924, 295] on img at bounding box center [860, 252] width 157 height 128
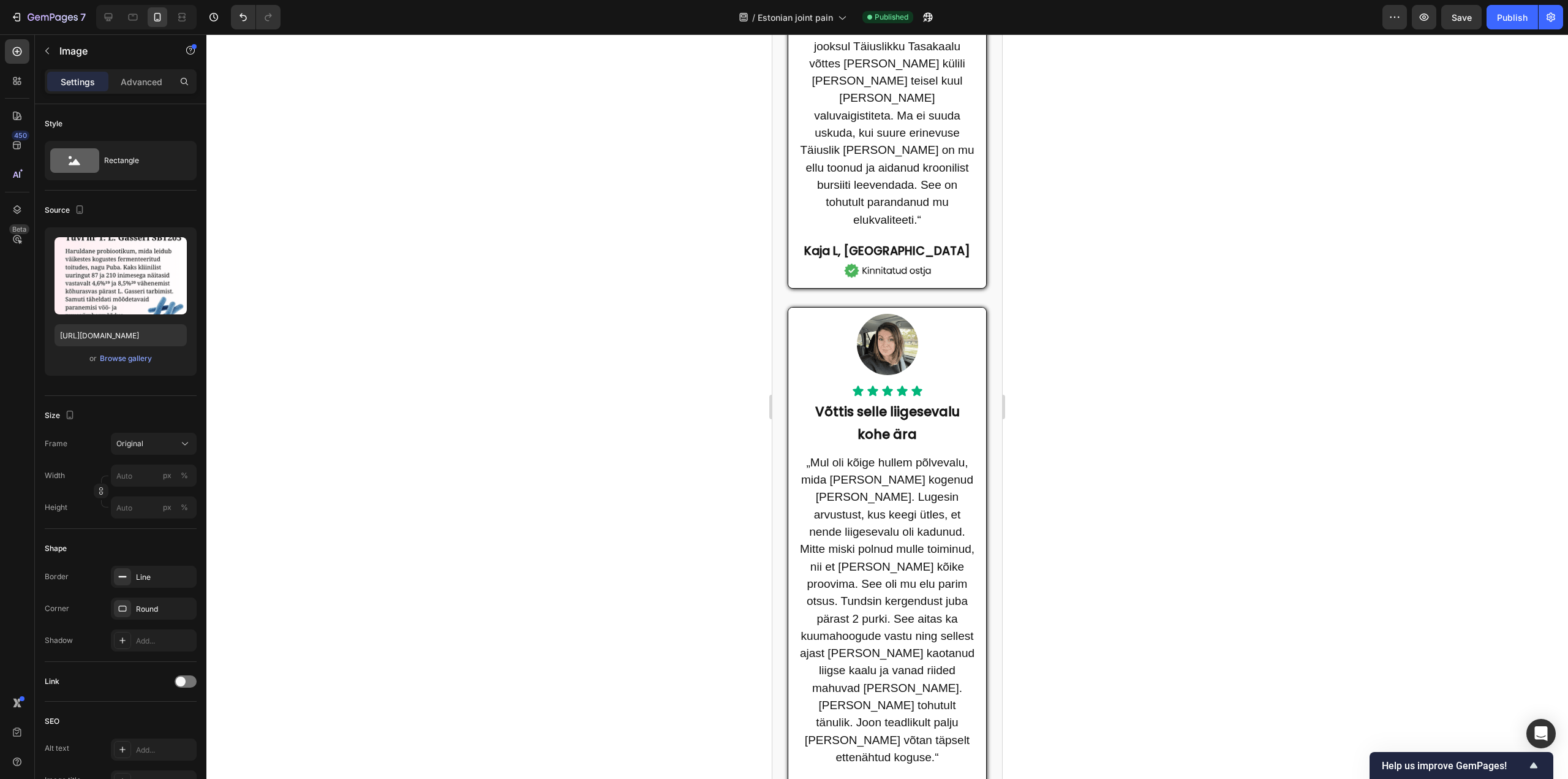
scroll to position [0, 0]
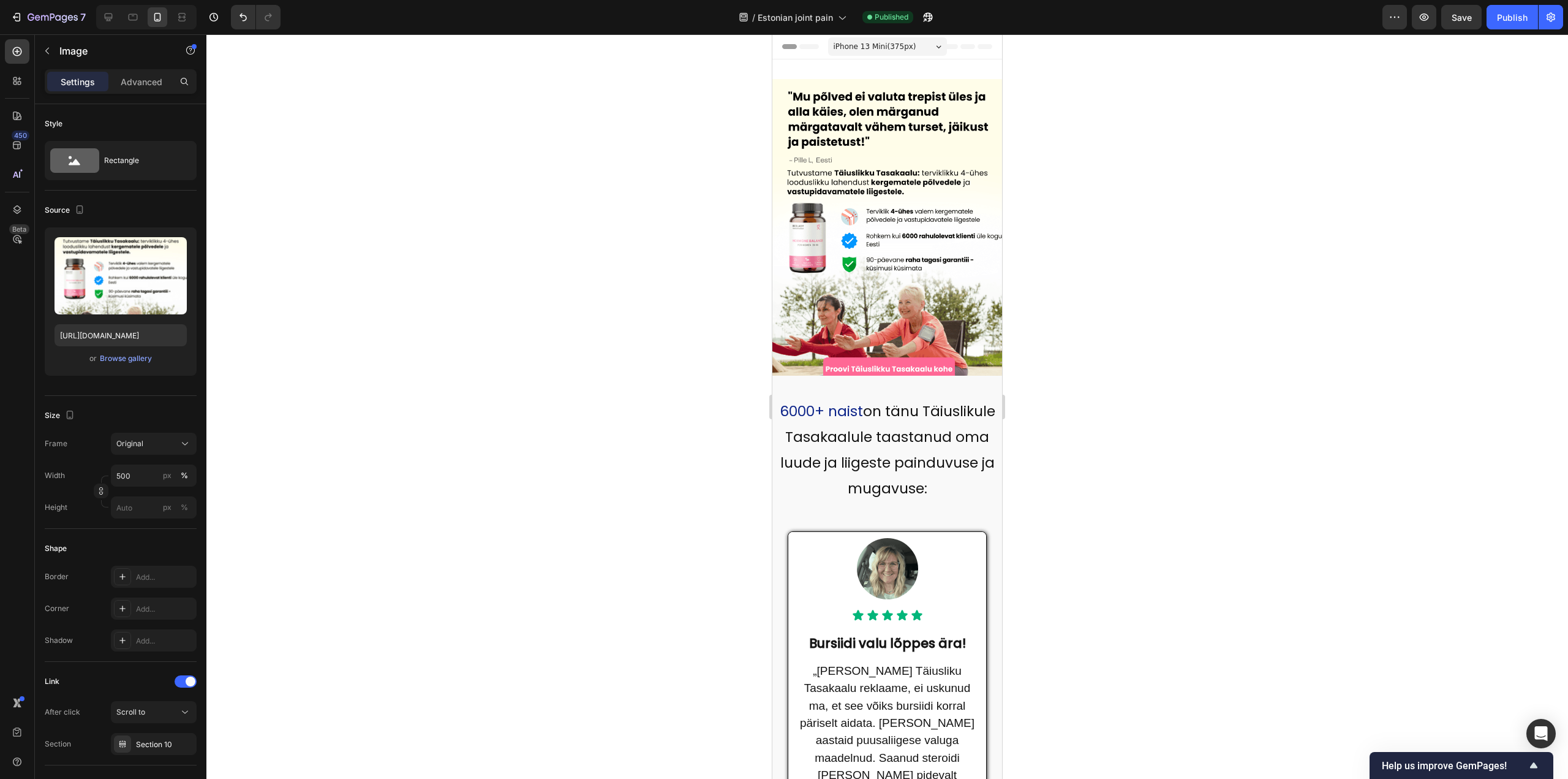
click at [872, 265] on img at bounding box center [887, 233] width 230 height 308
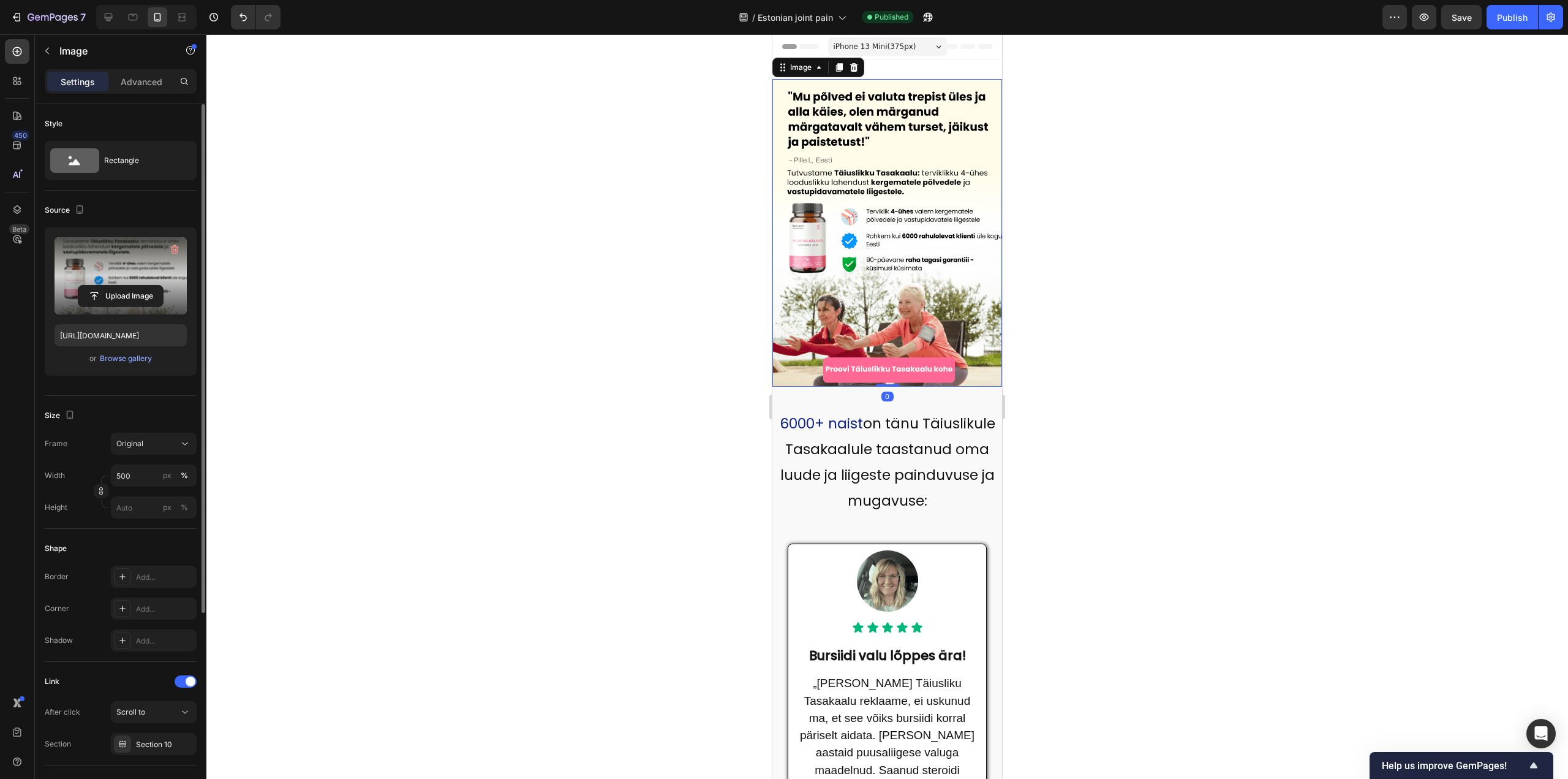
click at [149, 282] on label at bounding box center [121, 276] width 133 height 77
click at [149, 286] on input "file" at bounding box center [120, 295] width 84 height 20
type input "[URL][DOMAIN_NAME]"
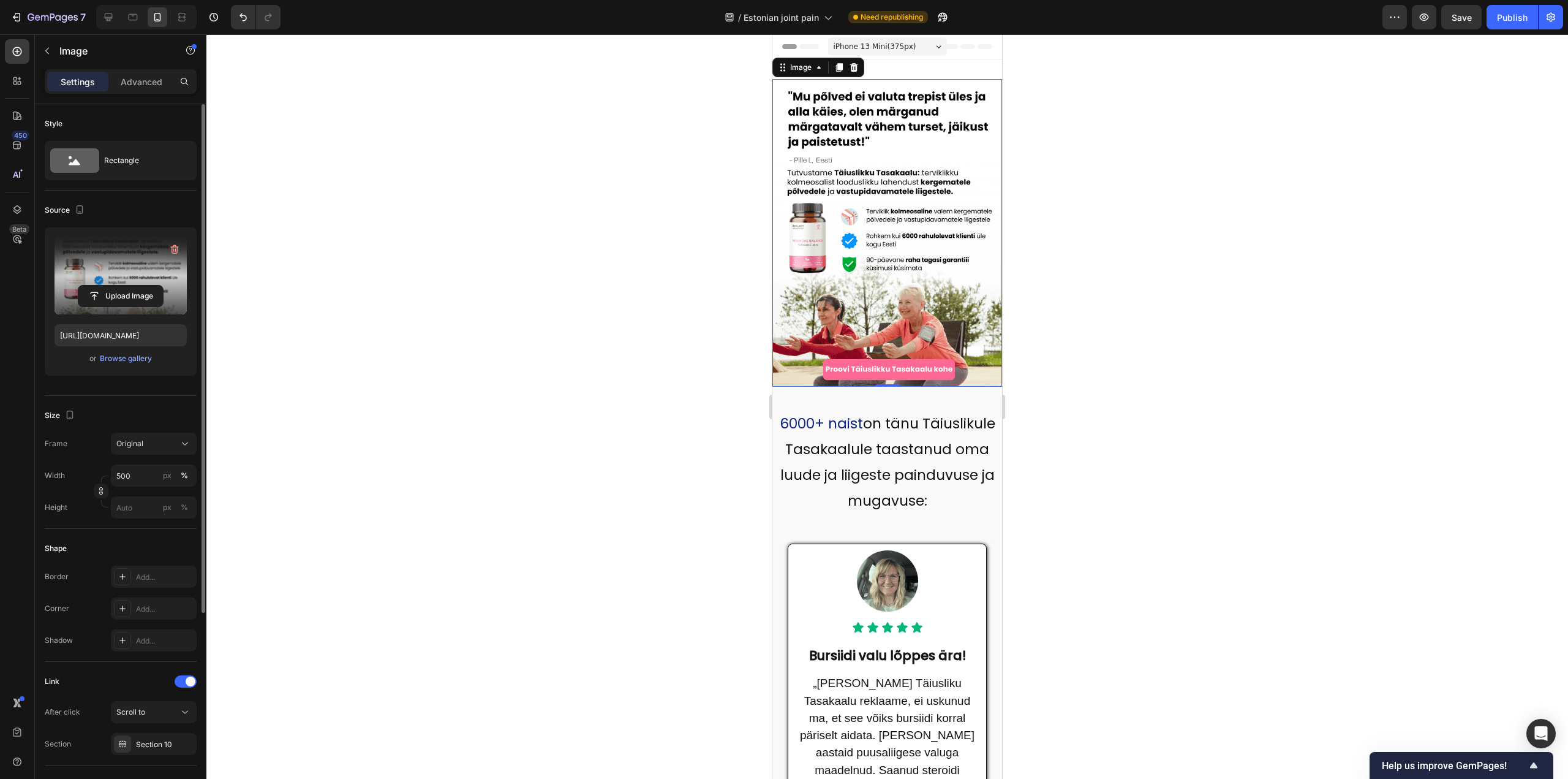
click at [683, 337] on div at bounding box center [887, 407] width 1361 height 745
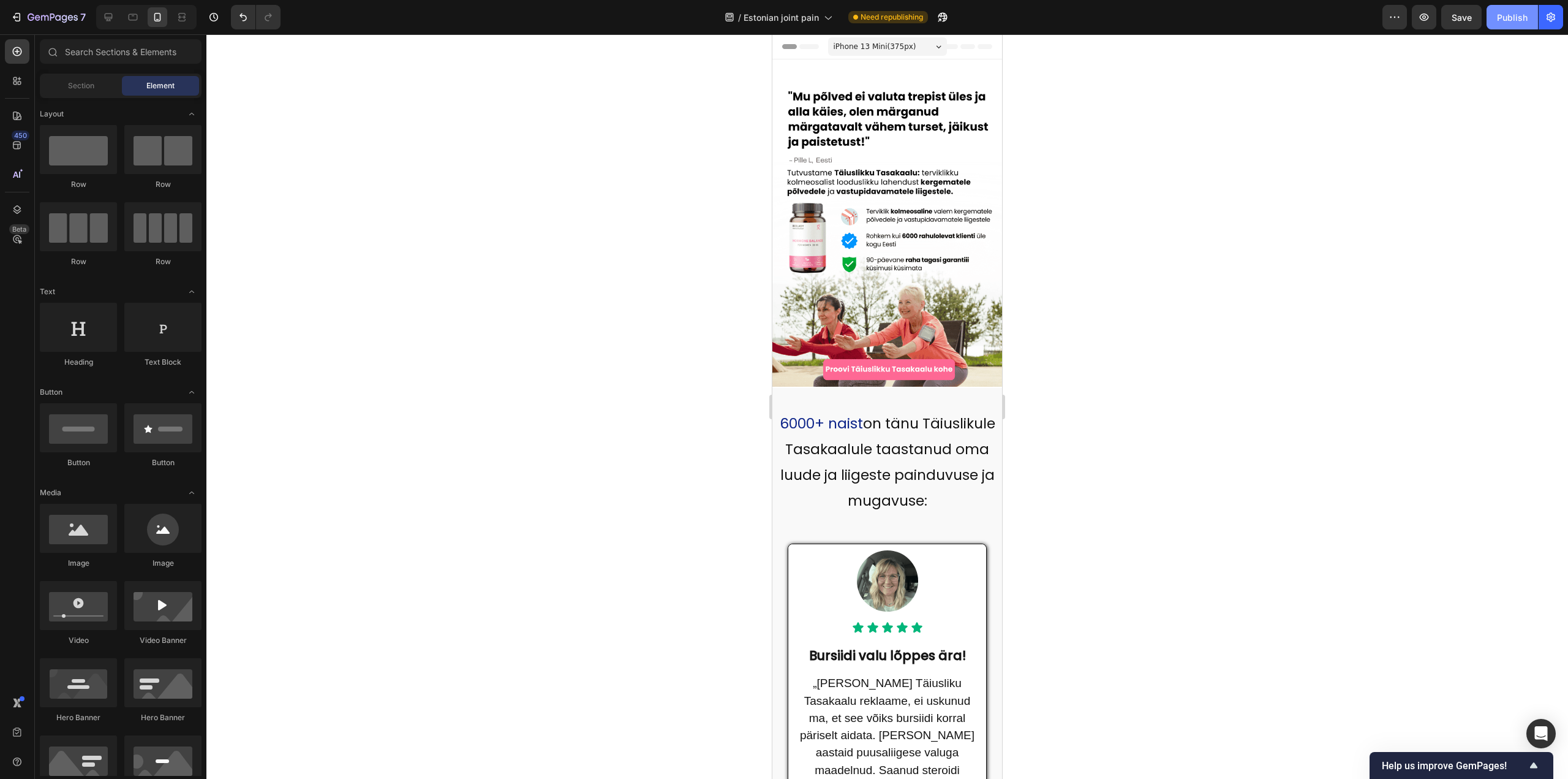
click at [1499, 21] on div "Publish" at bounding box center [1512, 17] width 30 height 13
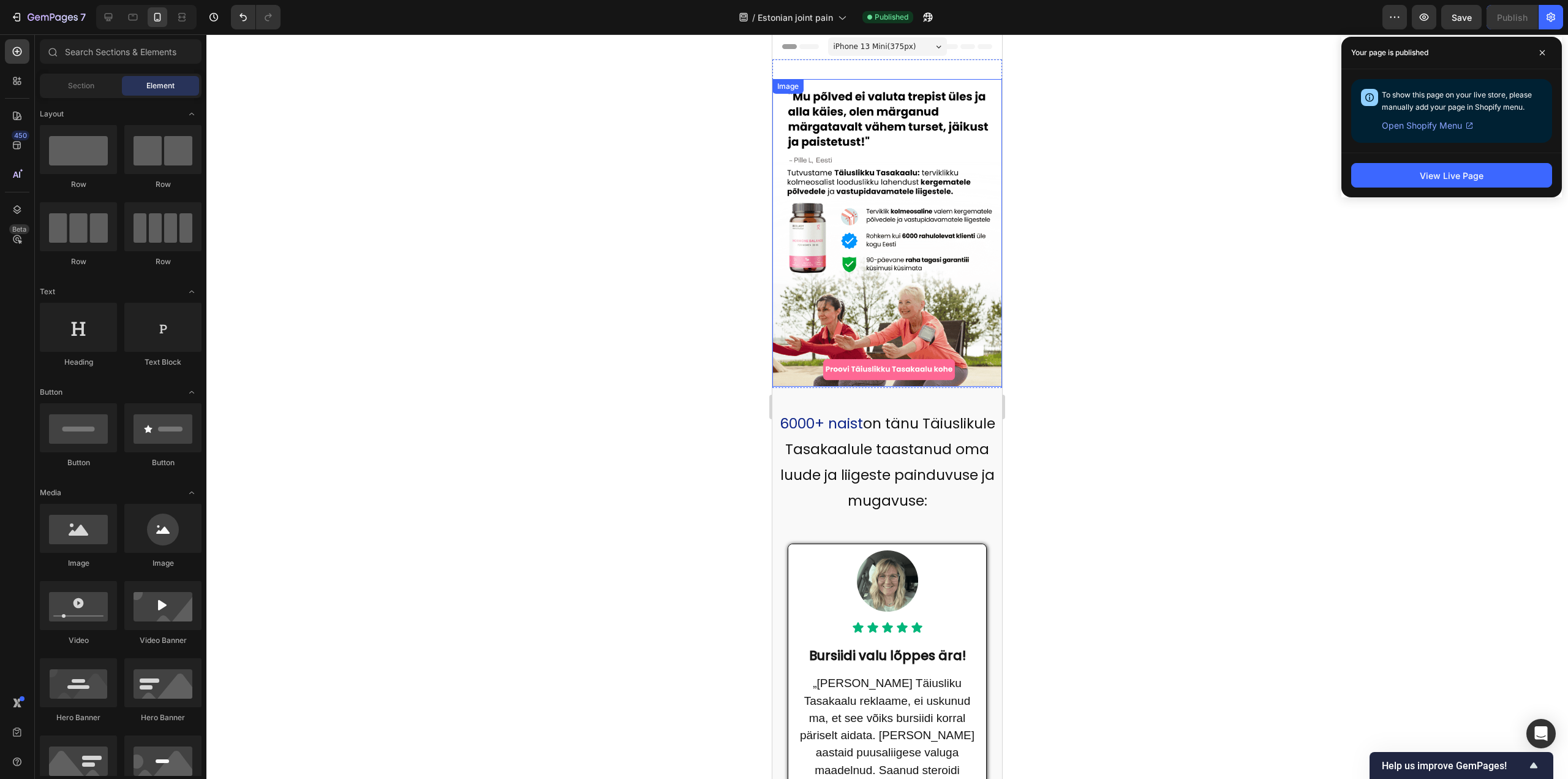
click at [838, 322] on img at bounding box center [887, 233] width 230 height 308
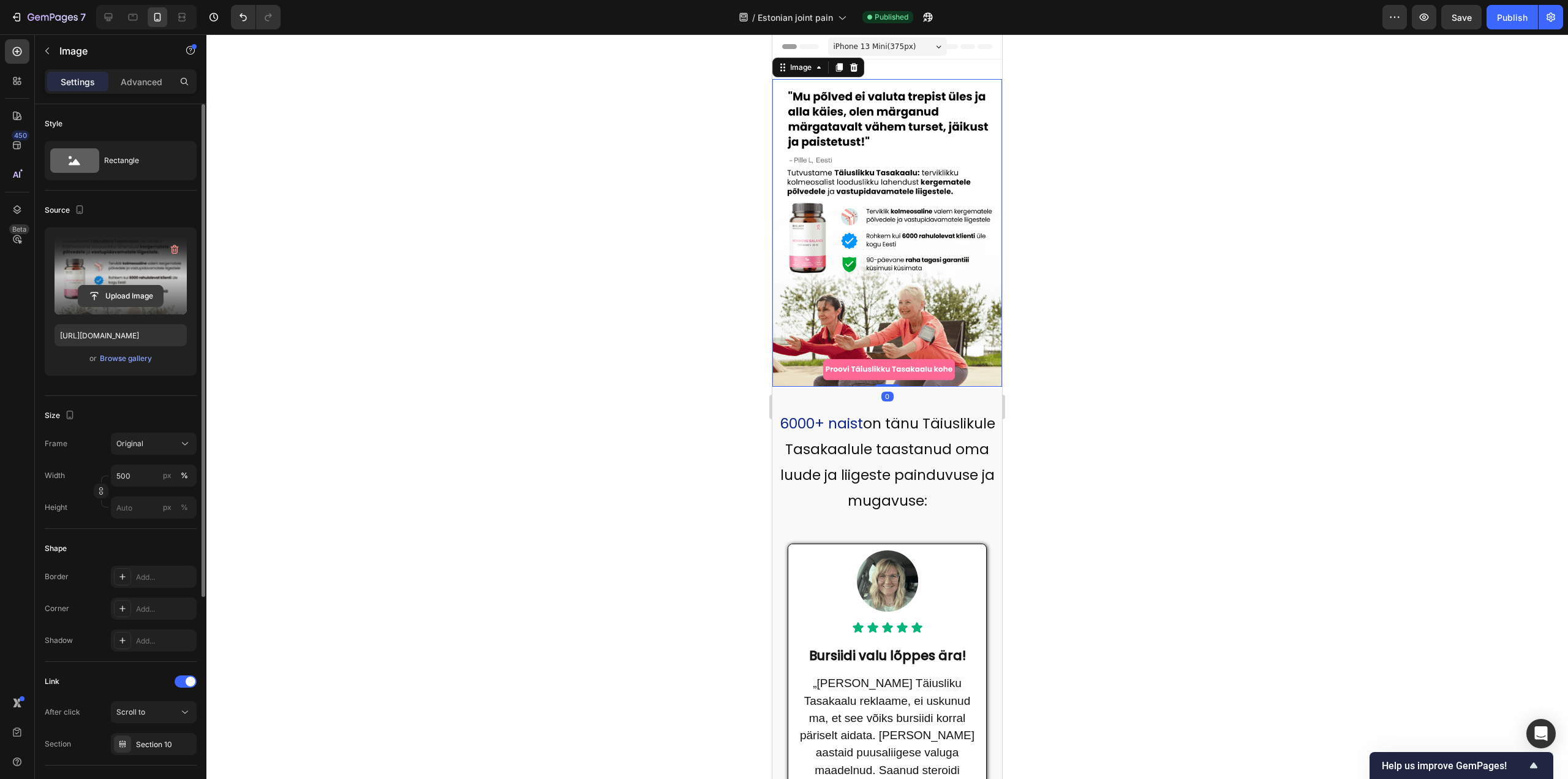
click at [130, 286] on input "file" at bounding box center [120, 295] width 84 height 20
click at [133, 291] on input "file" at bounding box center [120, 295] width 84 height 20
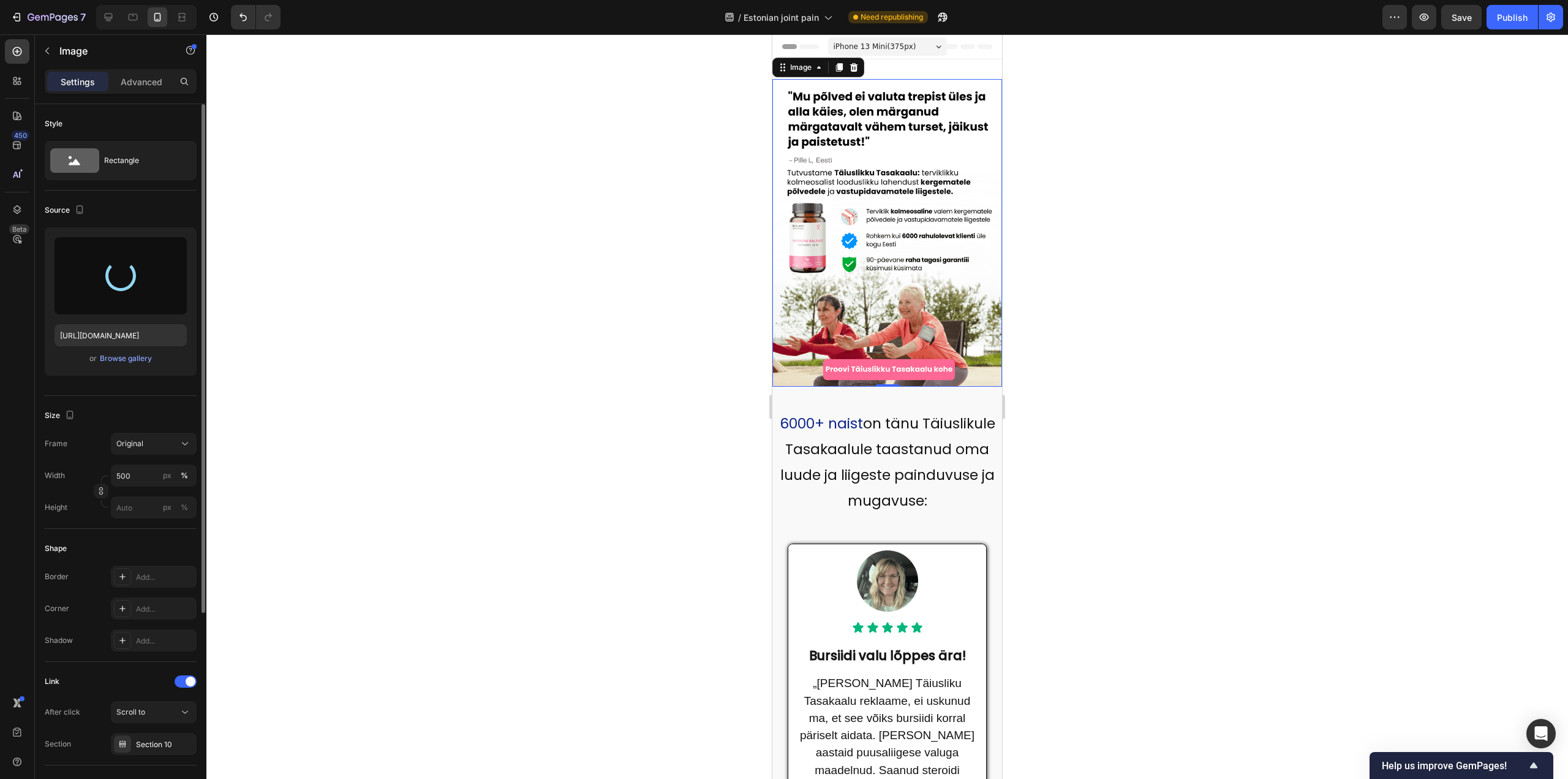
type input "[URL][DOMAIN_NAME]"
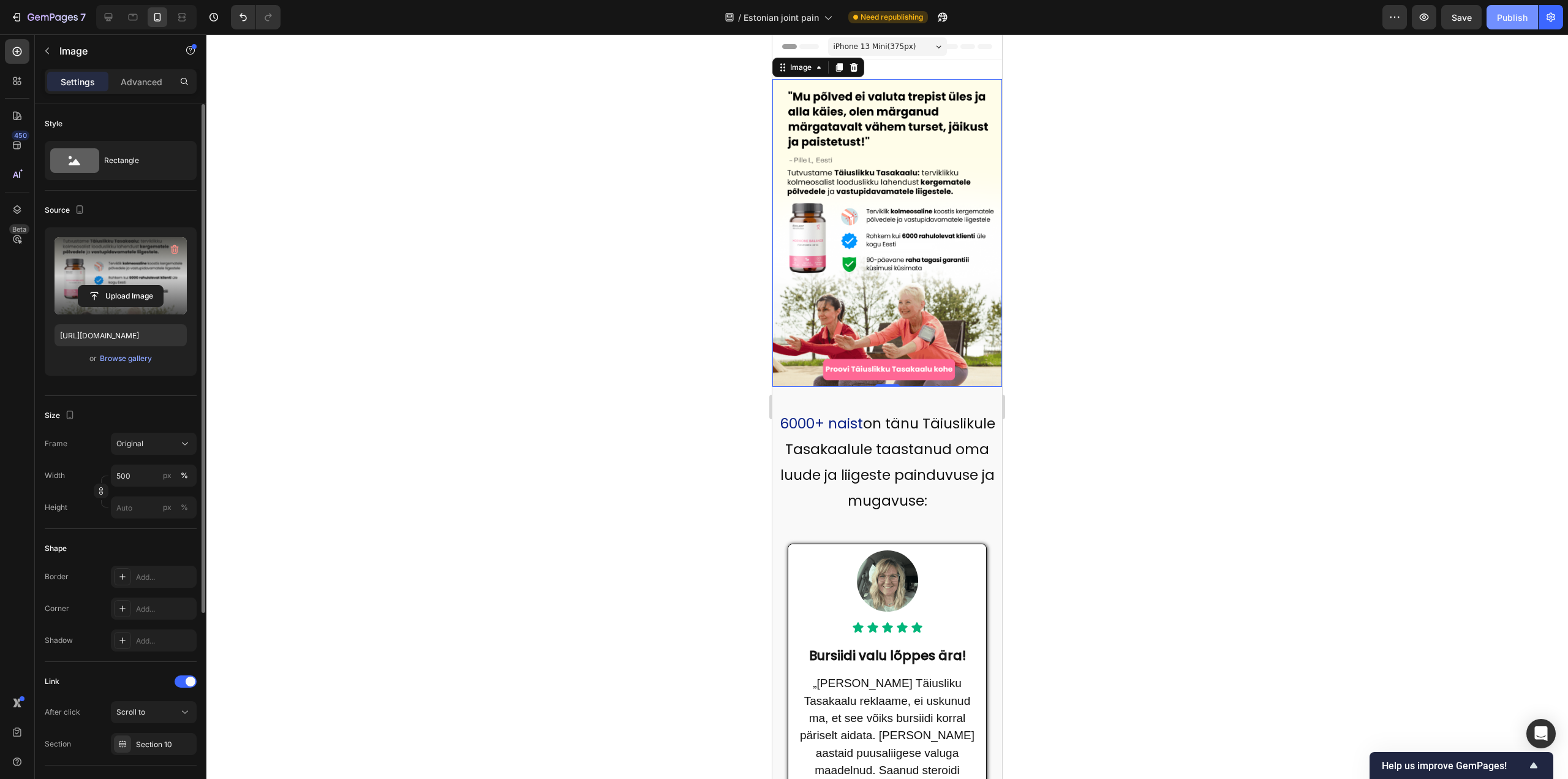
click at [1507, 20] on div "Publish" at bounding box center [1512, 17] width 30 height 13
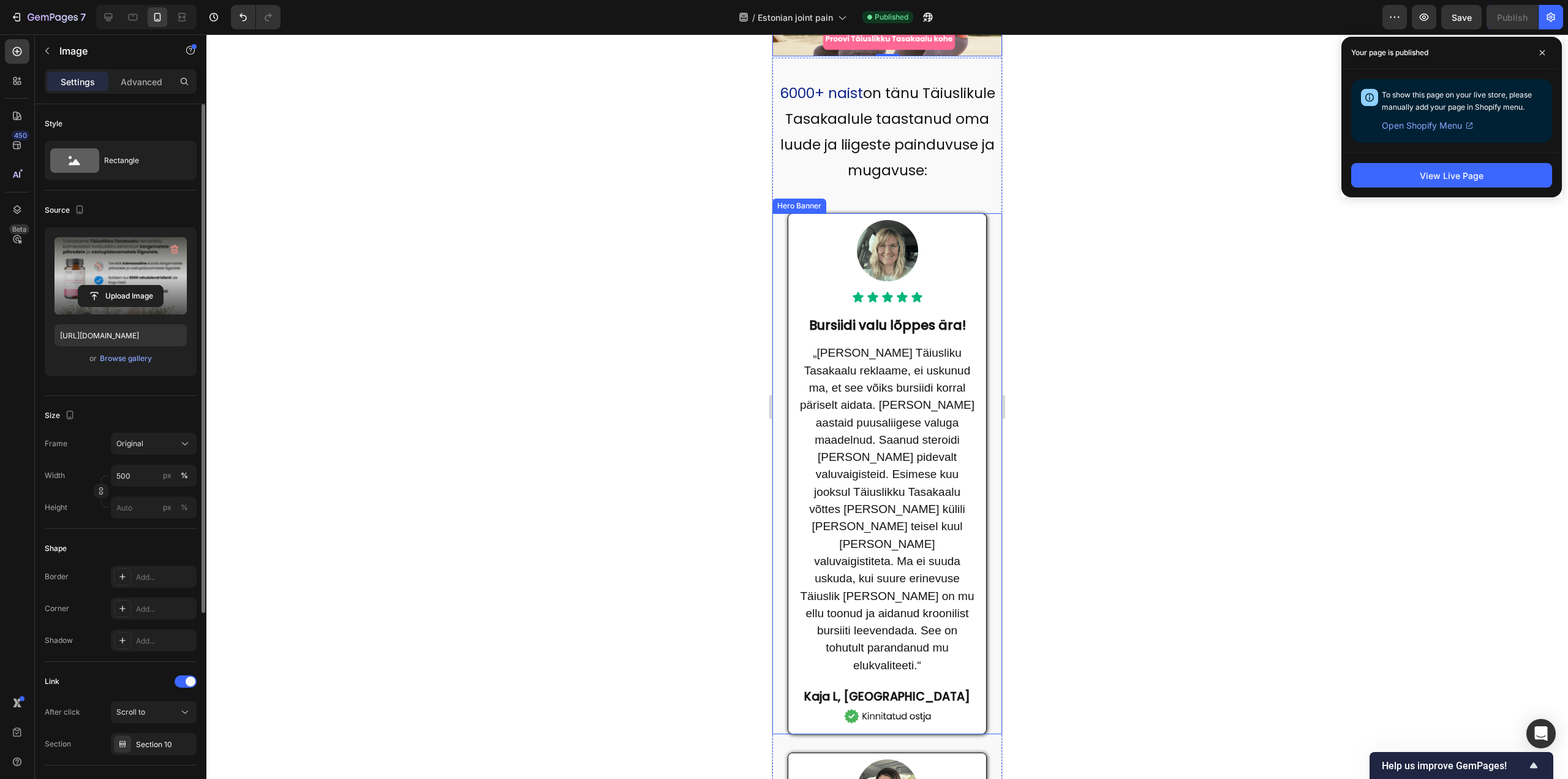
scroll to position [367, 0]
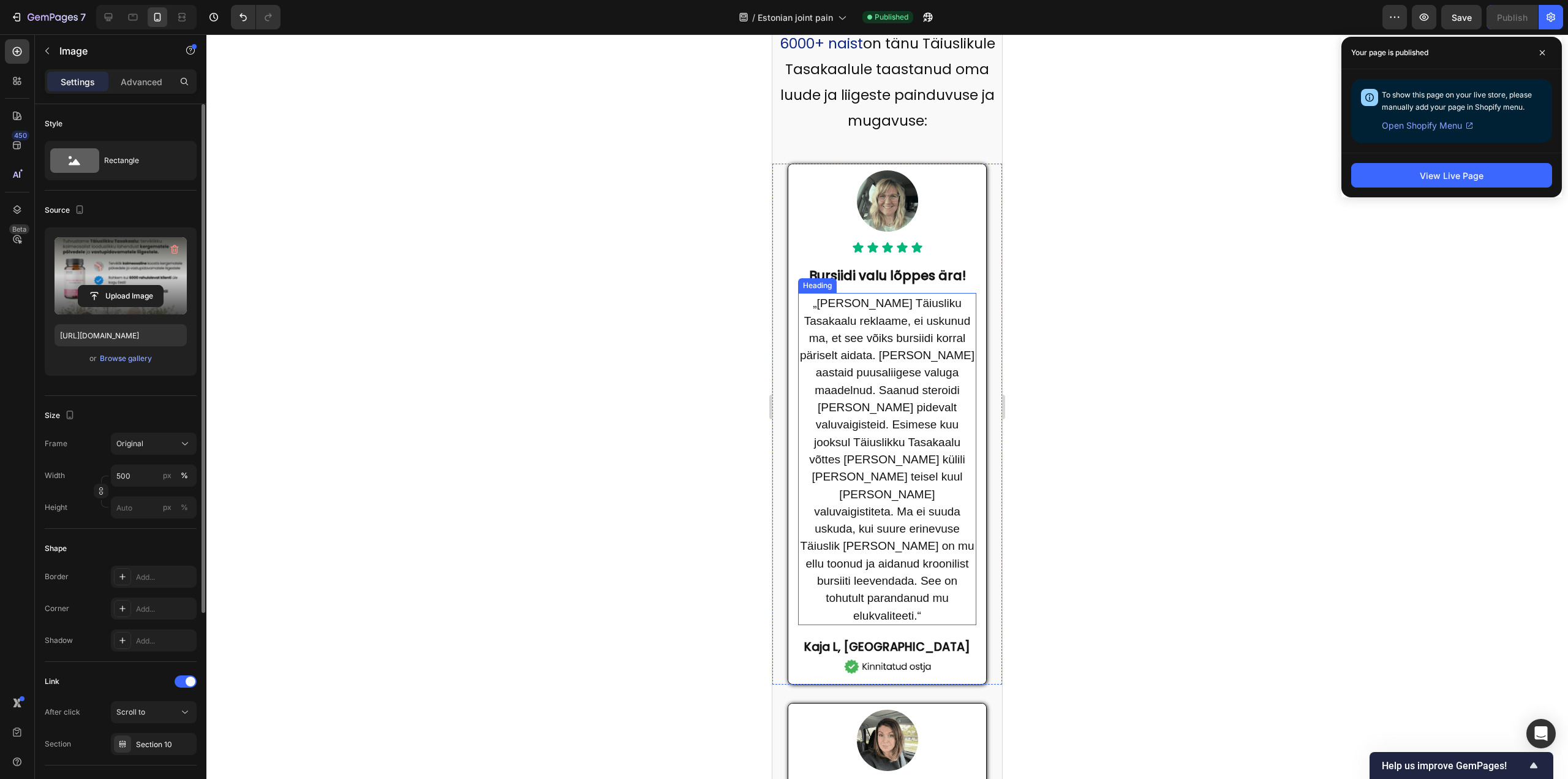
click at [921, 546] on span "„[PERSON_NAME] Täiusliku Tasakaalu reklaame, ei uskunud ma, et see võiks bursii…" at bounding box center [887, 458] width 174 height 325
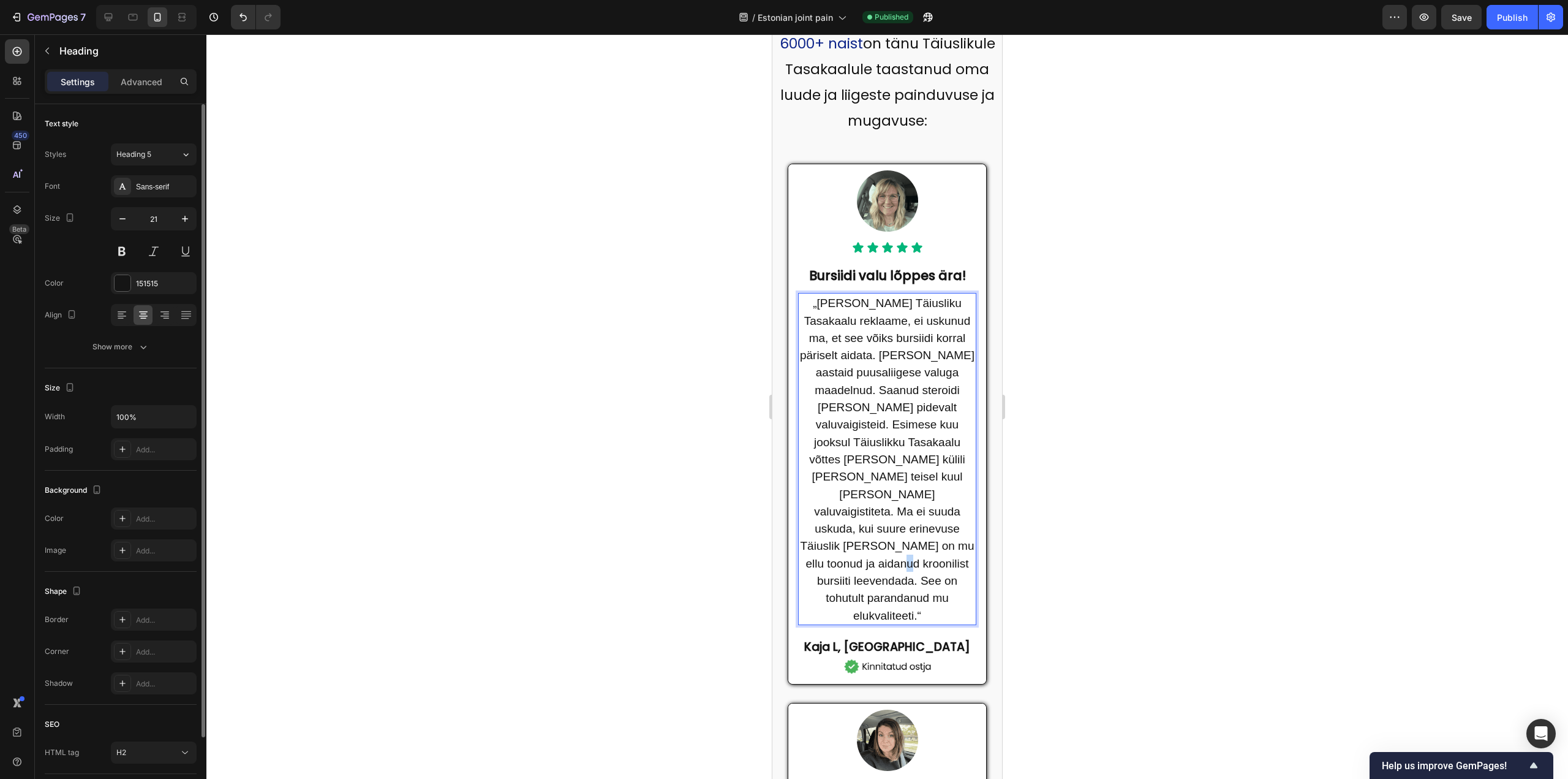
click at [914, 543] on span "„[PERSON_NAME] Täiusliku Tasakaalu reklaame, ei uskunud ma, et see võiks bursii…" at bounding box center [887, 458] width 174 height 325
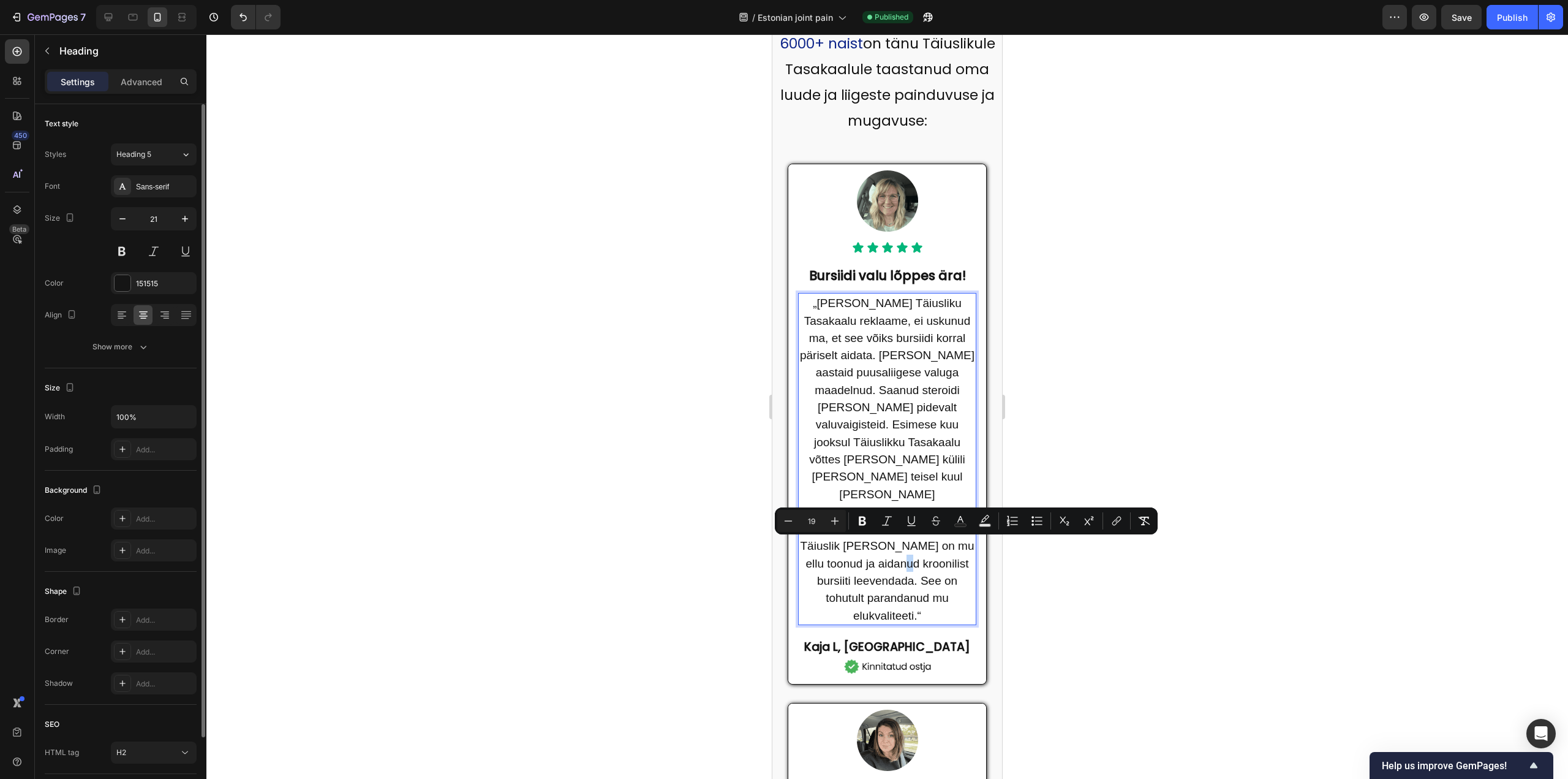
click at [911, 546] on span "„[PERSON_NAME] Täiusliku Tasakaalu reklaame, ei uskunud ma, et see võiks bursii…" at bounding box center [887, 458] width 174 height 325
drag, startPoint x: 912, startPoint y: 547, endPoint x: 914, endPoint y: 580, distance: 33.1
click at [914, 580] on span "„[PERSON_NAME] Täiusliku Tasakaalu reklaame, ei uskunud ma, et see võiks bursii…" at bounding box center [887, 458] width 174 height 325
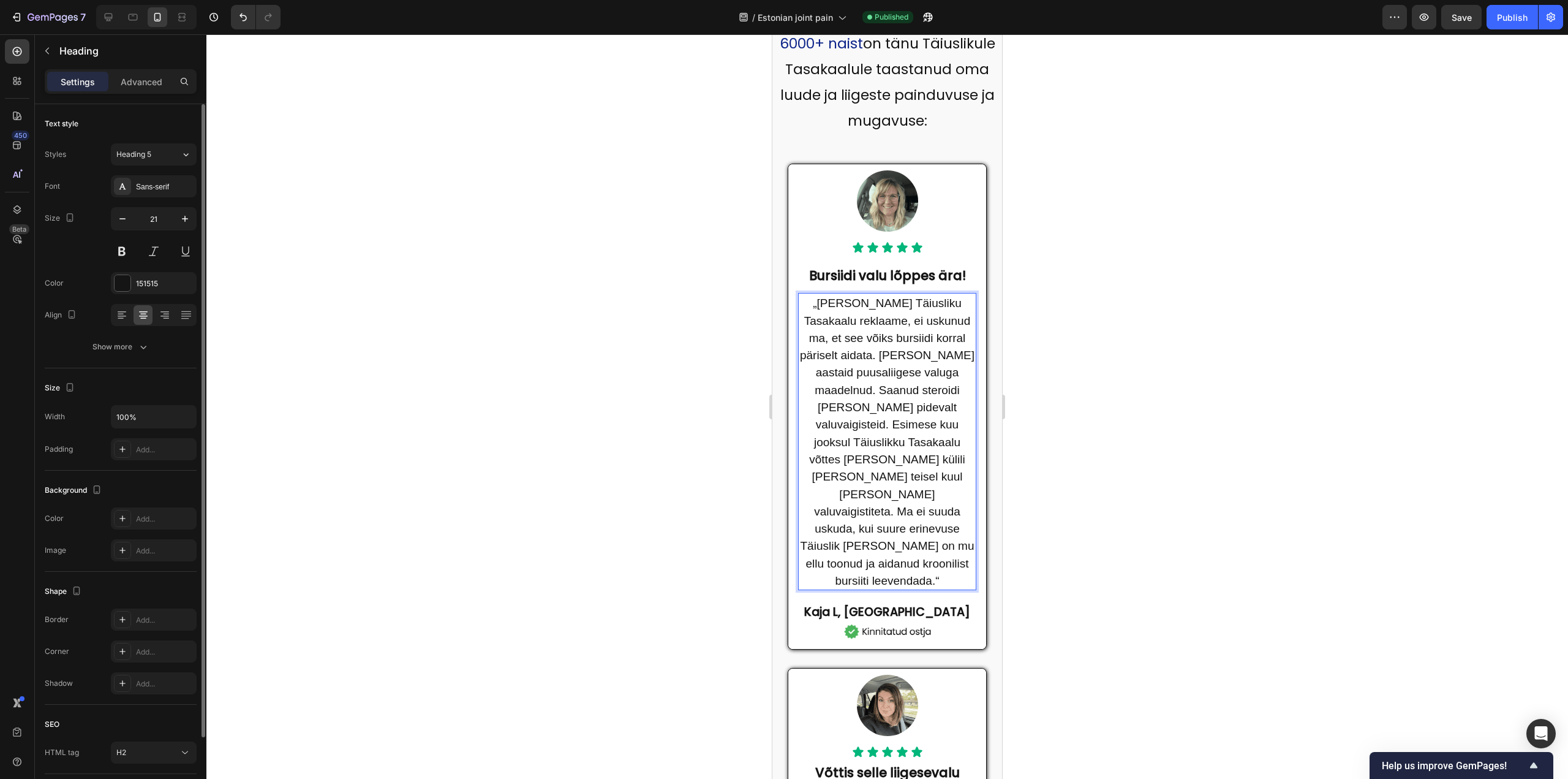
click at [866, 301] on span "„[PERSON_NAME] Täiusliku Tasakaalu reklaame, ei uskunud ma, et see võiks bursii…" at bounding box center [887, 441] width 174 height 290
click at [1507, 28] on button "Publish" at bounding box center [1512, 17] width 52 height 25
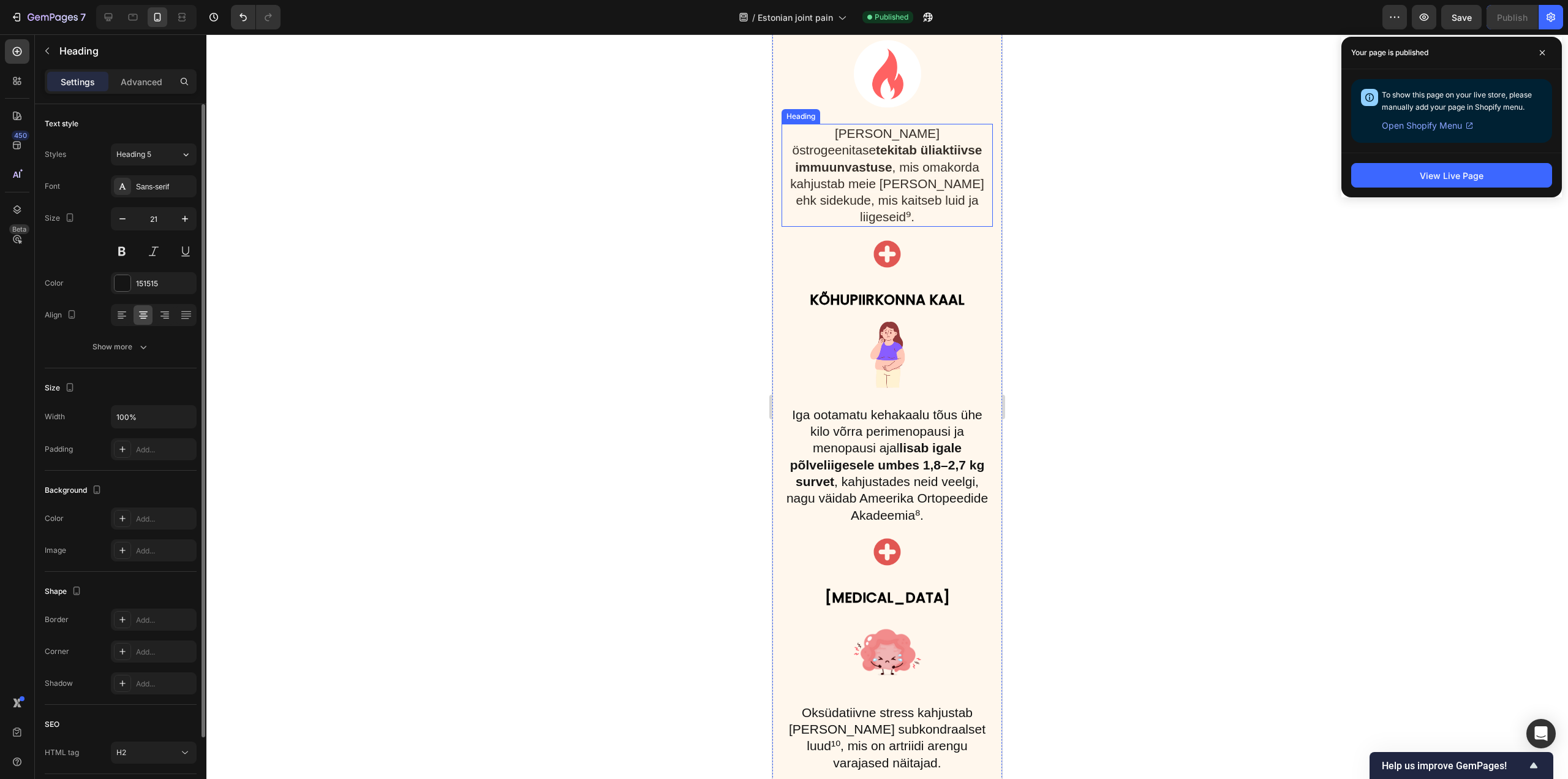
scroll to position [2573, 0]
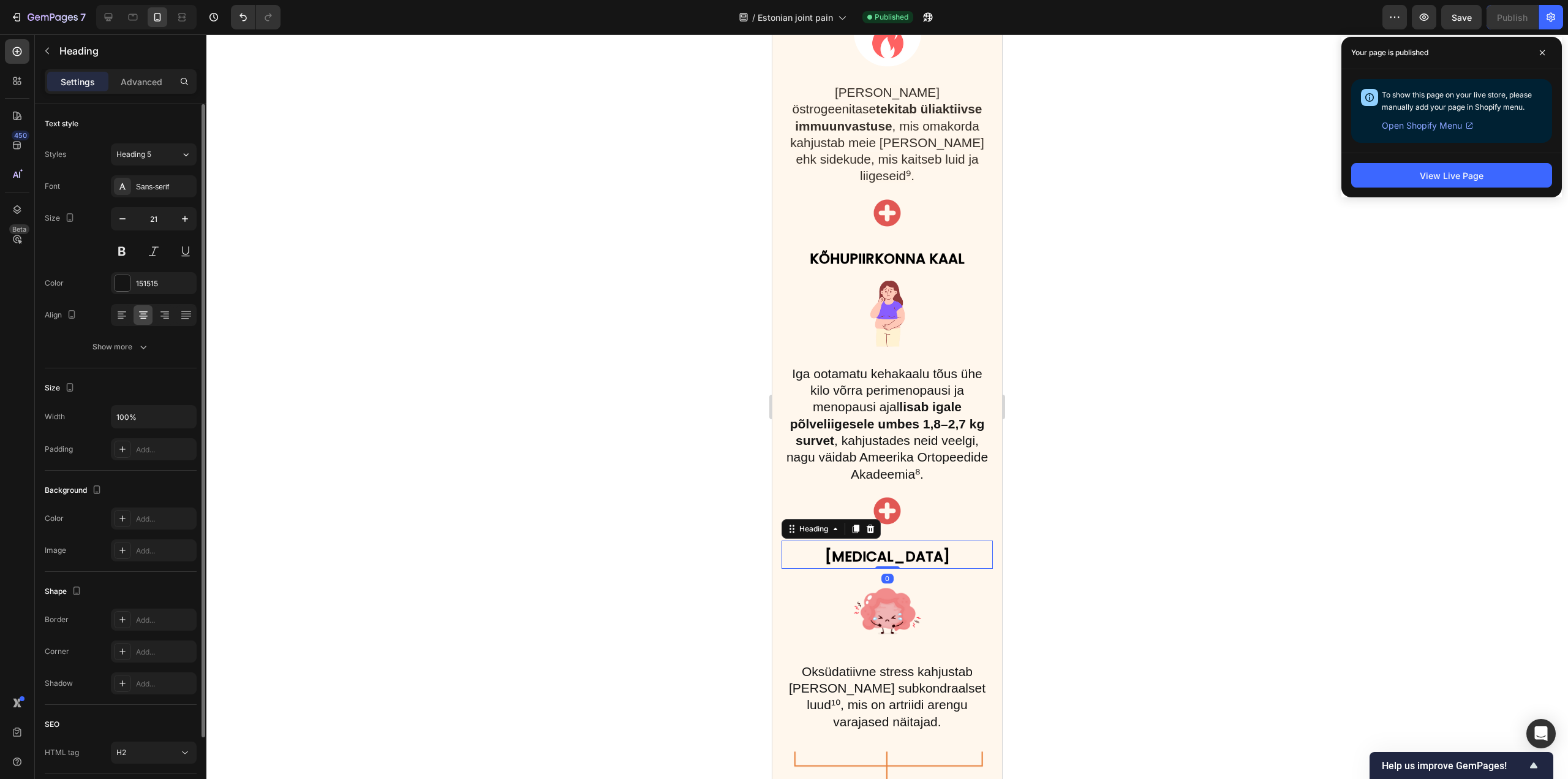
click at [883, 547] on strong "[MEDICAL_DATA]" at bounding box center [887, 556] width 125 height 20
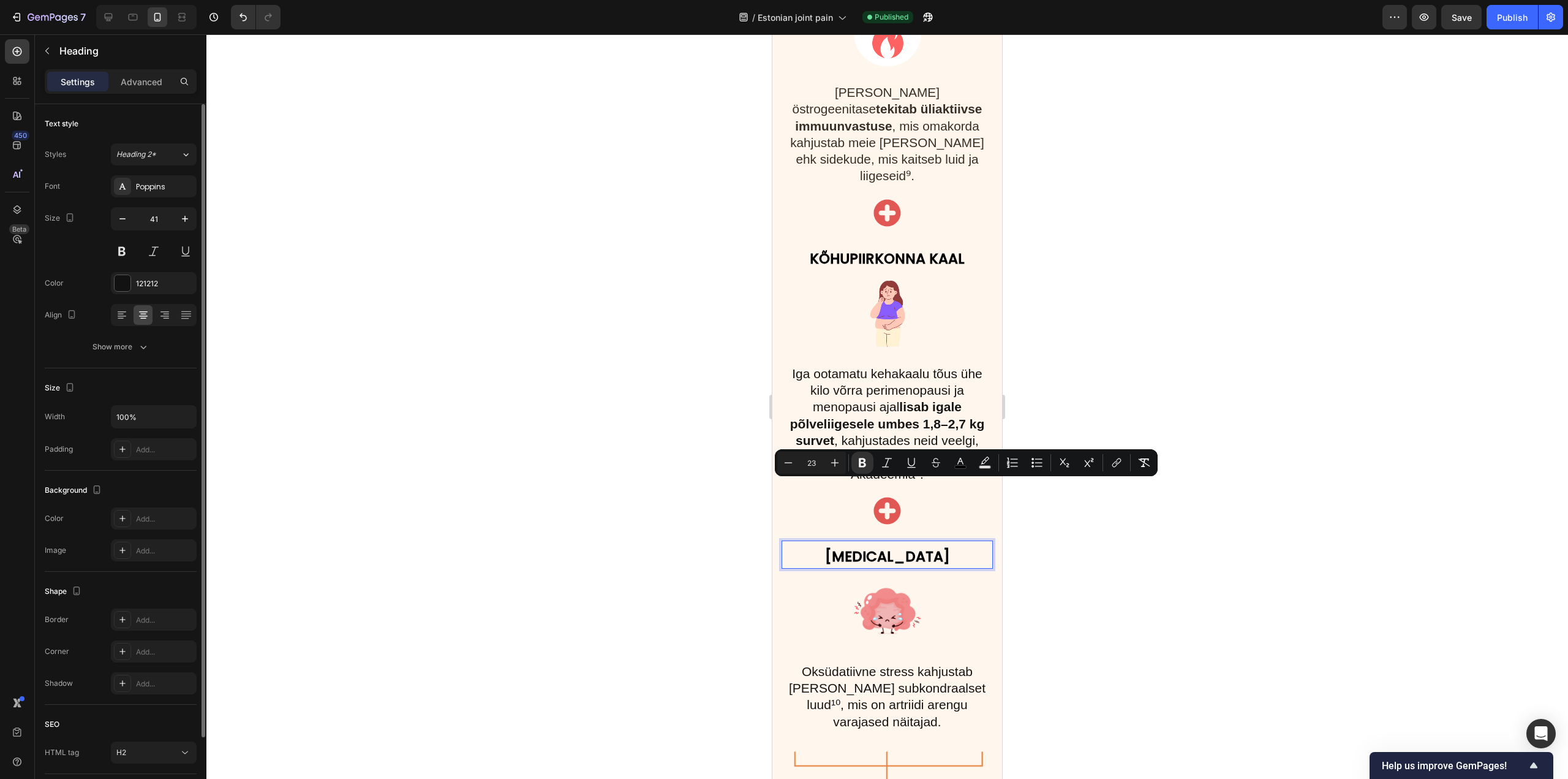
click at [897, 547] on strong "[MEDICAL_DATA]" at bounding box center [887, 556] width 125 height 20
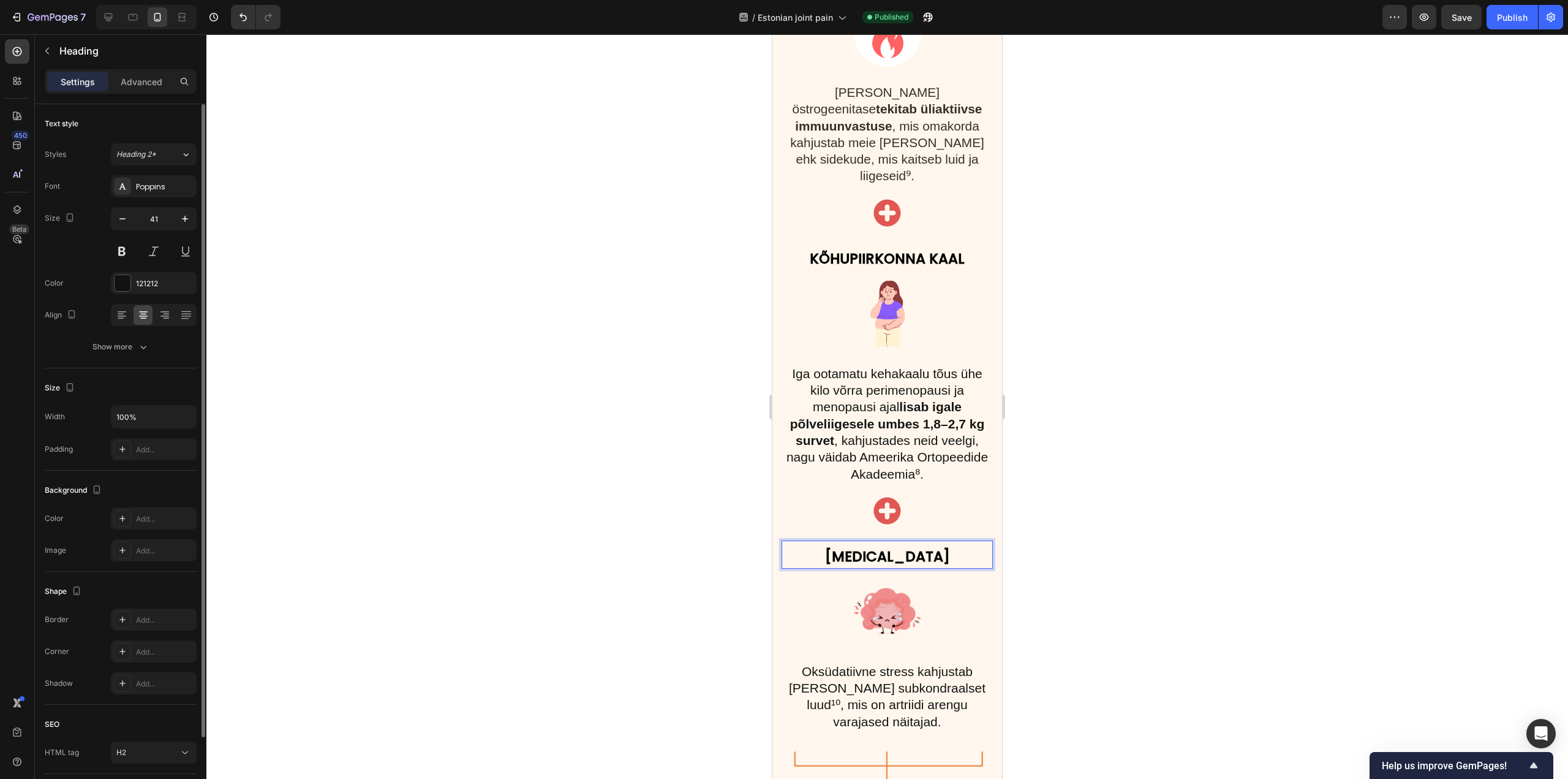
click at [954, 542] on p "[MEDICAL_DATA]" at bounding box center [887, 554] width 209 height 25
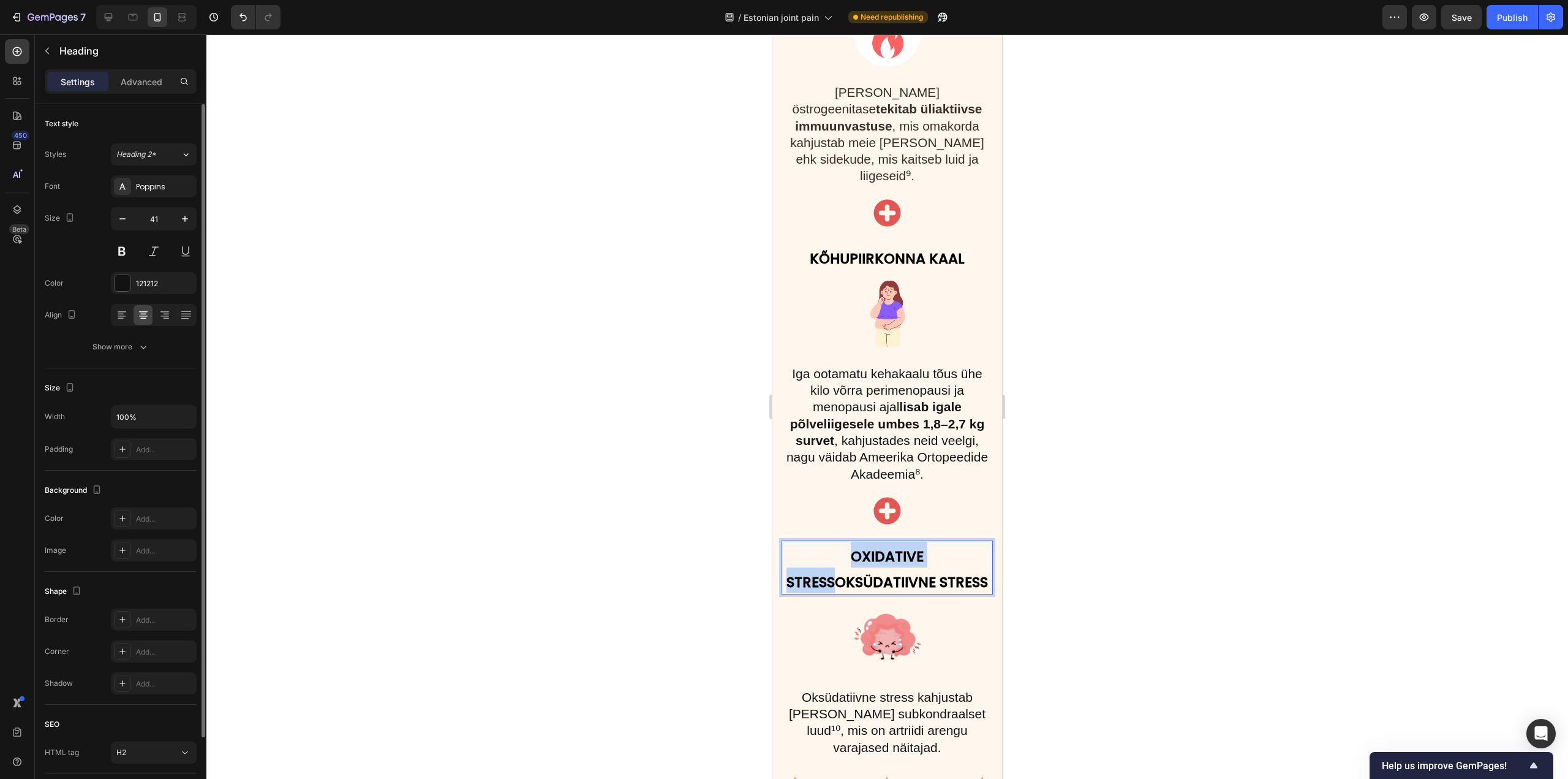
drag, startPoint x: 858, startPoint y: 515, endPoint x: 846, endPoint y: 491, distance: 26.8
click at [846, 547] on strong "OXIDATIVE STRESSOKSÜDATIIVNE STRESS" at bounding box center [887, 569] width 201 height 45
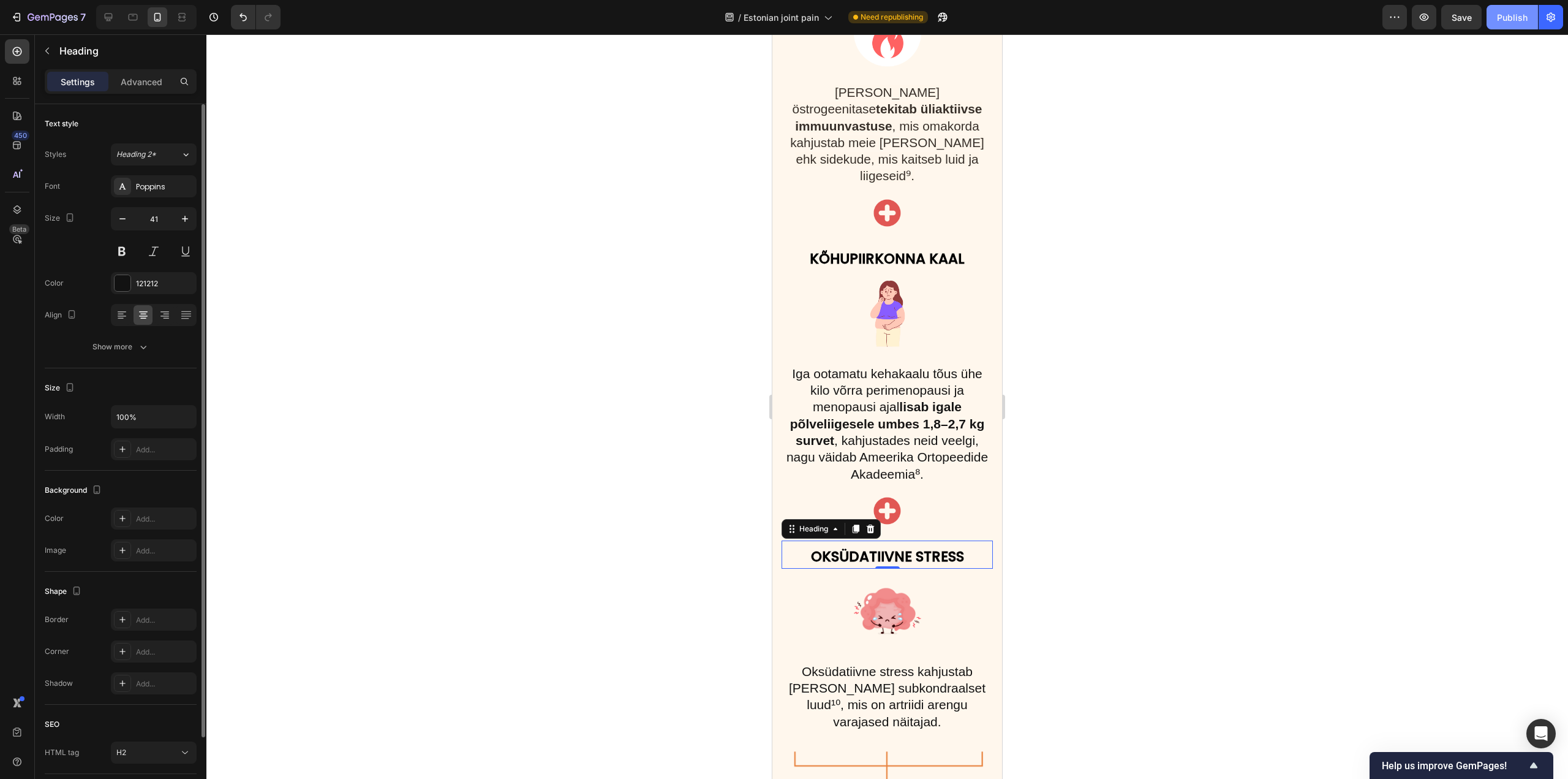
click at [1504, 18] on div "Publish" at bounding box center [1512, 17] width 30 height 13
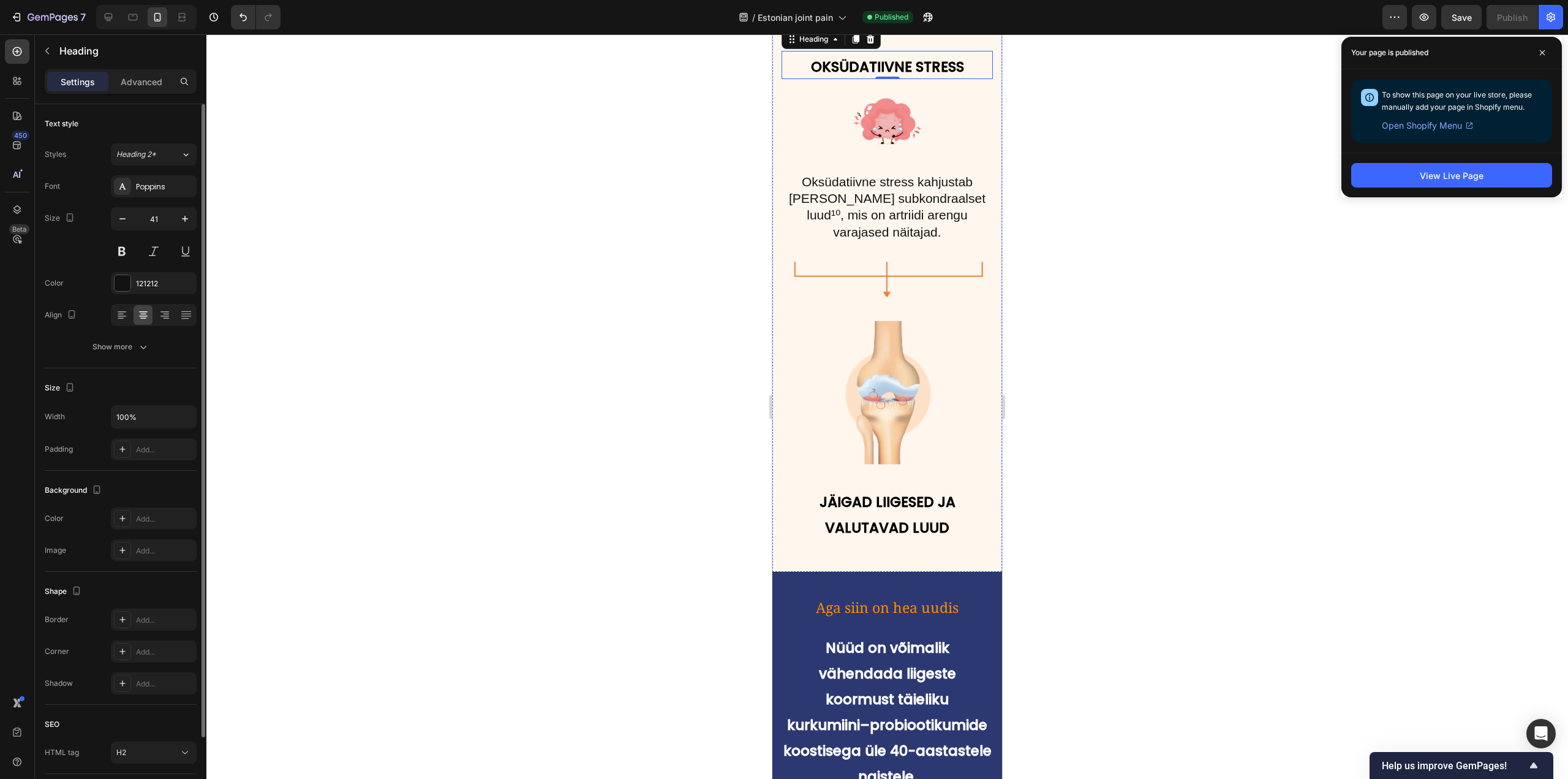
scroll to position [3063, 0]
click at [878, 597] on span "Aga siin on hea uudis" at bounding box center [887, 606] width 142 height 20
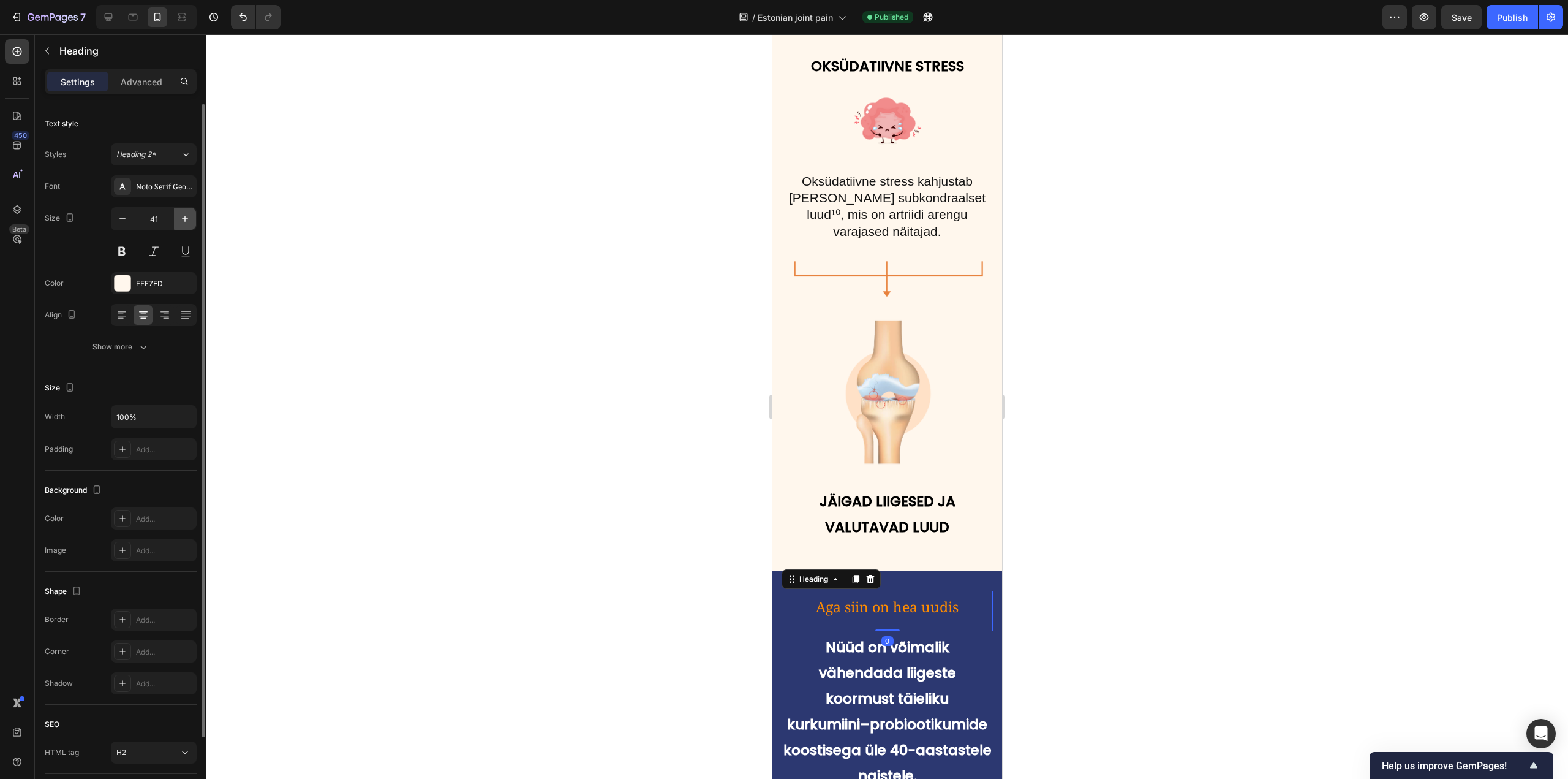
click at [180, 219] on icon "button" at bounding box center [185, 218] width 12 height 12
click at [181, 219] on icon "button" at bounding box center [185, 218] width 12 height 12
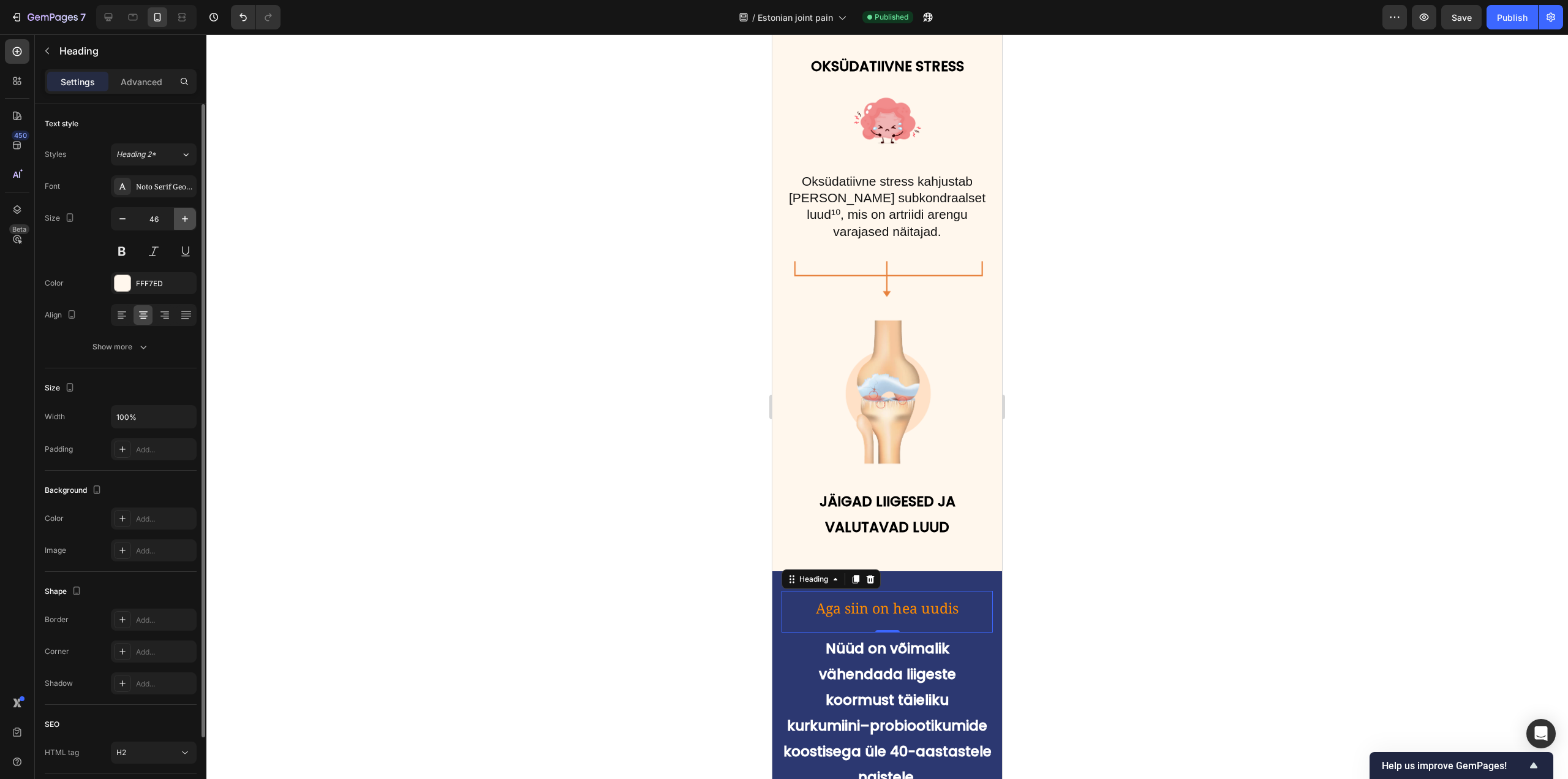
click at [181, 219] on icon "button" at bounding box center [185, 218] width 12 height 12
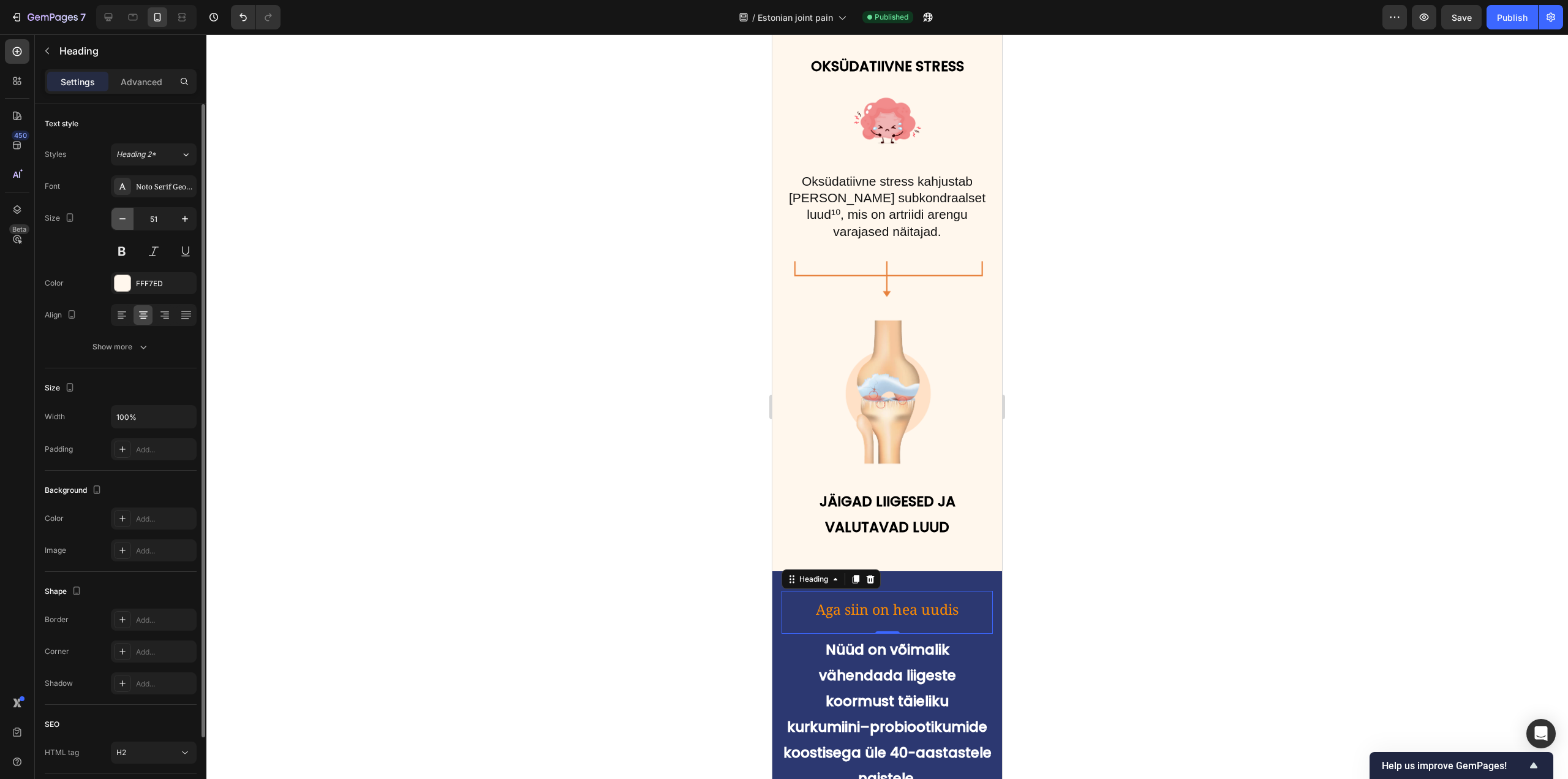
click at [122, 213] on icon "button" at bounding box center [122, 218] width 12 height 12
type input "47"
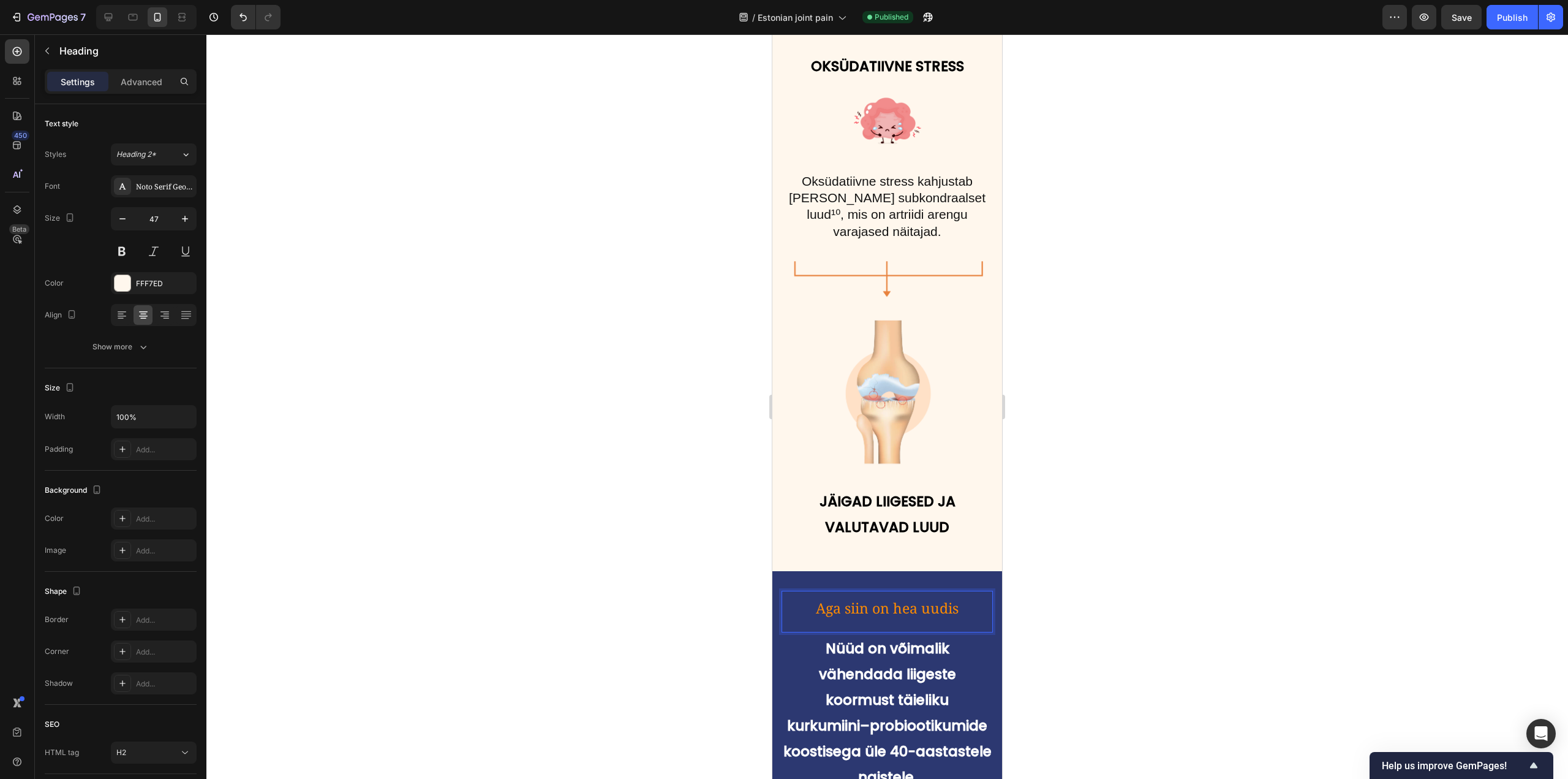
click at [839, 598] on span "Aga siin on hea uudis" at bounding box center [887, 608] width 142 height 20
drag, startPoint x: 959, startPoint y: 534, endPoint x: 1533, endPoint y: 561, distance: 574.6
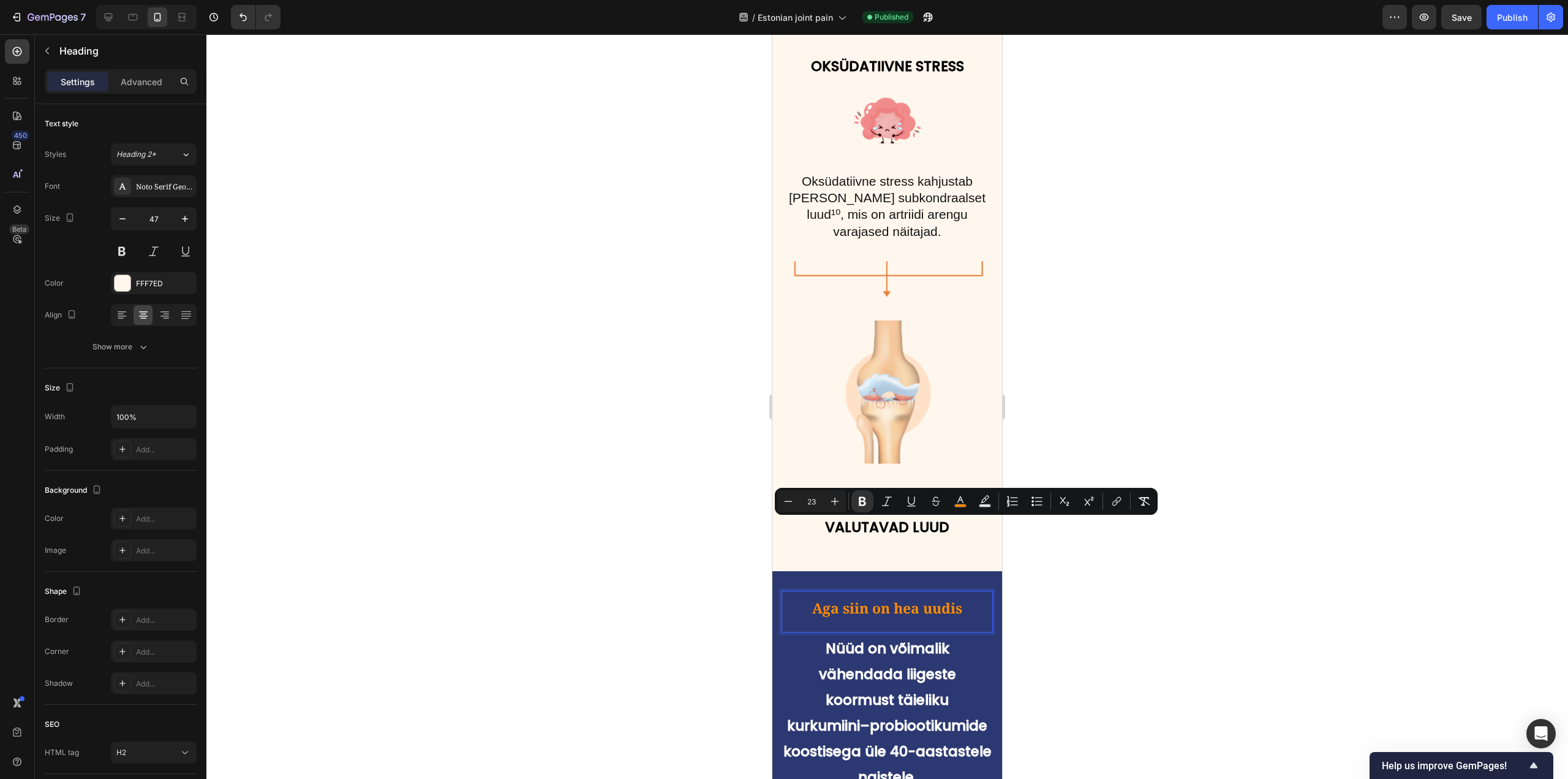
click at [859, 591] on div "Aga siin on hea uudis Heading 0" at bounding box center [887, 611] width 211 height 42
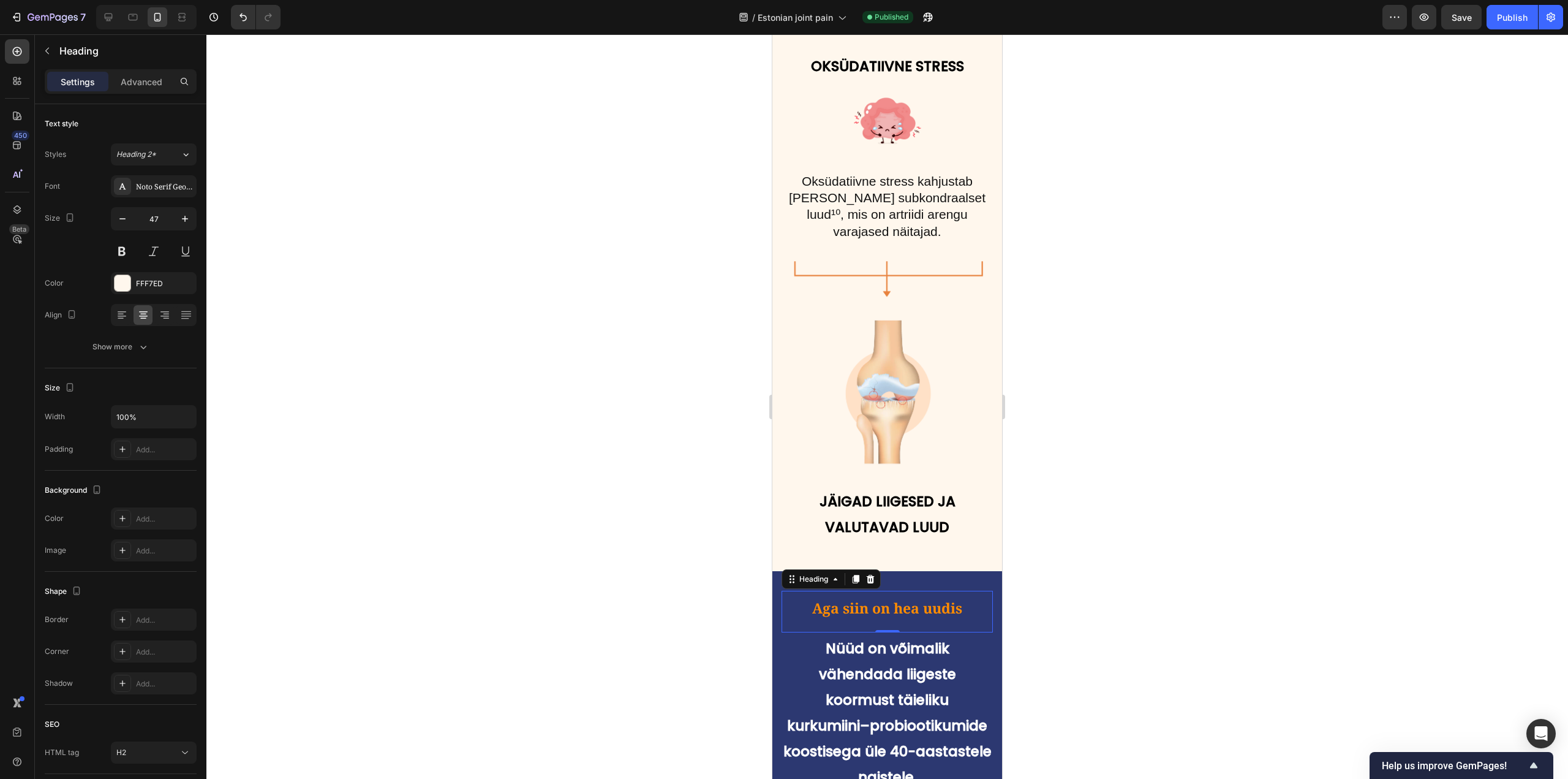
click at [883, 598] on strong "Aga siin on hea uudis" at bounding box center [887, 608] width 150 height 20
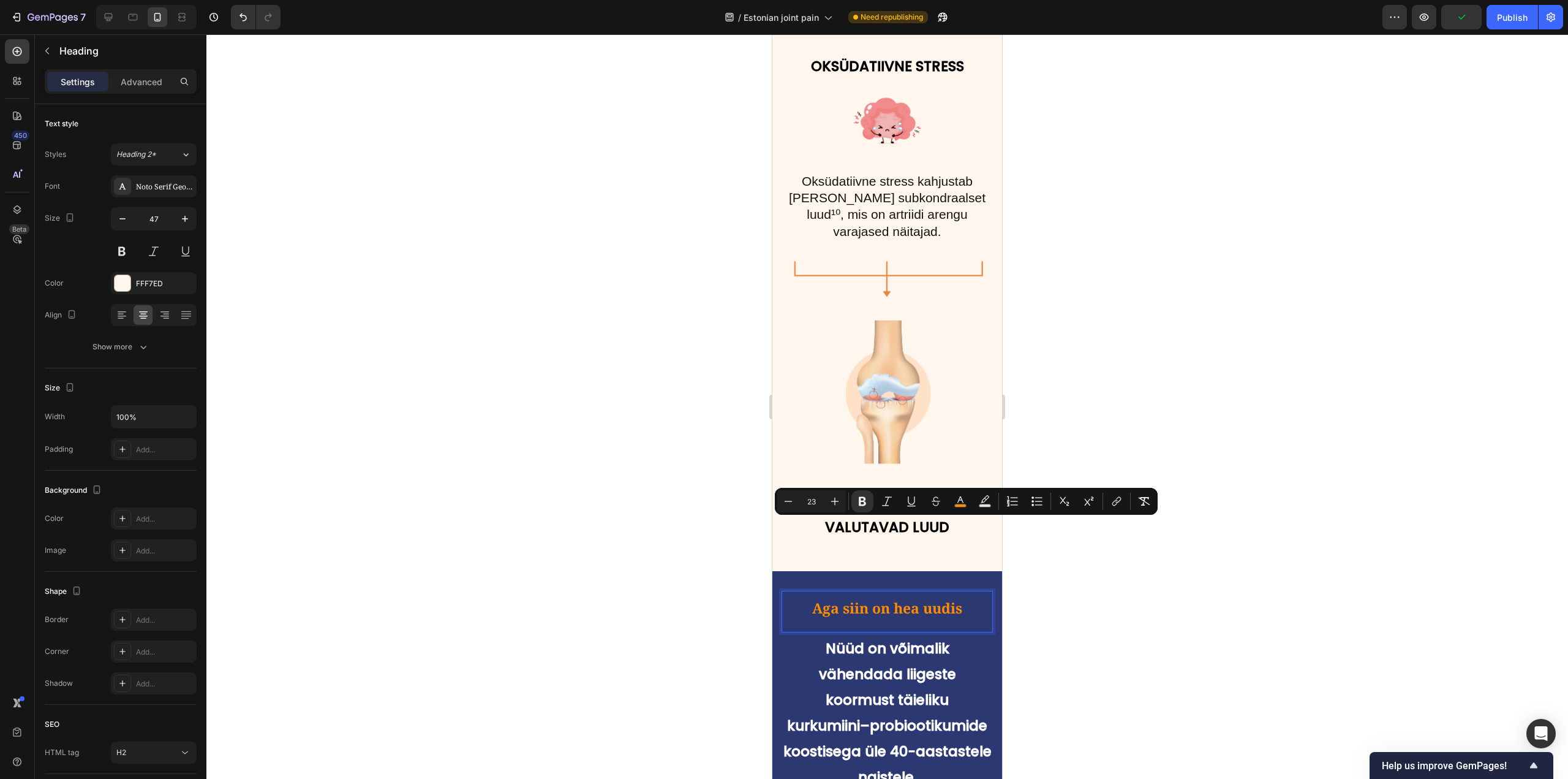
click at [796, 592] on p "Aga siin on hea uudis" at bounding box center [887, 605] width 209 height 27
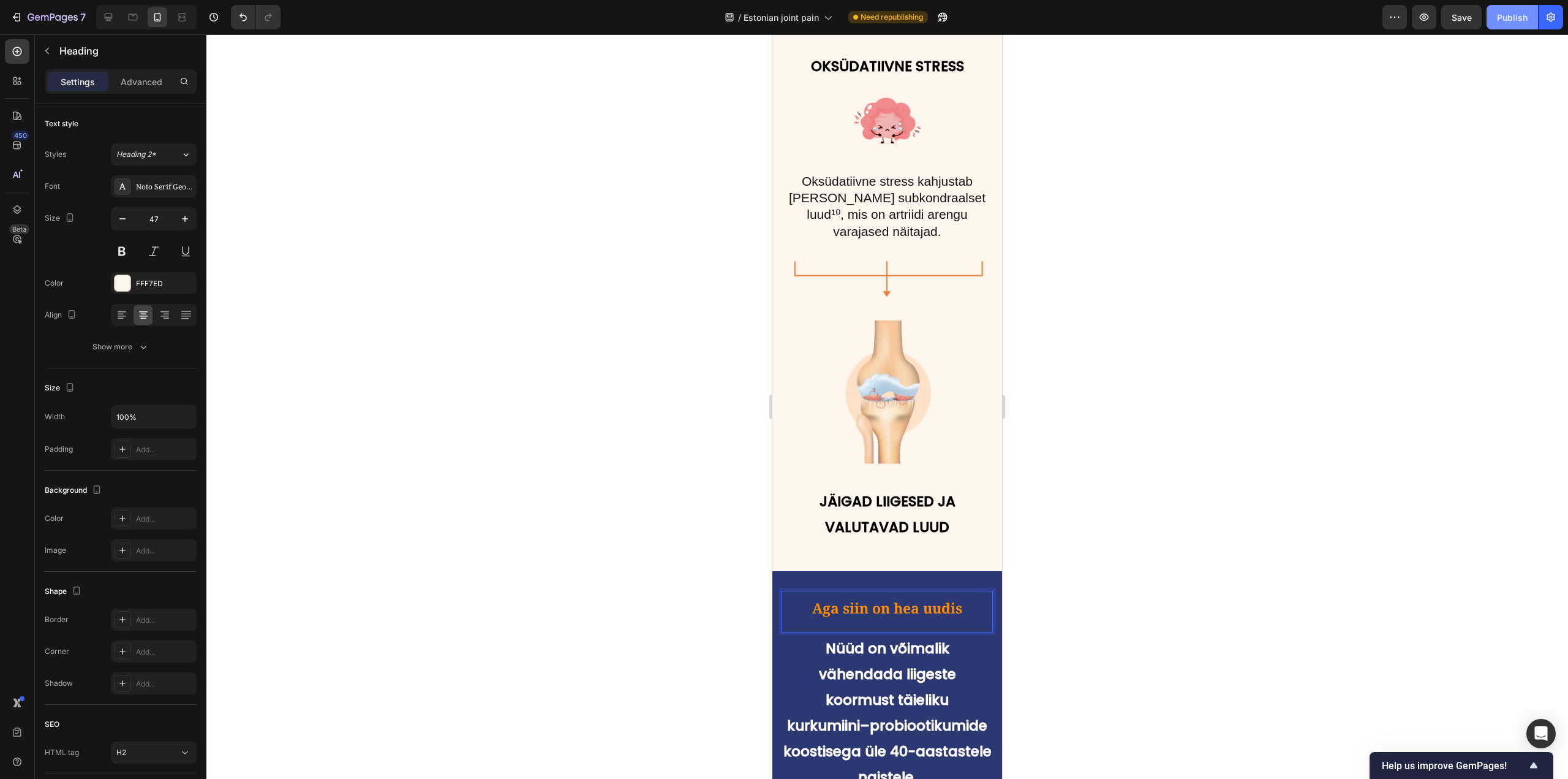
click at [1499, 25] on button "Publish" at bounding box center [1512, 17] width 52 height 25
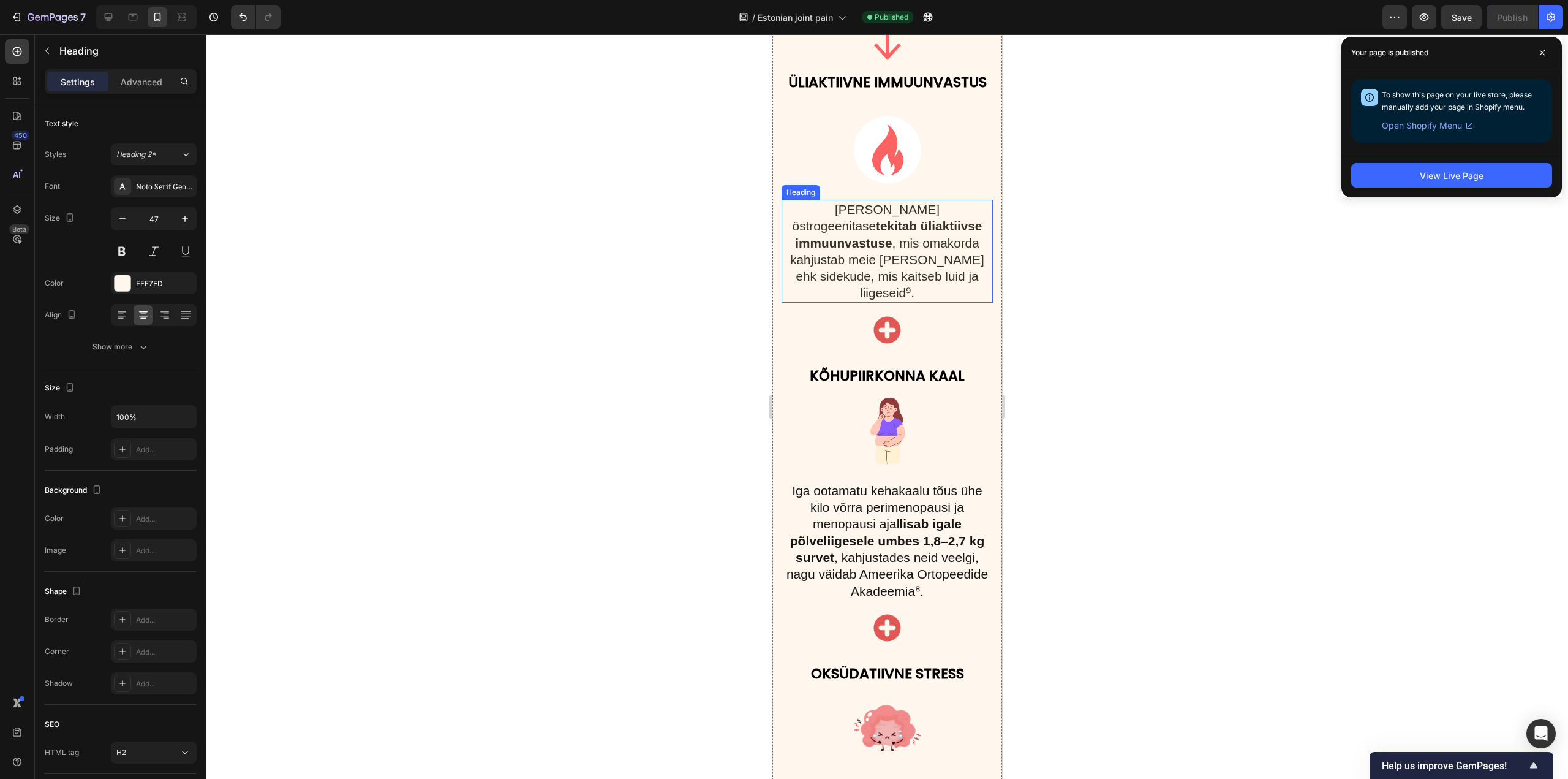
scroll to position [2451, 0]
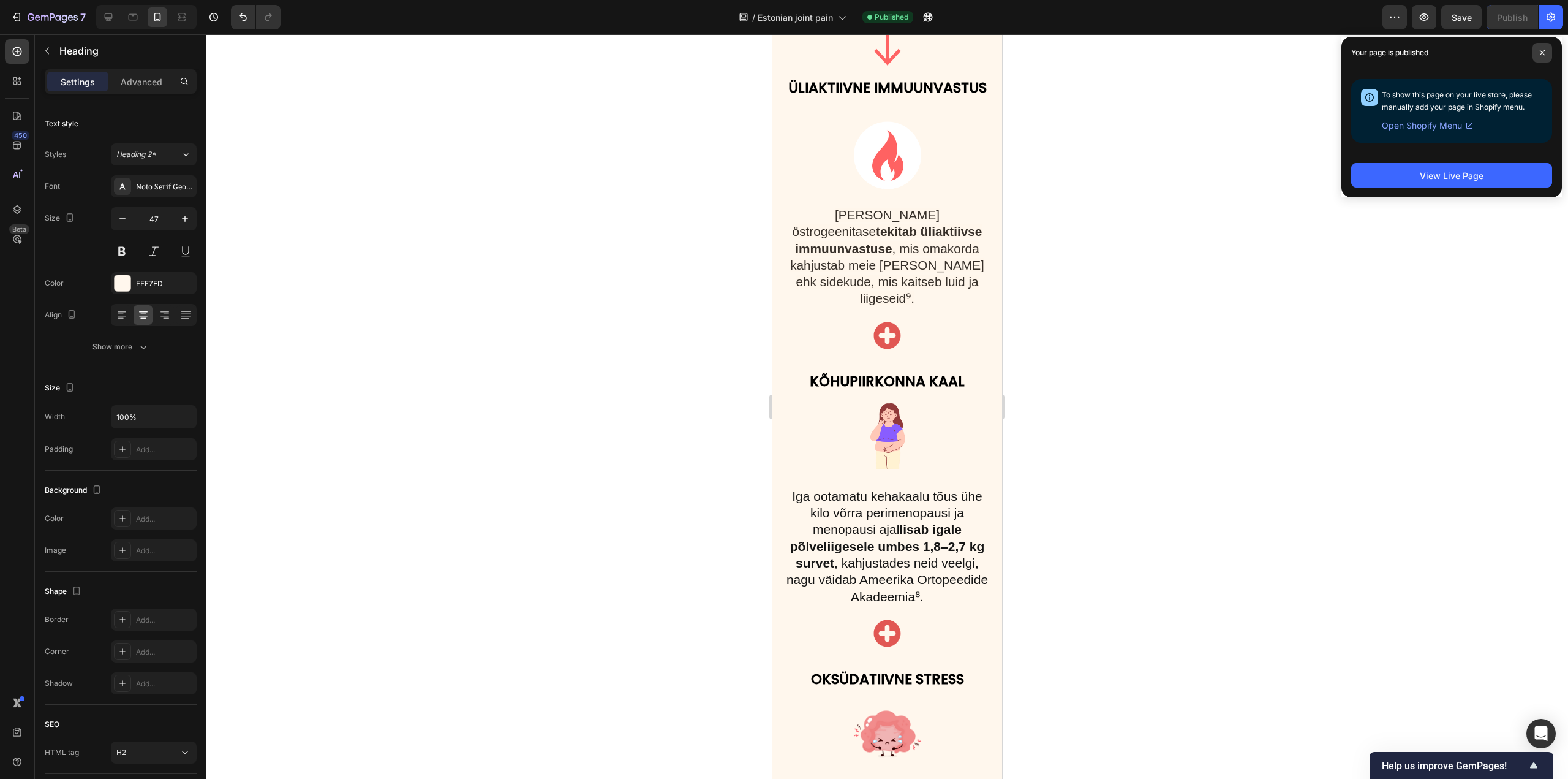
click at [1534, 59] on span at bounding box center [1542, 52] width 20 height 20
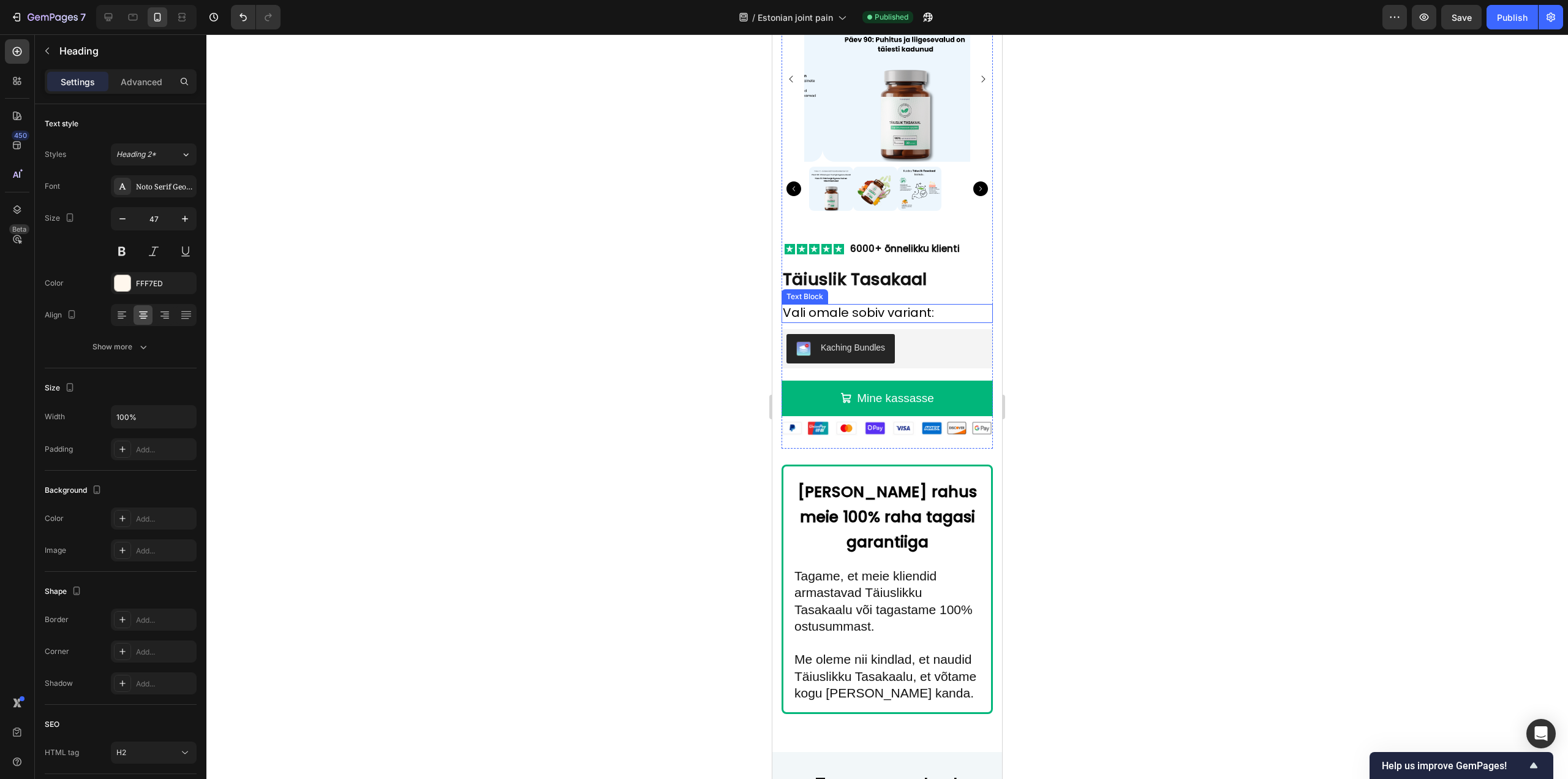
scroll to position [7823, 0]
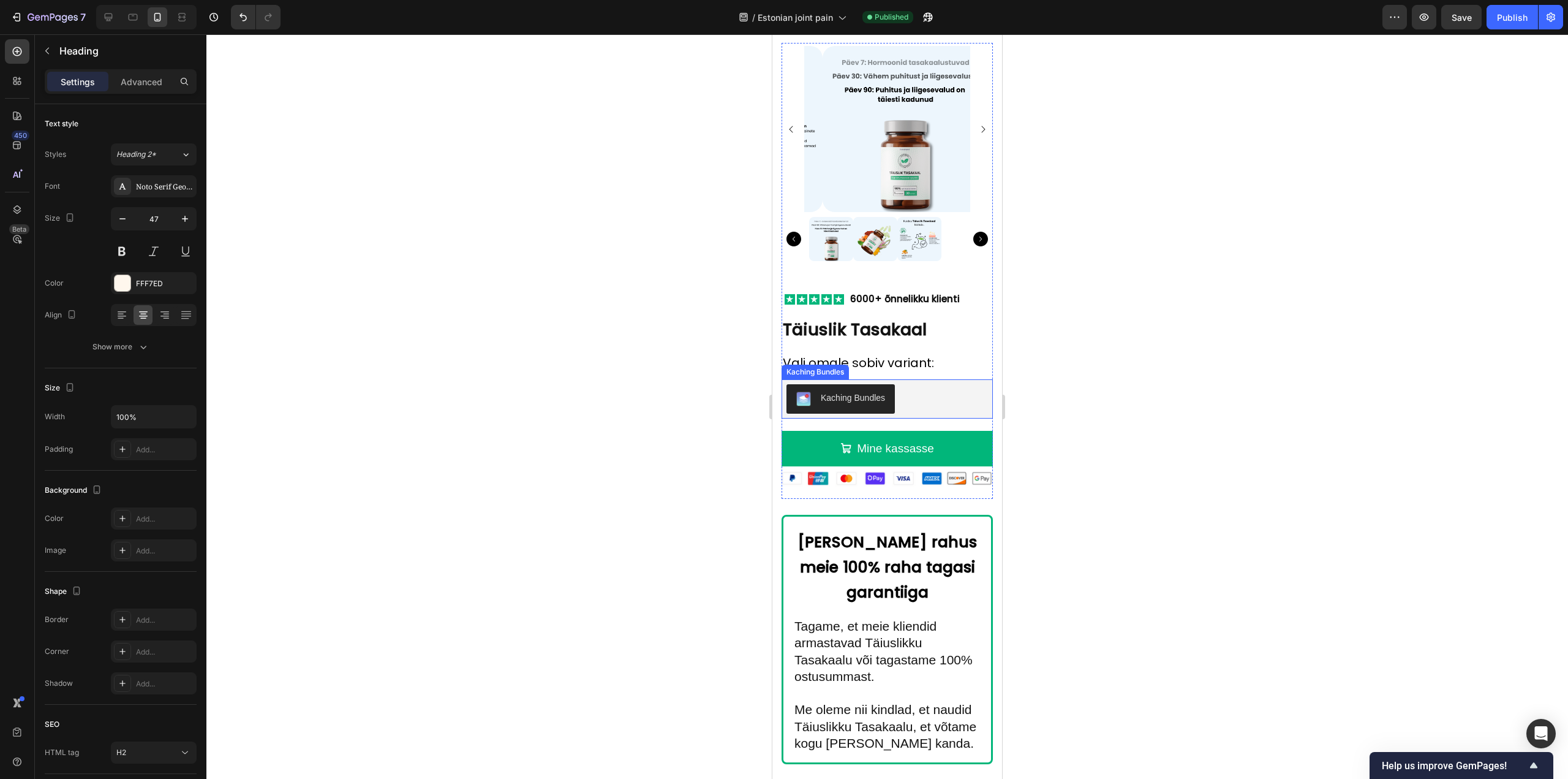
click at [914, 384] on div "Kaching Bundles" at bounding box center [887, 399] width 201 height 29
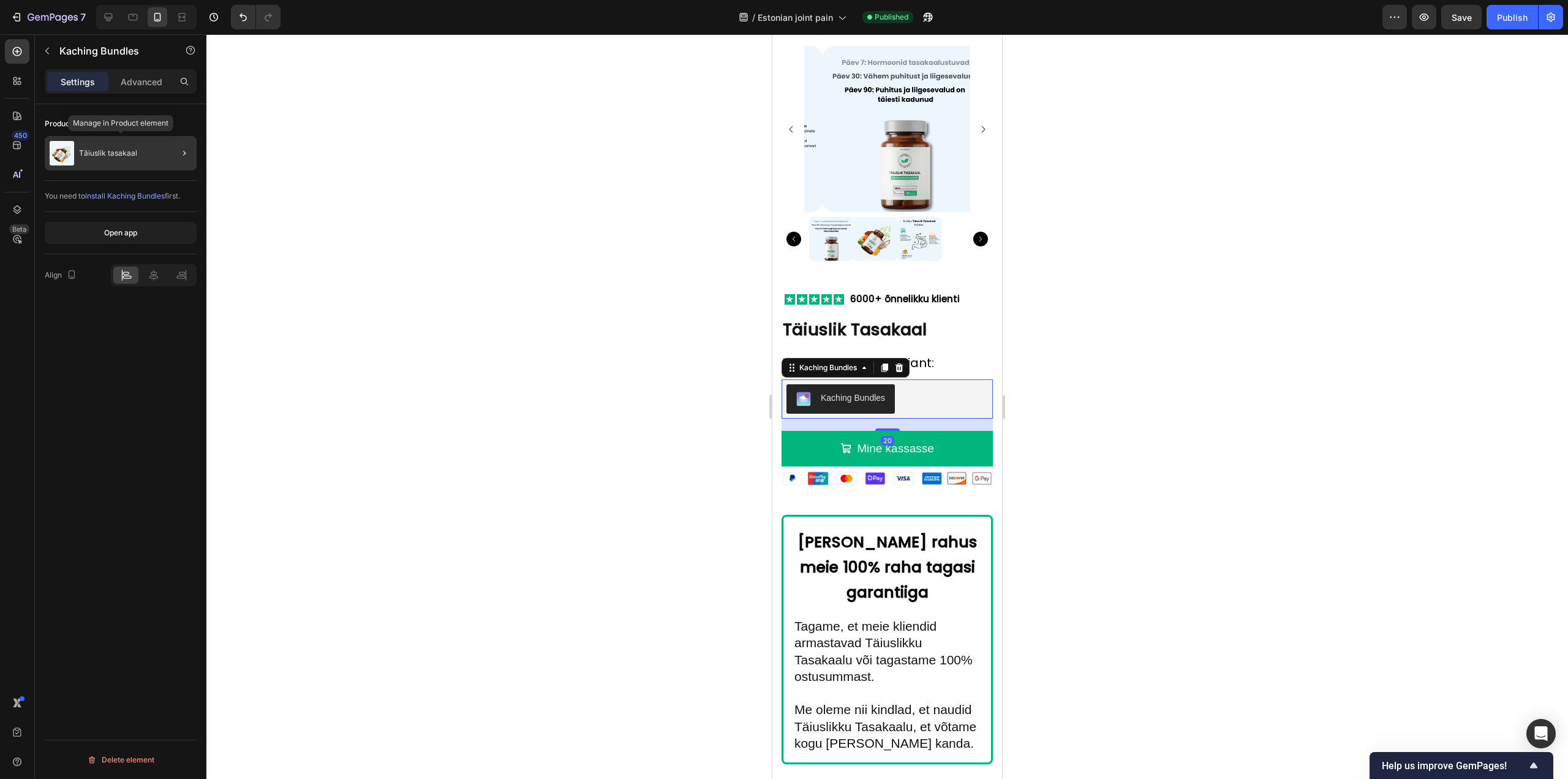
click at [128, 160] on div "Täiuslik tasakaal" at bounding box center [121, 153] width 152 height 34
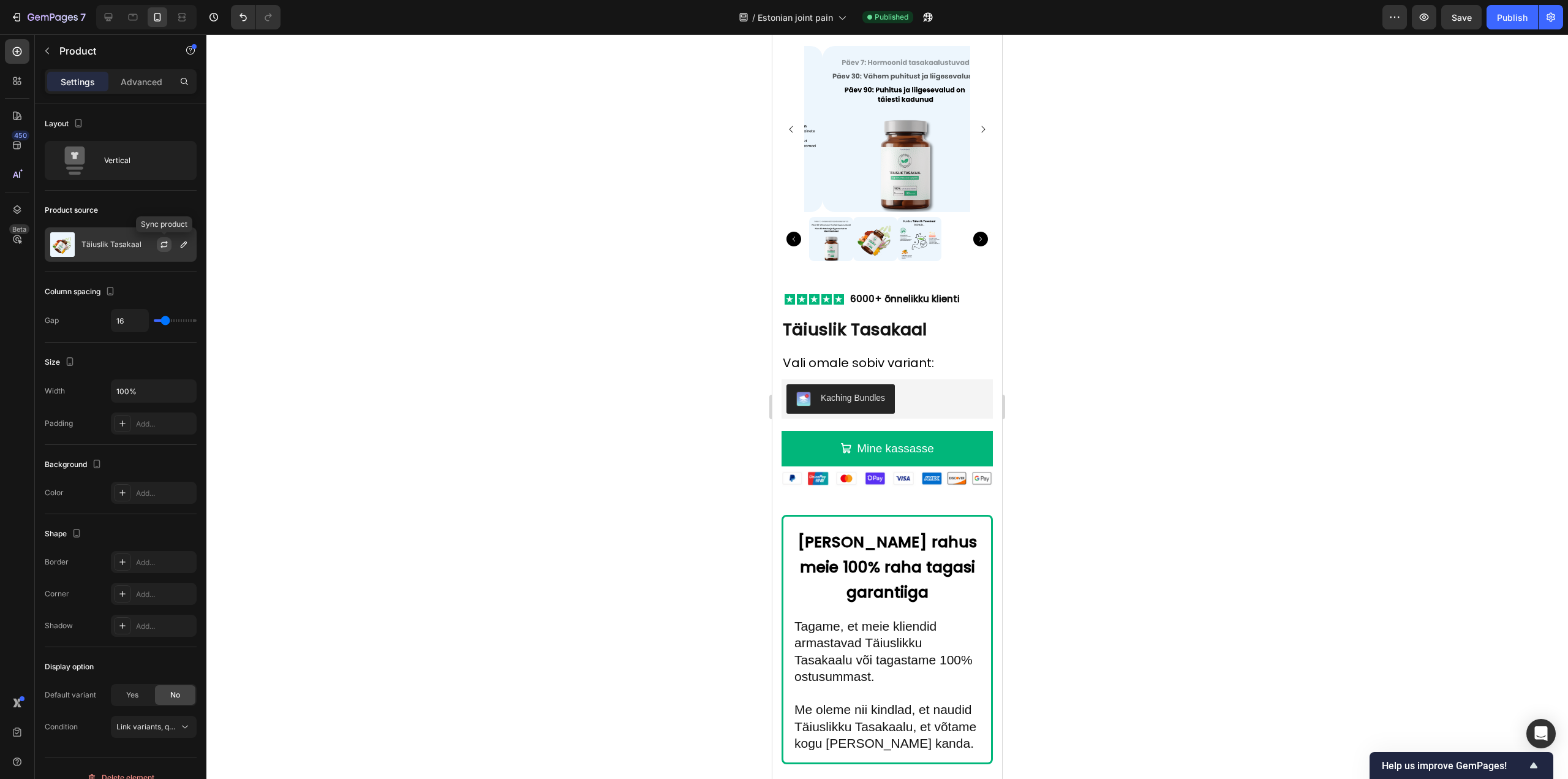
click at [161, 244] on icon "button" at bounding box center [164, 242] width 7 height 3
click at [847, 183] on img at bounding box center [905, 128] width 166 height 166
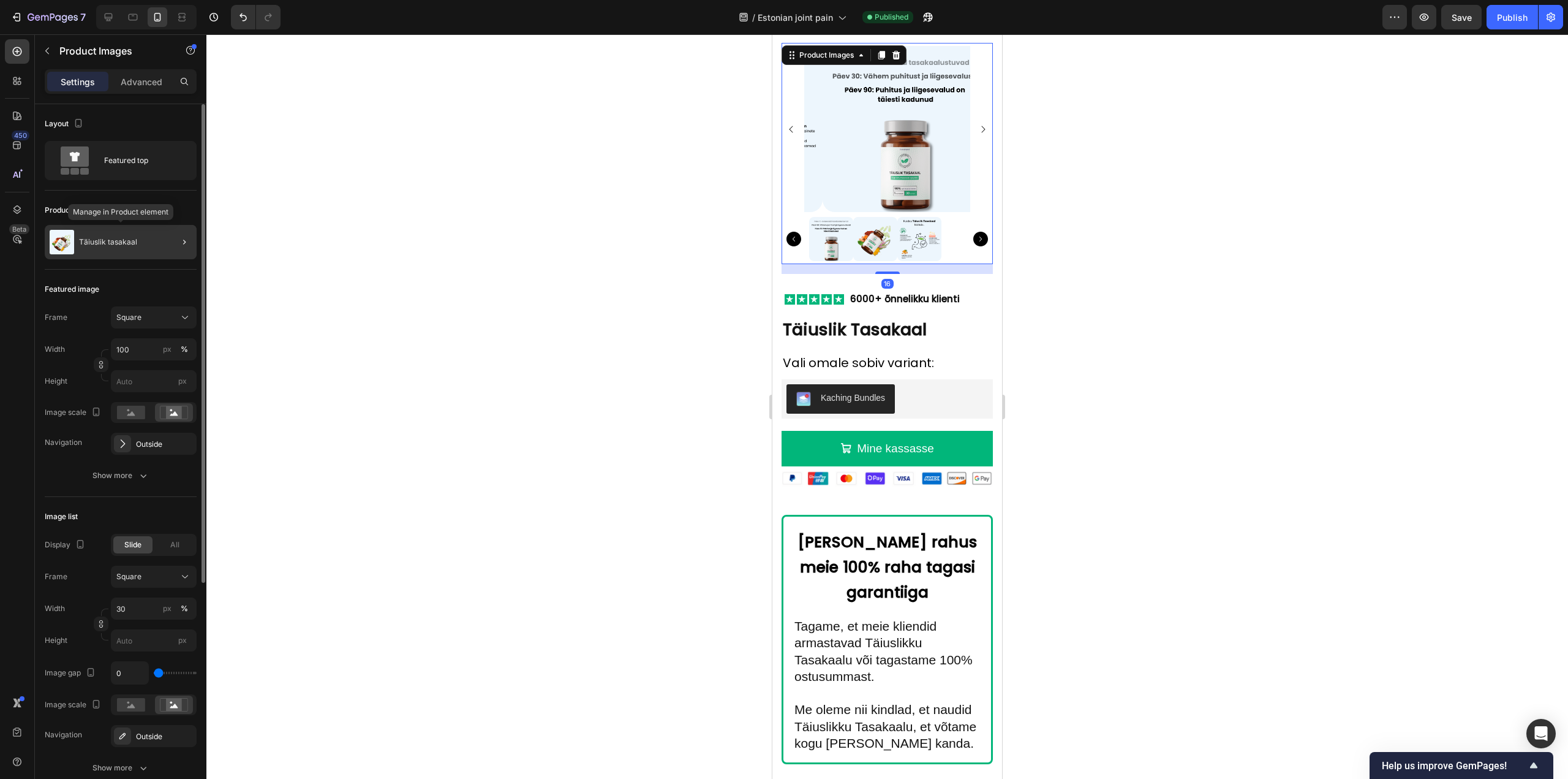
click at [121, 248] on div "Täiuslik tasakaal" at bounding box center [121, 242] width 152 height 34
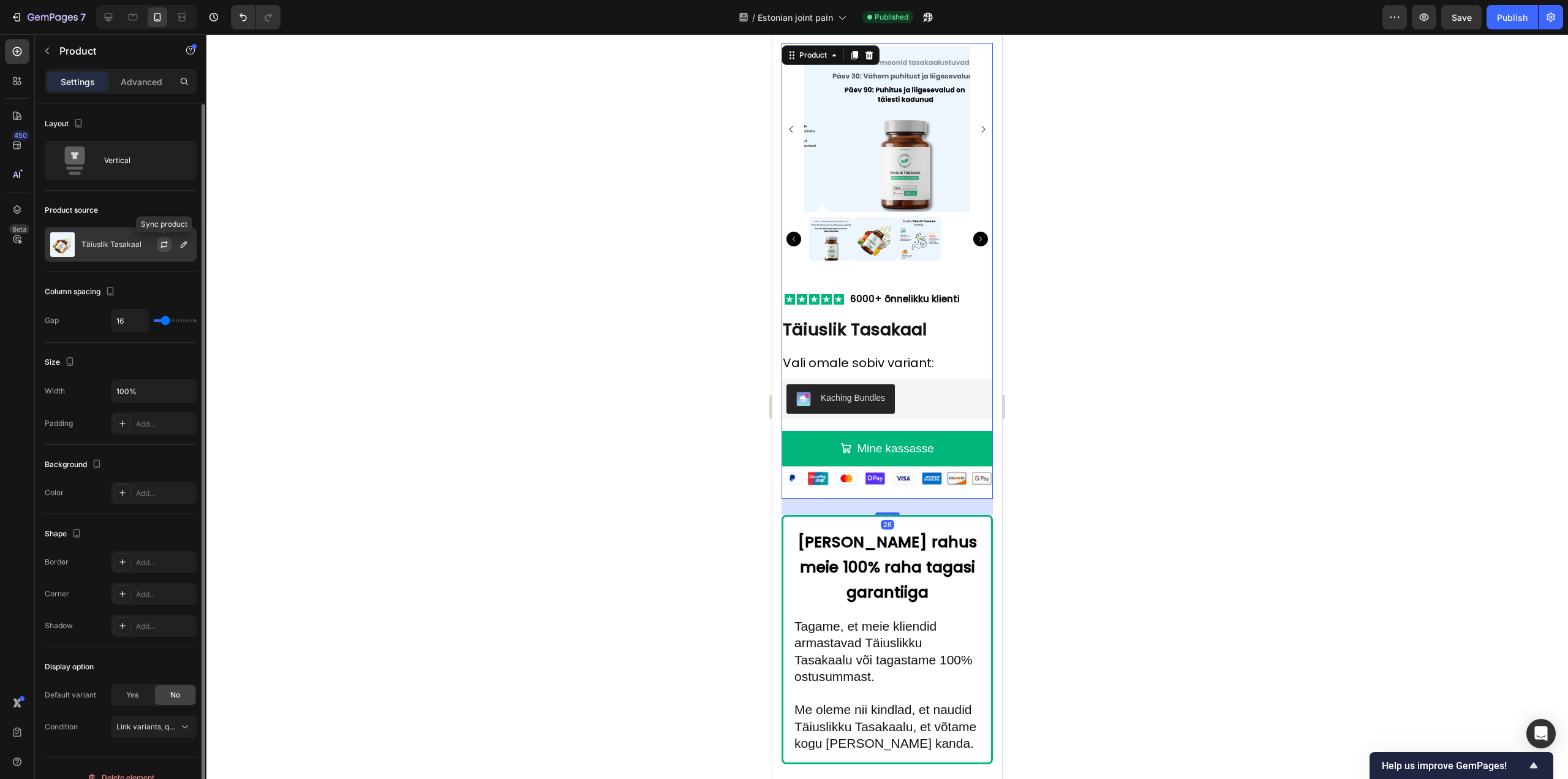
click at [164, 245] on icon "button" at bounding box center [164, 245] width 10 height 10
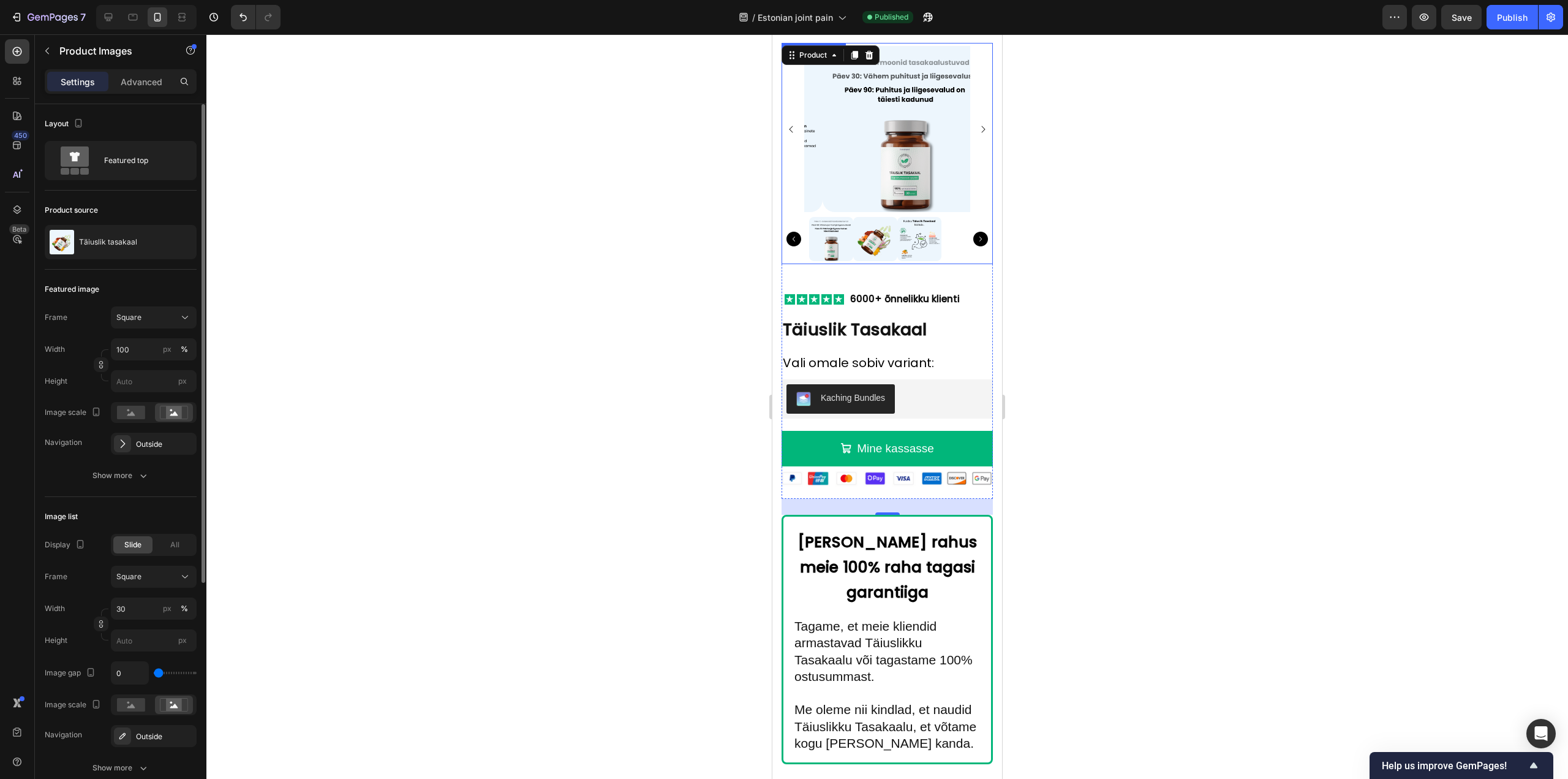
click at [872, 161] on img at bounding box center [905, 128] width 166 height 166
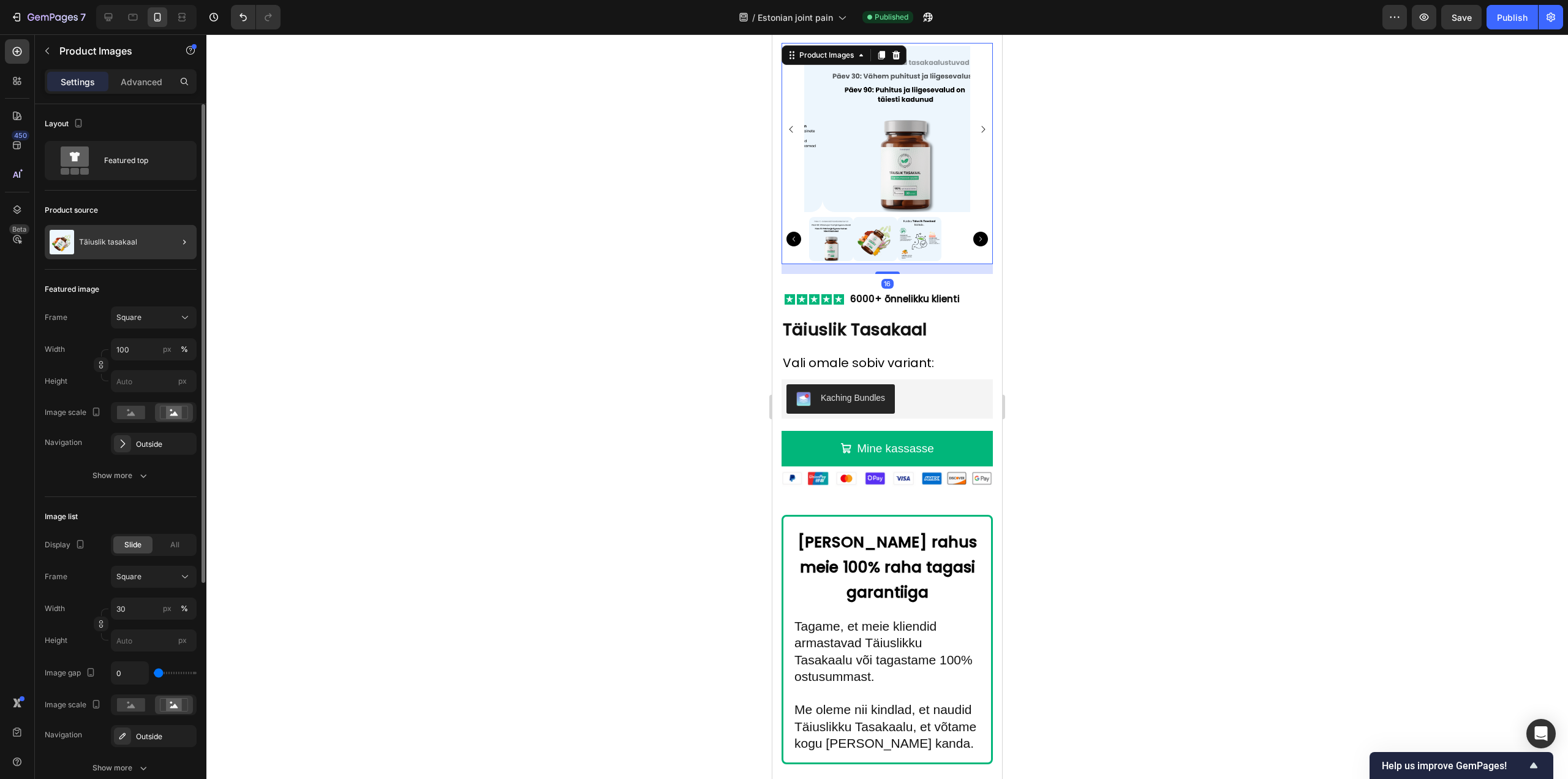
click at [164, 243] on div at bounding box center [179, 242] width 34 height 34
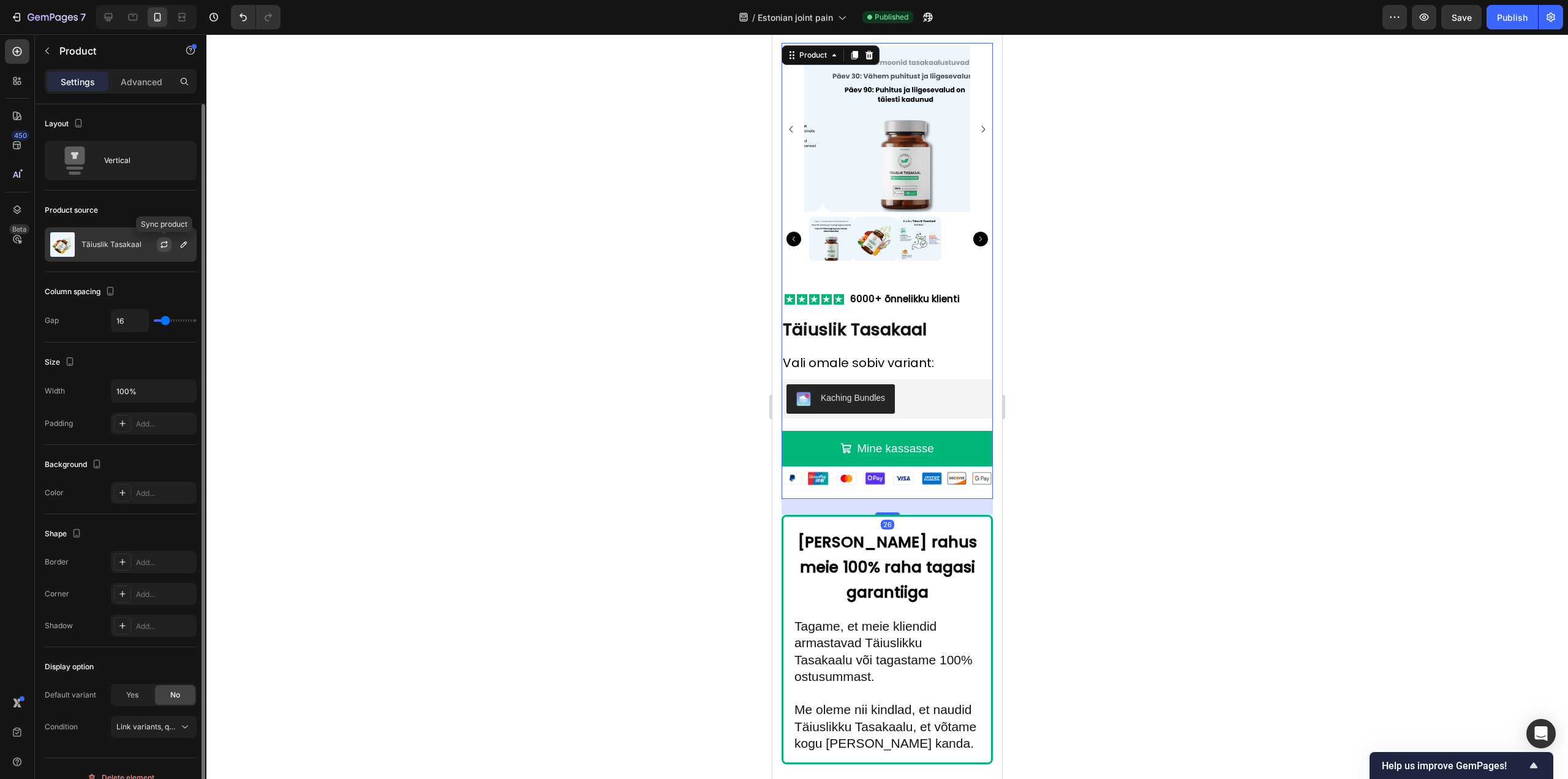
click at [165, 245] on icon "button" at bounding box center [164, 245] width 10 height 10
click at [900, 385] on div "Kaching Bundles" at bounding box center [887, 399] width 201 height 29
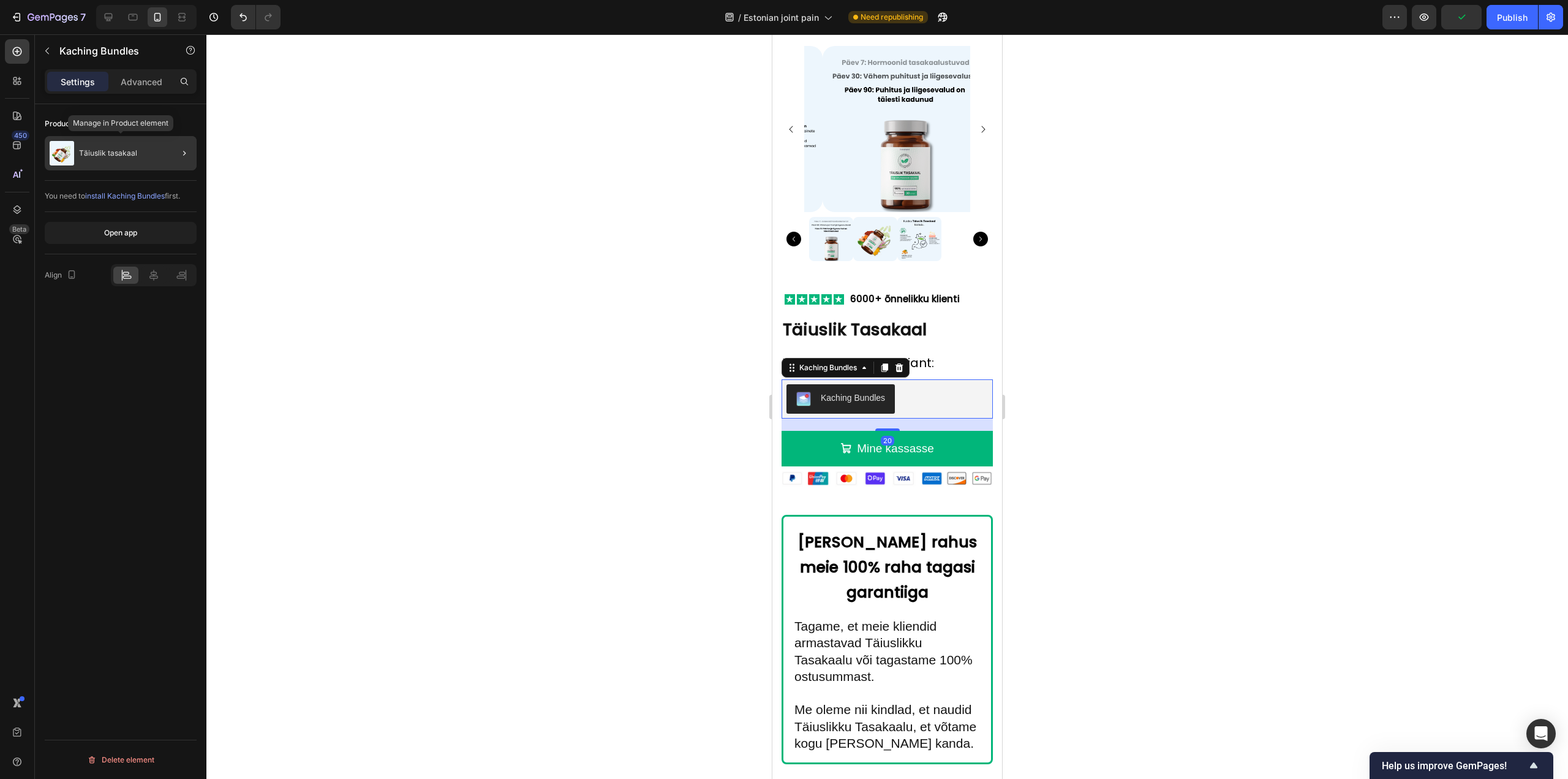
click at [133, 160] on div "Täiuslik tasakaal" at bounding box center [121, 153] width 152 height 34
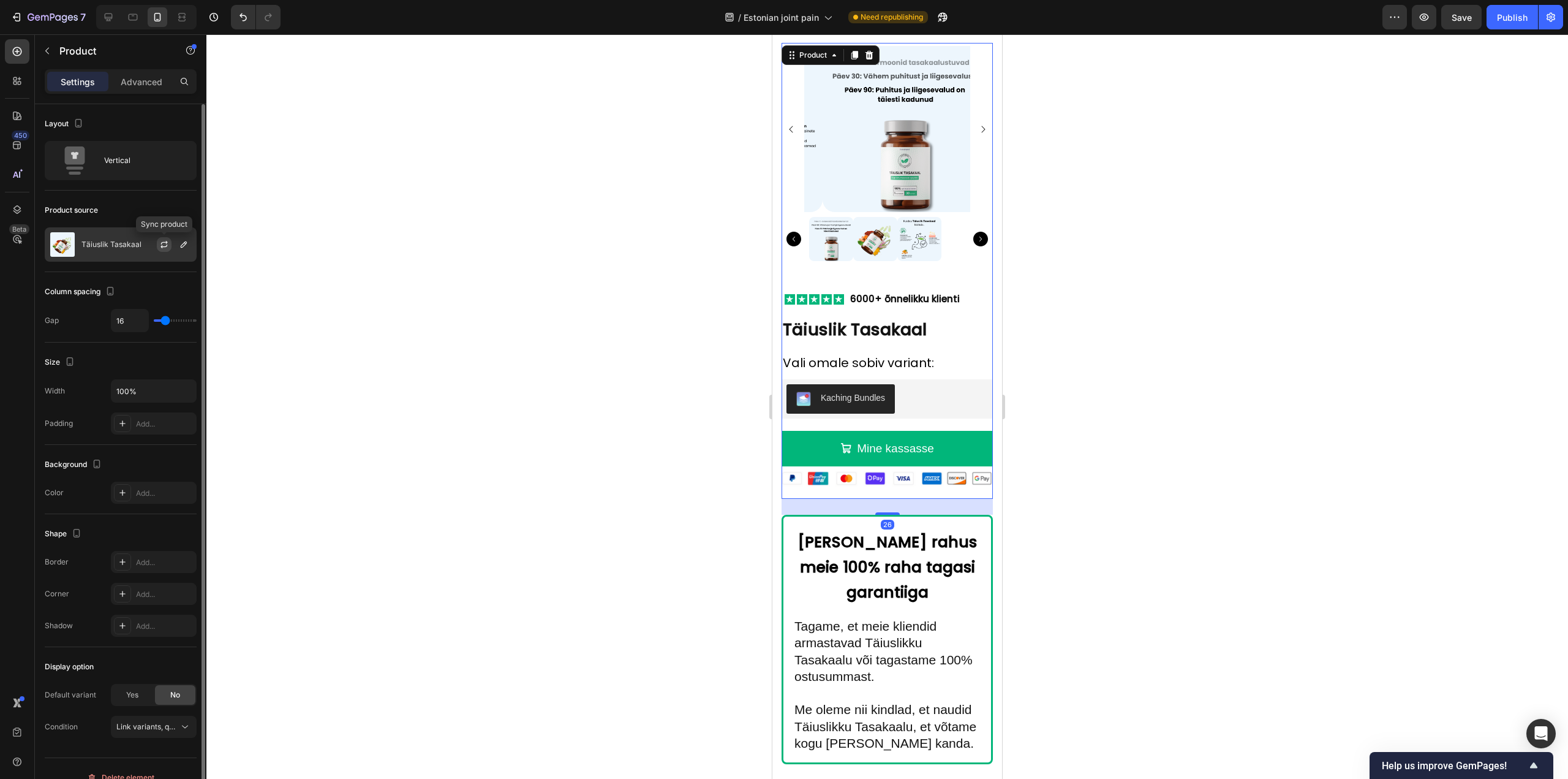
click at [164, 249] on icon "button" at bounding box center [164, 245] width 10 height 10
click at [1494, 20] on button "Publish" at bounding box center [1512, 17] width 52 height 25
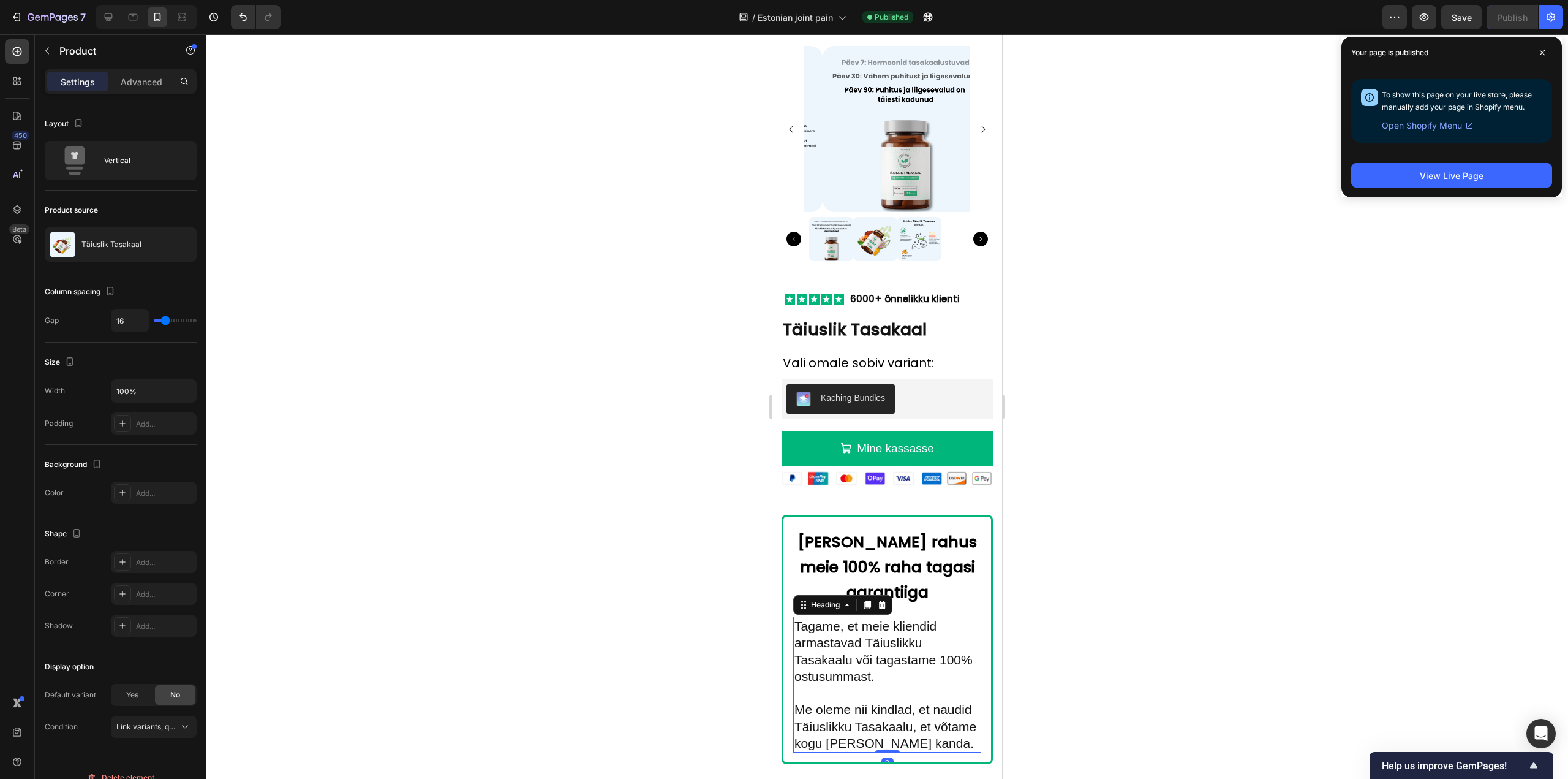
click at [827, 647] on h2 "Tagame, et meie kliendid armastavad Täiuslikku Tasakaalu või tagastame 100% ost…" at bounding box center [887, 684] width 188 height 136
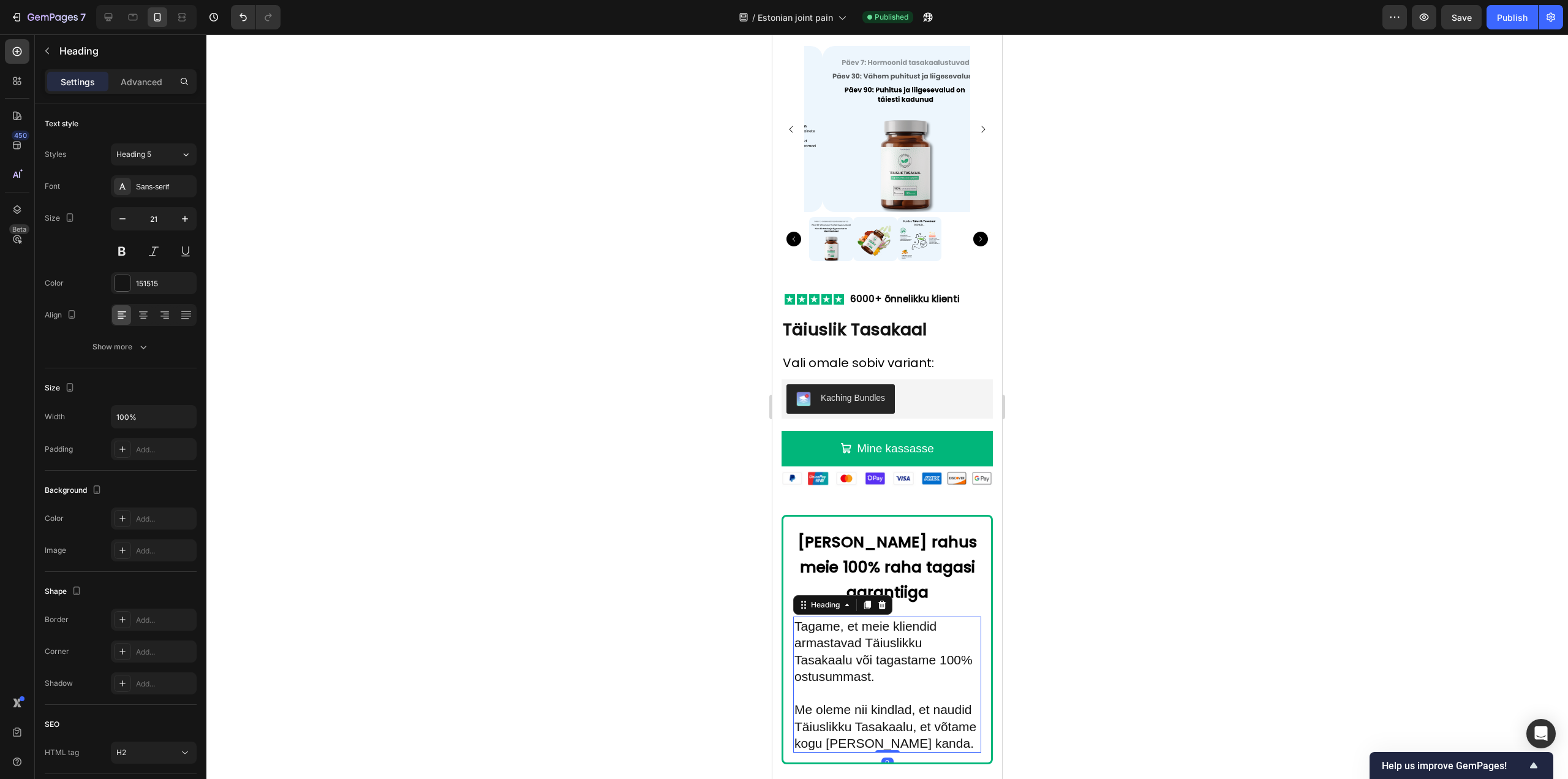
click at [827, 647] on h2 "Tagame, et meie kliendid armastavad Täiuslikku Tasakaalu või tagastame 100% ost…" at bounding box center [887, 684] width 188 height 136
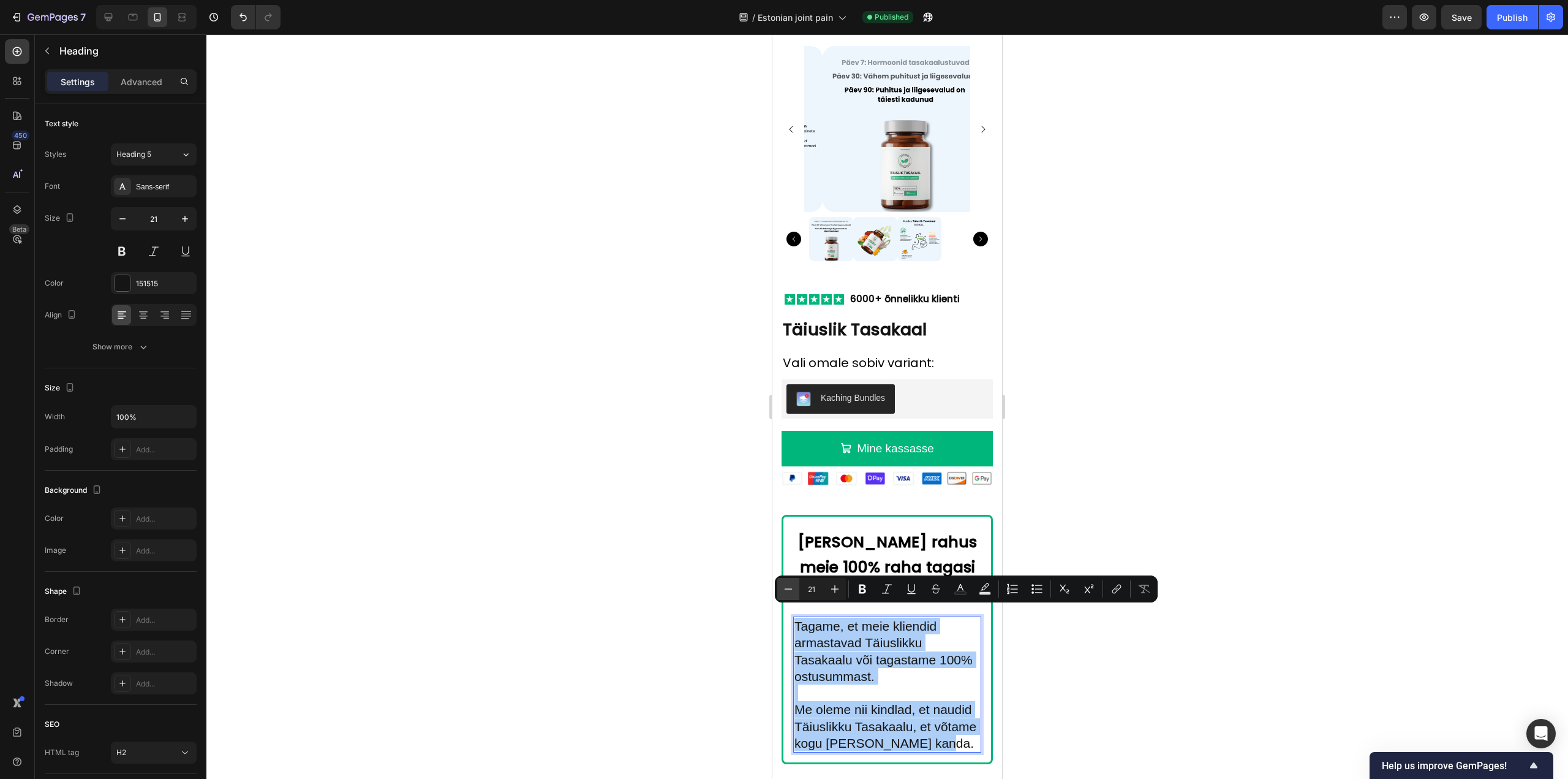
click at [788, 582] on button "Minus" at bounding box center [788, 588] width 22 height 22
type input "20"
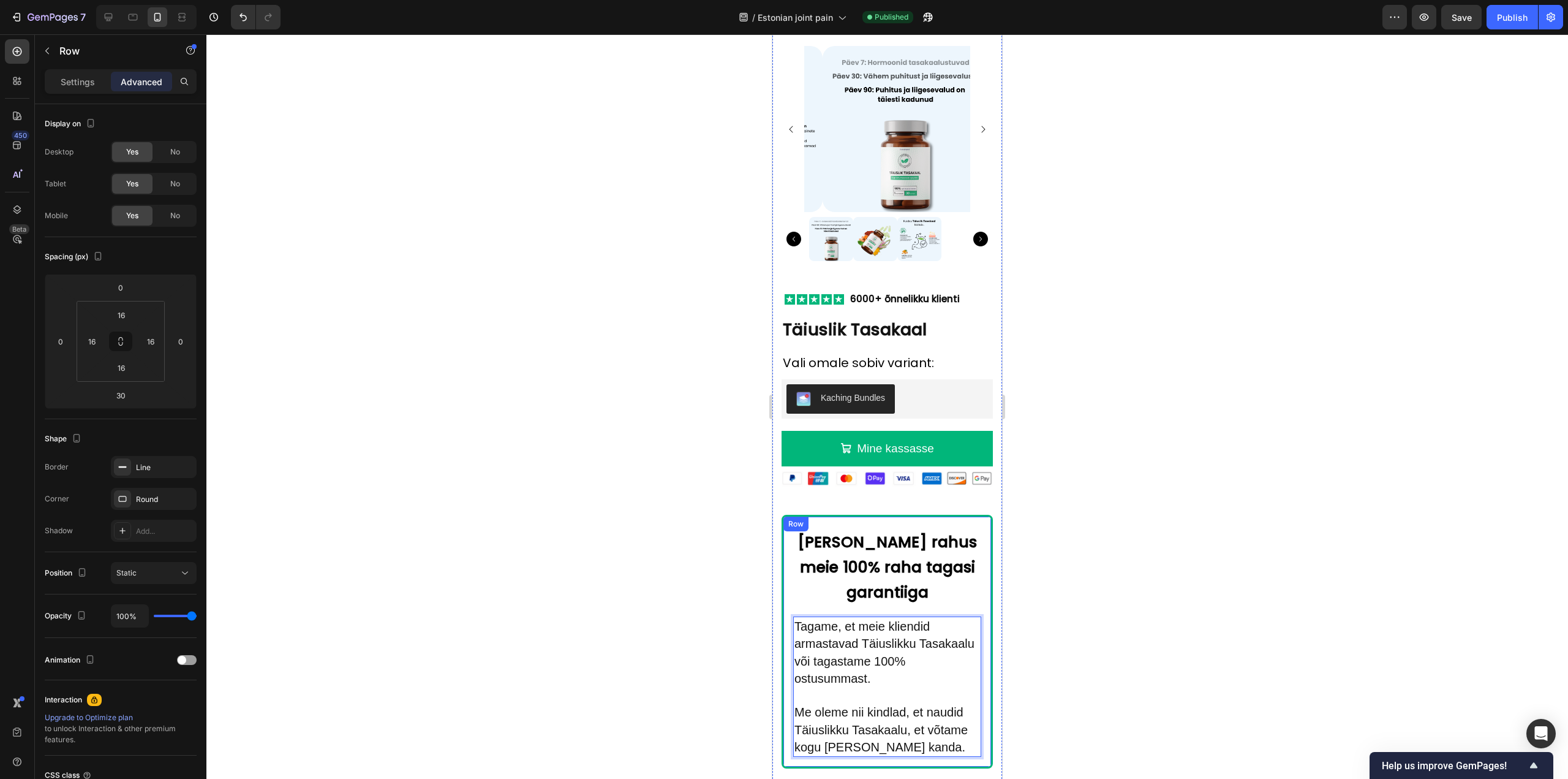
click at [881, 515] on div "[PERSON_NAME] rahus meie 100% raha tagasi garantiiga Heading Tagame, et meie kl…" at bounding box center [887, 642] width 211 height 254
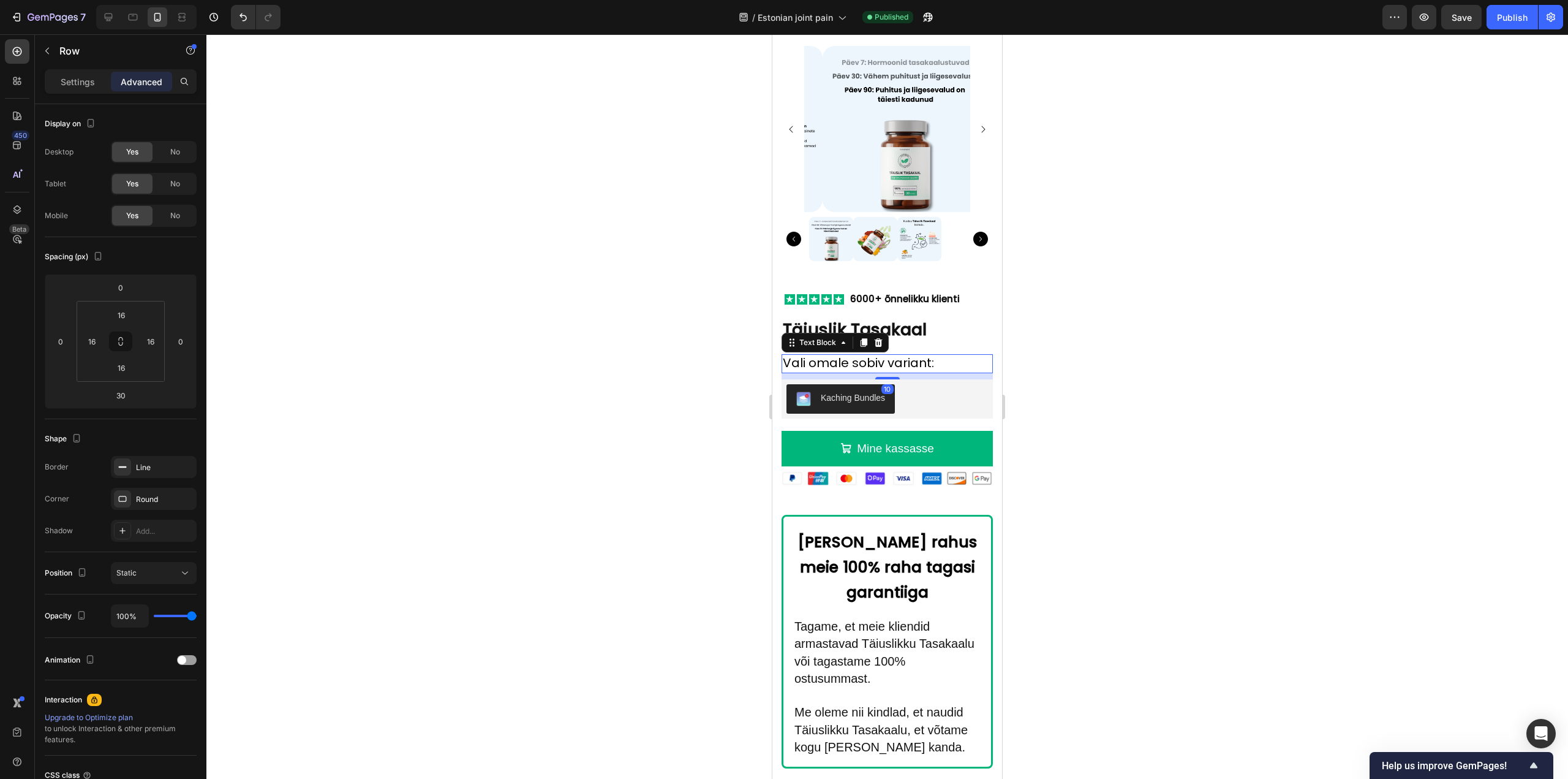
click at [881, 354] on span "Vali omale sobiv variant:" at bounding box center [858, 362] width 151 height 17
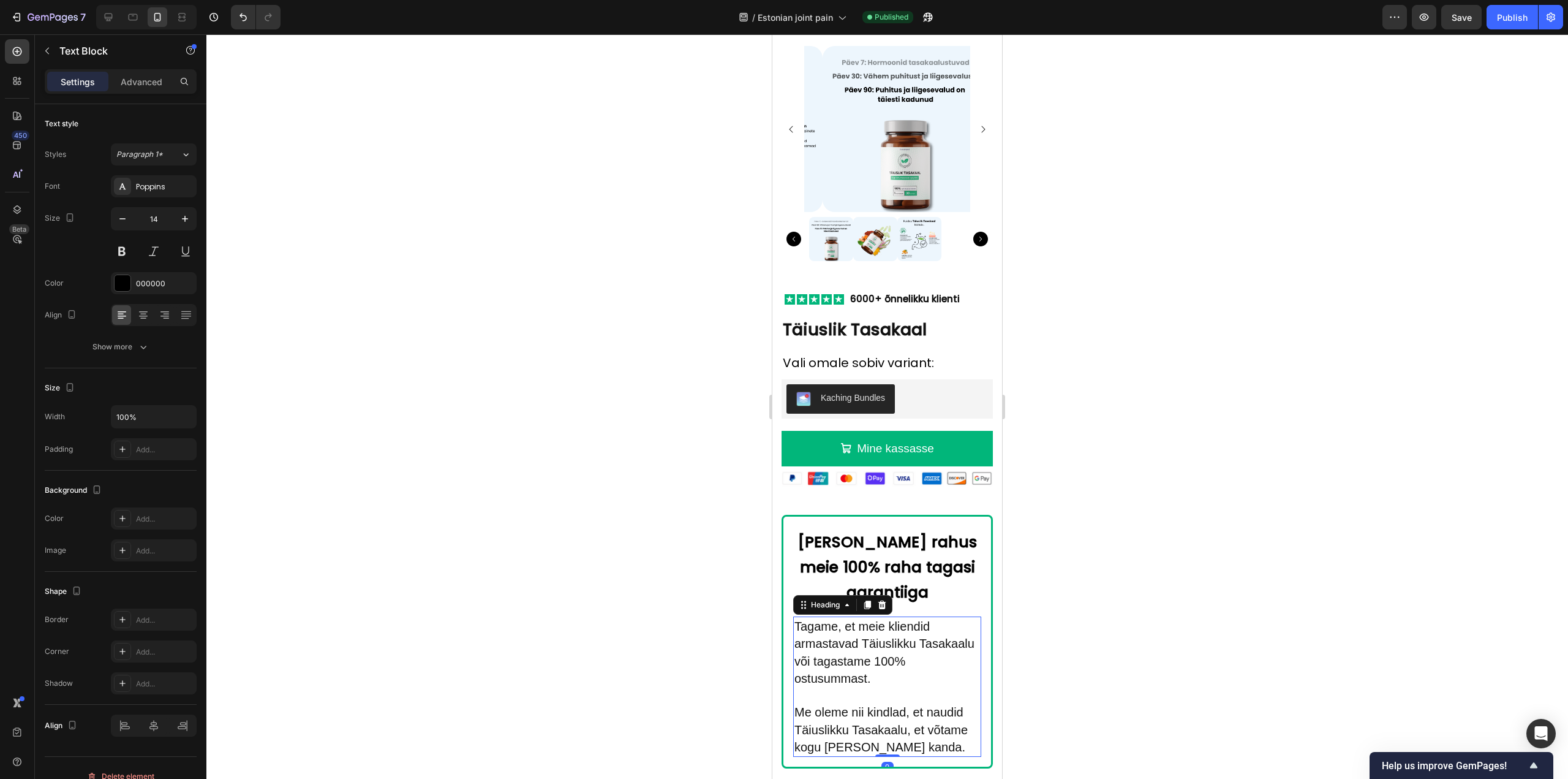
click at [905, 672] on p "⁠⁠⁠⁠⁠⁠⁠ Tagame, et meie kliendid armastavad Täiuslikku Tasakaalu või tagastame …" at bounding box center [887, 687] width 186 height 137
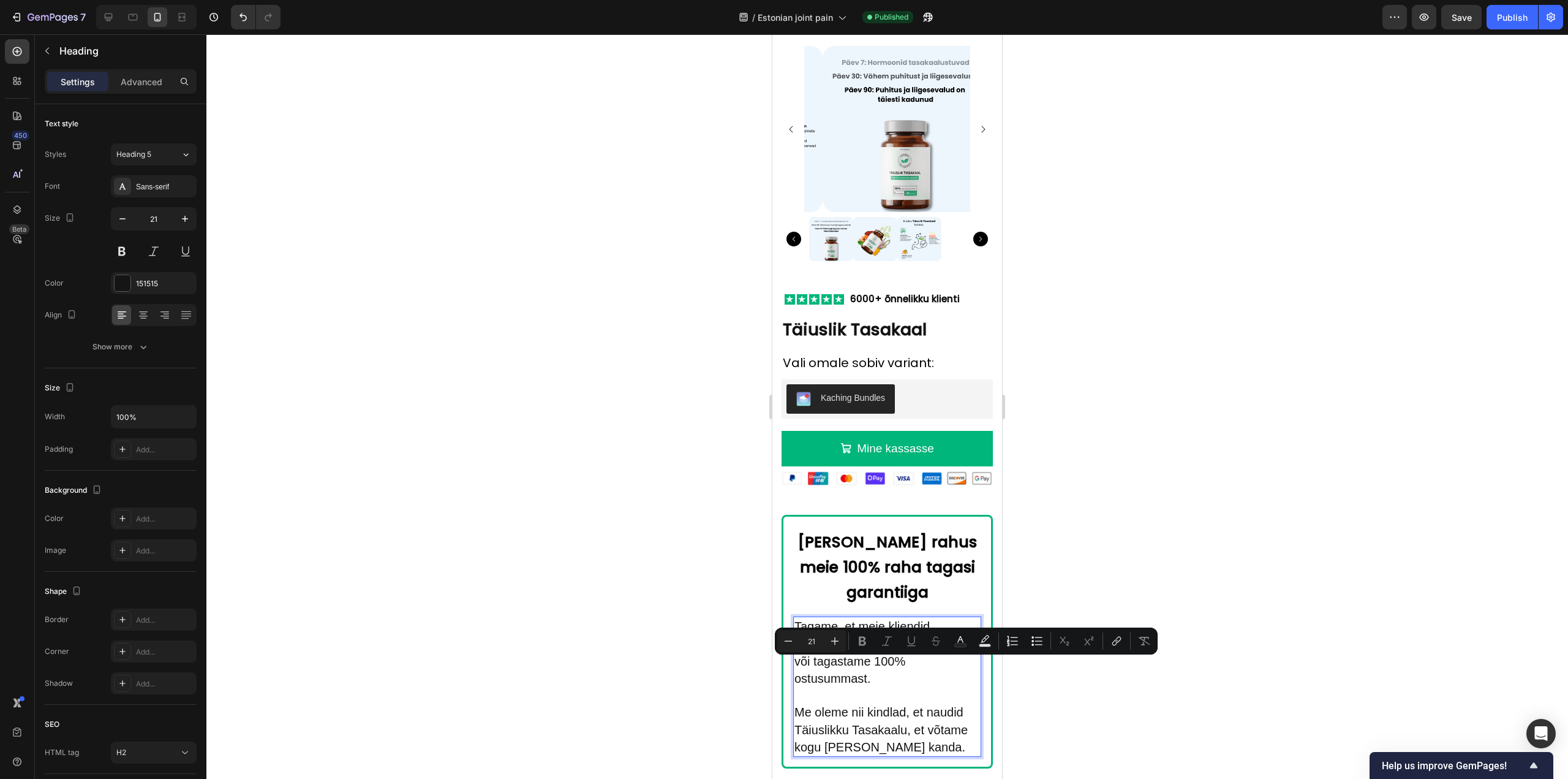
type input "20"
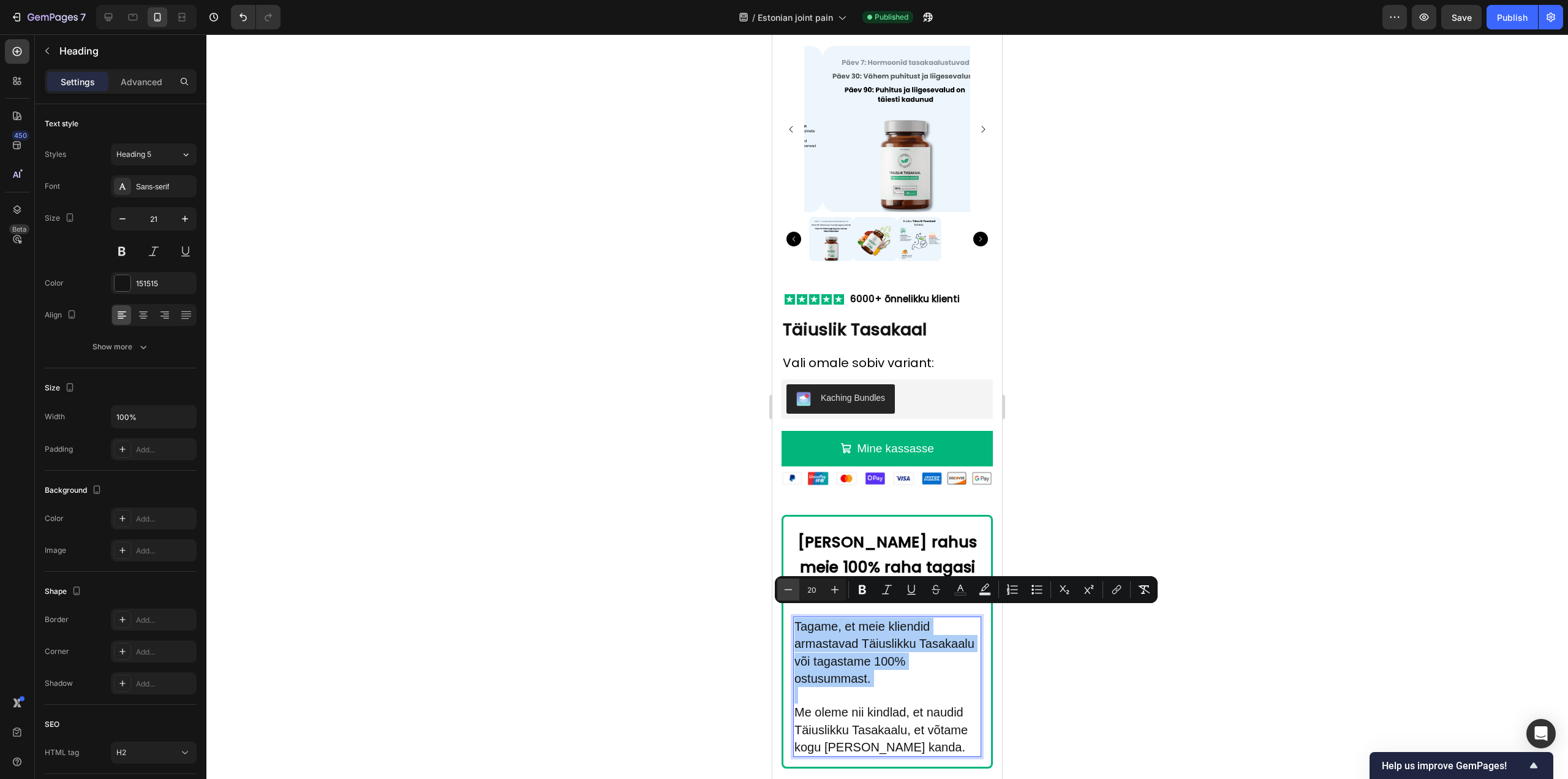
click at [794, 592] on button "Minus" at bounding box center [788, 589] width 22 height 22
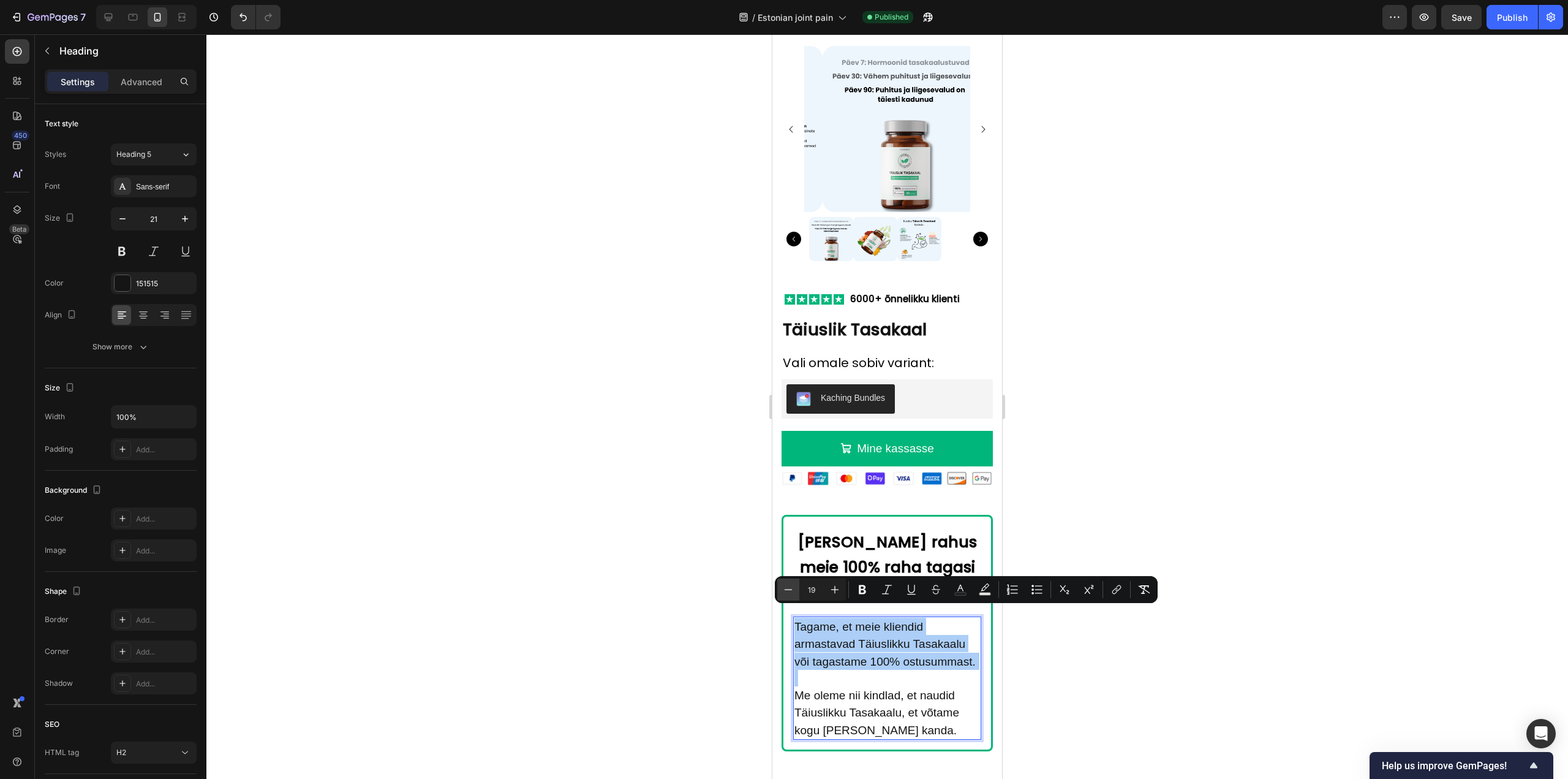
click at [793, 591] on icon "Editor contextual toolbar" at bounding box center [788, 589] width 12 height 12
type input "18"
click at [843, 630] on span "Tagame, et meie kliendid armastavad Täiuslikku Tasakaalu või tagastame 100% ost…" at bounding box center [885, 644] width 182 height 48
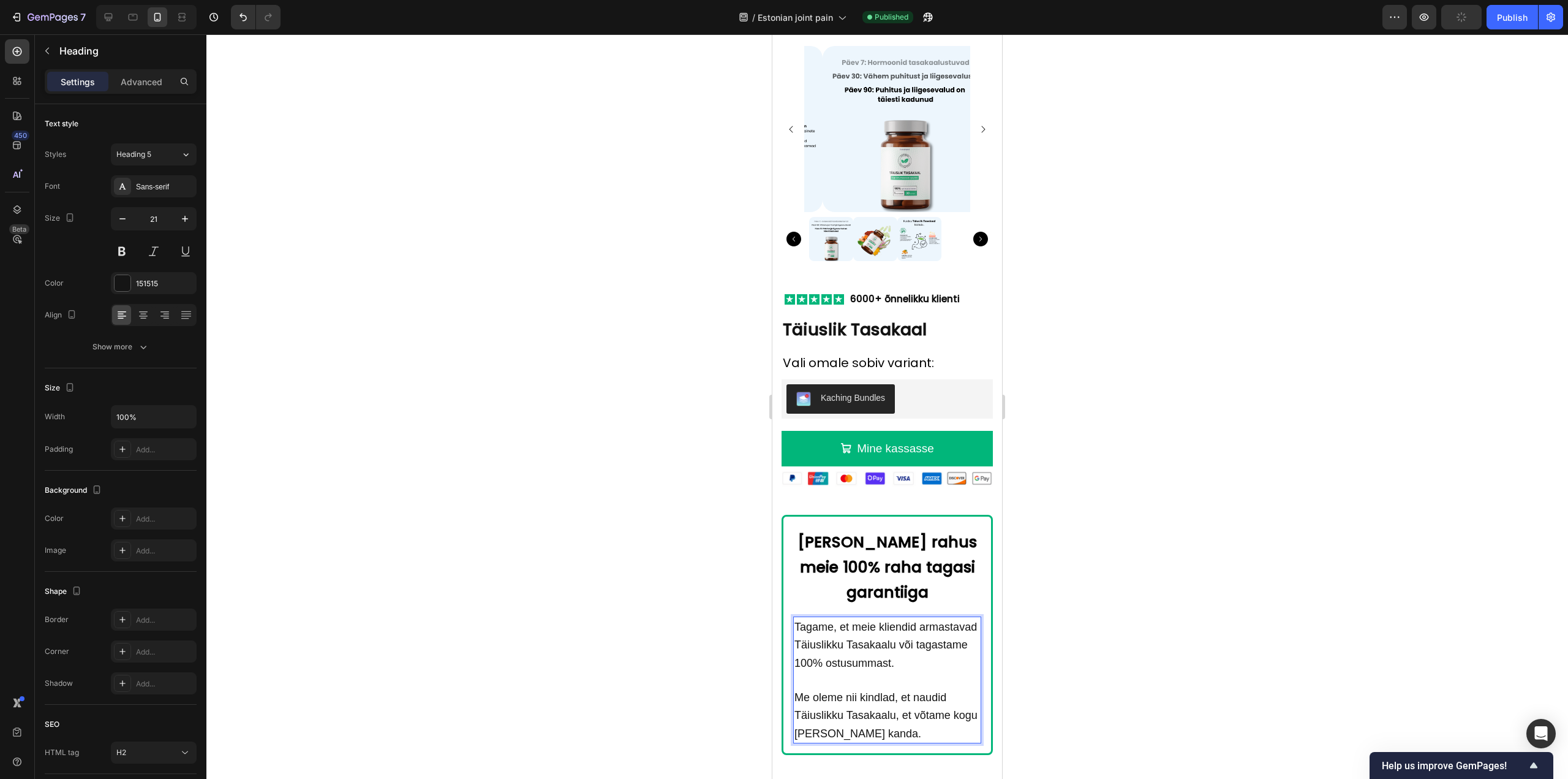
scroll to position [8007, 0]
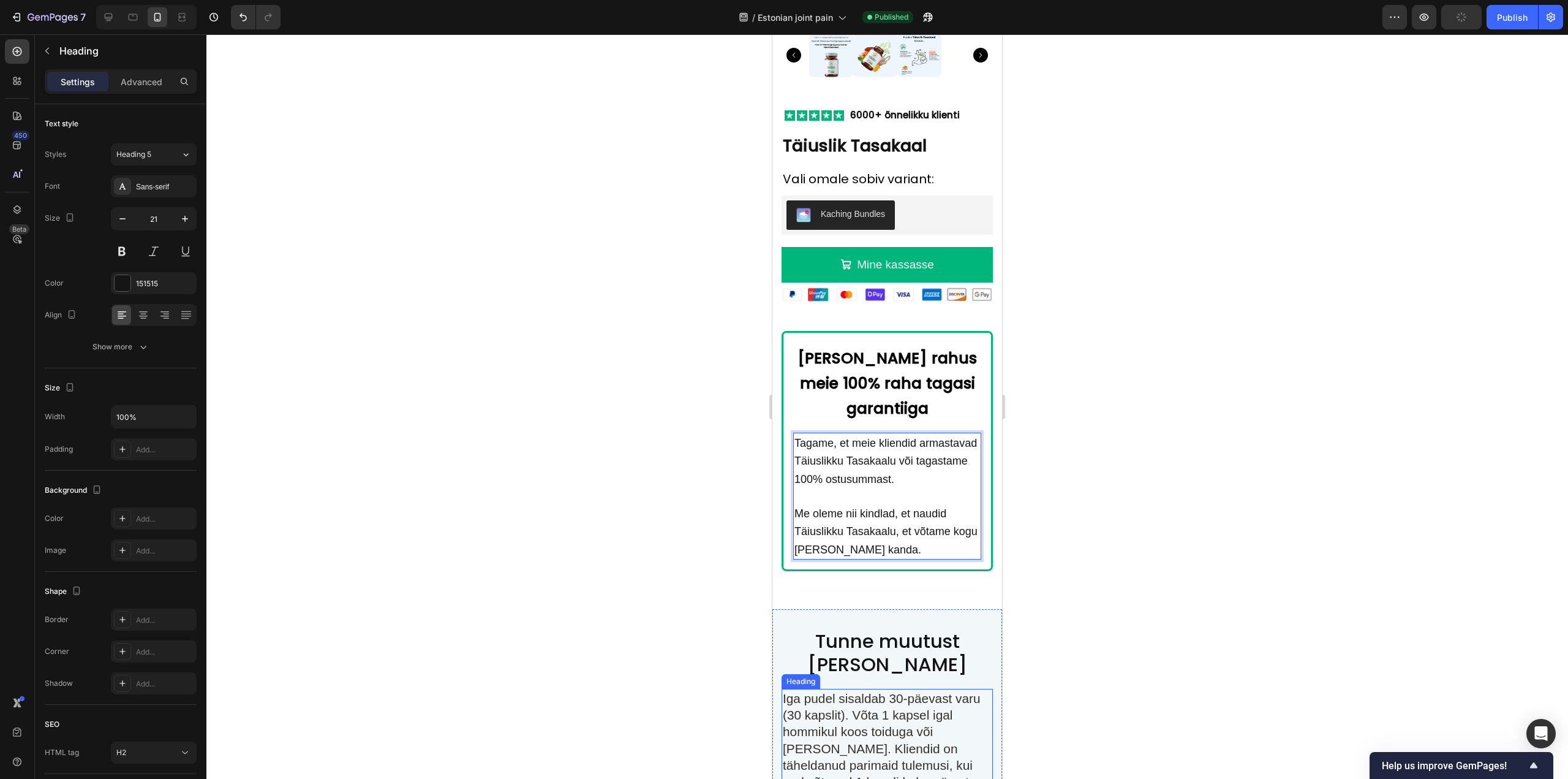
click at [876, 691] on span "Iga pudel sisaldab 30-päevast varu (30 kapslit). Võta 1 kapsel igal hommikul ko…" at bounding box center [882, 748] width 198 height 115
click at [855, 464] on span "Tagame, et meie kliendid armastavad Täiuslikku Tasakaalu või tagastame 100% ost…" at bounding box center [885, 461] width 182 height 48
click at [851, 482] on p "Tagame, et meie kliendid armastavad Täiuslikku Tasakaalu või tagastame 100% ost…" at bounding box center [887, 496] width 186 height 124
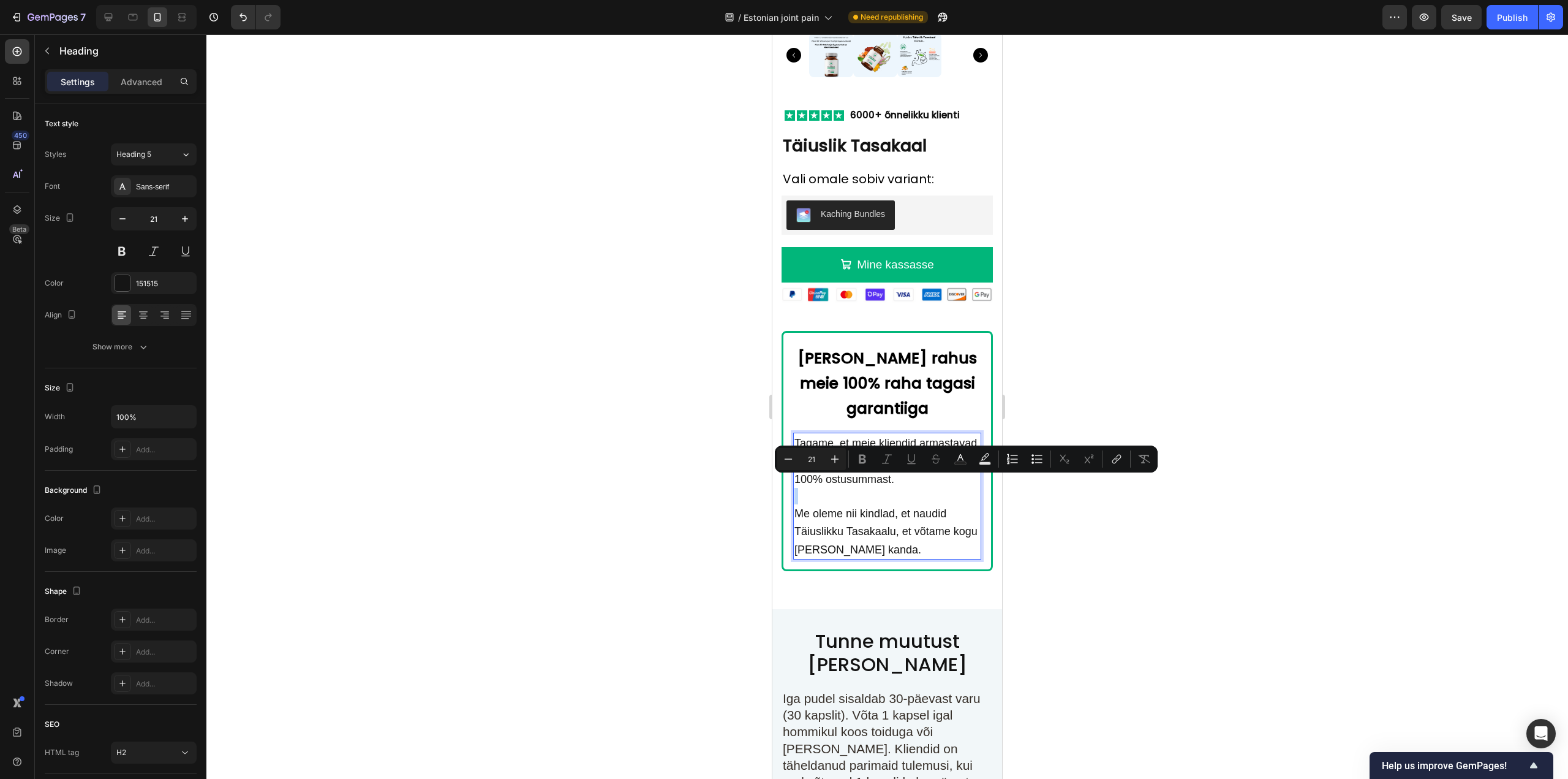
click at [882, 484] on p "Tagame, et meie kliendid armastavad Täiuslikku Tasakaalu või tagastame 100% ost…" at bounding box center [887, 496] width 186 height 124
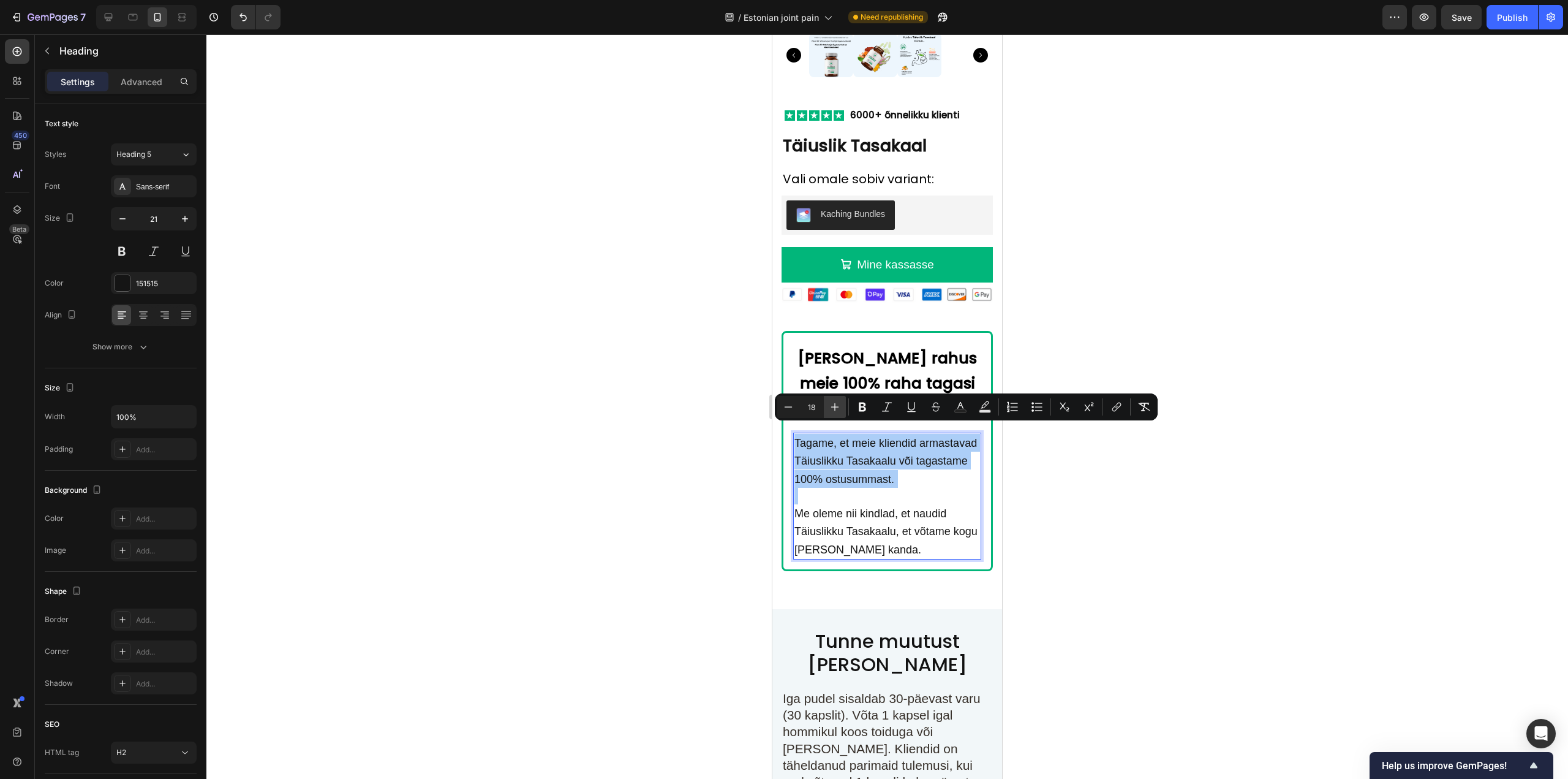
click at [834, 403] on icon "Editor contextual toolbar" at bounding box center [834, 407] width 12 height 12
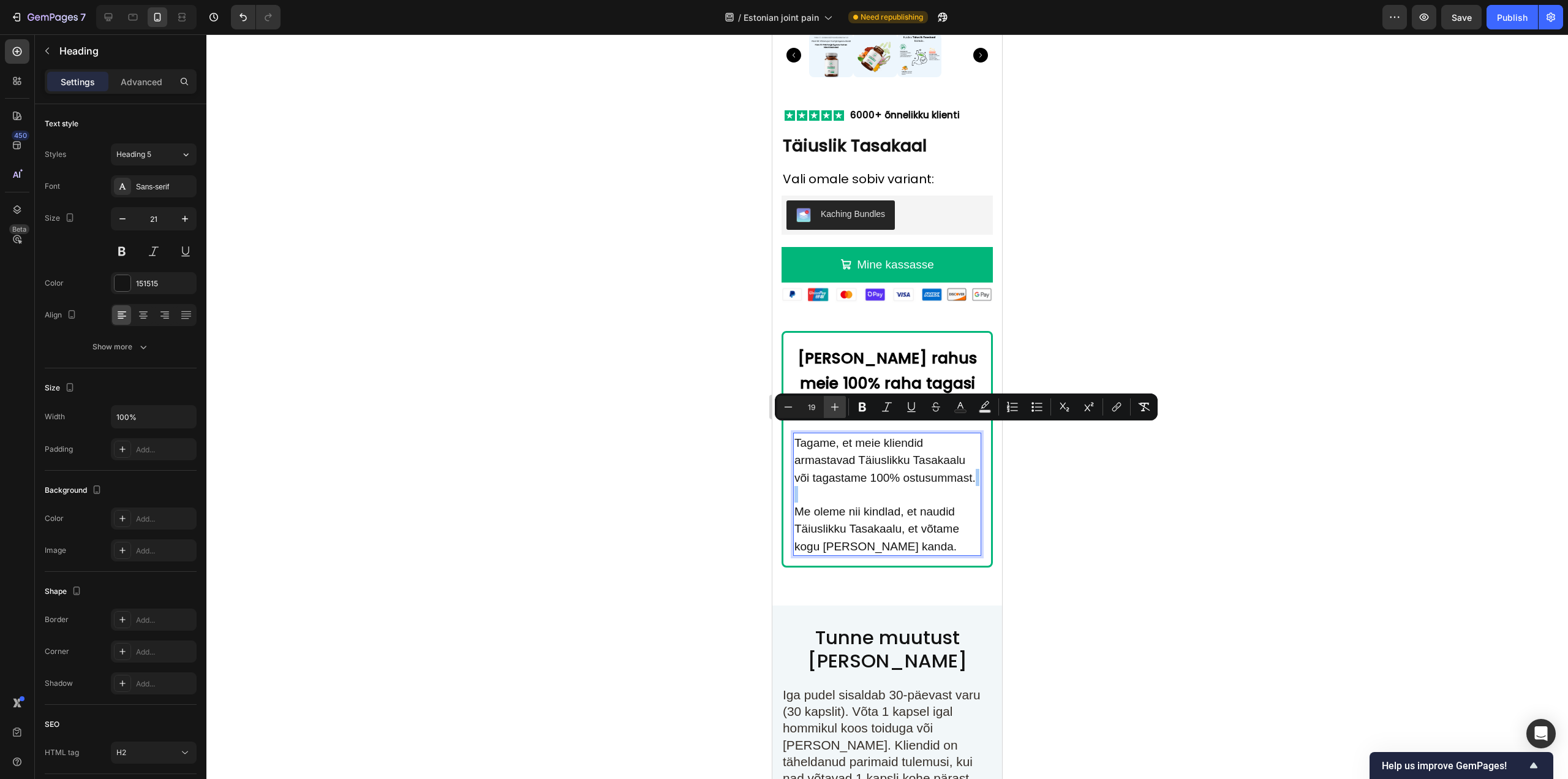
click at [834, 403] on icon "Editor contextual toolbar" at bounding box center [834, 407] width 12 height 12
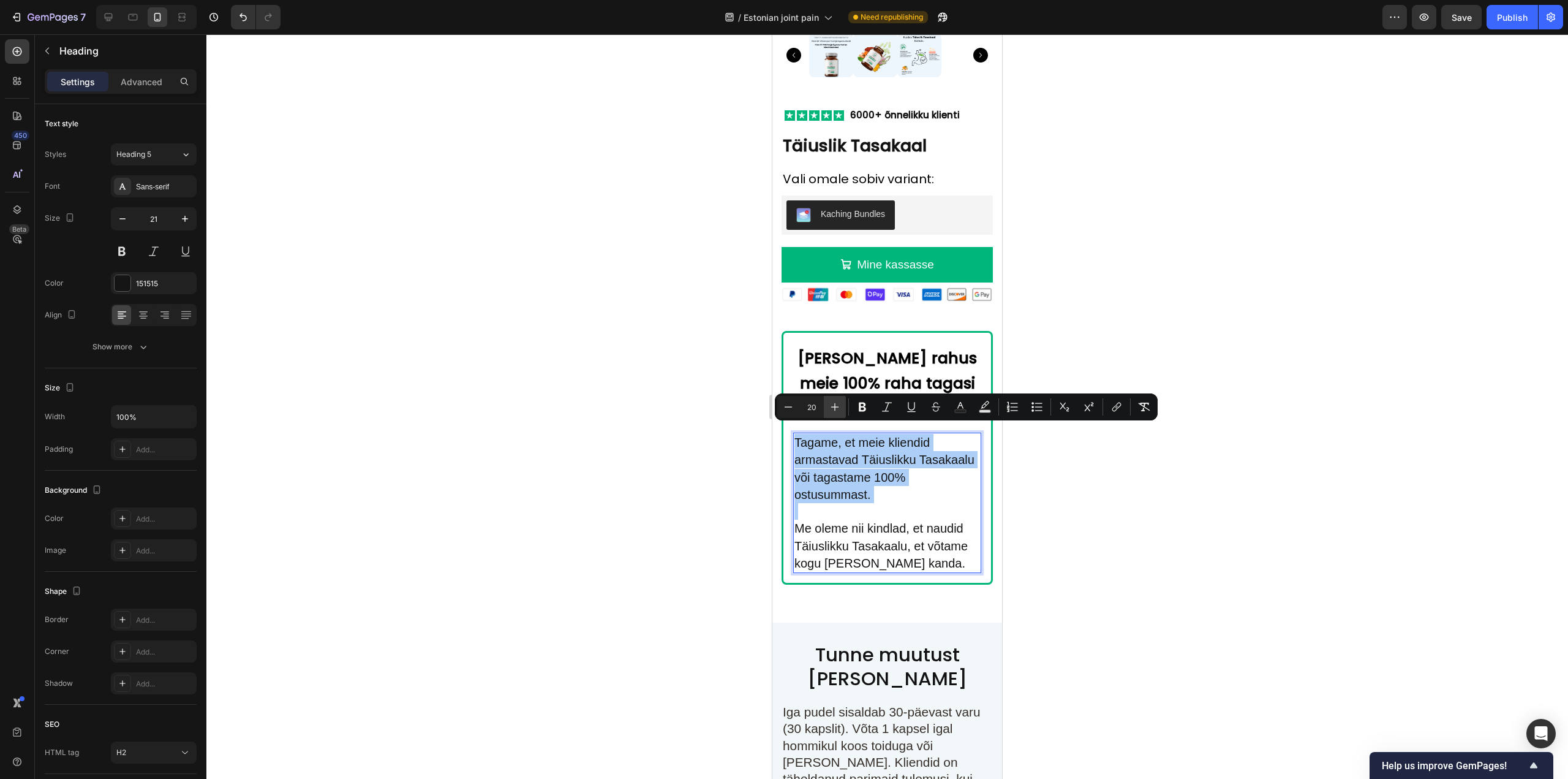
click at [834, 403] on icon "Editor contextual toolbar" at bounding box center [834, 407] width 12 height 12
type input "21"
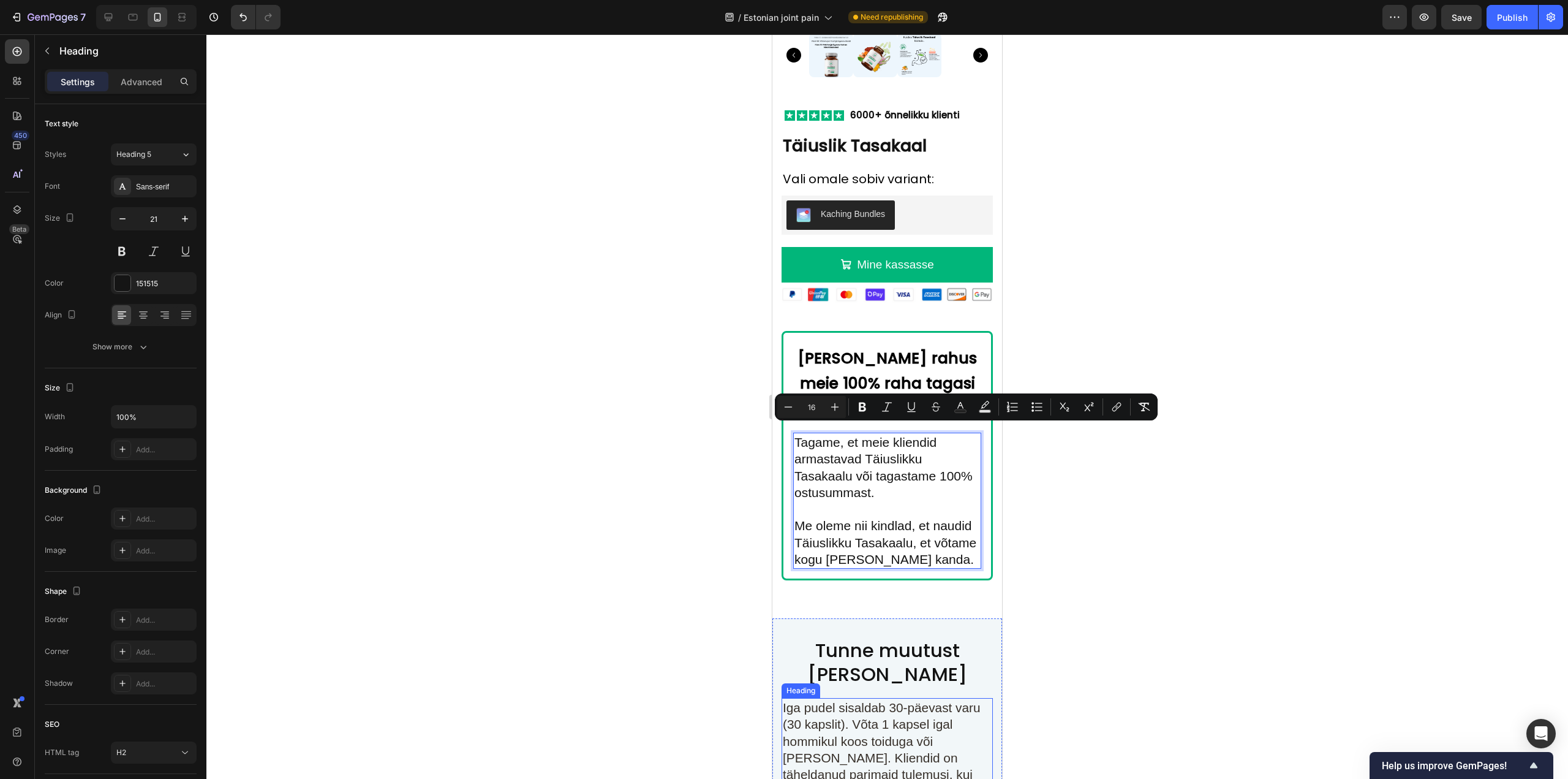
click at [906, 727] on span "Iga pudel sisaldab 30-päevast varu (30 kapslit). Võta 1 kapsel igal hommikul ko…" at bounding box center [882, 758] width 198 height 115
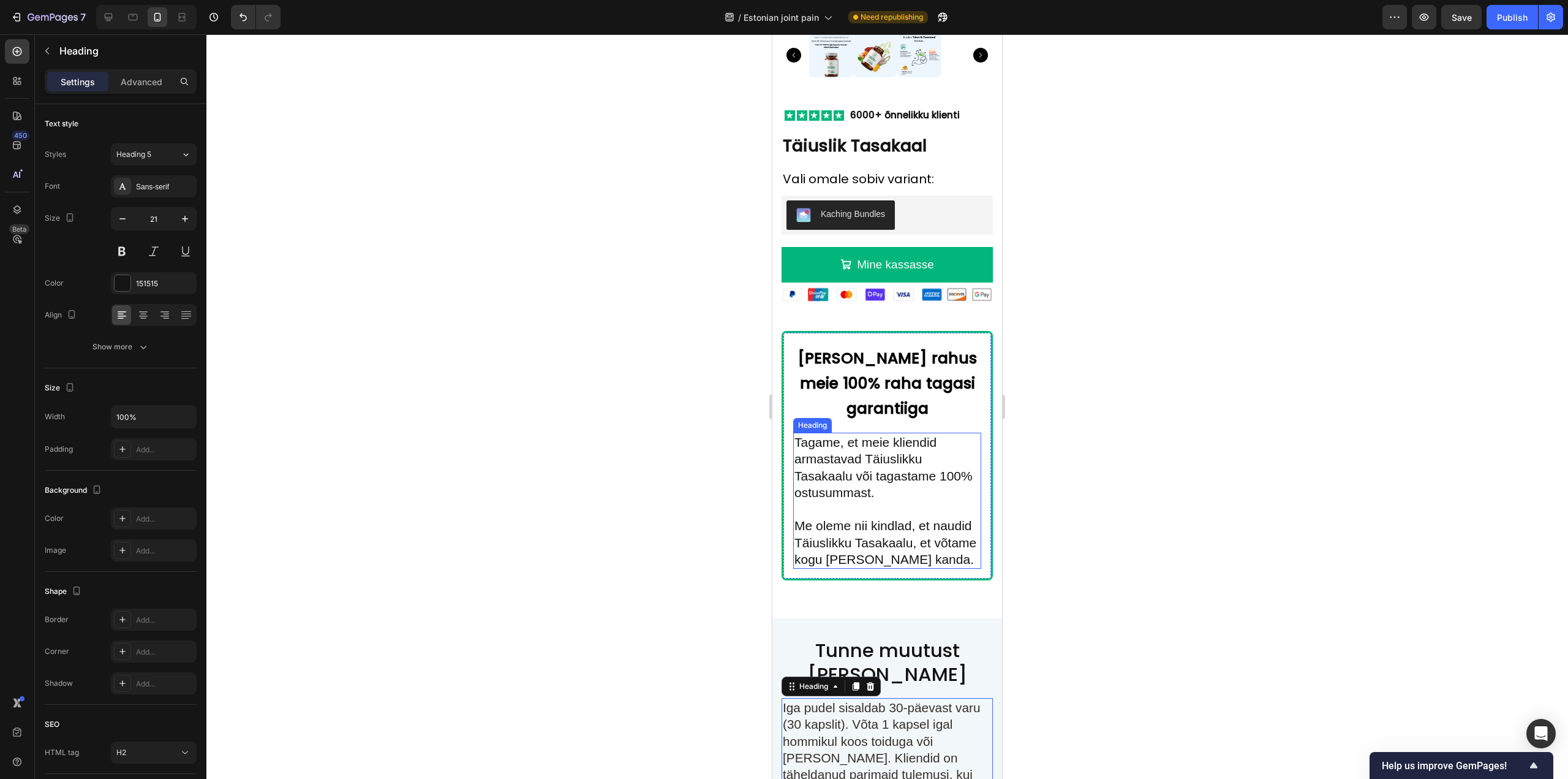
click at [854, 522] on p "⁠⁠⁠⁠⁠⁠⁠ Tagame, et meie kliendid armastavad Täiuslikku Tasakaalu või tagastame …" at bounding box center [887, 500] width 186 height 133
click at [1514, 22] on div "Publish" at bounding box center [1512, 17] width 30 height 13
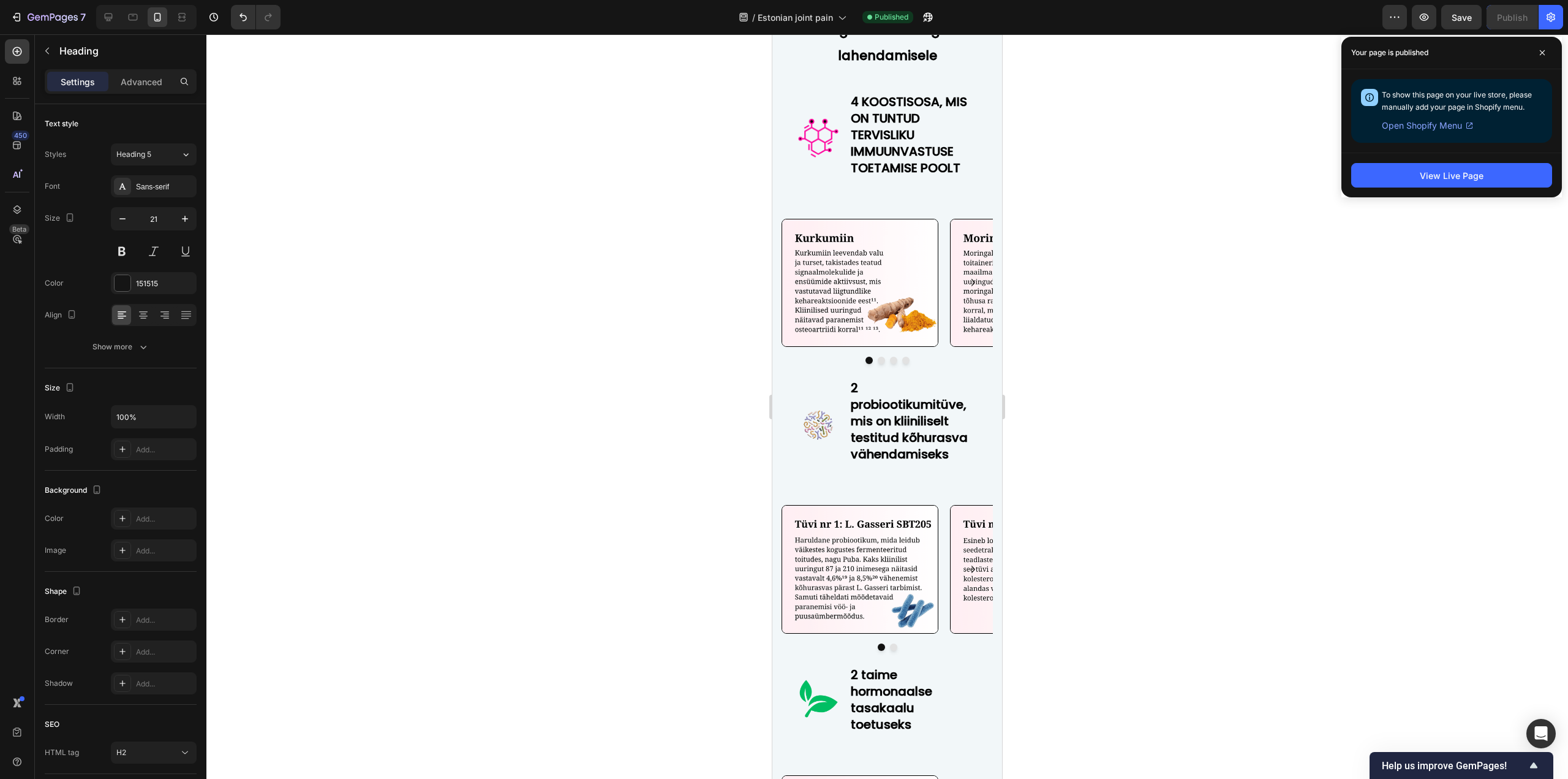
scroll to position [5162, 0]
click at [835, 385] on div "Image" at bounding box center [818, 426] width 43 height 97
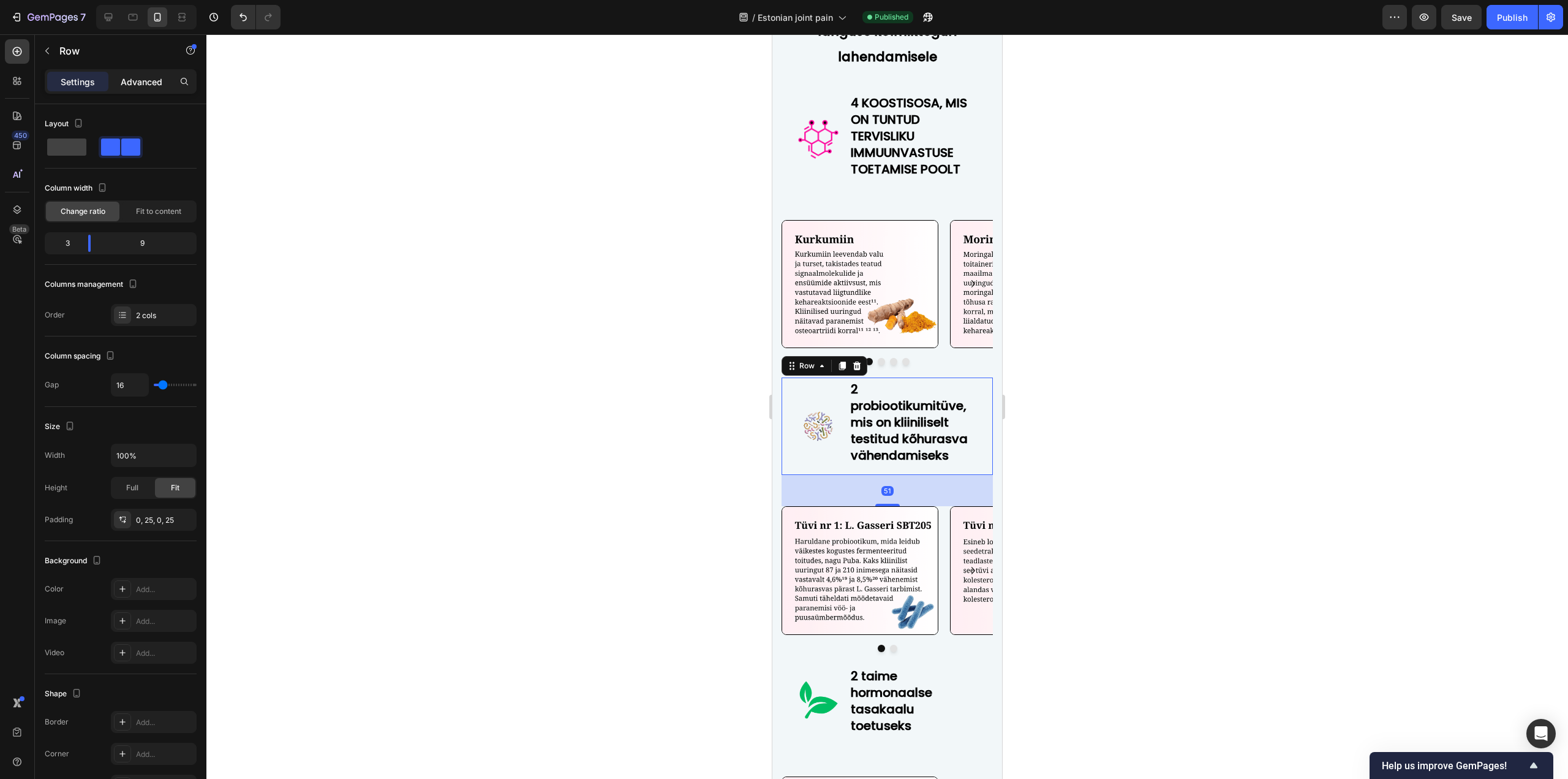
click at [132, 87] on p "Advanced" at bounding box center [141, 82] width 42 height 13
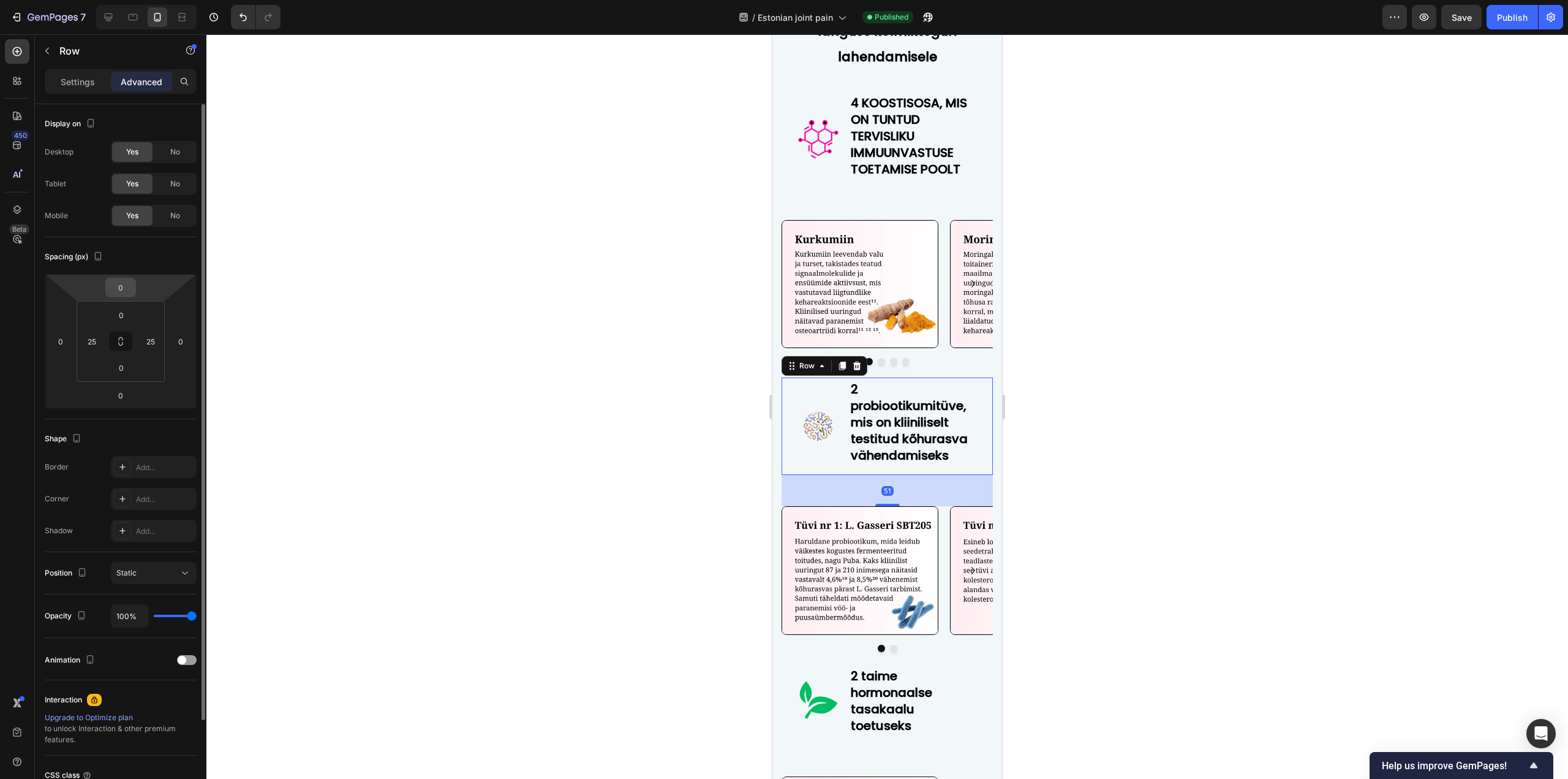
click at [124, 286] on input "0" at bounding box center [121, 287] width 25 height 18
type input "20"
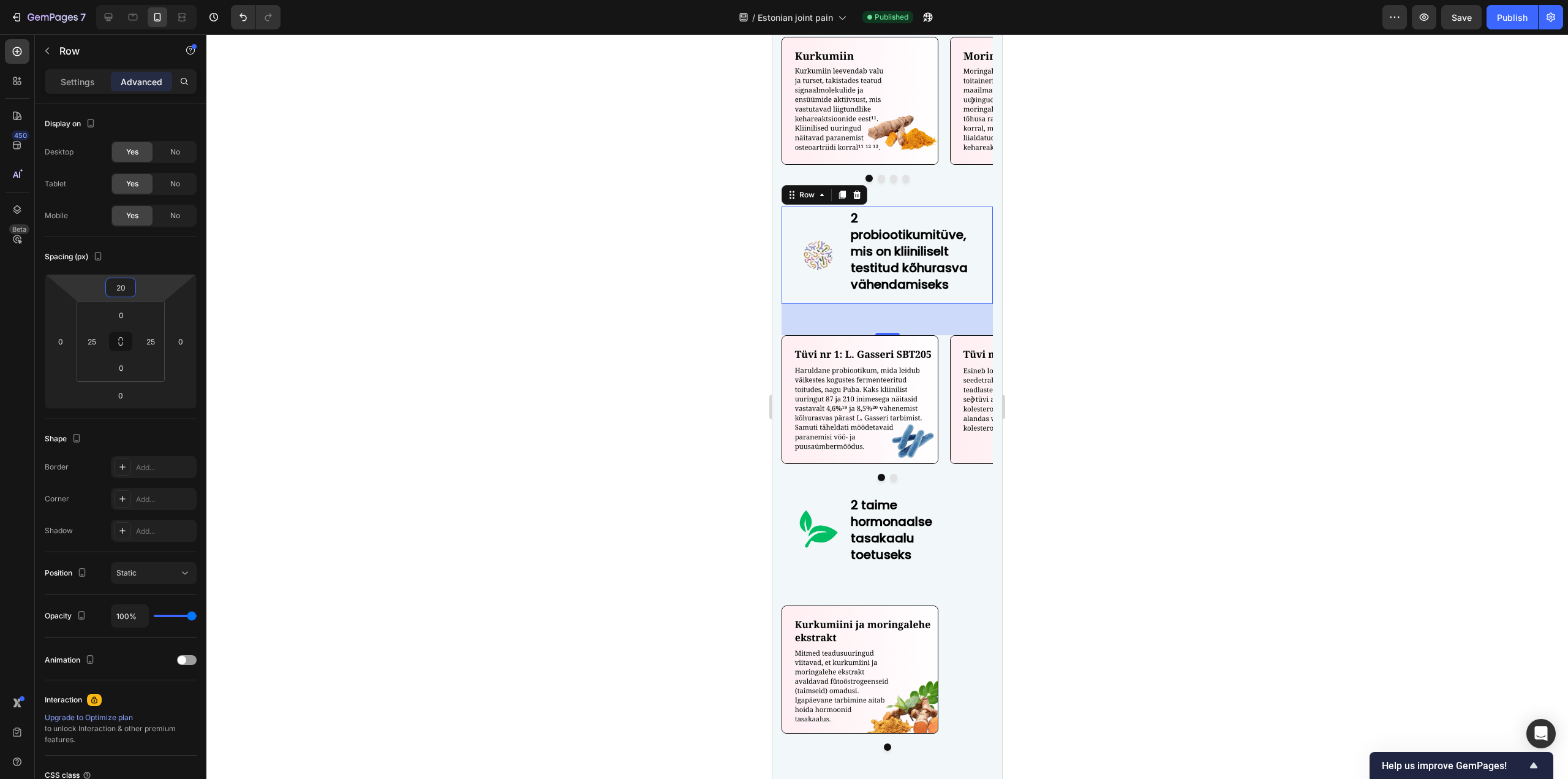
scroll to position [5346, 0]
click at [838, 493] on div "Image 2 taime hormonaalse tasakaalu toetuseks Heading Row" at bounding box center [887, 533] width 211 height 81
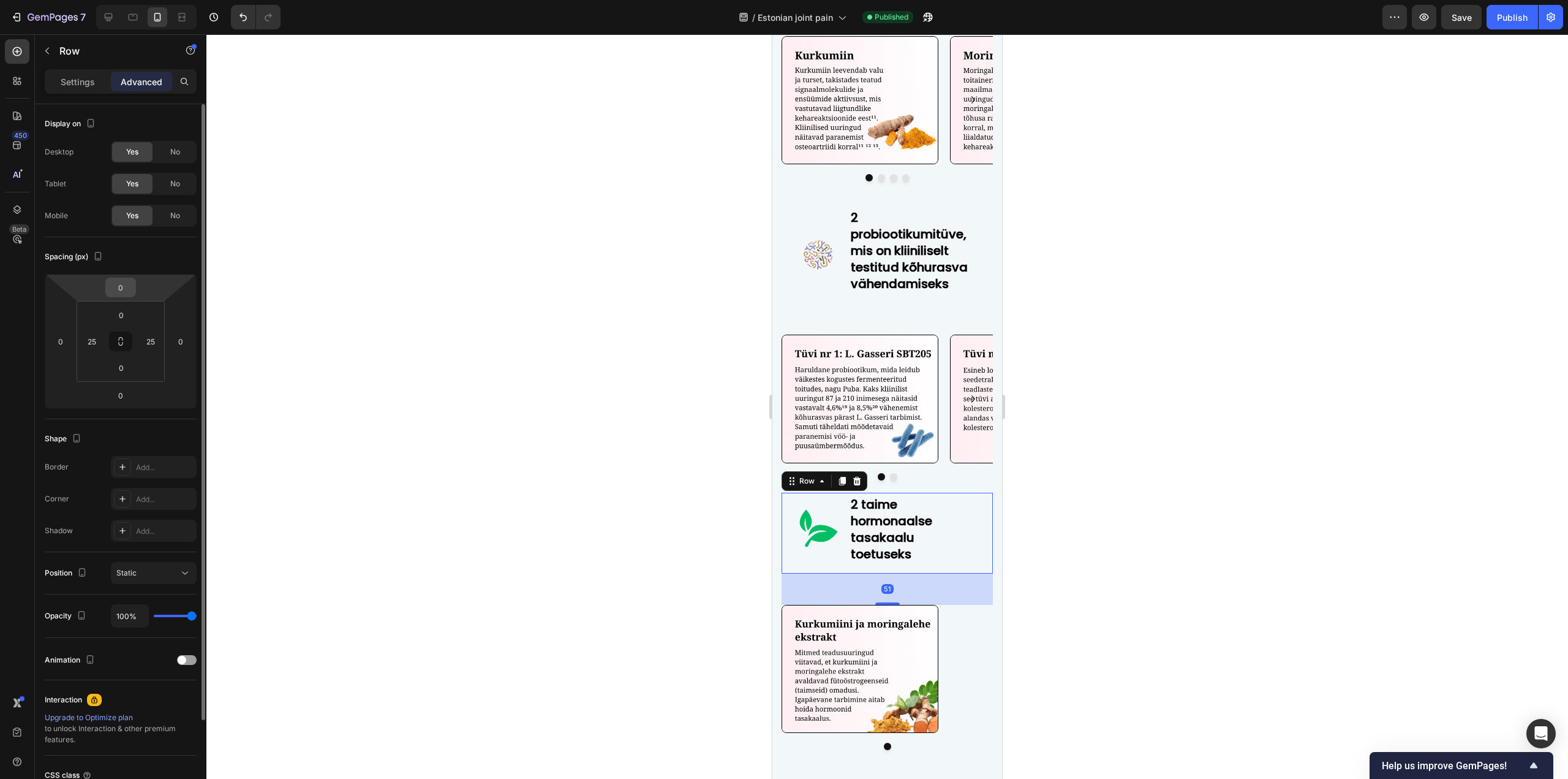
click at [113, 295] on input "0" at bounding box center [121, 287] width 25 height 18
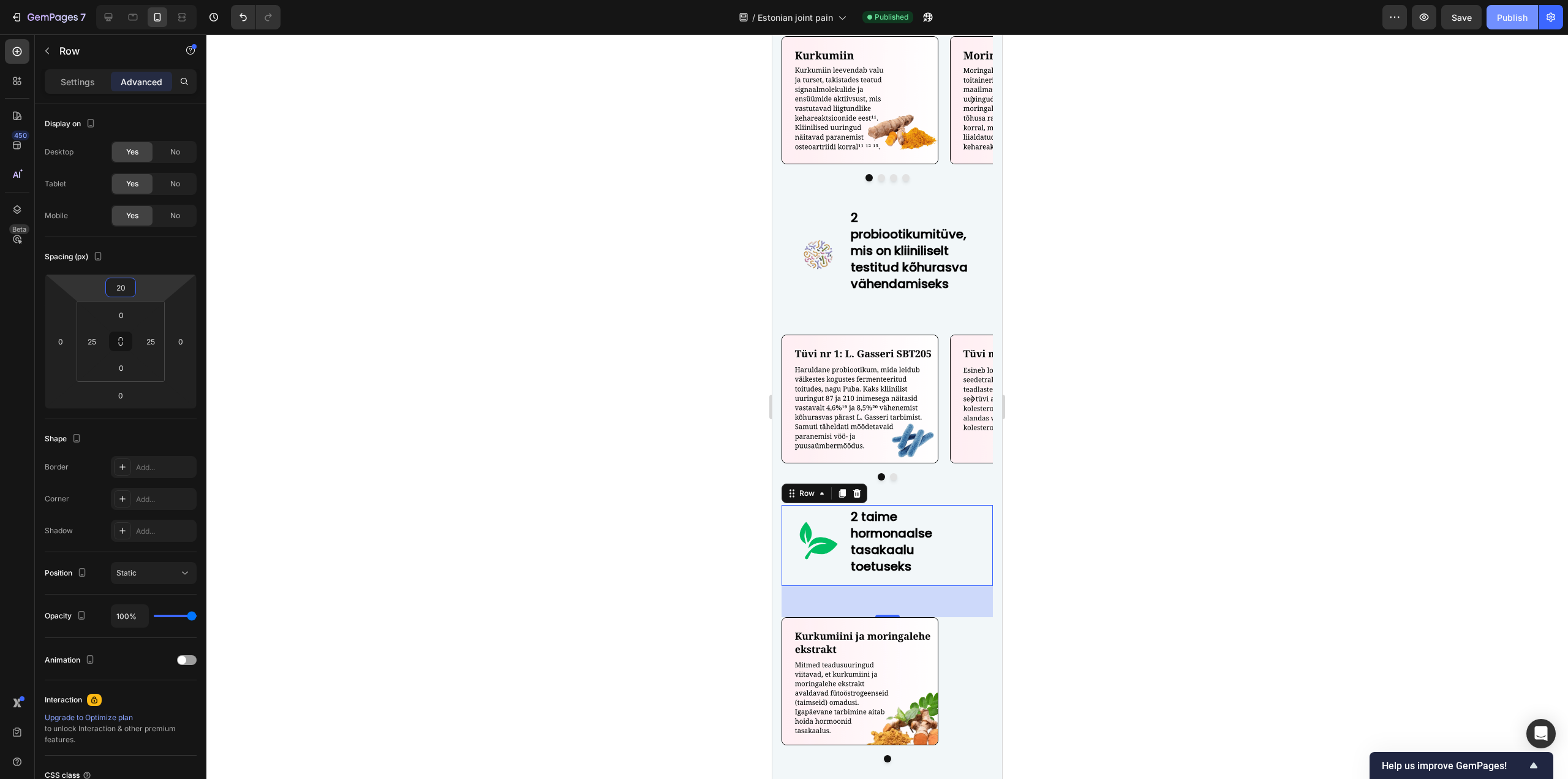
type input "20"
click at [1516, 6] on button "Publish" at bounding box center [1512, 17] width 52 height 25
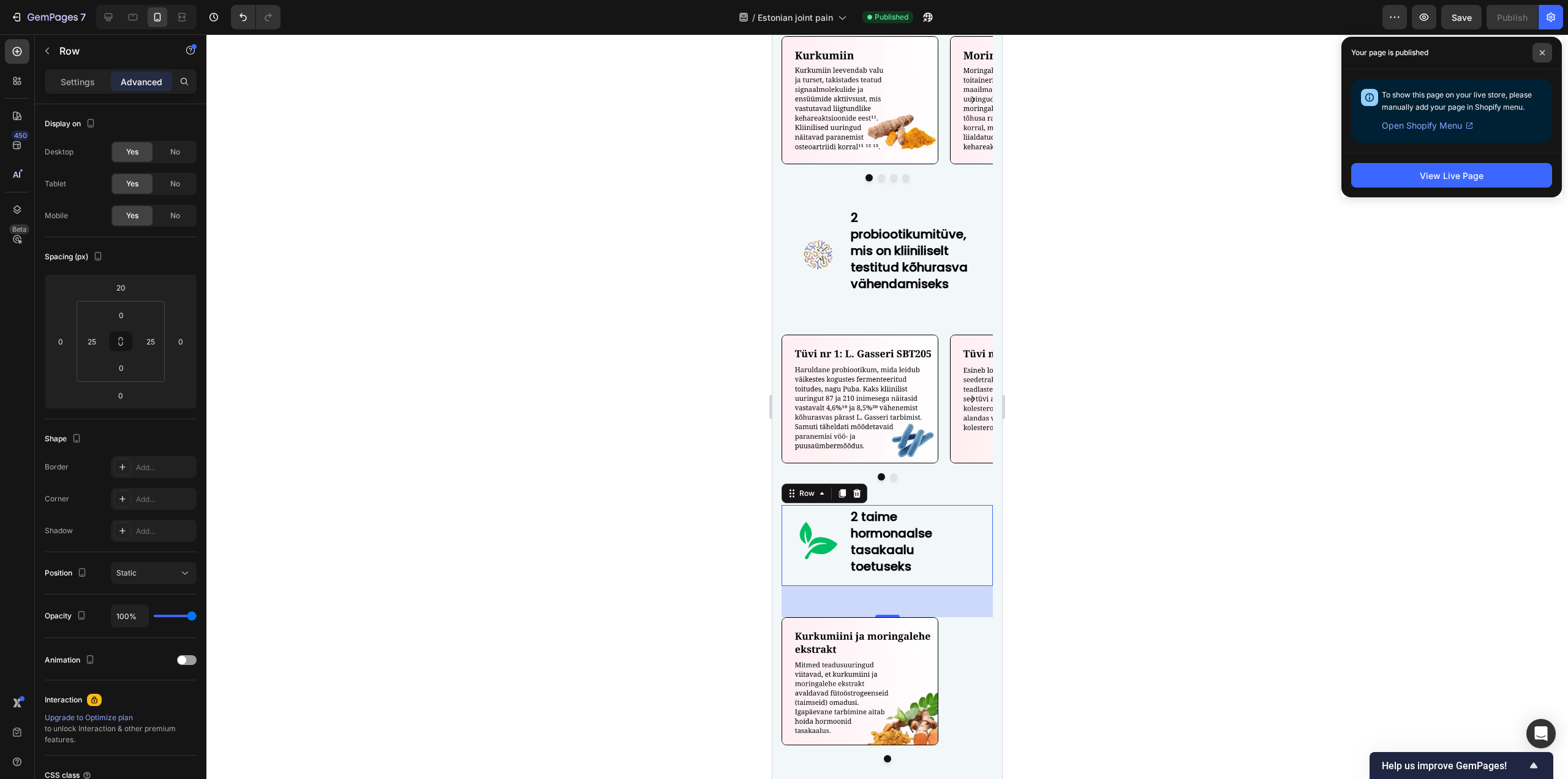
click at [1545, 55] on span at bounding box center [1542, 52] width 20 height 20
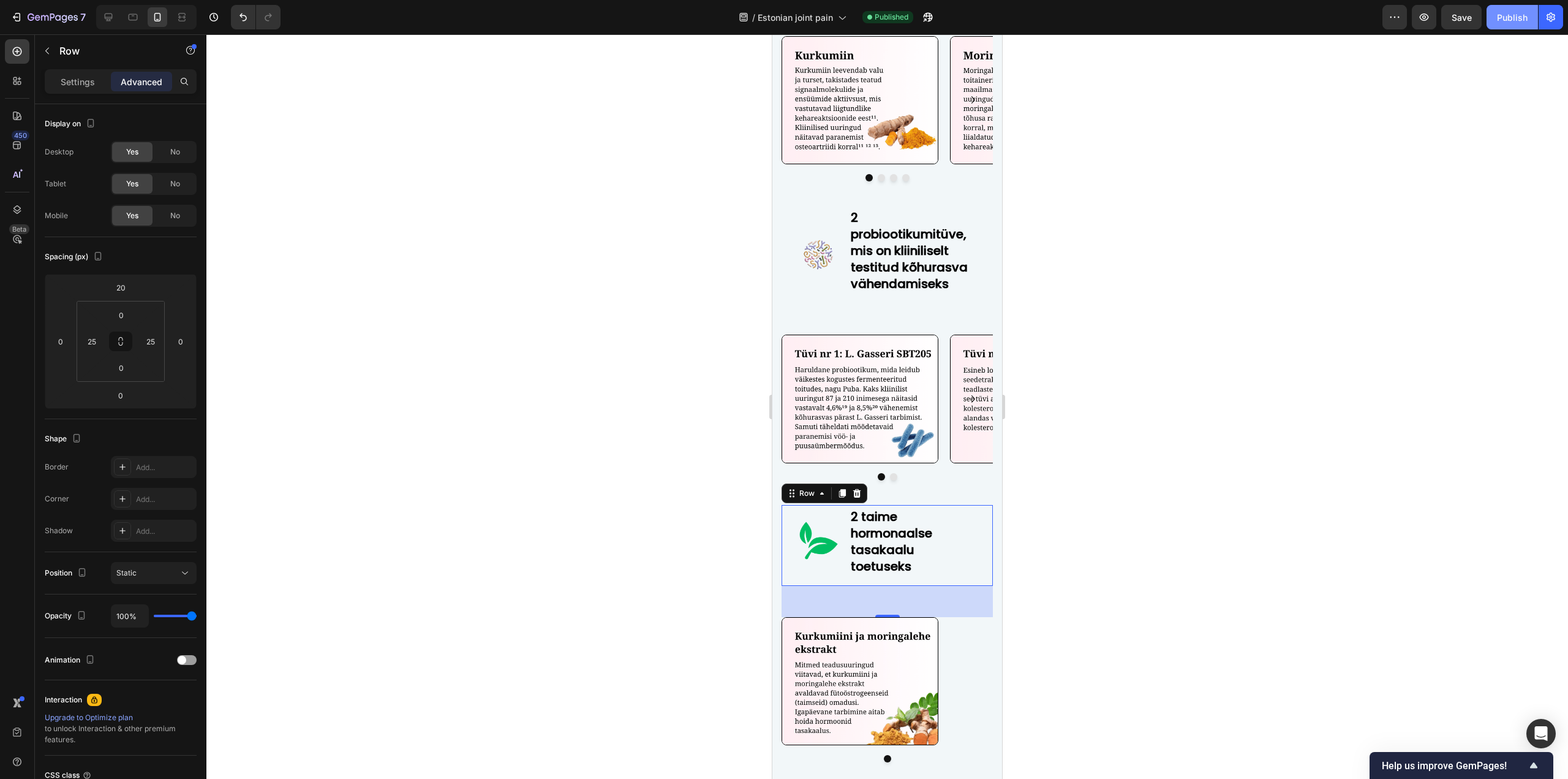
click at [1504, 17] on div "Publish" at bounding box center [1512, 17] width 30 height 13
